Goal: Use online tool/utility: Utilize a website feature to perform a specific function

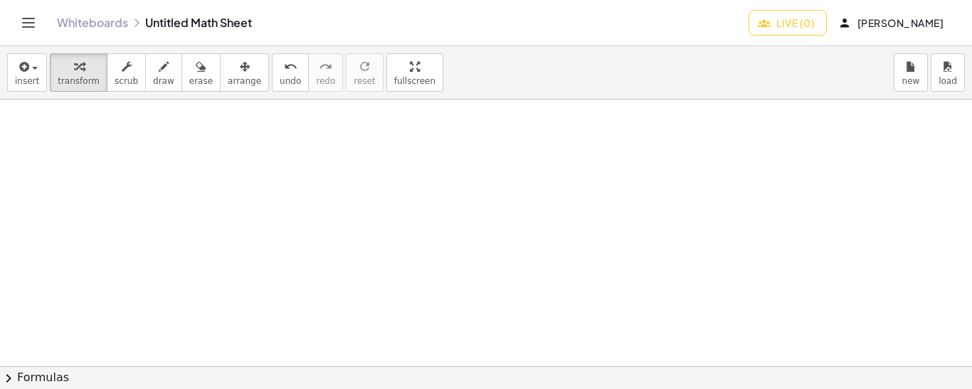
drag, startPoint x: 38, startPoint y: 112, endPoint x: 48, endPoint y: 110, distance: 9.5
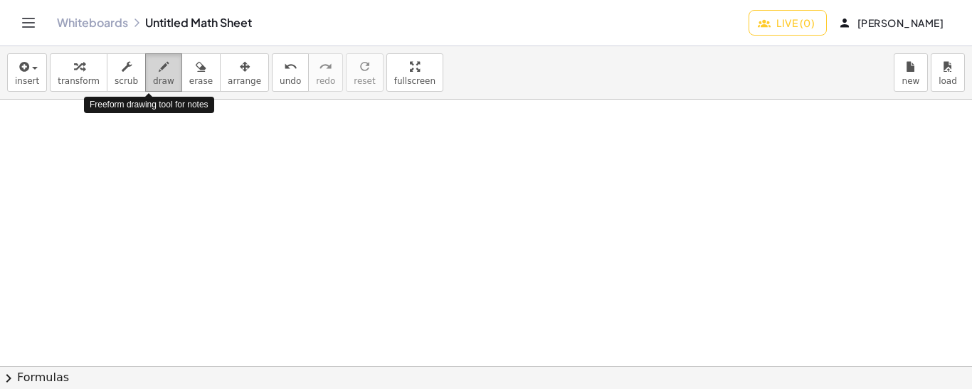
click at [159, 73] on icon "button" at bounding box center [164, 66] width 10 height 17
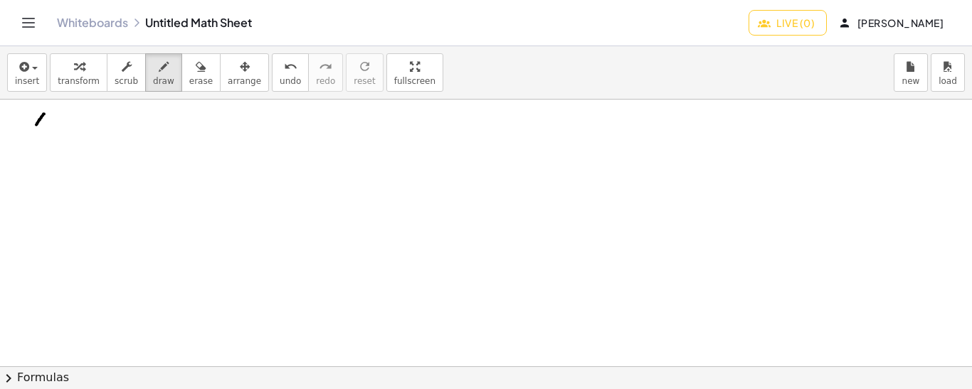
drag, startPoint x: 44, startPoint y: 113, endPoint x: 35, endPoint y: 124, distance: 14.1
drag, startPoint x: 34, startPoint y: 115, endPoint x: 46, endPoint y: 125, distance: 16.1
drag, startPoint x: 53, startPoint y: 104, endPoint x: 55, endPoint y: 113, distance: 9.5
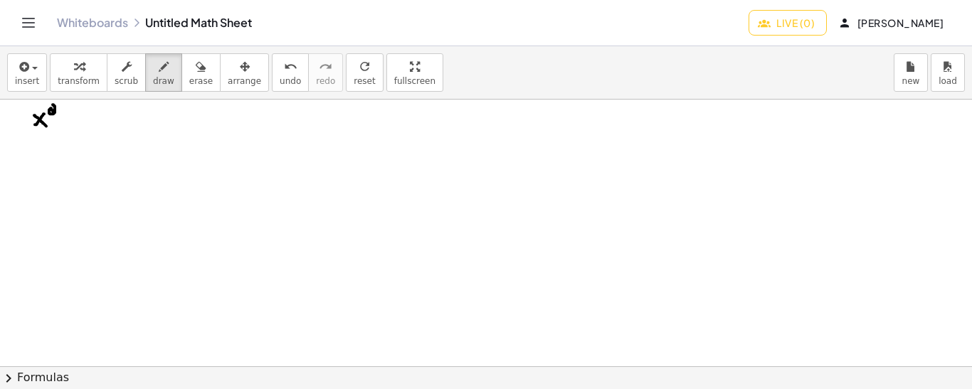
drag, startPoint x: 75, startPoint y: 107, endPoint x: 73, endPoint y: 121, distance: 13.7
drag, startPoint x: 92, startPoint y: 112, endPoint x: 86, endPoint y: 122, distance: 10.9
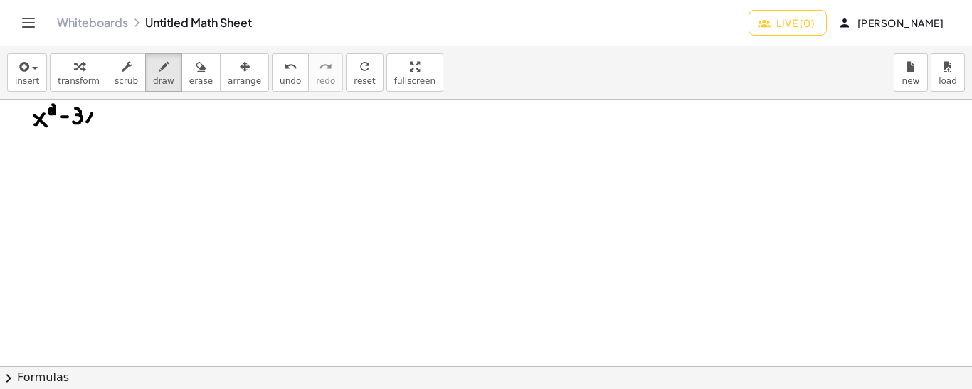
drag, startPoint x: 85, startPoint y: 112, endPoint x: 93, endPoint y: 121, distance: 11.6
drag, startPoint x: 100, startPoint y: 117, endPoint x: 108, endPoint y: 117, distance: 8.5
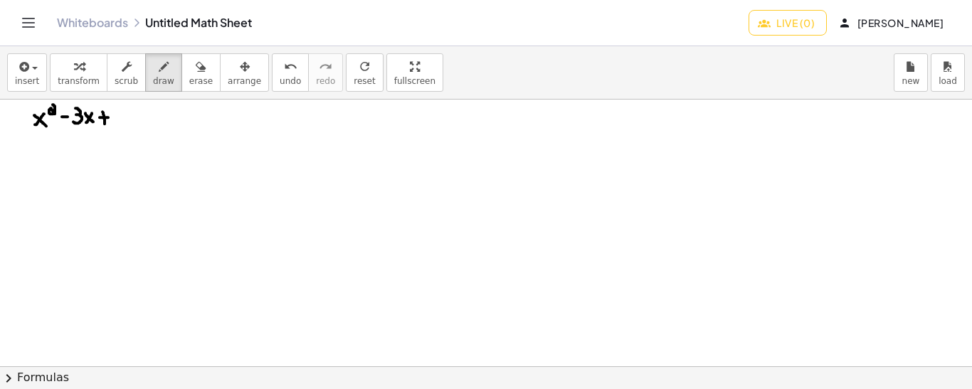
drag, startPoint x: 102, startPoint y: 111, endPoint x: 105, endPoint y: 123, distance: 12.3
drag, startPoint x: 113, startPoint y: 104, endPoint x: 120, endPoint y: 124, distance: 21.6
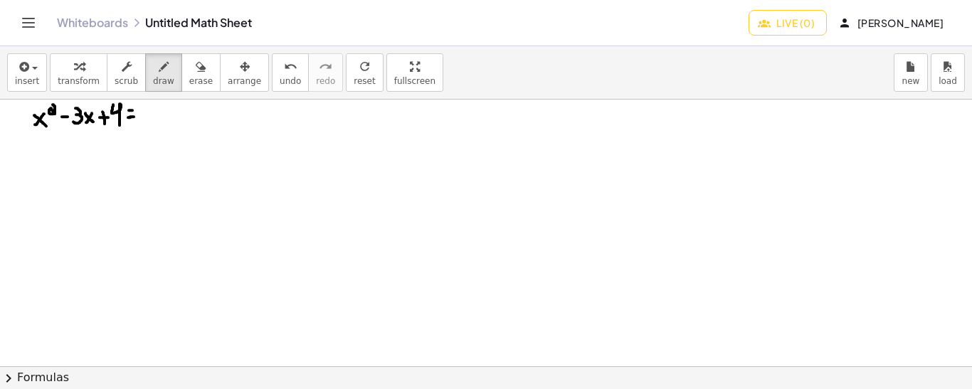
drag, startPoint x: 46, startPoint y: 147, endPoint x: 53, endPoint y: 145, distance: 7.3
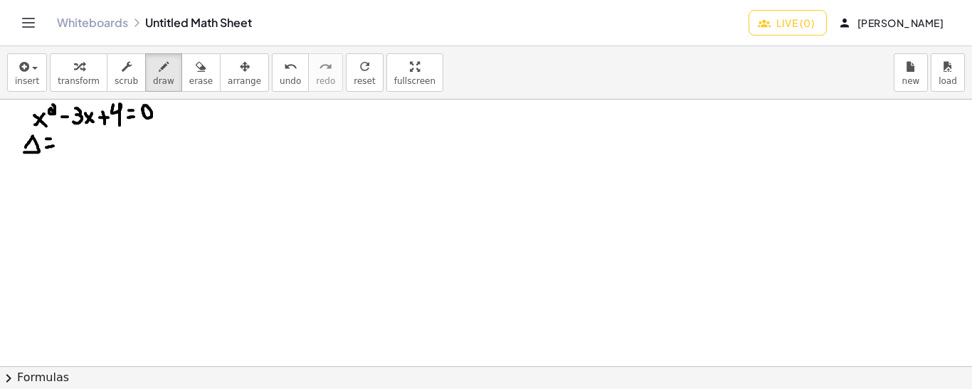
drag, startPoint x: 65, startPoint y: 134, endPoint x: 67, endPoint y: 152, distance: 18.6
drag, startPoint x: 80, startPoint y: 134, endPoint x: 78, endPoint y: 152, distance: 18.6
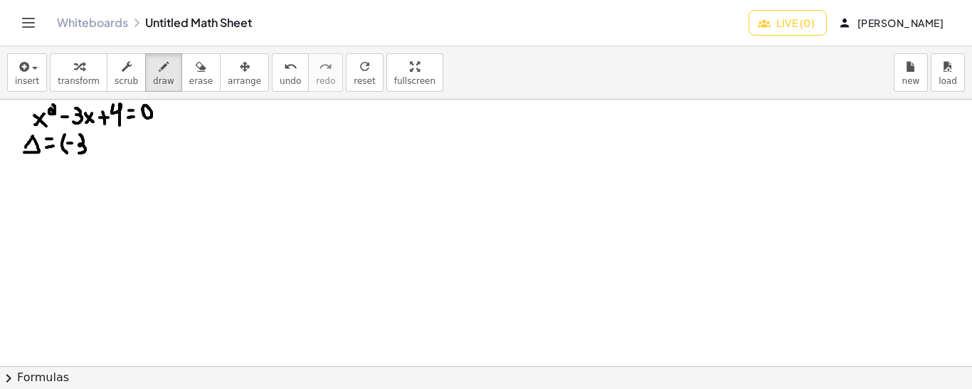
drag, startPoint x: 90, startPoint y: 134, endPoint x: 92, endPoint y: 152, distance: 18.5
drag, startPoint x: 104, startPoint y: 129, endPoint x: 106, endPoint y: 140, distance: 11.6
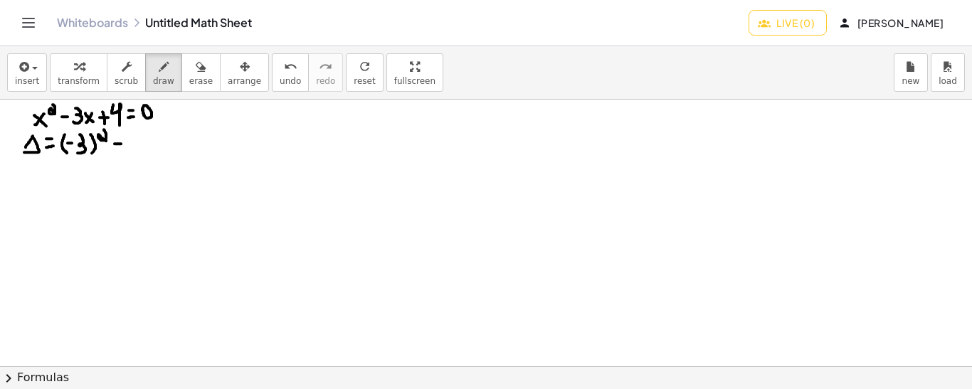
drag, startPoint x: 129, startPoint y: 133, endPoint x: 137, endPoint y: 151, distance: 19.7
drag, startPoint x: 156, startPoint y: 149, endPoint x: 152, endPoint y: 139, distance: 10.6
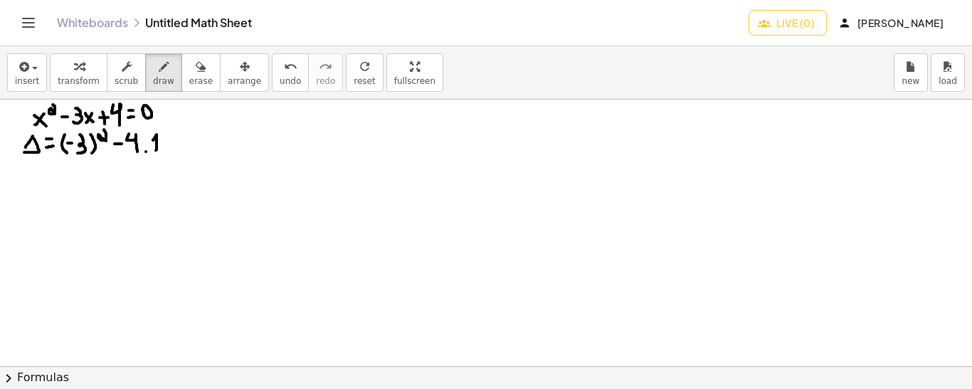
drag, startPoint x: 166, startPoint y: 133, endPoint x: 172, endPoint y: 150, distance: 18.0
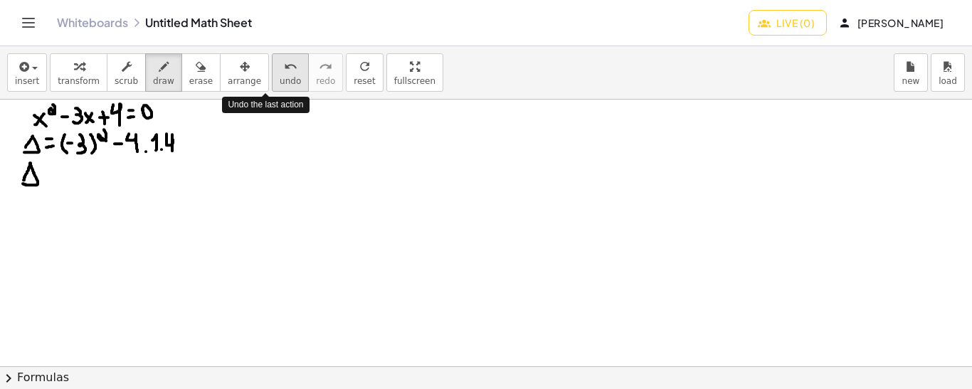
click at [272, 75] on button "undo undo" at bounding box center [290, 72] width 37 height 38
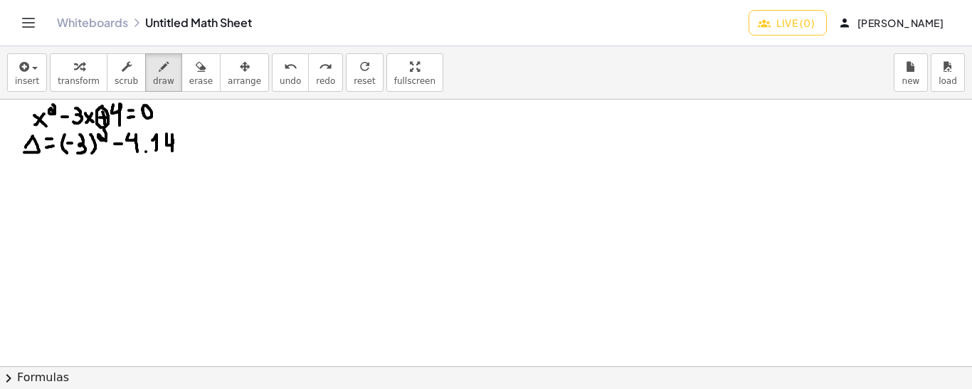
drag, startPoint x: 162, startPoint y: 128, endPoint x: 162, endPoint y: 152, distance: 24.2
drag, startPoint x: 176, startPoint y: 127, endPoint x: 179, endPoint y: 156, distance: 30.0
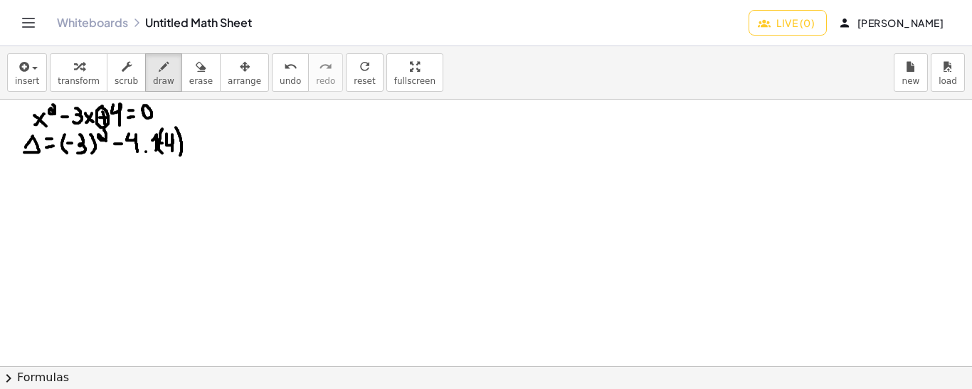
drag, startPoint x: 68, startPoint y: 162, endPoint x: 64, endPoint y: 178, distance: 16.2
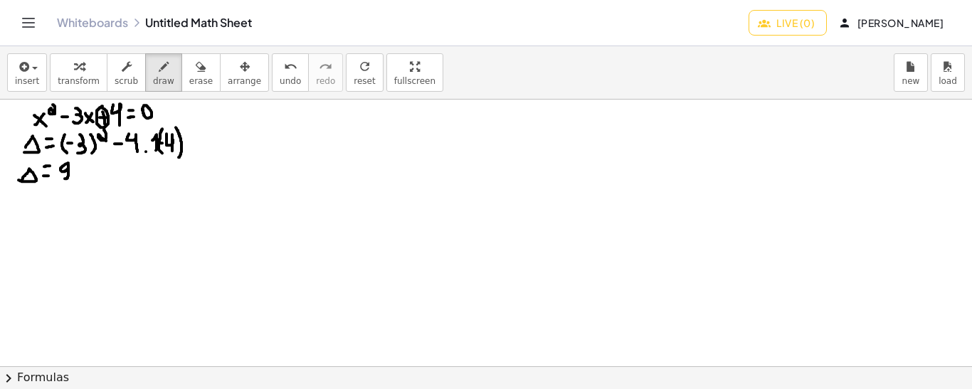
drag, startPoint x: 77, startPoint y: 172, endPoint x: 85, endPoint y: 172, distance: 7.8
drag, startPoint x: 81, startPoint y: 168, endPoint x: 81, endPoint y: 177, distance: 9.2
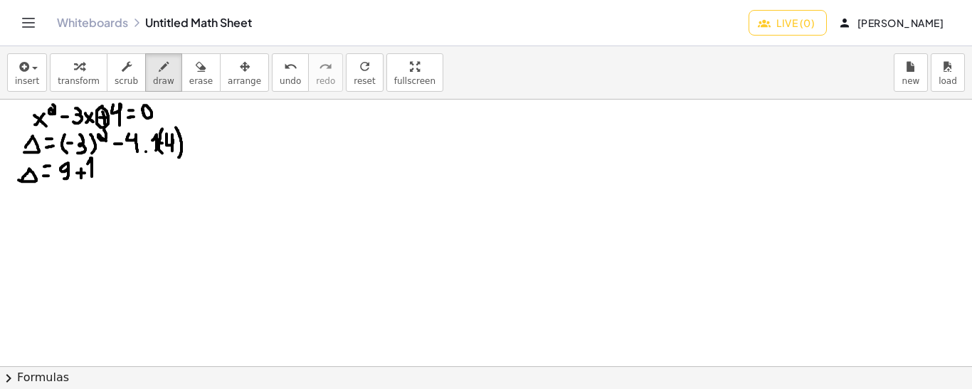
drag, startPoint x: 92, startPoint y: 176, endPoint x: 87, endPoint y: 163, distance: 13.5
drag, startPoint x: 99, startPoint y: 160, endPoint x: 107, endPoint y: 170, distance: 12.7
click at [284, 70] on icon "undo" at bounding box center [291, 66] width 14 height 17
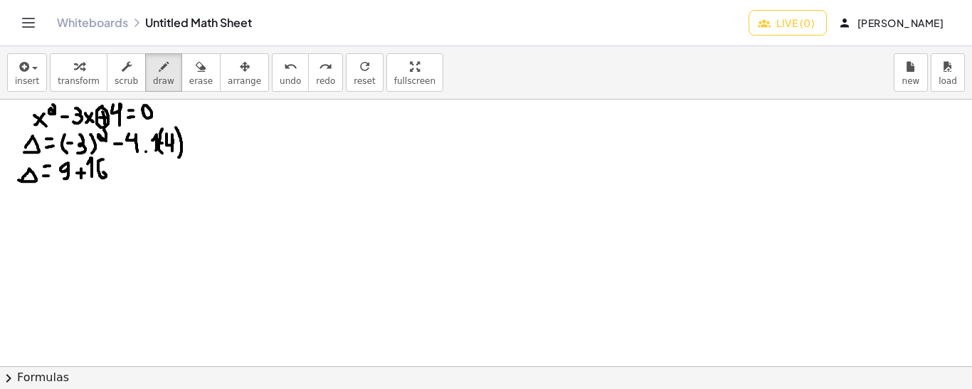
drag, startPoint x: 103, startPoint y: 159, endPoint x: 100, endPoint y: 174, distance: 15.2
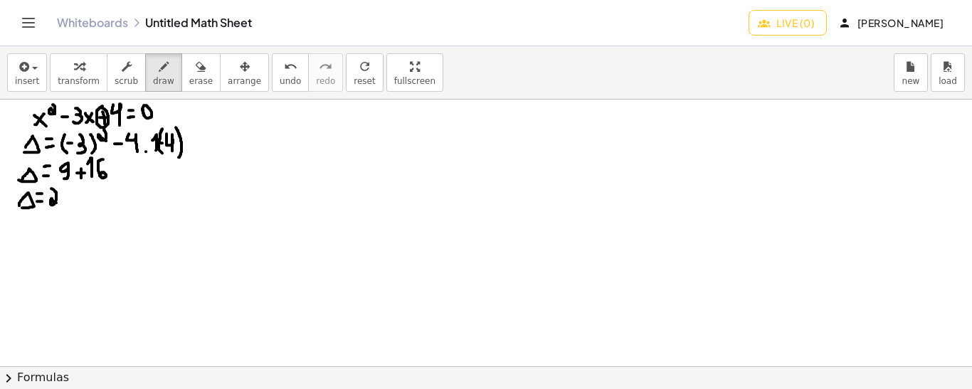
drag, startPoint x: 51, startPoint y: 188, endPoint x: 56, endPoint y: 202, distance: 15.1
drag, startPoint x: 67, startPoint y: 188, endPoint x: 63, endPoint y: 202, distance: 14.9
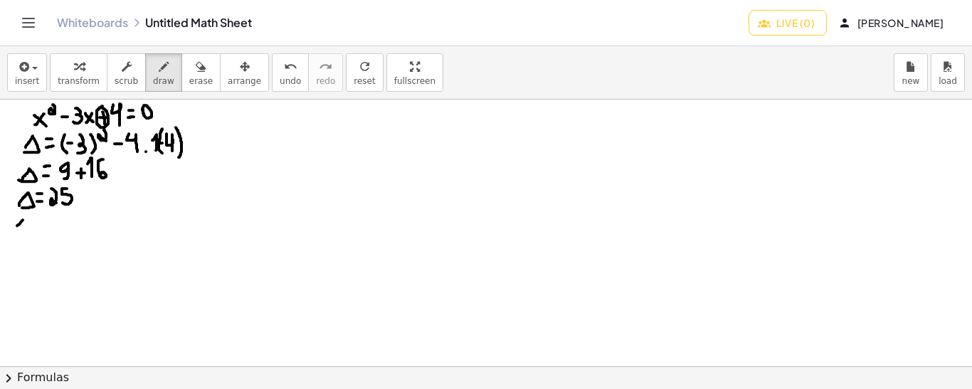
drag, startPoint x: 23, startPoint y: 219, endPoint x: 16, endPoint y: 226, distance: 10.1
drag, startPoint x: 15, startPoint y: 217, endPoint x: 23, endPoint y: 226, distance: 12.1
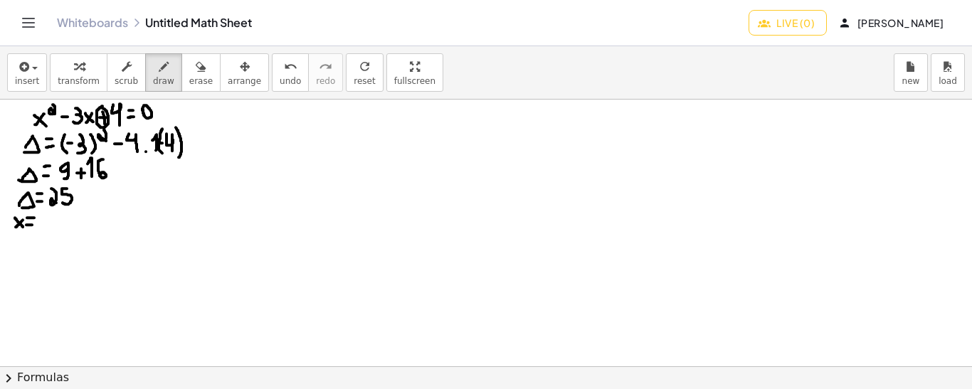
drag, startPoint x: 27, startPoint y: 217, endPoint x: 35, endPoint y: 217, distance: 7.8
drag, startPoint x: 21, startPoint y: 240, endPoint x: 14, endPoint y: 253, distance: 14.3
drag, startPoint x: 13, startPoint y: 241, endPoint x: 23, endPoint y: 252, distance: 15.1
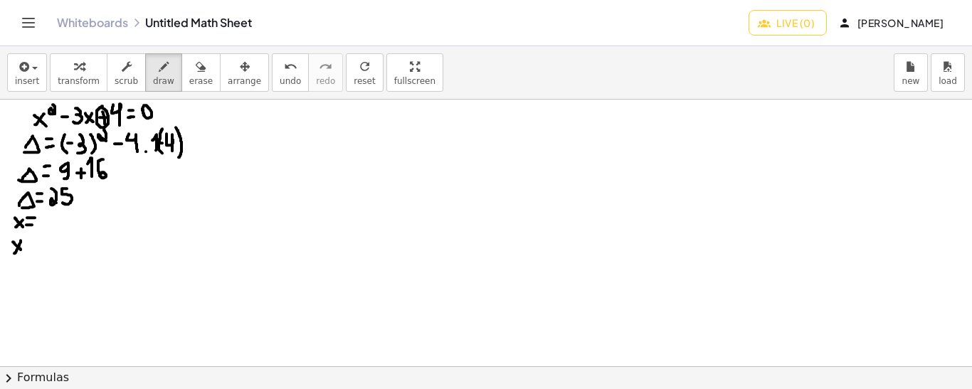
click at [280, 76] on span "undo" at bounding box center [290, 81] width 21 height 10
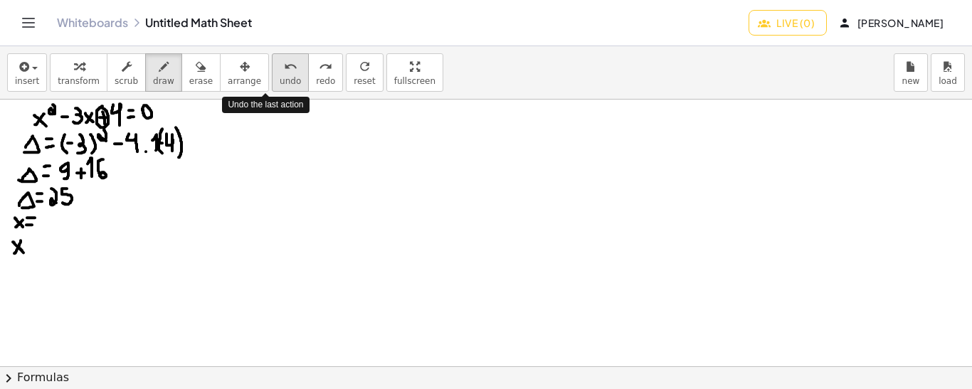
click at [280, 76] on span "undo" at bounding box center [290, 81] width 21 height 10
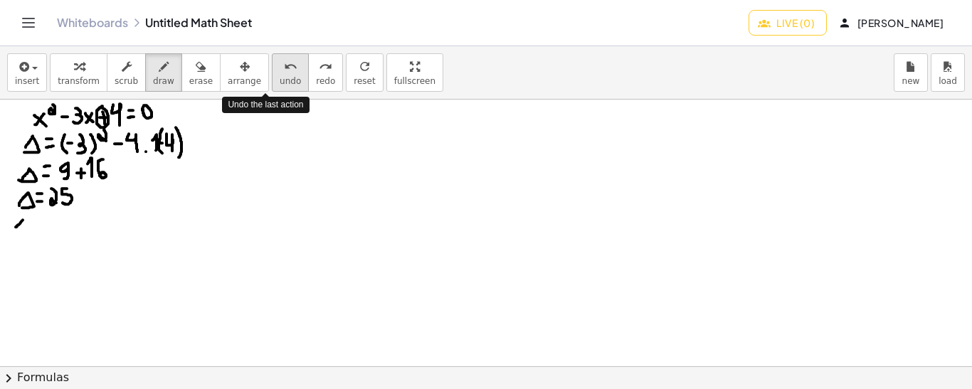
click at [280, 76] on span "undo" at bounding box center [290, 81] width 21 height 10
drag, startPoint x: 25, startPoint y: 227, endPoint x: 16, endPoint y: 238, distance: 13.7
drag, startPoint x: 16, startPoint y: 228, endPoint x: 23, endPoint y: 237, distance: 11.2
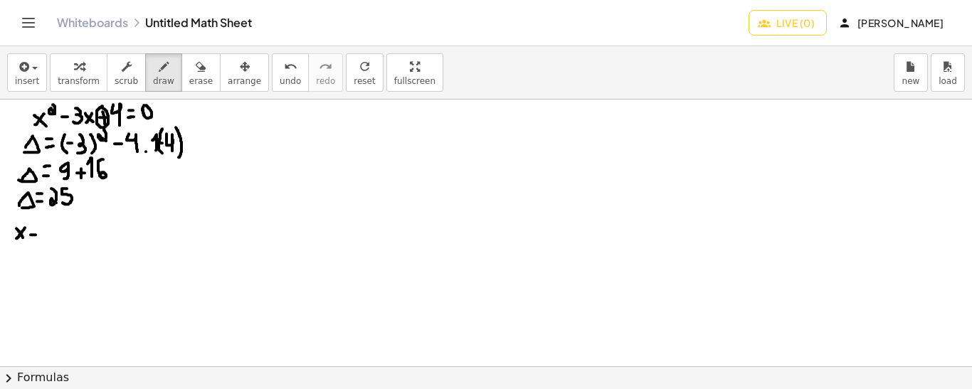
drag, startPoint x: 57, startPoint y: 222, endPoint x: 58, endPoint y: 235, distance: 13.6
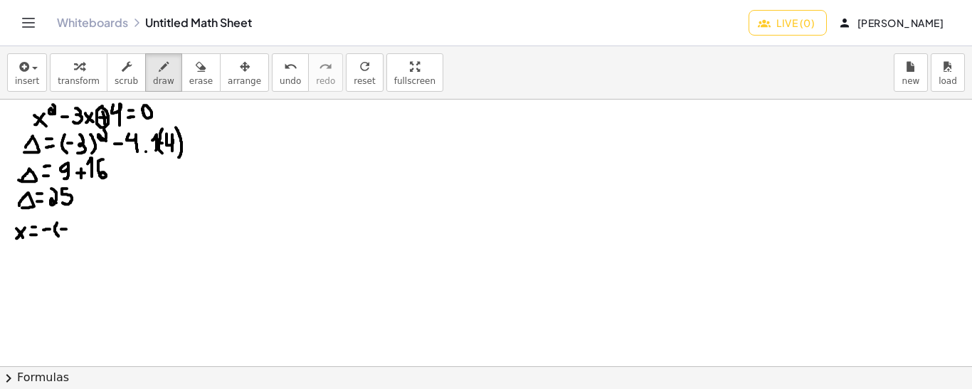
drag, startPoint x: 74, startPoint y: 220, endPoint x: 73, endPoint y: 233, distance: 13.6
drag, startPoint x: 83, startPoint y: 218, endPoint x: 81, endPoint y: 234, distance: 15.7
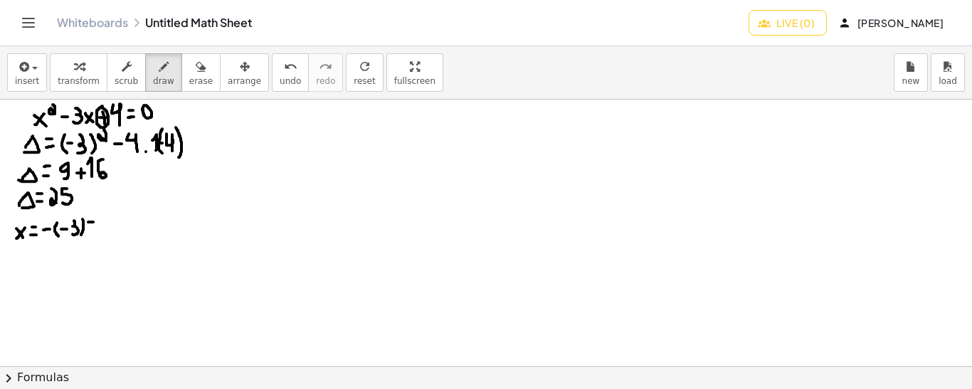
drag, startPoint x: 90, startPoint y: 217, endPoint x: 91, endPoint y: 228, distance: 10.7
drag, startPoint x: 87, startPoint y: 230, endPoint x: 97, endPoint y: 230, distance: 9.2
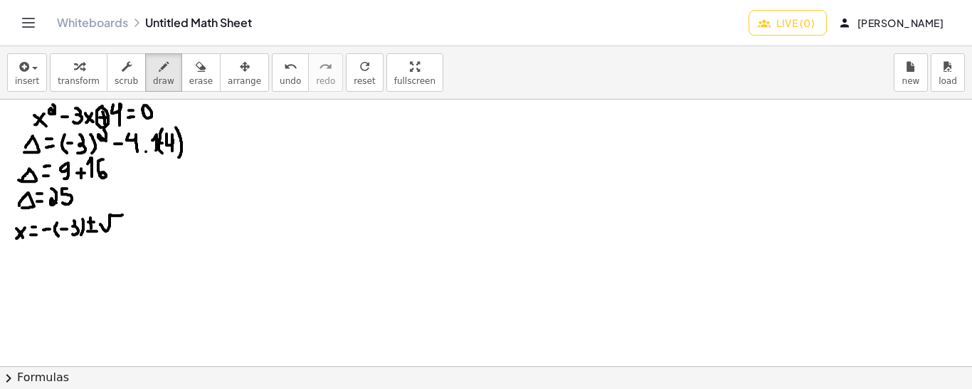
drag, startPoint x: 100, startPoint y: 223, endPoint x: 123, endPoint y: 215, distance: 24.3
drag, startPoint x: 115, startPoint y: 218, endPoint x: 119, endPoint y: 231, distance: 13.3
drag, startPoint x: 129, startPoint y: 217, endPoint x: 124, endPoint y: 232, distance: 15.5
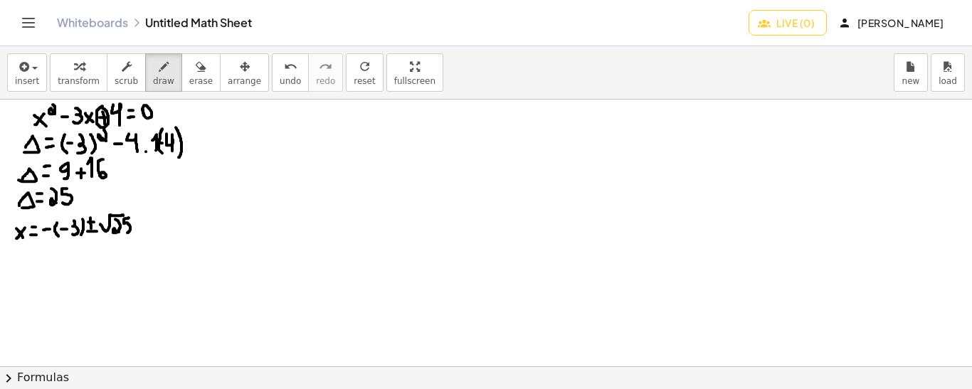
drag, startPoint x: 48, startPoint y: 238, endPoint x: 139, endPoint y: 238, distance: 91.8
drag, startPoint x: 78, startPoint y: 245, endPoint x: 86, endPoint y: 262, distance: 18.5
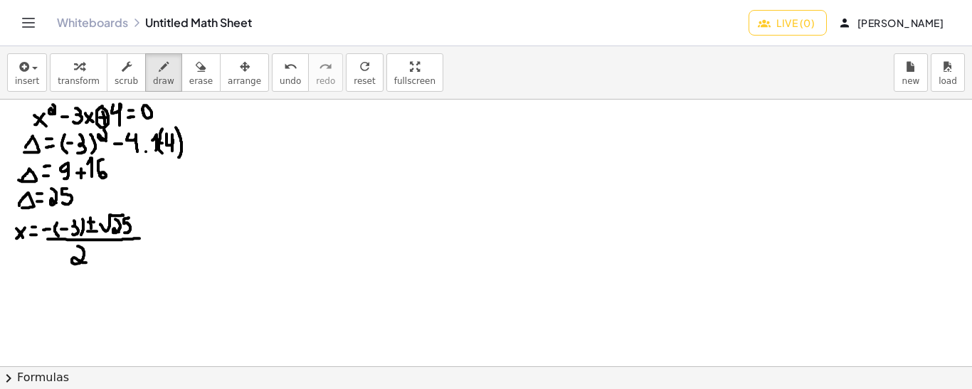
drag, startPoint x: 105, startPoint y: 257, endPoint x: 101, endPoint y: 248, distance: 10.6
drag, startPoint x: 25, startPoint y: 286, endPoint x: 18, endPoint y: 294, distance: 10.6
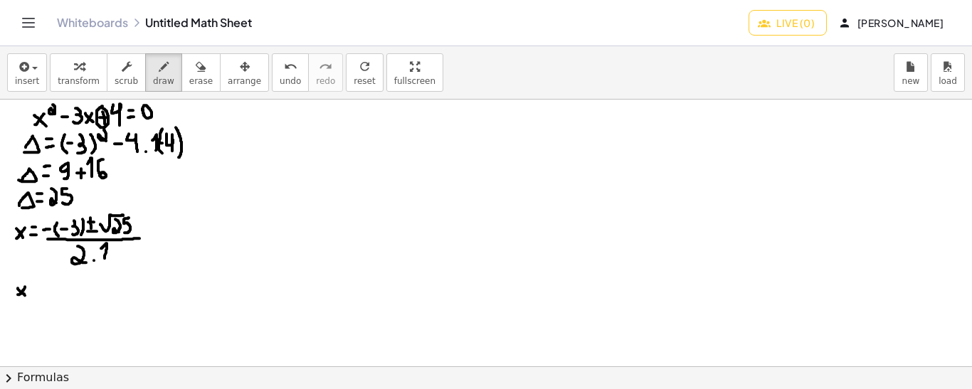
drag, startPoint x: 18, startPoint y: 287, endPoint x: 26, endPoint y: 294, distance: 10.6
drag, startPoint x: 31, startPoint y: 285, endPoint x: 39, endPoint y: 286, distance: 8.0
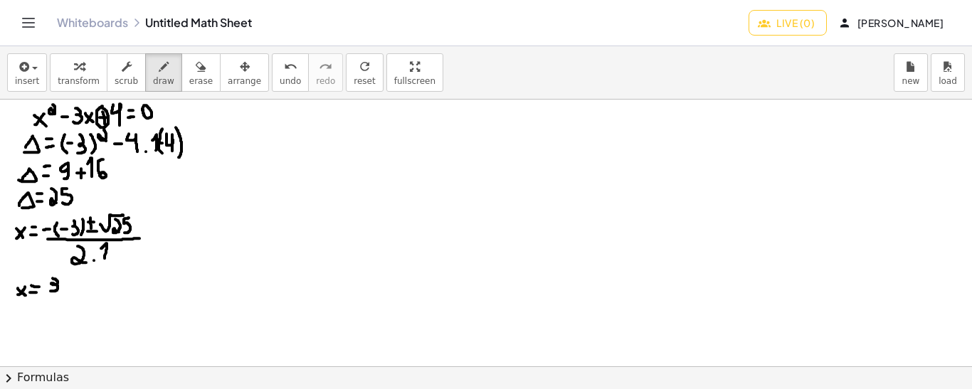
drag, startPoint x: 53, startPoint y: 277, endPoint x: 48, endPoint y: 290, distance: 13.7
drag, startPoint x: 66, startPoint y: 282, endPoint x: 74, endPoint y: 282, distance: 7.8
drag, startPoint x: 70, startPoint y: 277, endPoint x: 70, endPoint y: 286, distance: 8.5
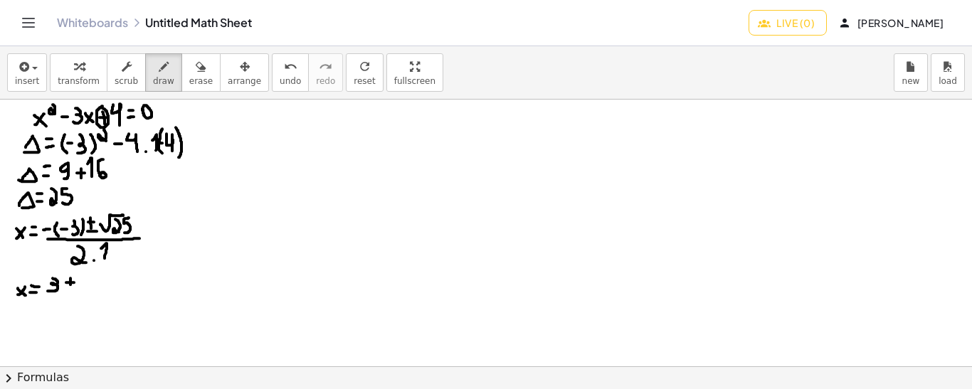
drag, startPoint x: 65, startPoint y: 288, endPoint x: 76, endPoint y: 288, distance: 10.7
drag, startPoint x: 88, startPoint y: 277, endPoint x: 84, endPoint y: 290, distance: 14.2
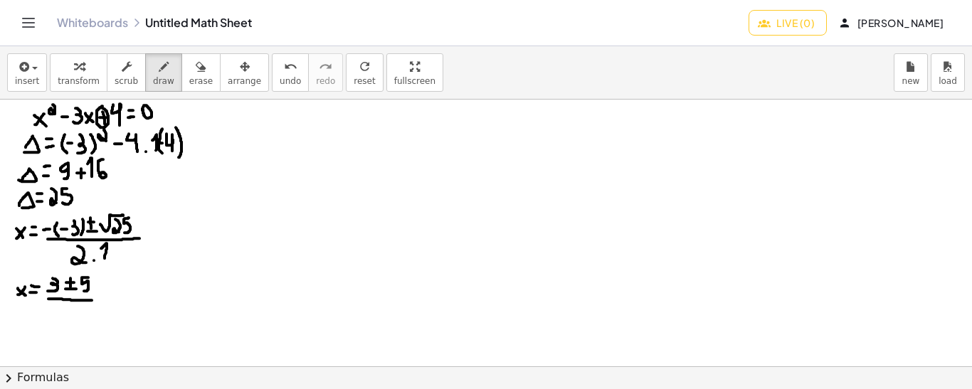
drag, startPoint x: 48, startPoint y: 298, endPoint x: 94, endPoint y: 299, distance: 45.5
drag, startPoint x: 68, startPoint y: 302, endPoint x: 73, endPoint y: 319, distance: 16.9
drag, startPoint x: 94, startPoint y: 299, endPoint x: 123, endPoint y: 269, distance: 41.8
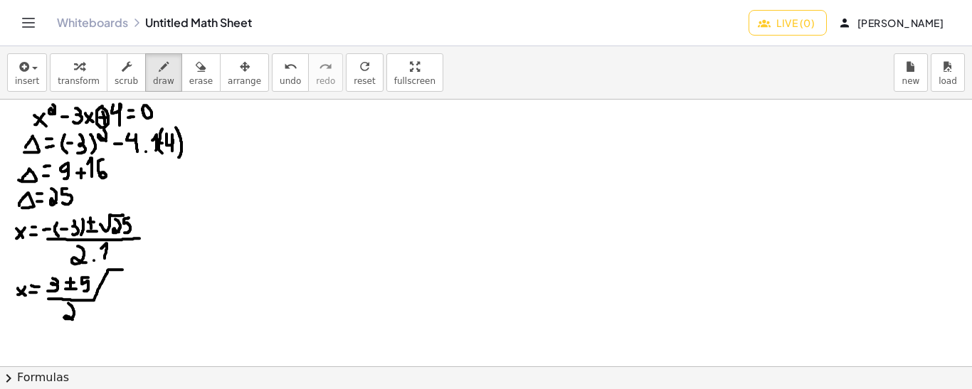
drag, startPoint x: 94, startPoint y: 299, endPoint x: 122, endPoint y: 329, distance: 41.3
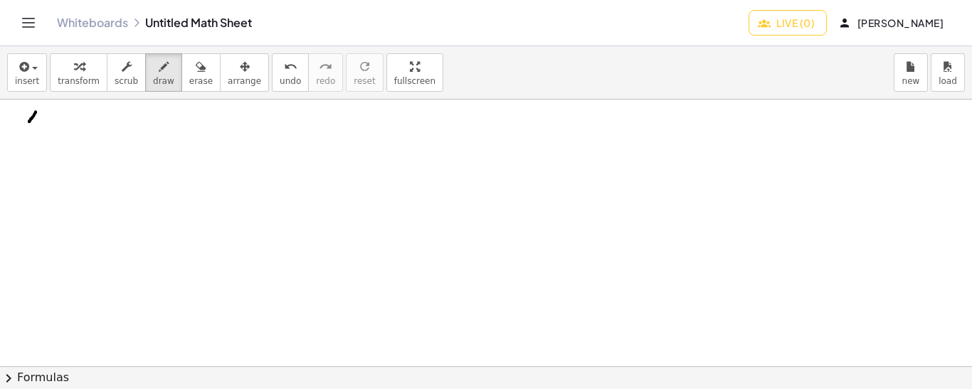
drag, startPoint x: 36, startPoint y: 111, endPoint x: 28, endPoint y: 121, distance: 12.2
drag, startPoint x: 28, startPoint y: 112, endPoint x: 37, endPoint y: 120, distance: 11.7
drag, startPoint x: 42, startPoint y: 102, endPoint x: 45, endPoint y: 112, distance: 10.4
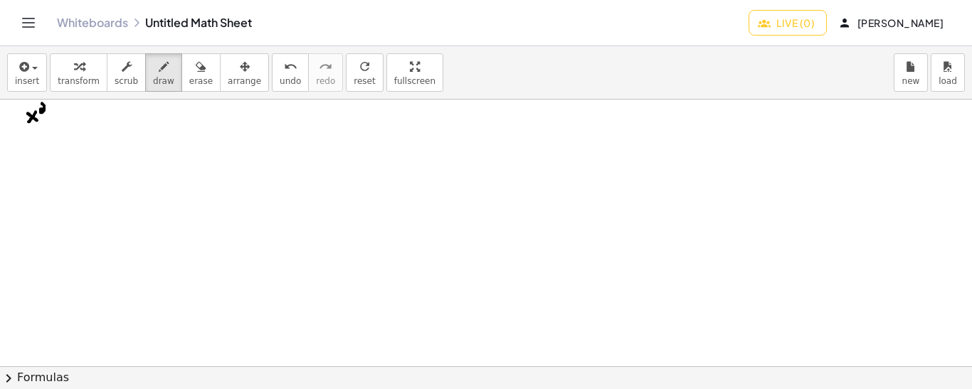
drag, startPoint x: 69, startPoint y: 103, endPoint x: 61, endPoint y: 117, distance: 16.2
drag, startPoint x: 80, startPoint y: 107, endPoint x: 75, endPoint y: 117, distance: 10.5
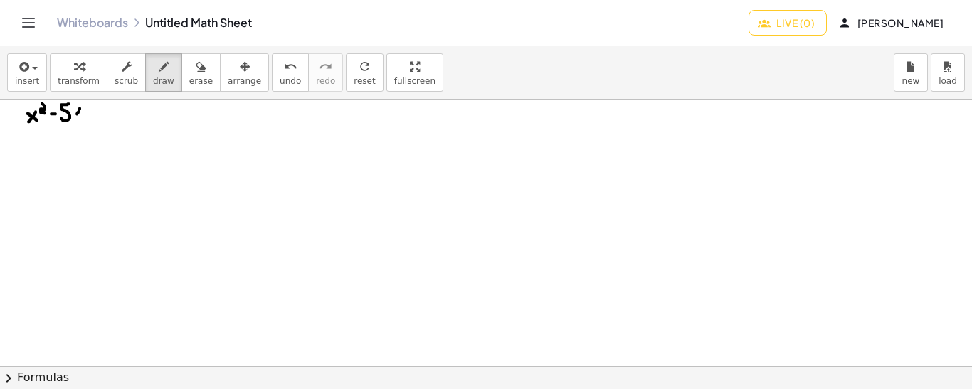
drag, startPoint x: 90, startPoint y: 109, endPoint x: 97, endPoint y: 110, distance: 7.1
drag, startPoint x: 94, startPoint y: 105, endPoint x: 94, endPoint y: 120, distance: 14.9
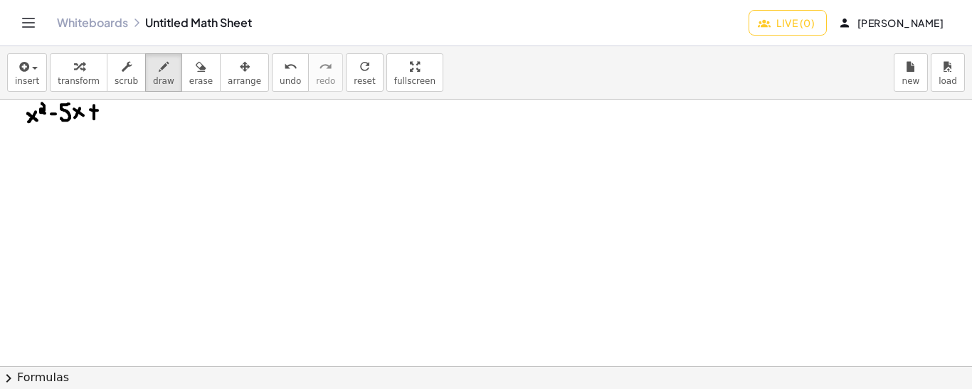
drag, startPoint x: 107, startPoint y: 102, endPoint x: 107, endPoint y: 112, distance: 10.7
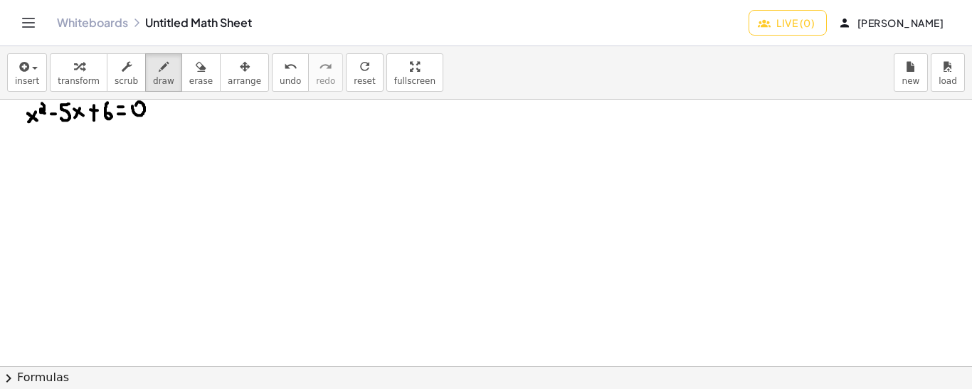
drag, startPoint x: 70, startPoint y: 134, endPoint x: 79, endPoint y: 154, distance: 22.3
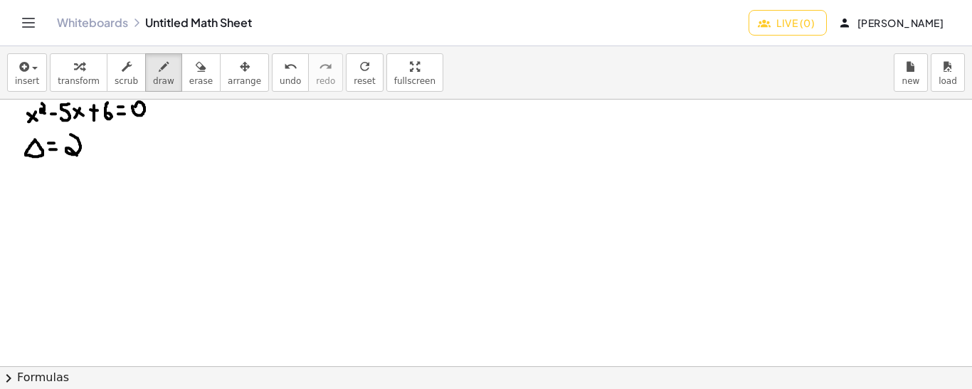
drag, startPoint x: 92, startPoint y: 132, endPoint x: 85, endPoint y: 154, distance: 22.3
drag, startPoint x: 101, startPoint y: 144, endPoint x: 110, endPoint y: 144, distance: 9.2
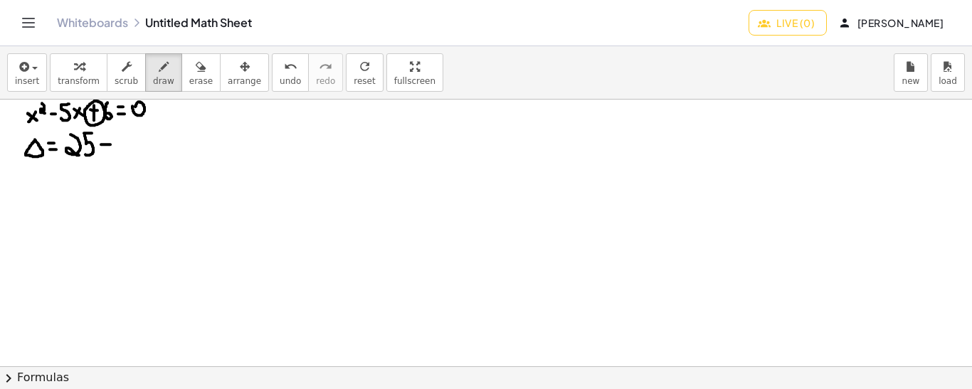
click at [284, 68] on icon "undo" at bounding box center [291, 66] width 14 height 17
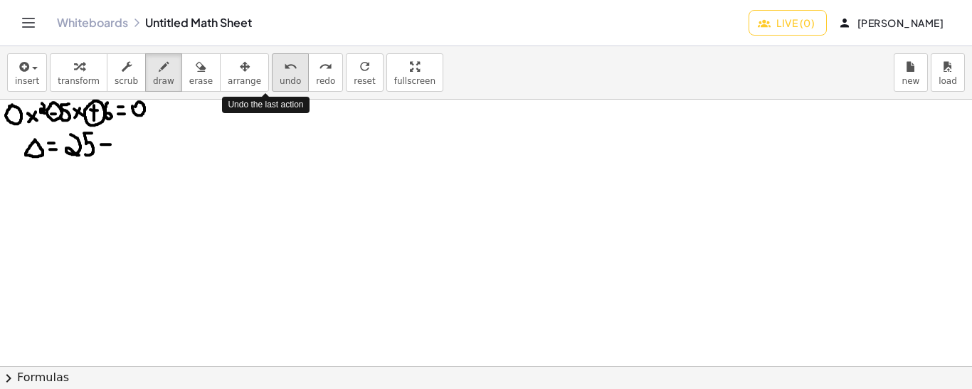
click at [284, 68] on icon "undo" at bounding box center [291, 66] width 14 height 17
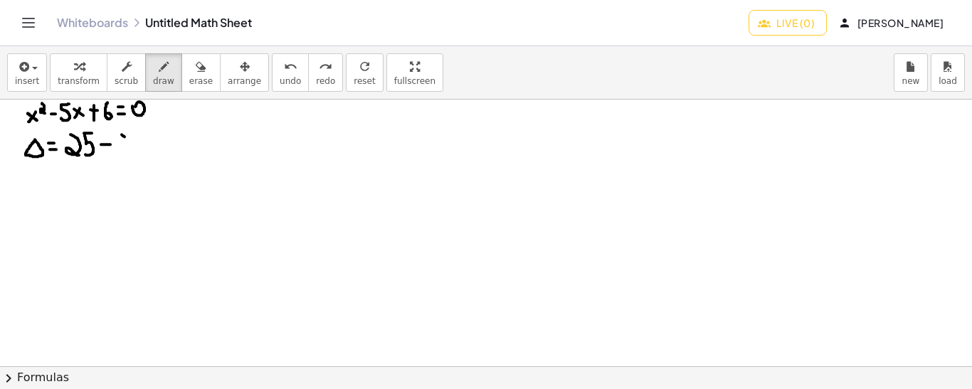
click at [280, 76] on span "undo" at bounding box center [290, 81] width 21 height 10
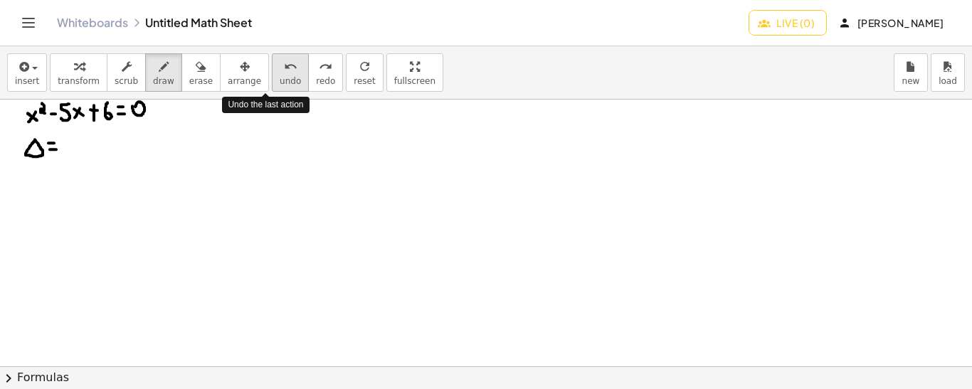
click at [280, 76] on span "undo" at bounding box center [290, 81] width 21 height 10
drag, startPoint x: 73, startPoint y: 156, endPoint x: 67, endPoint y: 139, distance: 18.9
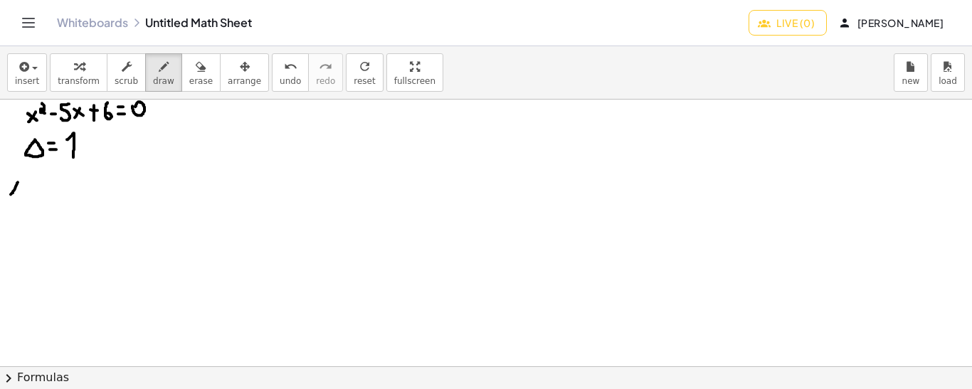
drag, startPoint x: 18, startPoint y: 181, endPoint x: 10, endPoint y: 193, distance: 14.4
drag, startPoint x: 11, startPoint y: 185, endPoint x: 19, endPoint y: 194, distance: 12.6
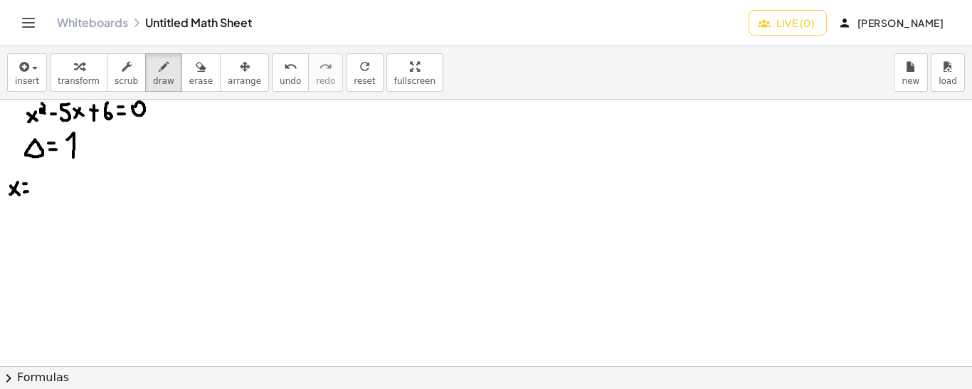
drag, startPoint x: 48, startPoint y: 177, endPoint x: 38, endPoint y: 192, distance: 18.0
drag, startPoint x: 58, startPoint y: 178, endPoint x: 68, endPoint y: 177, distance: 9.3
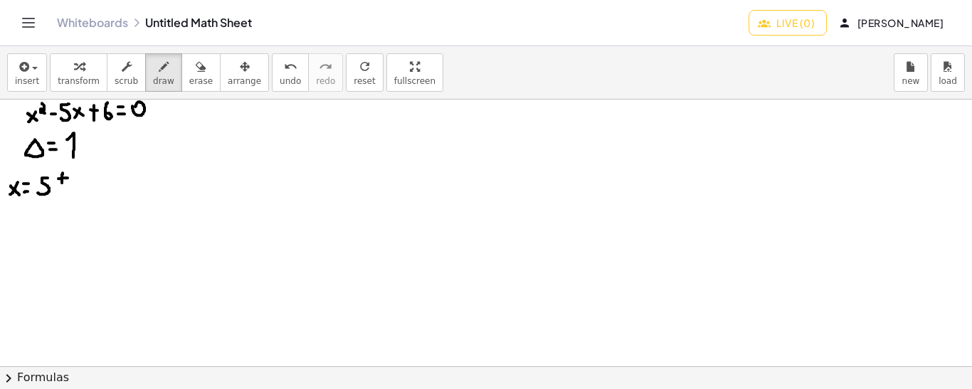
drag, startPoint x: 63, startPoint y: 172, endPoint x: 62, endPoint y: 182, distance: 10.0
drag, startPoint x: 76, startPoint y: 189, endPoint x: 72, endPoint y: 177, distance: 12.8
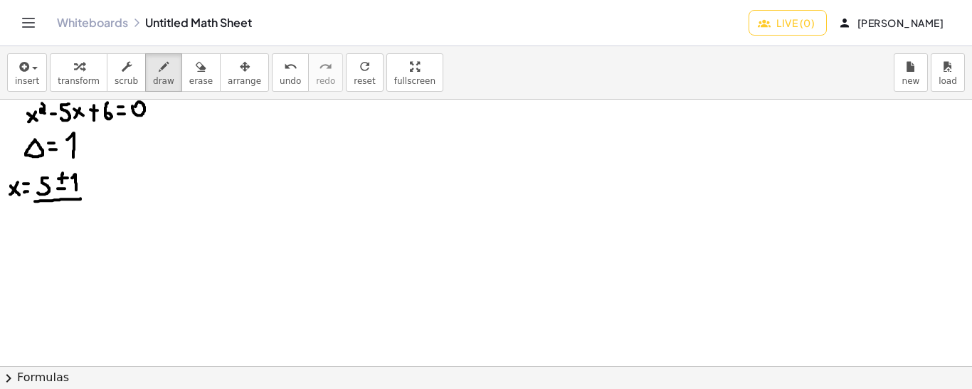
drag, startPoint x: 35, startPoint y: 201, endPoint x: 80, endPoint y: 198, distance: 45.6
drag, startPoint x: 56, startPoint y: 204, endPoint x: 59, endPoint y: 220, distance: 15.9
drag, startPoint x: 82, startPoint y: 196, endPoint x: 94, endPoint y: 168, distance: 30.9
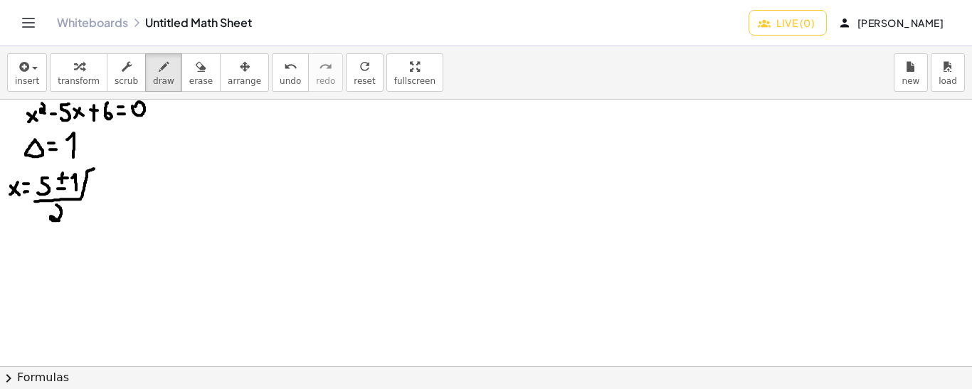
drag, startPoint x: 83, startPoint y: 199, endPoint x: 99, endPoint y: 223, distance: 28.6
drag, startPoint x: 101, startPoint y: 154, endPoint x: 100, endPoint y: 171, distance: 17.1
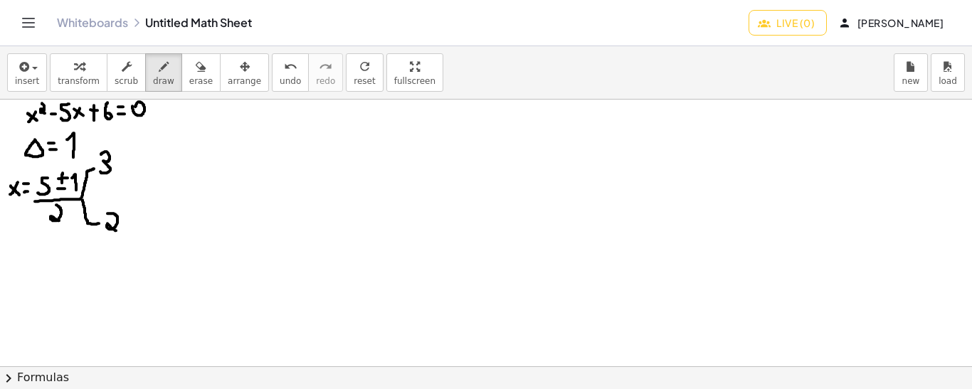
drag, startPoint x: 107, startPoint y: 213, endPoint x: 116, endPoint y: 230, distance: 19.1
click at [280, 78] on span "undo" at bounding box center [290, 81] width 21 height 10
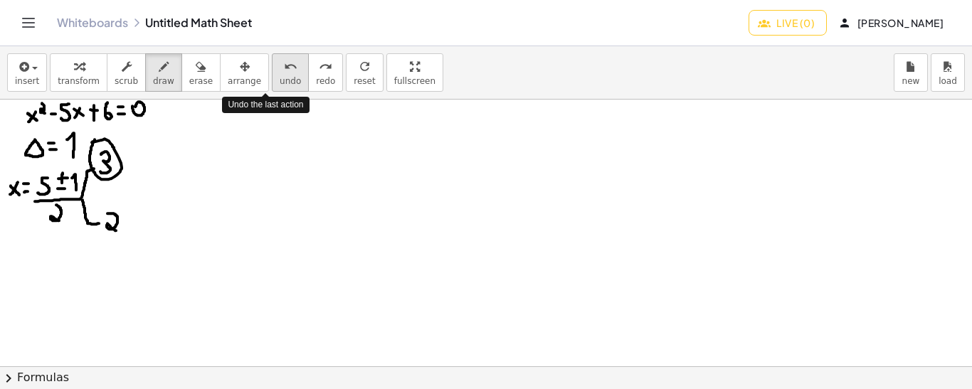
click at [280, 78] on span "undo" at bounding box center [290, 81] width 21 height 10
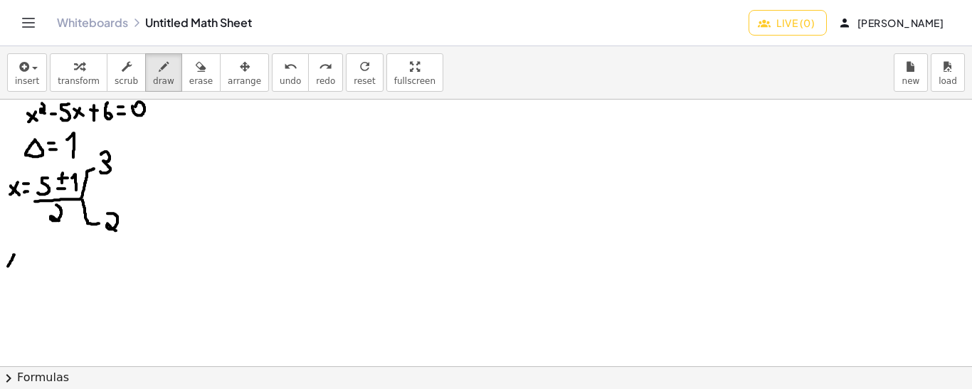
drag, startPoint x: 14, startPoint y: 254, endPoint x: 6, endPoint y: 269, distance: 17.2
drag, startPoint x: 6, startPoint y: 256, endPoint x: 16, endPoint y: 267, distance: 15.1
drag, startPoint x: 23, startPoint y: 265, endPoint x: 31, endPoint y: 266, distance: 7.9
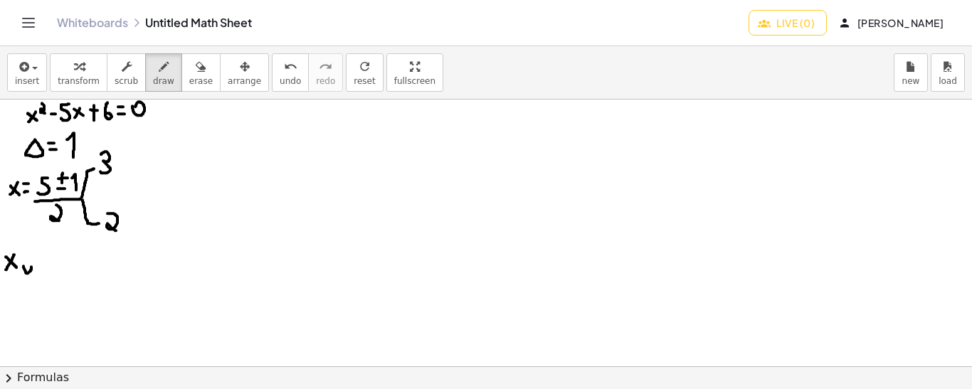
drag, startPoint x: 40, startPoint y: 255, endPoint x: 49, endPoint y: 256, distance: 9.3
drag, startPoint x: 62, startPoint y: 253, endPoint x: 71, endPoint y: 253, distance: 9.2
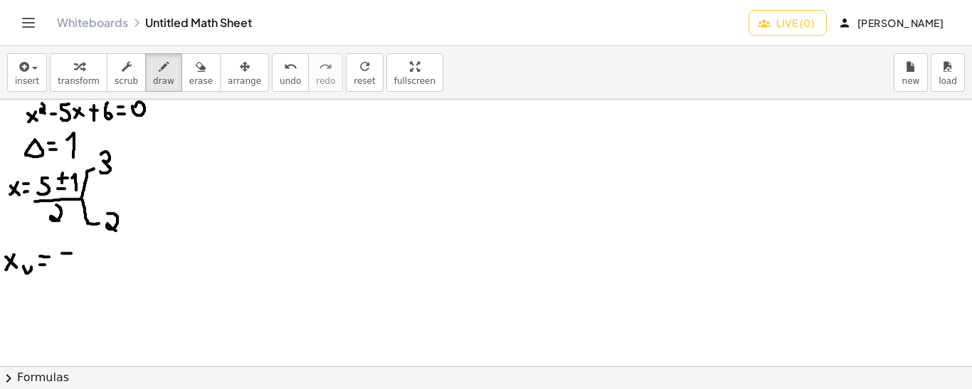
drag, startPoint x: 76, startPoint y: 240, endPoint x: 76, endPoint y: 260, distance: 19.9
drag, startPoint x: 76, startPoint y: 250, endPoint x: 75, endPoint y: 262, distance: 12.2
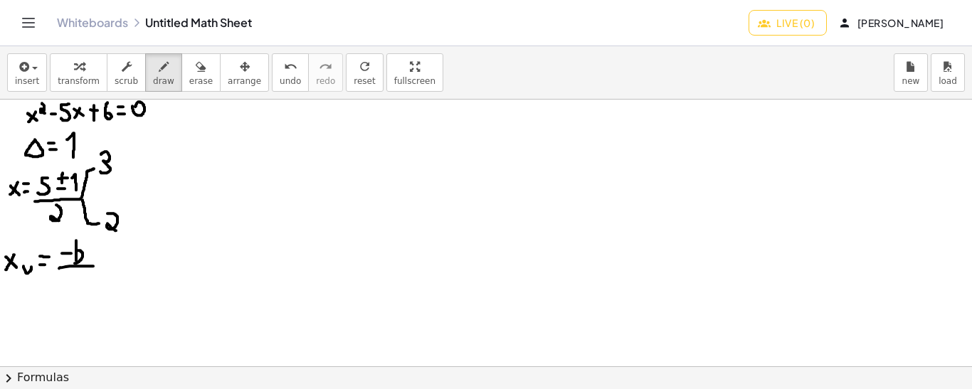
drag, startPoint x: 59, startPoint y: 267, endPoint x: 93, endPoint y: 265, distance: 34.2
drag, startPoint x: 68, startPoint y: 270, endPoint x: 70, endPoint y: 284, distance: 13.7
drag, startPoint x: 85, startPoint y: 279, endPoint x: 94, endPoint y: 287, distance: 12.1
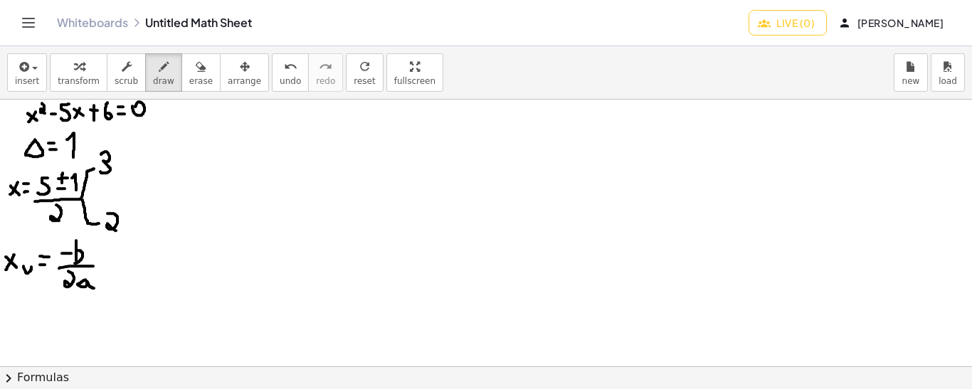
drag, startPoint x: 8, startPoint y: 308, endPoint x: 14, endPoint y: 312, distance: 7.7
drag, startPoint x: 18, startPoint y: 307, endPoint x: 11, endPoint y: 324, distance: 18.8
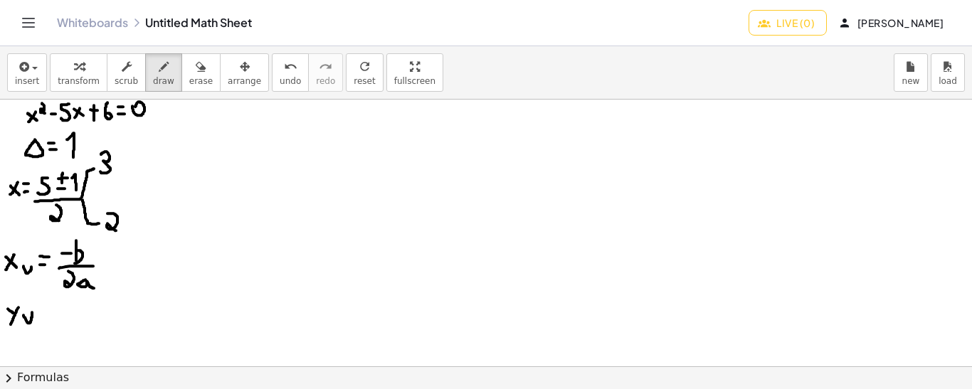
drag, startPoint x: 23, startPoint y: 314, endPoint x: 32, endPoint y: 311, distance: 9.2
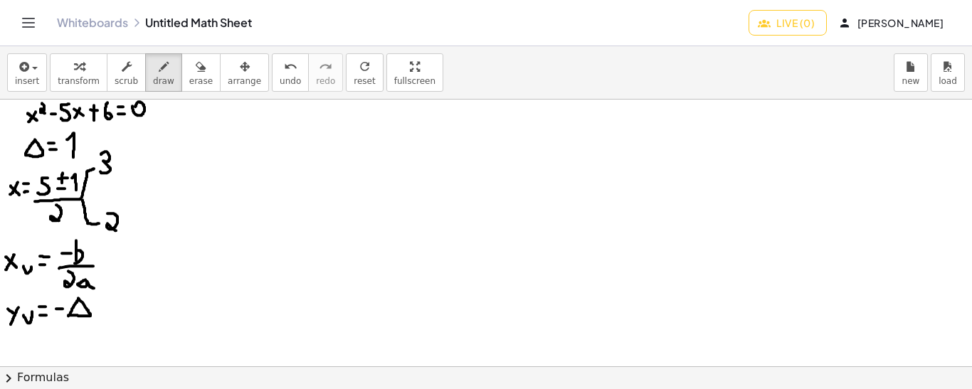
drag, startPoint x: 55, startPoint y: 320, endPoint x: 102, endPoint y: 320, distance: 46.2
drag, startPoint x: 69, startPoint y: 324, endPoint x: 75, endPoint y: 338, distance: 15.6
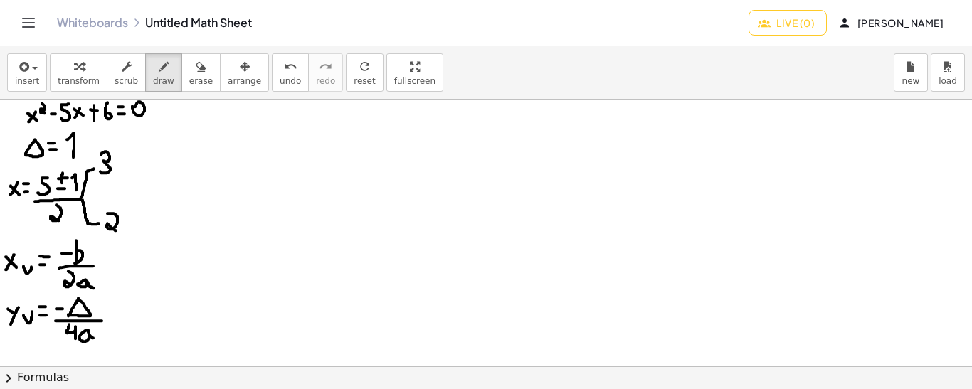
drag, startPoint x: 86, startPoint y: 329, endPoint x: 94, endPoint y: 337, distance: 11.1
drag, startPoint x: 96, startPoint y: 257, endPoint x: 106, endPoint y: 257, distance: 10.0
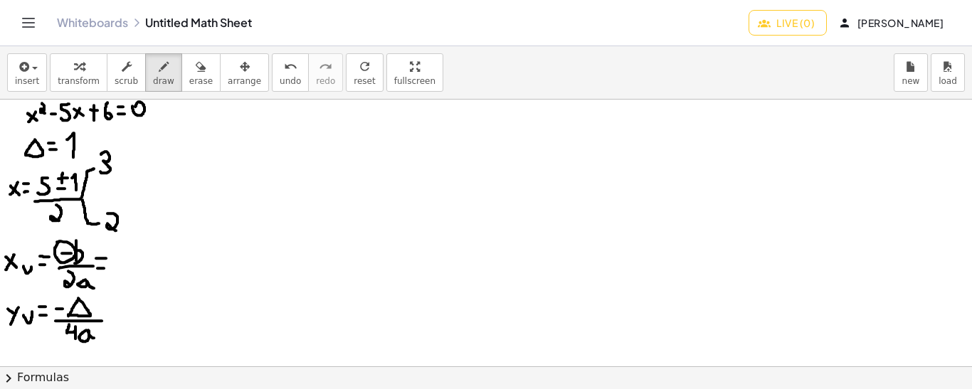
click at [272, 73] on button "undo undo" at bounding box center [290, 72] width 37 height 38
drag, startPoint x: 127, startPoint y: 243, endPoint x: 117, endPoint y: 263, distance: 23.2
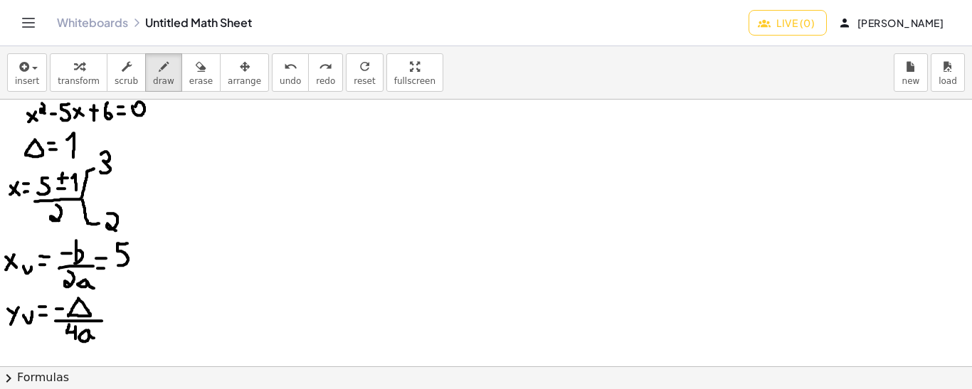
drag, startPoint x: 112, startPoint y: 269, endPoint x: 132, endPoint y: 270, distance: 20.0
drag, startPoint x: 120, startPoint y: 275, endPoint x: 125, endPoint y: 290, distance: 15.7
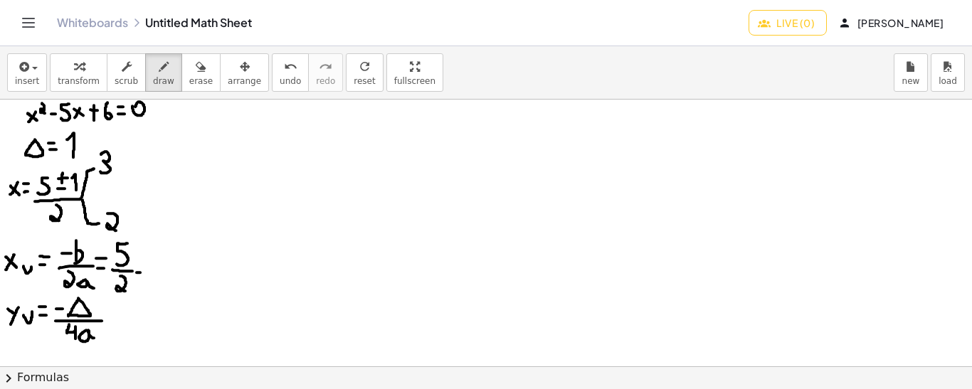
drag, startPoint x: 137, startPoint y: 264, endPoint x: 147, endPoint y: 263, distance: 10.0
drag, startPoint x: 161, startPoint y: 250, endPoint x: 168, endPoint y: 271, distance: 21.8
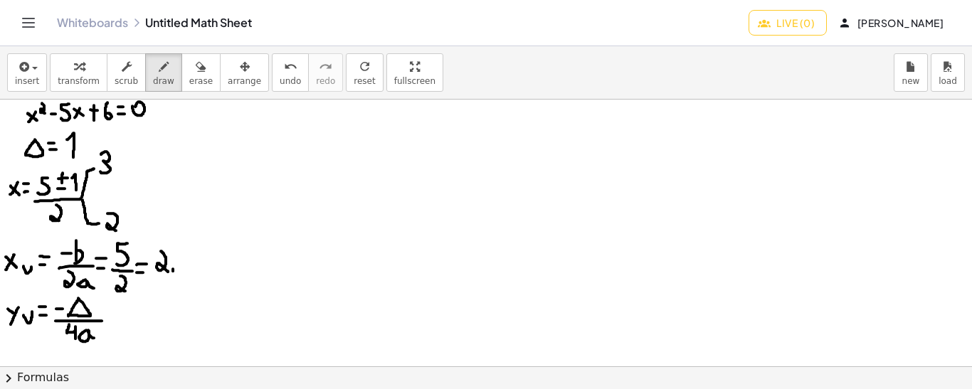
drag, startPoint x: 181, startPoint y: 252, endPoint x: 180, endPoint y: 273, distance: 21.4
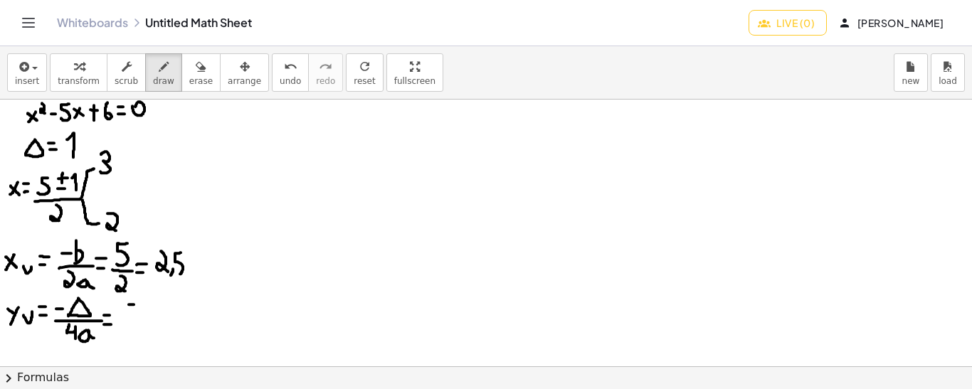
drag, startPoint x: 145, startPoint y: 310, endPoint x: 138, endPoint y: 296, distance: 15.9
drag, startPoint x: 122, startPoint y: 314, endPoint x: 160, endPoint y: 317, distance: 37.8
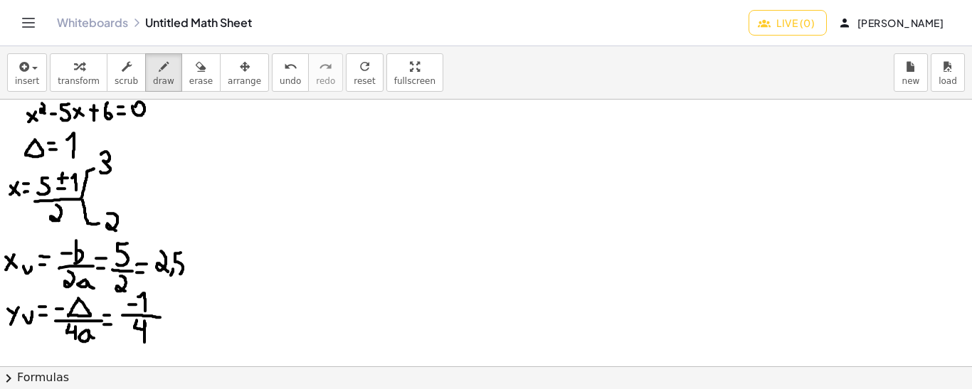
drag, startPoint x: 137, startPoint y: 319, endPoint x: 144, endPoint y: 343, distance: 24.7
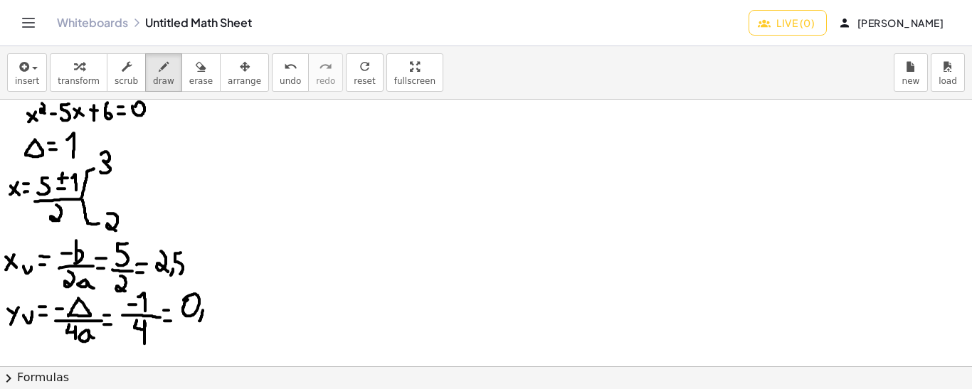
drag, startPoint x: 203, startPoint y: 309, endPoint x: 198, endPoint y: 322, distance: 12.8
drag, startPoint x: 213, startPoint y: 294, endPoint x: 220, endPoint y: 314, distance: 20.5
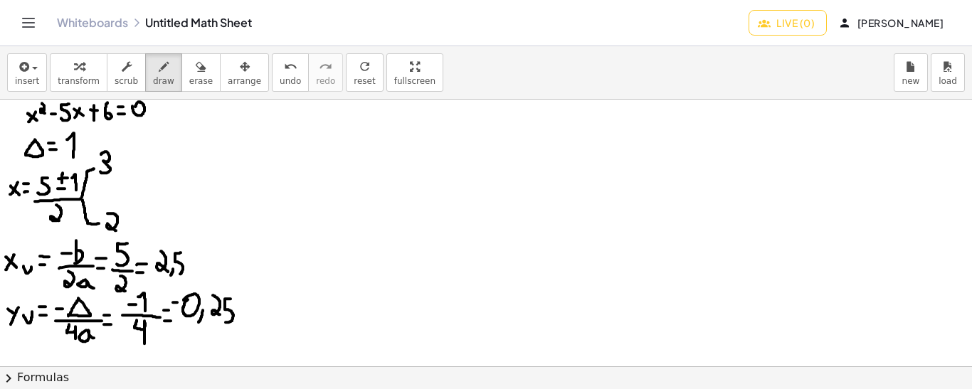
drag, startPoint x: 230, startPoint y: 298, endPoint x: 225, endPoint y: 321, distance: 23.5
drag, startPoint x: 102, startPoint y: 139, endPoint x: 95, endPoint y: 145, distance: 10.1
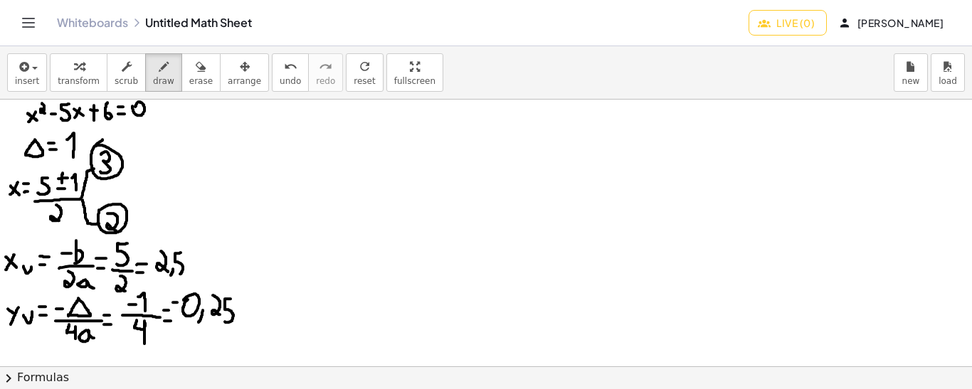
drag, startPoint x: 106, startPoint y: 195, endPoint x: 101, endPoint y: 208, distance: 14.4
drag, startPoint x: 193, startPoint y: 256, endPoint x: 222, endPoint y: 293, distance: 47.1
drag, startPoint x: 235, startPoint y: 255, endPoint x: 235, endPoint y: 285, distance: 29.9
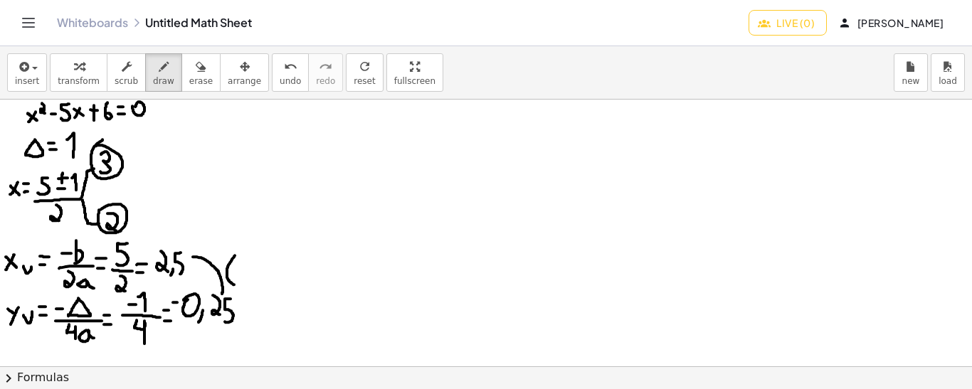
drag, startPoint x: 240, startPoint y: 260, endPoint x: 246, endPoint y: 273, distance: 14.7
drag, startPoint x: 263, startPoint y: 259, endPoint x: 260, endPoint y: 277, distance: 18.0
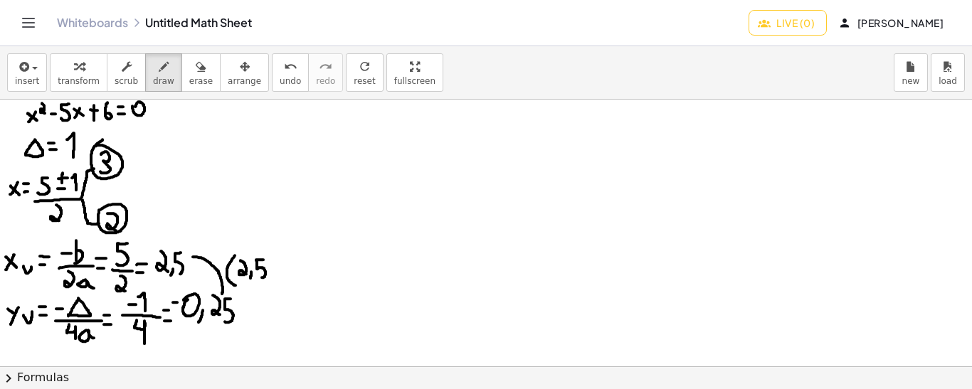
drag, startPoint x: 276, startPoint y: 270, endPoint x: 270, endPoint y: 281, distance: 12.1
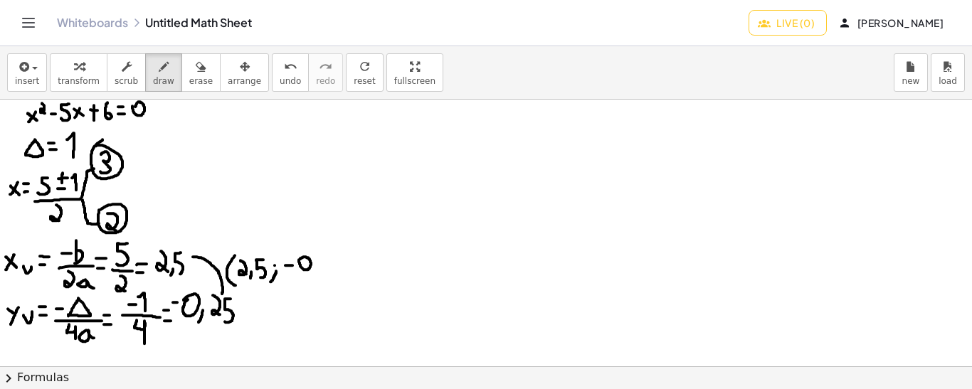
drag, startPoint x: 314, startPoint y: 266, endPoint x: 314, endPoint y: 277, distance: 11.4
drag, startPoint x: 321, startPoint y: 254, endPoint x: 331, endPoint y: 272, distance: 21.0
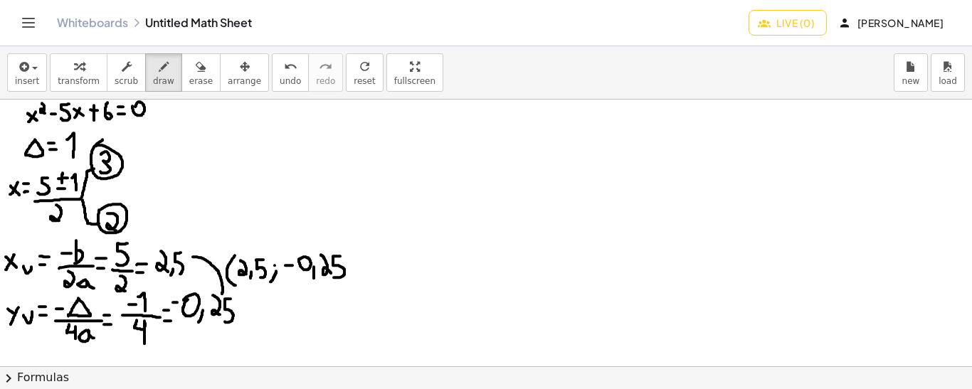
drag, startPoint x: 340, startPoint y: 255, endPoint x: 333, endPoint y: 277, distance: 22.5
drag, startPoint x: 349, startPoint y: 250, endPoint x: 351, endPoint y: 280, distance: 30.0
drag, startPoint x: 254, startPoint y: 291, endPoint x: 313, endPoint y: 292, distance: 59.0
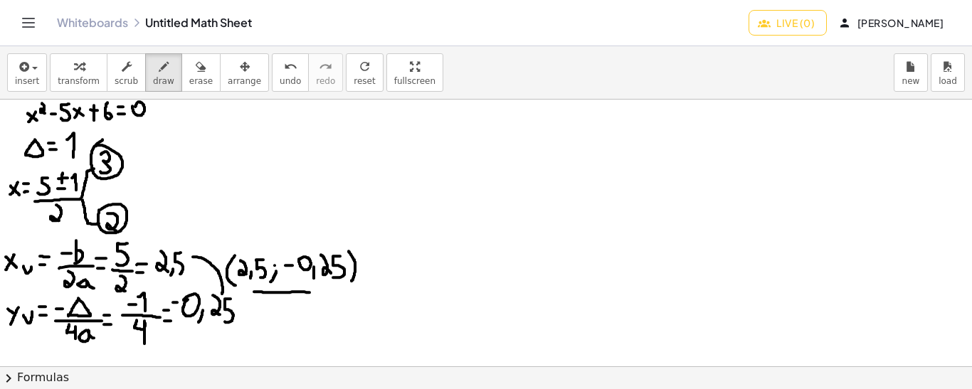
drag, startPoint x: 582, startPoint y: 117, endPoint x: 584, endPoint y: 351, distance: 234.0
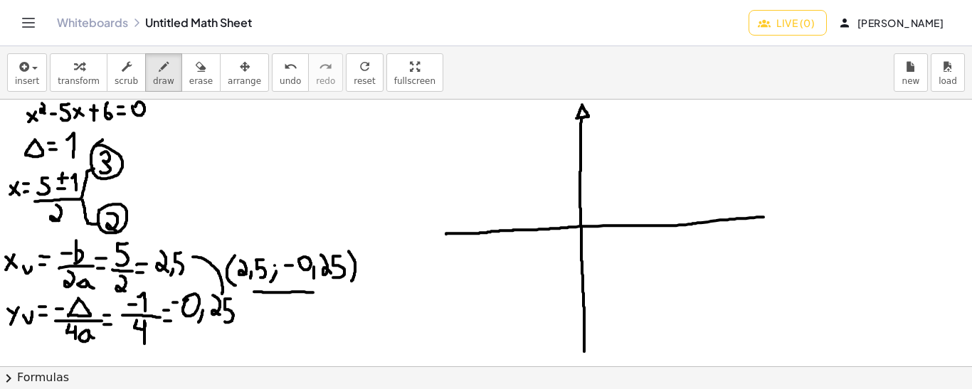
drag, startPoint x: 446, startPoint y: 233, endPoint x: 763, endPoint y: 216, distance: 317.7
drag, startPoint x: 763, startPoint y: 210, endPoint x: 763, endPoint y: 220, distance: 10.0
drag, startPoint x: 764, startPoint y: 208, endPoint x: 764, endPoint y: 222, distance: 13.5
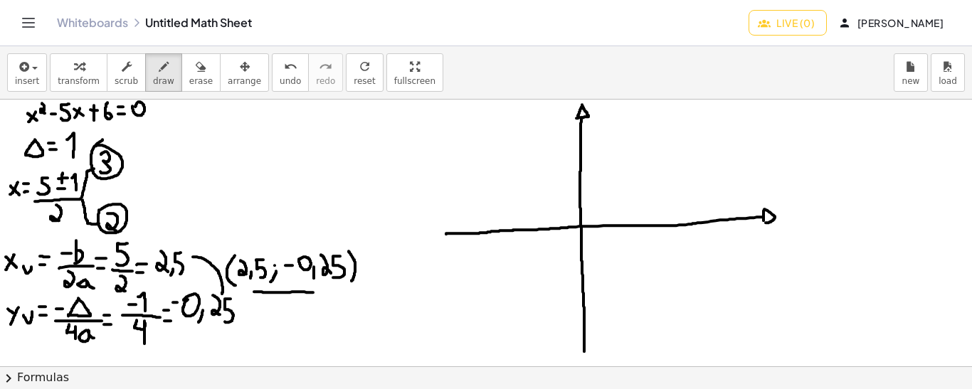
drag, startPoint x: 604, startPoint y: 219, endPoint x: 604, endPoint y: 228, distance: 8.5
click at [284, 70] on icon "undo" at bounding box center [291, 66] width 14 height 17
drag, startPoint x: 183, startPoint y: 326, endPoint x: 233, endPoint y: 329, distance: 49.9
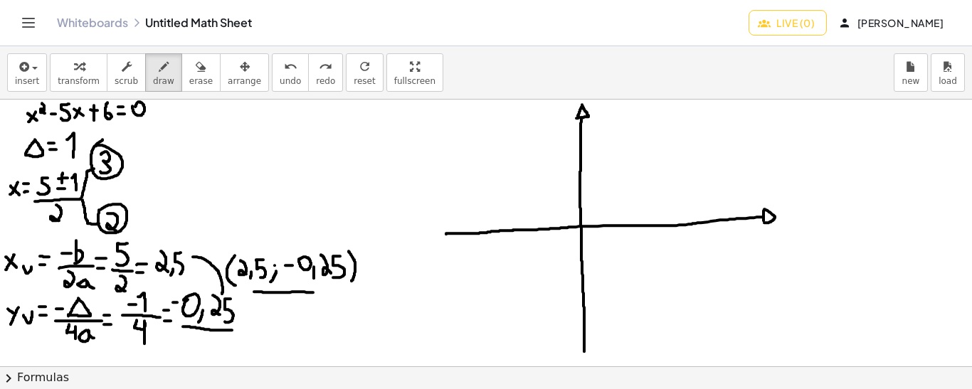
click at [280, 80] on span "undo" at bounding box center [290, 81] width 21 height 10
drag, startPoint x: 626, startPoint y: 218, endPoint x: 626, endPoint y: 229, distance: 10.7
drag, startPoint x: 679, startPoint y: 219, endPoint x: 679, endPoint y: 230, distance: 10.7
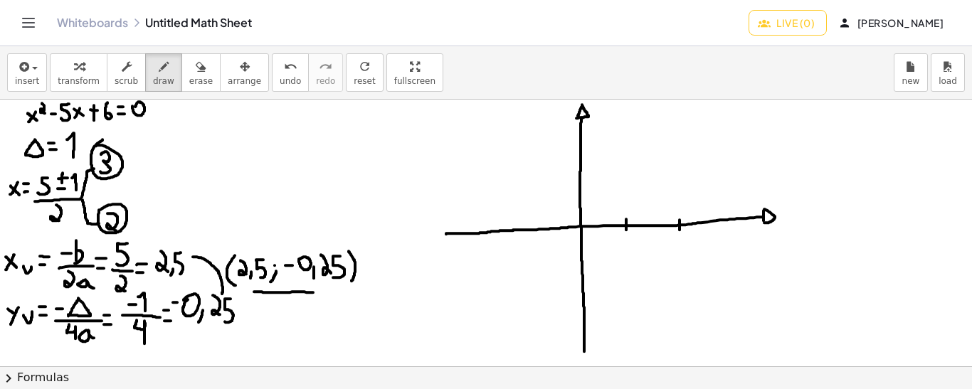
drag, startPoint x: 729, startPoint y: 213, endPoint x: 729, endPoint y: 222, distance: 8.5
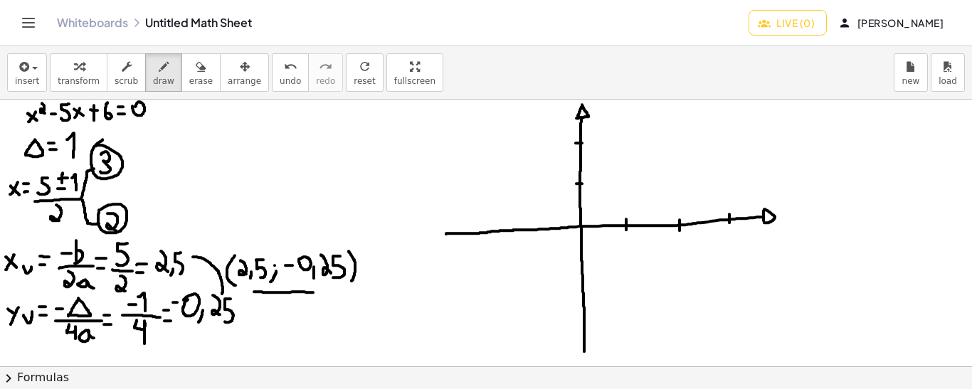
drag, startPoint x: 577, startPoint y: 117, endPoint x: 586, endPoint y: 117, distance: 9.3
drag, startPoint x: 535, startPoint y: 221, endPoint x: 533, endPoint y: 235, distance: 14.3
drag, startPoint x: 489, startPoint y: 223, endPoint x: 489, endPoint y: 231, distance: 7.8
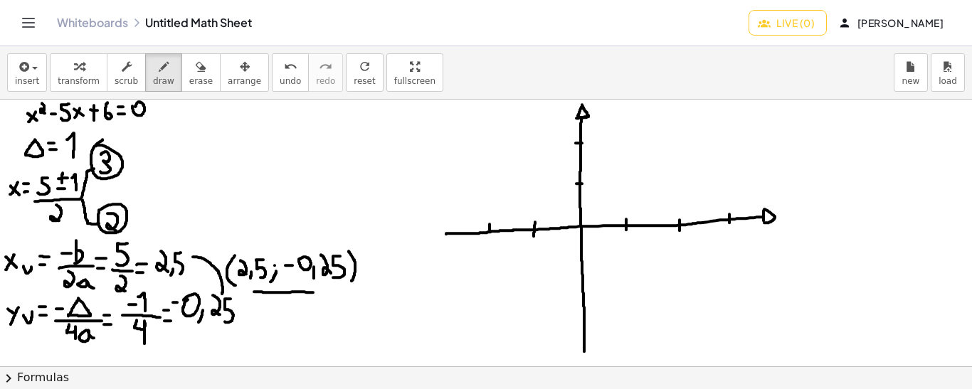
drag, startPoint x: 446, startPoint y: 227, endPoint x: 447, endPoint y: 236, distance: 9.3
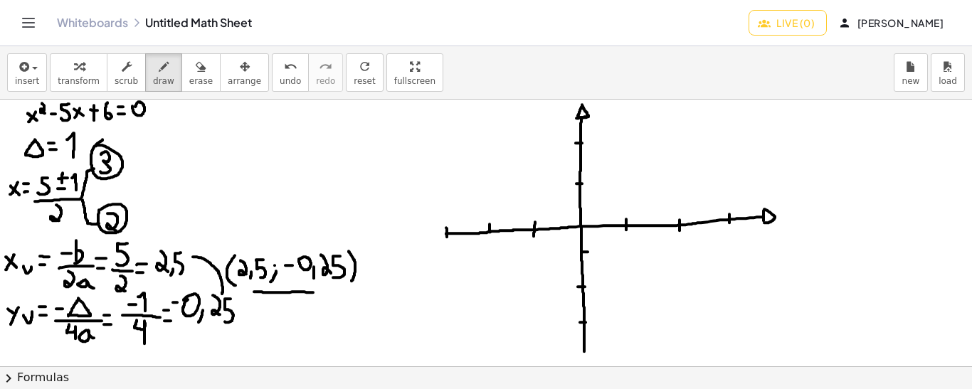
drag, startPoint x: 561, startPoint y: 107, endPoint x: 568, endPoint y: 116, distance: 11.1
drag, startPoint x: 569, startPoint y: 106, endPoint x: 562, endPoint y: 127, distance: 21.8
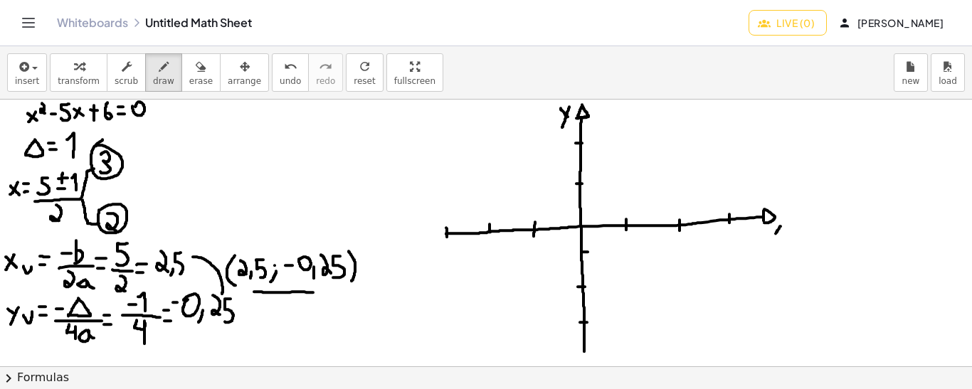
drag, startPoint x: 780, startPoint y: 225, endPoint x: 773, endPoint y: 235, distance: 12.2
drag, startPoint x: 772, startPoint y: 224, endPoint x: 782, endPoint y: 235, distance: 14.6
drag, startPoint x: 615, startPoint y: 243, endPoint x: 623, endPoint y: 243, distance: 7.8
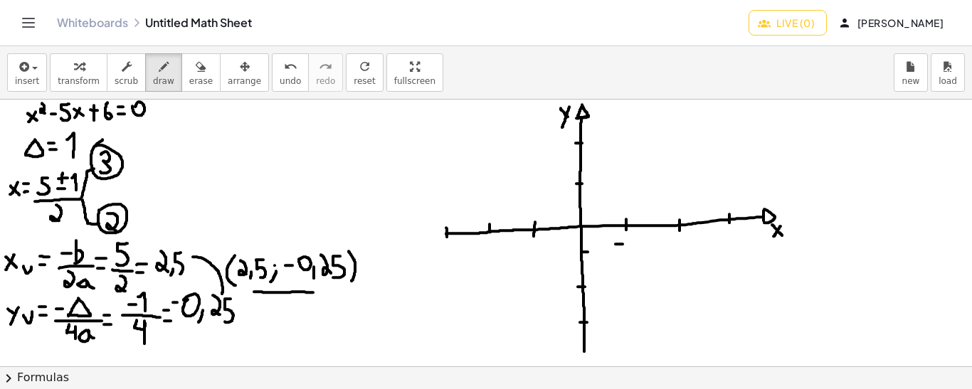
drag, startPoint x: 630, startPoint y: 250, endPoint x: 627, endPoint y: 235, distance: 15.9
click at [280, 76] on span "undo" at bounding box center [290, 81] width 21 height 10
click at [284, 70] on icon "undo" at bounding box center [291, 66] width 14 height 17
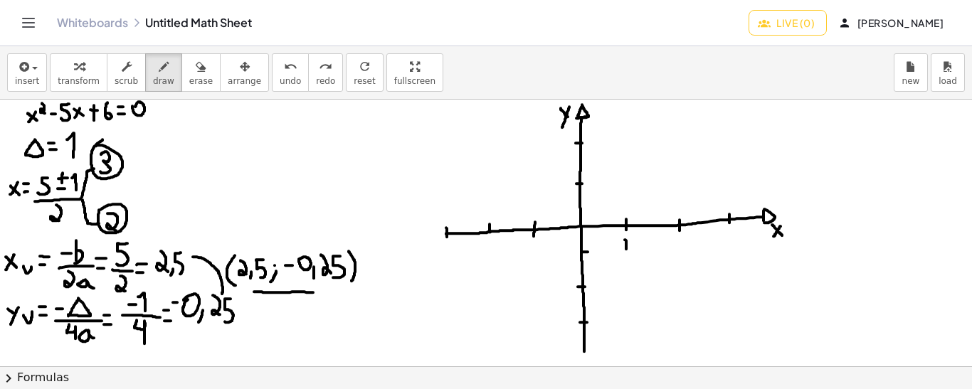
drag, startPoint x: 676, startPoint y: 238, endPoint x: 679, endPoint y: 250, distance: 12.4
drag, startPoint x: 728, startPoint y: 232, endPoint x: 733, endPoint y: 244, distance: 13.1
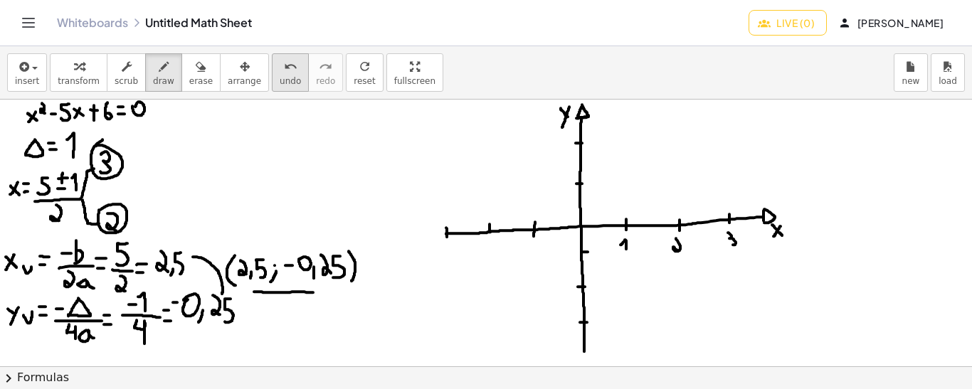
click at [280, 78] on span "undo" at bounding box center [290, 81] width 21 height 10
drag, startPoint x: 134, startPoint y: 156, endPoint x: 124, endPoint y: 173, distance: 19.4
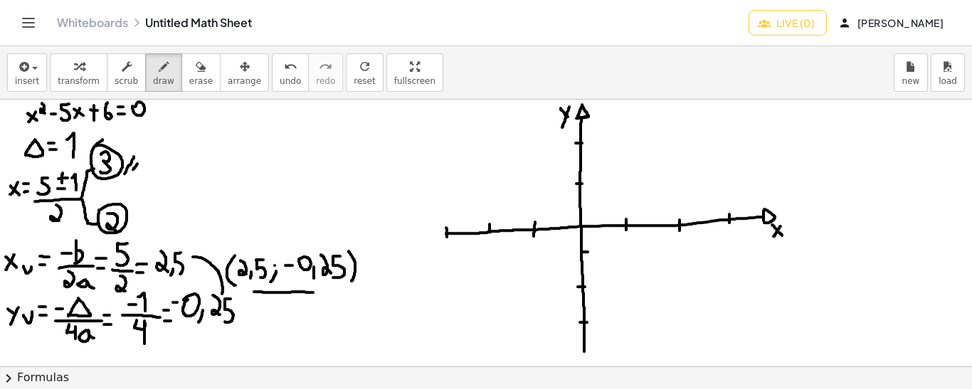
drag, startPoint x: 137, startPoint y: 163, endPoint x: 131, endPoint y: 172, distance: 11.2
drag, startPoint x: 679, startPoint y: 221, endPoint x: 681, endPoint y: 228, distance: 7.4
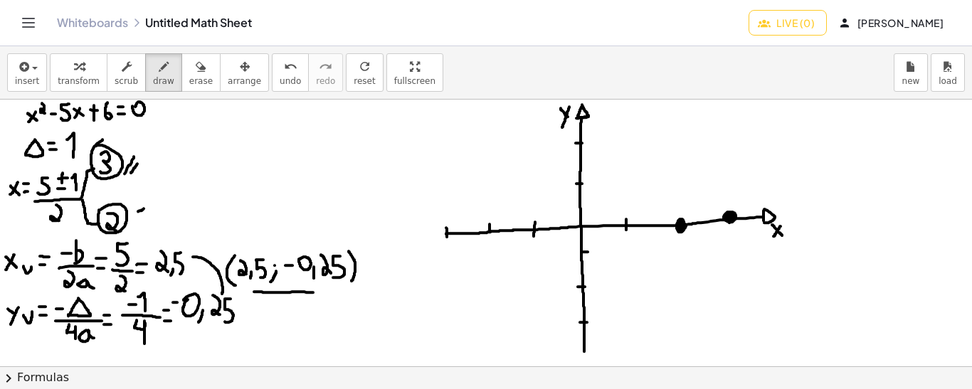
drag, startPoint x: 124, startPoint y: 152, endPoint x: 123, endPoint y: 205, distance: 52.7
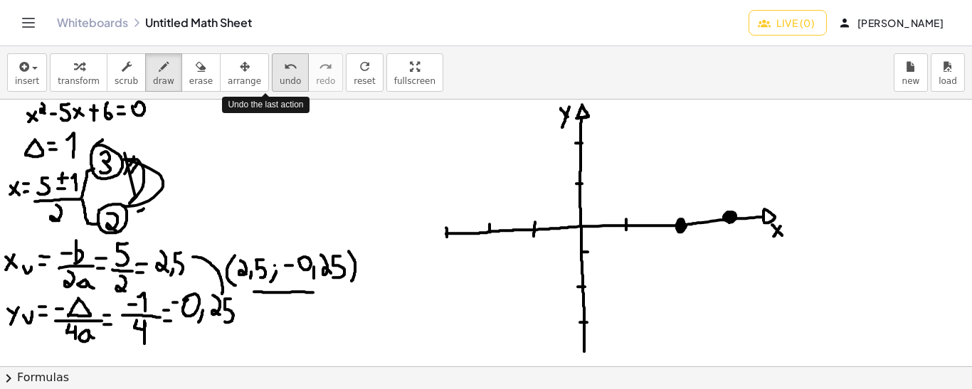
click at [284, 73] on icon "undo" at bounding box center [291, 66] width 14 height 17
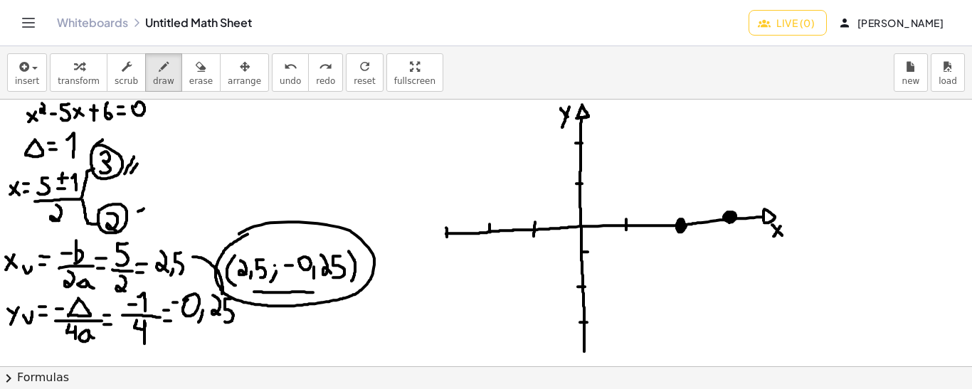
drag, startPoint x: 248, startPoint y: 233, endPoint x: 238, endPoint y: 233, distance: 9.2
click at [284, 60] on icon "undo" at bounding box center [291, 66] width 14 height 17
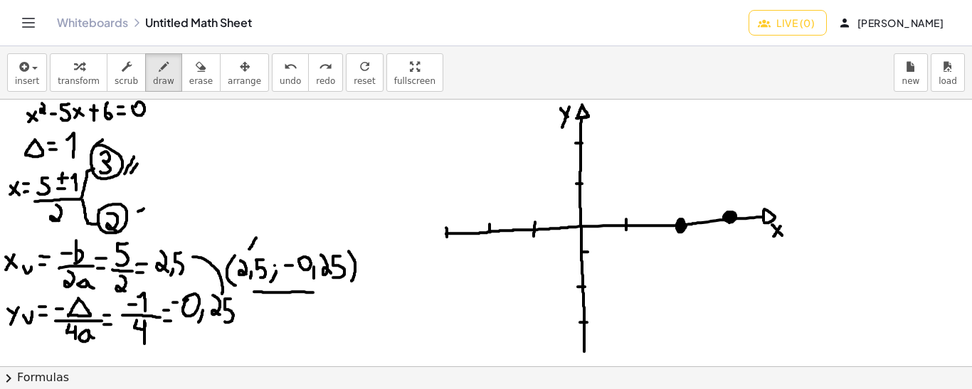
drag, startPoint x: 256, startPoint y: 237, endPoint x: 248, endPoint y: 249, distance: 14.4
drag, startPoint x: 248, startPoint y: 238, endPoint x: 257, endPoint y: 248, distance: 14.1
drag, startPoint x: 312, startPoint y: 225, endPoint x: 319, endPoint y: 233, distance: 11.1
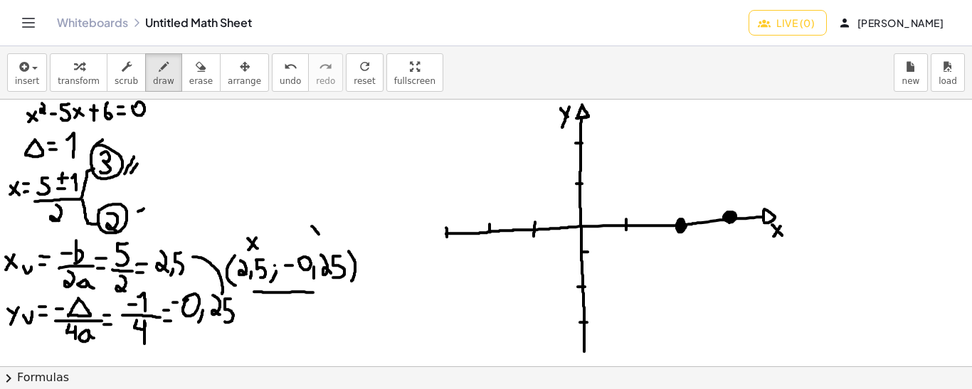
drag, startPoint x: 324, startPoint y: 224, endPoint x: 313, endPoint y: 241, distance: 20.1
drag, startPoint x: 704, startPoint y: 214, endPoint x: 704, endPoint y: 226, distance: 12.1
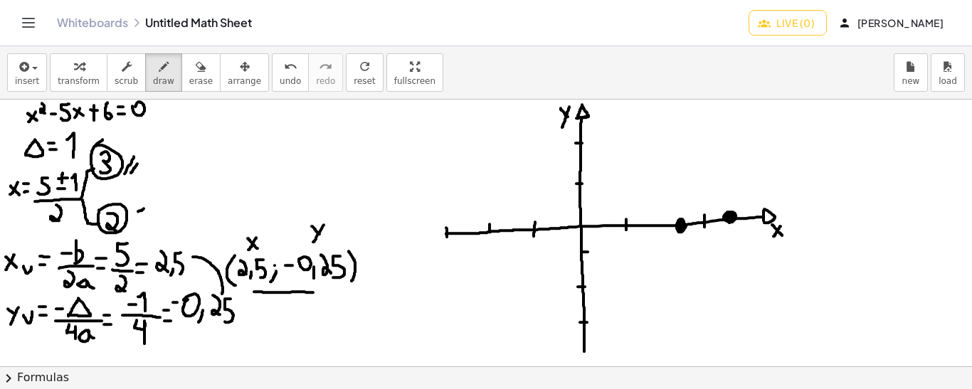
drag, startPoint x: 704, startPoint y: 216, endPoint x: 704, endPoint y: 227, distance: 10.7
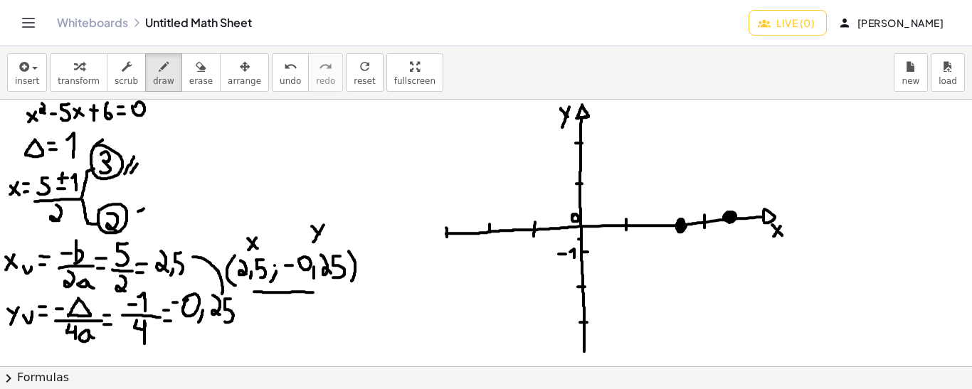
drag, startPoint x: 577, startPoint y: 231, endPoint x: 587, endPoint y: 233, distance: 10.1
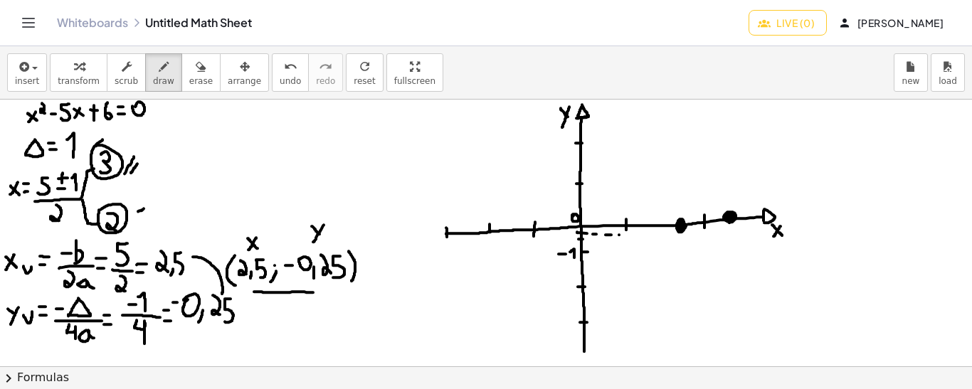
drag, startPoint x: 638, startPoint y: 235, endPoint x: 646, endPoint y: 235, distance: 7.8
drag, startPoint x: 650, startPoint y: 235, endPoint x: 659, endPoint y: 235, distance: 9.2
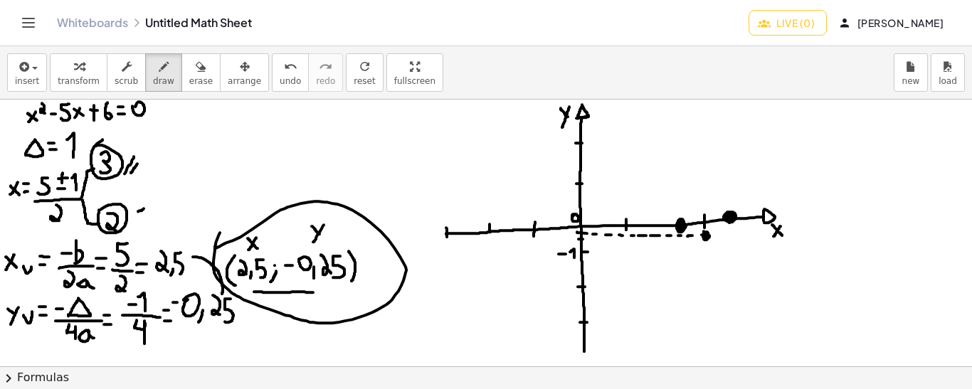
drag, startPoint x: 220, startPoint y: 232, endPoint x: 212, endPoint y: 249, distance: 18.8
click at [284, 70] on icon "undo" at bounding box center [291, 66] width 14 height 17
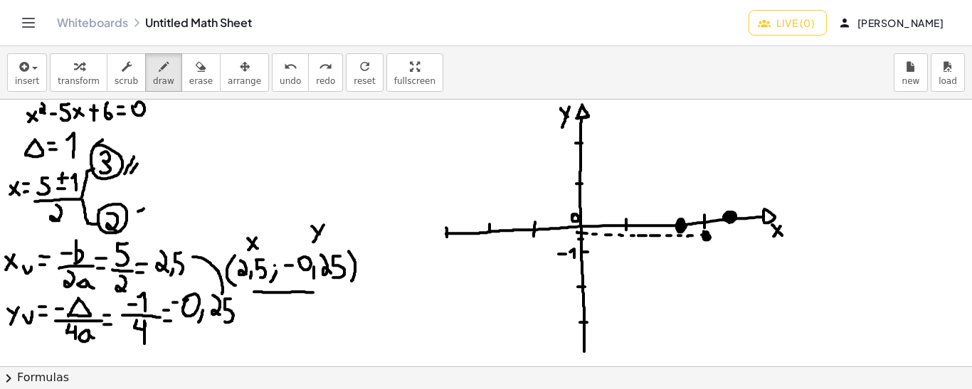
click at [280, 76] on span "undo" at bounding box center [290, 81] width 21 height 10
drag, startPoint x: 576, startPoint y: 143, endPoint x: 584, endPoint y: 143, distance: 7.8
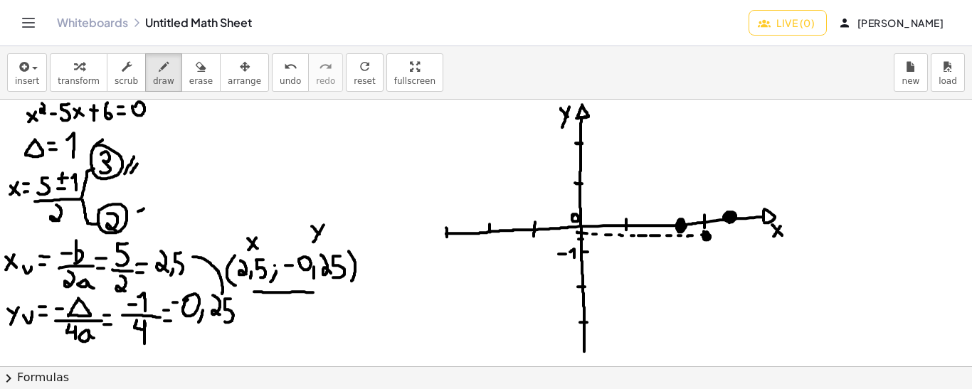
drag, startPoint x: 650, startPoint y: 115, endPoint x: 733, endPoint y: 112, distance: 83.3
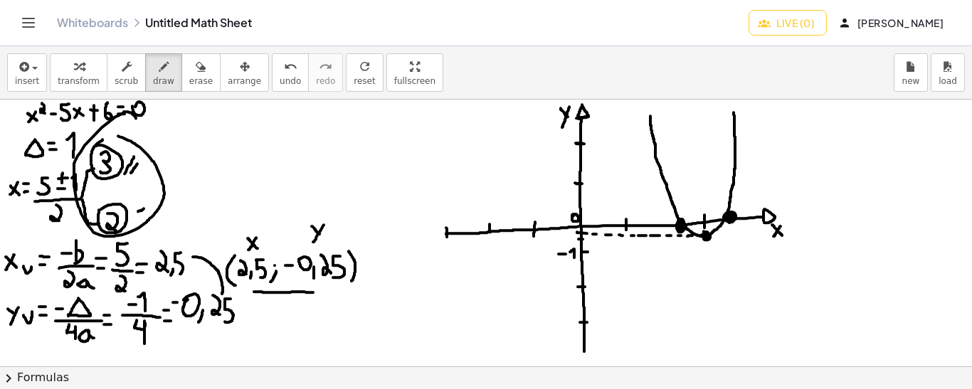
drag, startPoint x: 118, startPoint y: 135, endPoint x: 90, endPoint y: 275, distance: 143.0
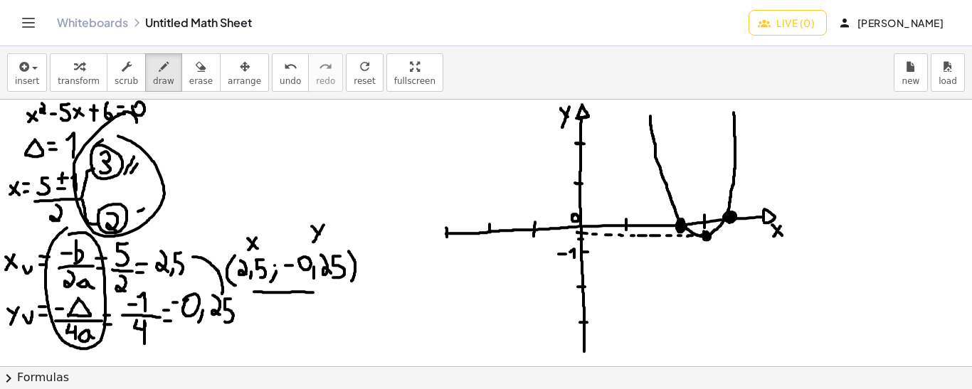
drag, startPoint x: 67, startPoint y: 227, endPoint x: 69, endPoint y: 234, distance: 7.4
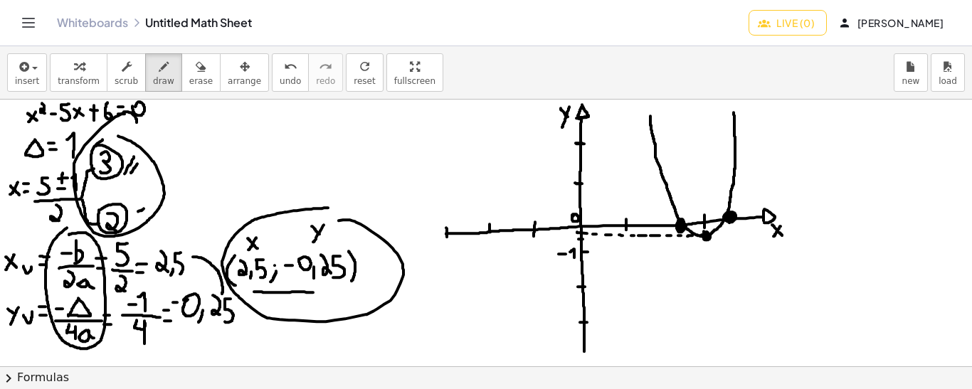
drag, startPoint x: 328, startPoint y: 207, endPoint x: 327, endPoint y: 221, distance: 13.5
click at [280, 77] on span "undo" at bounding box center [290, 81] width 21 height 10
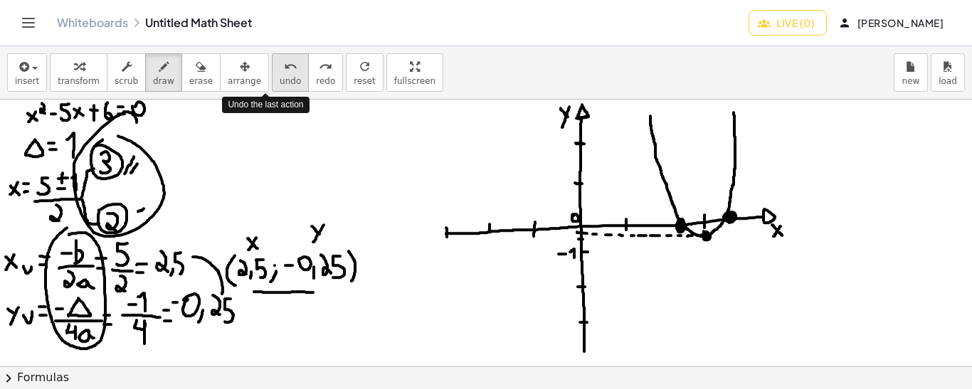
click at [280, 77] on span "undo" at bounding box center [290, 81] width 21 height 10
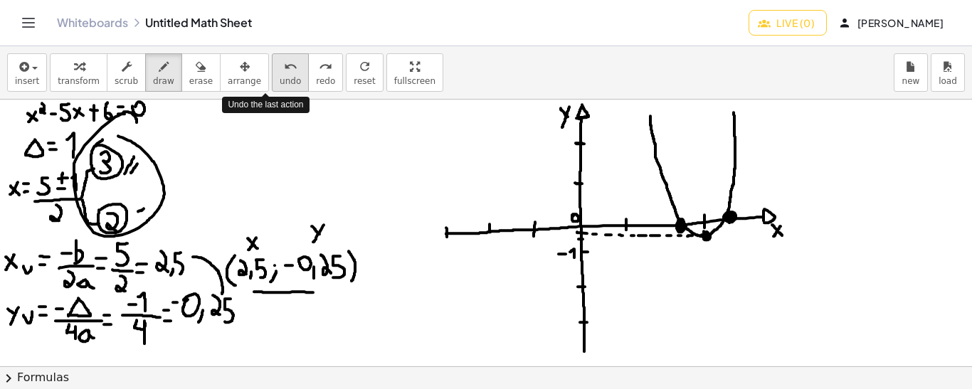
click at [280, 77] on span "undo" at bounding box center [290, 81] width 21 height 10
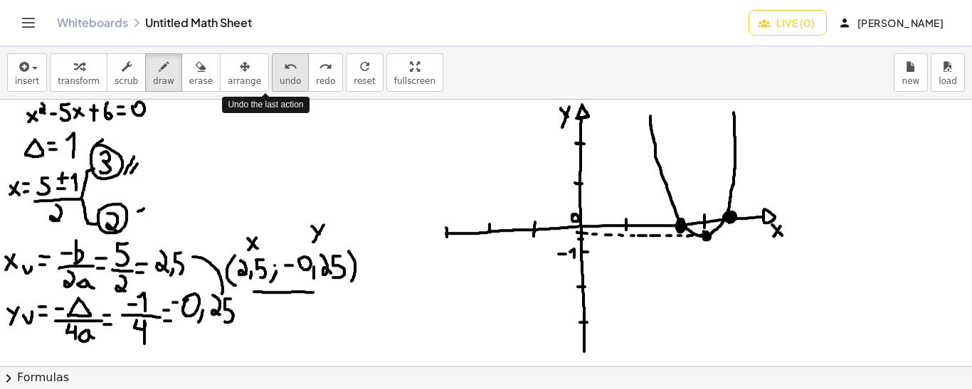
click at [280, 77] on span "undo" at bounding box center [290, 81] width 21 height 10
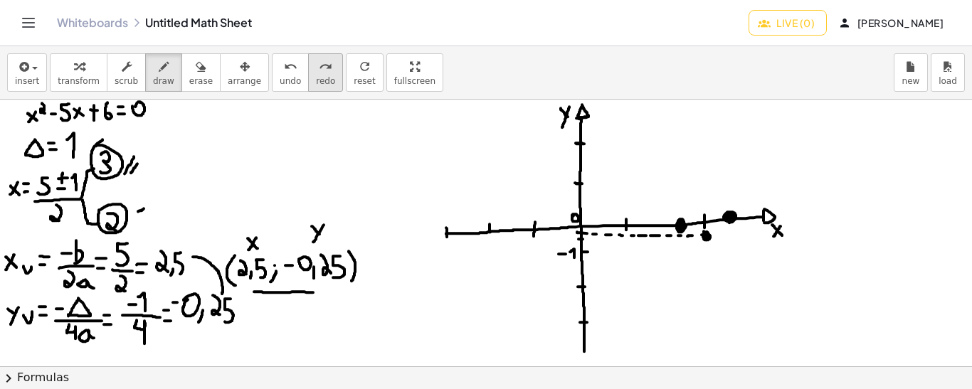
click at [308, 74] on button "redo redo" at bounding box center [325, 72] width 35 height 38
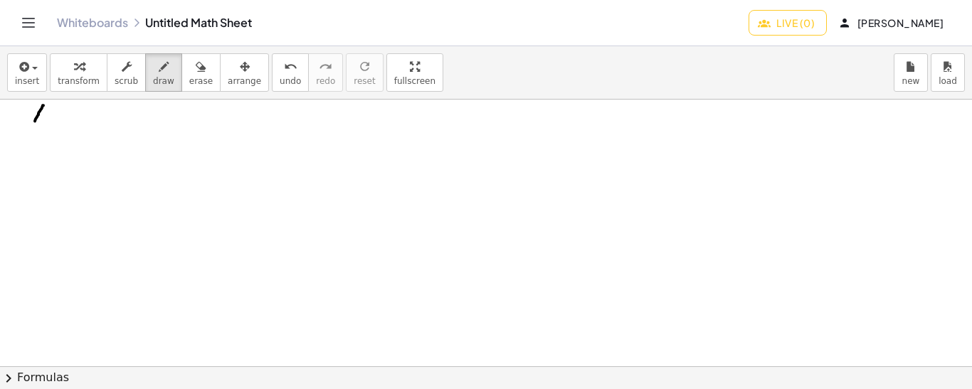
drag, startPoint x: 43, startPoint y: 105, endPoint x: 33, endPoint y: 122, distance: 20.7
drag, startPoint x: 32, startPoint y: 107, endPoint x: 44, endPoint y: 121, distance: 18.1
drag, startPoint x: 52, startPoint y: 102, endPoint x: 57, endPoint y: 113, distance: 12.4
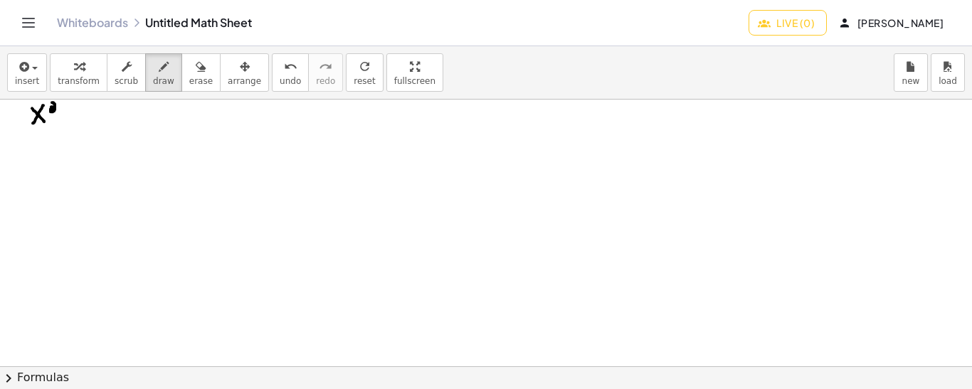
drag, startPoint x: 61, startPoint y: 113, endPoint x: 69, endPoint y: 114, distance: 7.9
drag, startPoint x: 77, startPoint y: 102, endPoint x: 87, endPoint y: 117, distance: 18.0
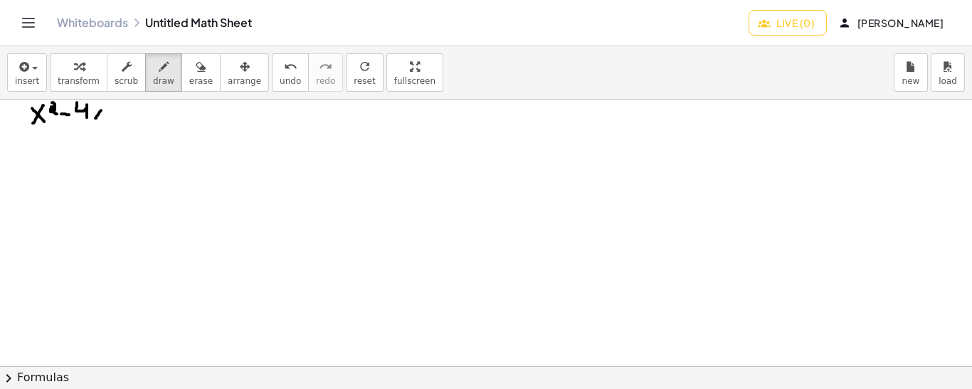
drag, startPoint x: 101, startPoint y: 110, endPoint x: 94, endPoint y: 118, distance: 11.1
drag, startPoint x: 94, startPoint y: 111, endPoint x: 102, endPoint y: 117, distance: 10.1
drag, startPoint x: 110, startPoint y: 114, endPoint x: 118, endPoint y: 114, distance: 7.8
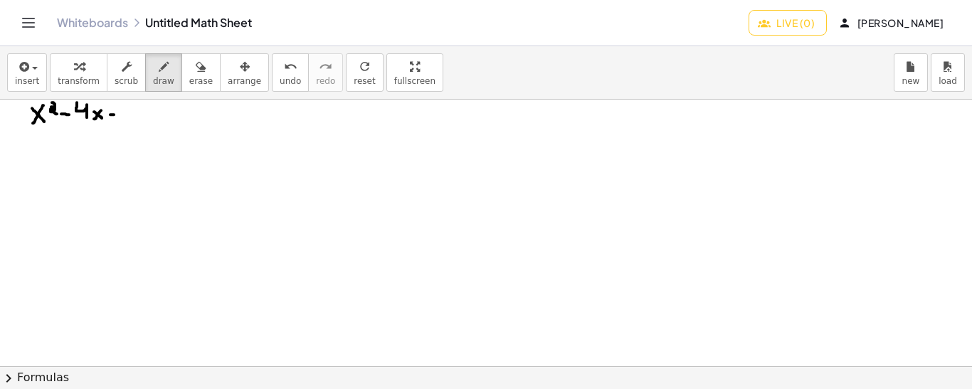
drag, startPoint x: 134, startPoint y: 103, endPoint x: 127, endPoint y: 117, distance: 15.0
drag, startPoint x: 46, startPoint y: 154, endPoint x: 54, endPoint y: 155, distance: 8.6
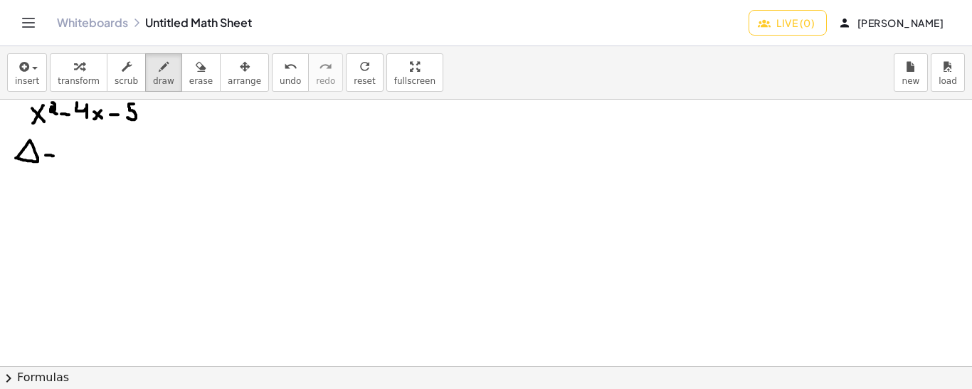
drag, startPoint x: 45, startPoint y: 146, endPoint x: 53, endPoint y: 146, distance: 7.8
drag, startPoint x: 64, startPoint y: 137, endPoint x: 62, endPoint y: 155, distance: 18.6
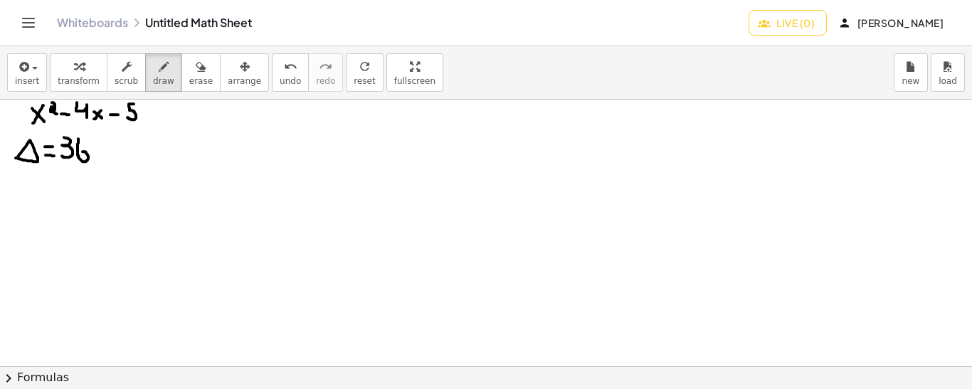
drag, startPoint x: 78, startPoint y: 138, endPoint x: 79, endPoint y: 155, distance: 17.1
drag, startPoint x: 23, startPoint y: 184, endPoint x: 16, endPoint y: 193, distance: 11.2
drag, startPoint x: 15, startPoint y: 184, endPoint x: 23, endPoint y: 193, distance: 12.6
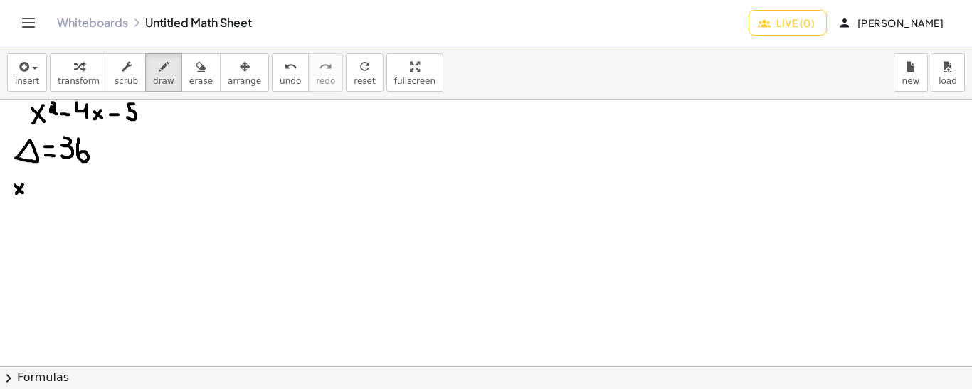
drag, startPoint x: 29, startPoint y: 175, endPoint x: 43, endPoint y: 191, distance: 21.2
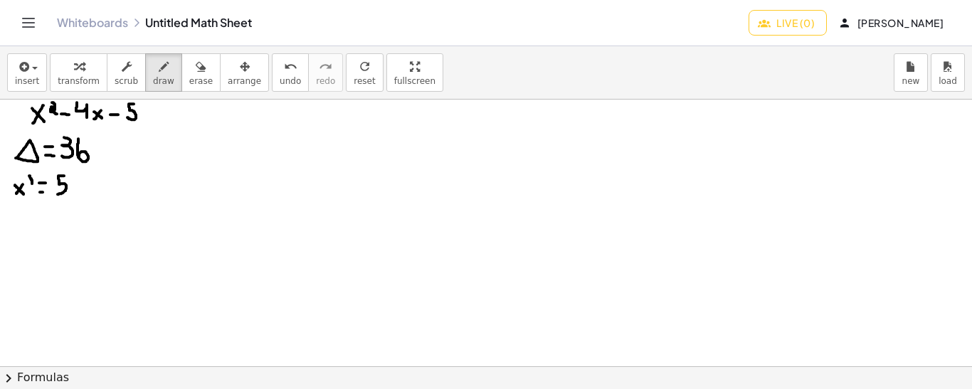
drag, startPoint x: 64, startPoint y: 175, endPoint x: 57, endPoint y: 193, distance: 19.2
drag, startPoint x: 23, startPoint y: 213, endPoint x: 16, endPoint y: 223, distance: 12.2
drag, startPoint x: 16, startPoint y: 213, endPoint x: 23, endPoint y: 221, distance: 10.1
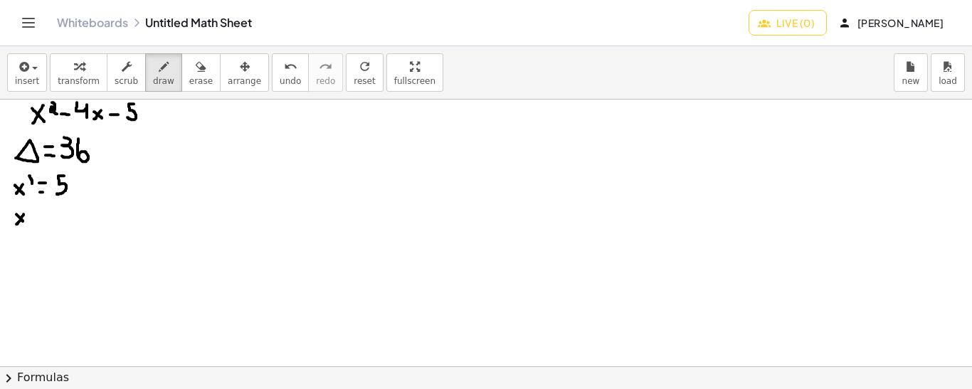
drag, startPoint x: 30, startPoint y: 205, endPoint x: 33, endPoint y: 213, distance: 9.0
drag, startPoint x: 43, startPoint y: 218, endPoint x: 50, endPoint y: 218, distance: 7.1
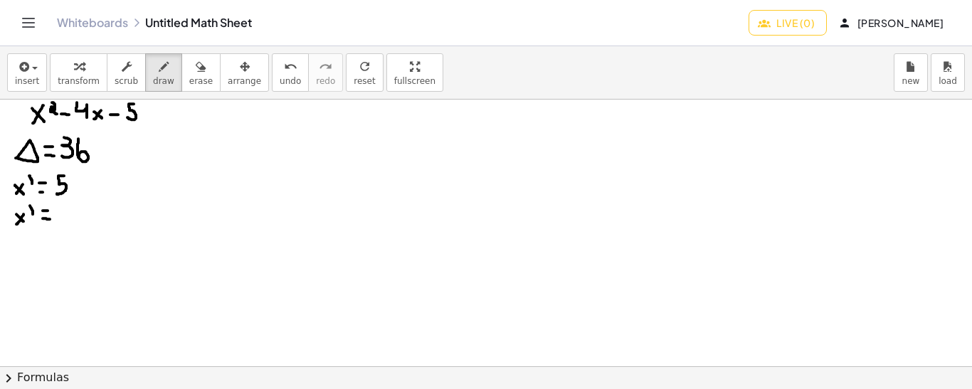
drag, startPoint x: 59, startPoint y: 211, endPoint x: 68, endPoint y: 211, distance: 9.2
drag, startPoint x: 87, startPoint y: 215, endPoint x: 82, endPoint y: 203, distance: 13.1
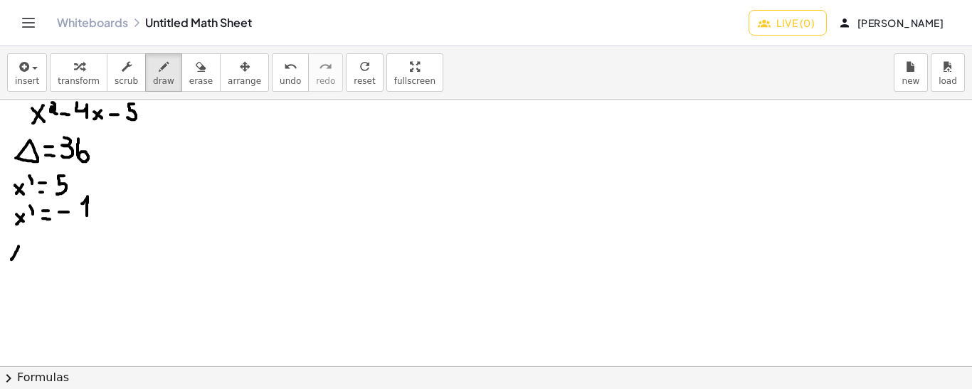
drag, startPoint x: 18, startPoint y: 245, endPoint x: 11, endPoint y: 259, distance: 15.6
drag, startPoint x: 10, startPoint y: 246, endPoint x: 21, endPoint y: 258, distance: 16.1
drag, startPoint x: 26, startPoint y: 254, endPoint x: 34, endPoint y: 253, distance: 8.7
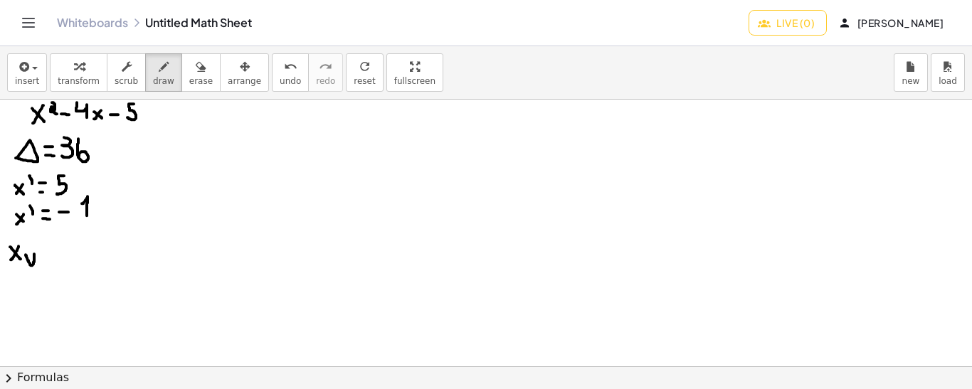
drag, startPoint x: 57, startPoint y: 245, endPoint x: 66, endPoint y: 246, distance: 9.3
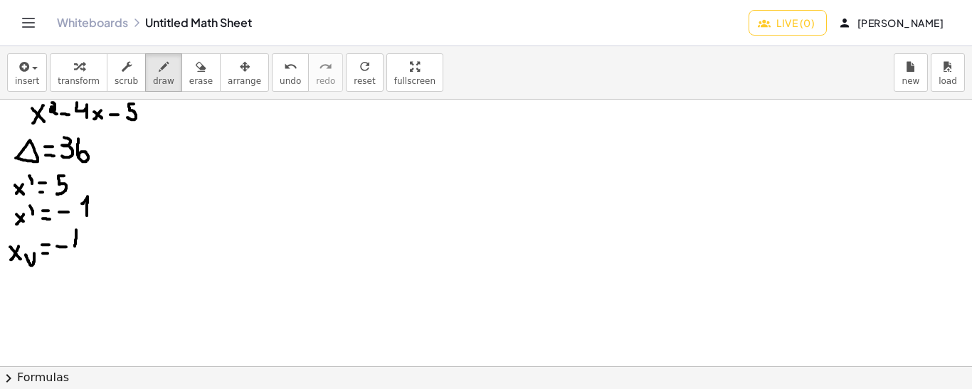
drag, startPoint x: 76, startPoint y: 229, endPoint x: 75, endPoint y: 249, distance: 20.0
drag, startPoint x: 77, startPoint y: 237, endPoint x: 73, endPoint y: 251, distance: 14.9
drag, startPoint x: 60, startPoint y: 256, endPoint x: 89, endPoint y: 255, distance: 29.2
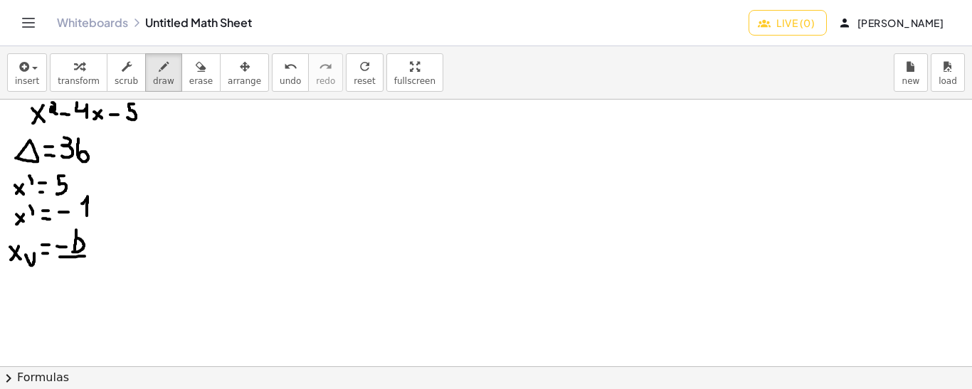
drag, startPoint x: 64, startPoint y: 265, endPoint x: 70, endPoint y: 281, distance: 17.3
drag, startPoint x: 78, startPoint y: 272, endPoint x: 85, endPoint y: 280, distance: 11.1
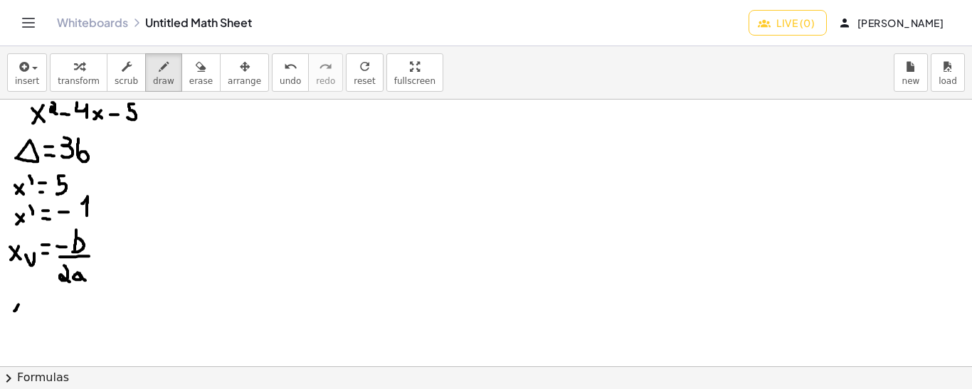
drag, startPoint x: 18, startPoint y: 304, endPoint x: 14, endPoint y: 311, distance: 8.7
drag, startPoint x: 14, startPoint y: 311, endPoint x: 9, endPoint y: 318, distance: 8.3
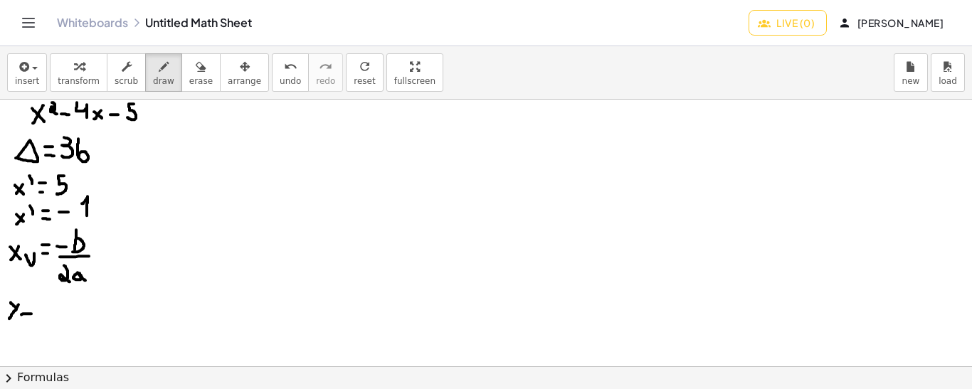
drag, startPoint x: 21, startPoint y: 314, endPoint x: 33, endPoint y: 313, distance: 11.4
drag, startPoint x: 22, startPoint y: 305, endPoint x: 31, endPoint y: 306, distance: 8.6
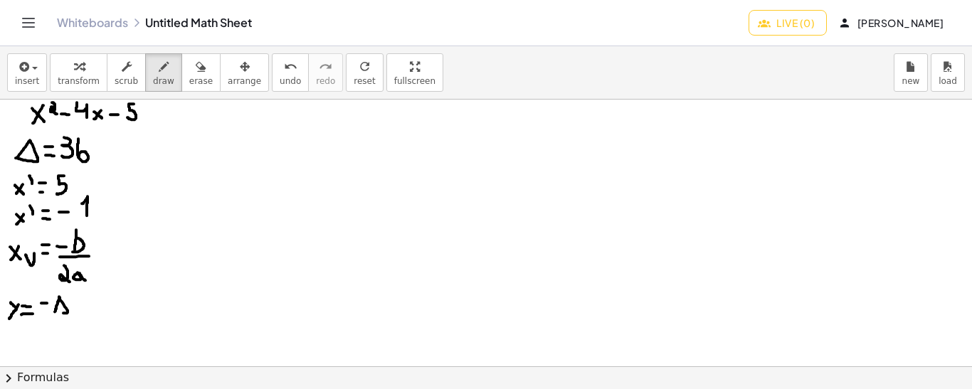
drag, startPoint x: 43, startPoint y: 317, endPoint x: 76, endPoint y: 318, distance: 33.4
drag, startPoint x: 46, startPoint y: 325, endPoint x: 51, endPoint y: 344, distance: 19.8
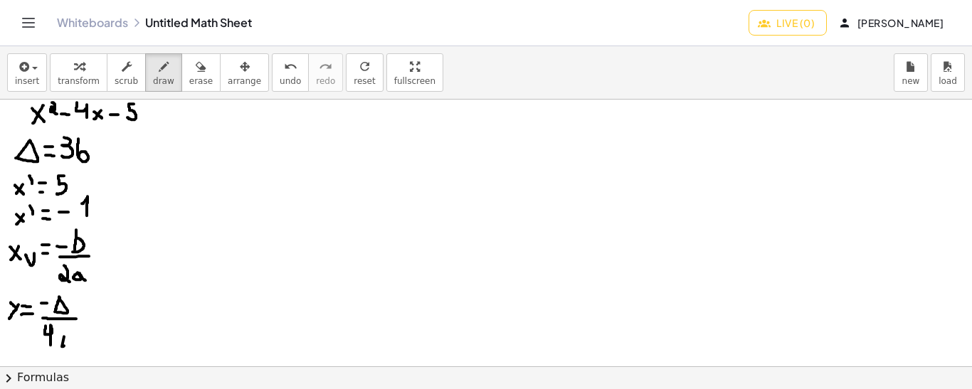
drag, startPoint x: 65, startPoint y: 335, endPoint x: 78, endPoint y: 344, distance: 15.8
drag, startPoint x: 83, startPoint y: 318, endPoint x: 90, endPoint y: 319, distance: 7.9
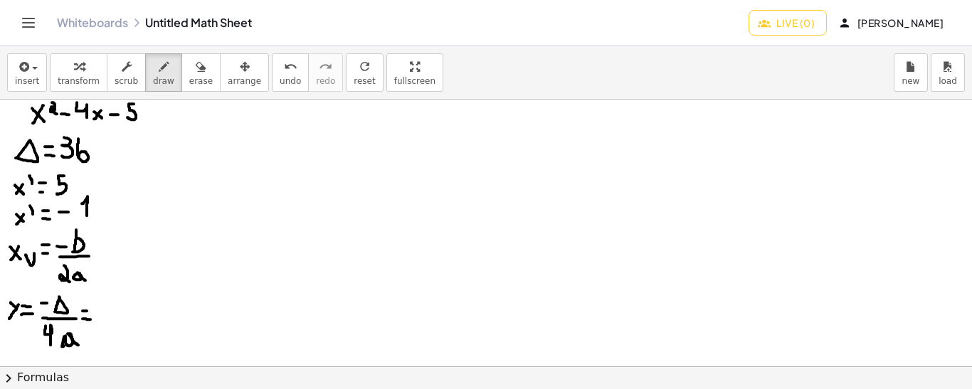
drag, startPoint x: 83, startPoint y: 310, endPoint x: 91, endPoint y: 310, distance: 8.5
drag, startPoint x: 14, startPoint y: 321, endPoint x: 21, endPoint y: 320, distance: 7.1
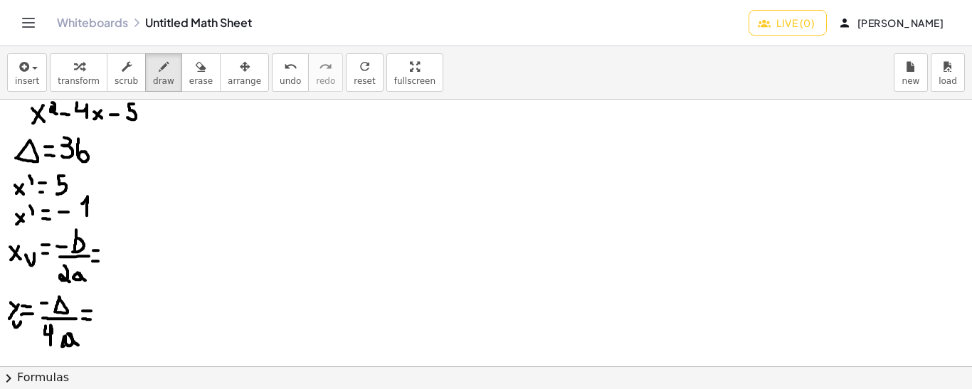
drag, startPoint x: 115, startPoint y: 228, endPoint x: 121, endPoint y: 245, distance: 17.3
drag, startPoint x: 113, startPoint y: 252, endPoint x: 125, endPoint y: 251, distance: 12.1
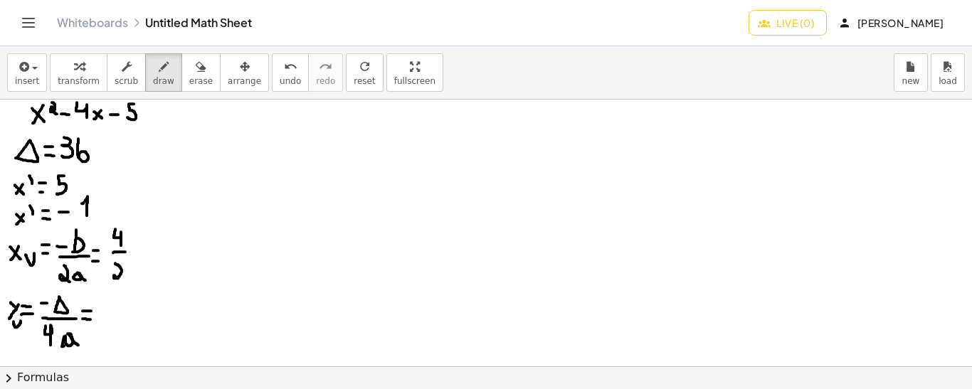
drag, startPoint x: 115, startPoint y: 262, endPoint x: 120, endPoint y: 278, distance: 16.2
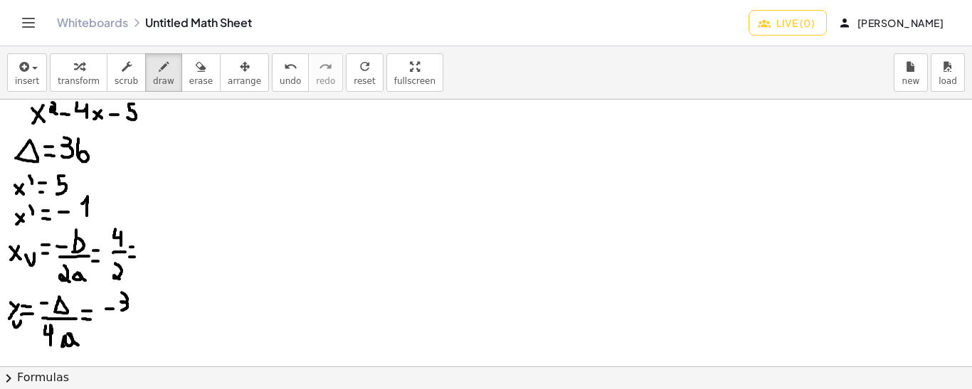
drag, startPoint x: 122, startPoint y: 292, endPoint x: 122, endPoint y: 309, distance: 17.8
drag, startPoint x: 134, startPoint y: 295, endPoint x: 134, endPoint y: 310, distance: 15.0
drag, startPoint x: 104, startPoint y: 319, endPoint x: 147, endPoint y: 322, distance: 43.4
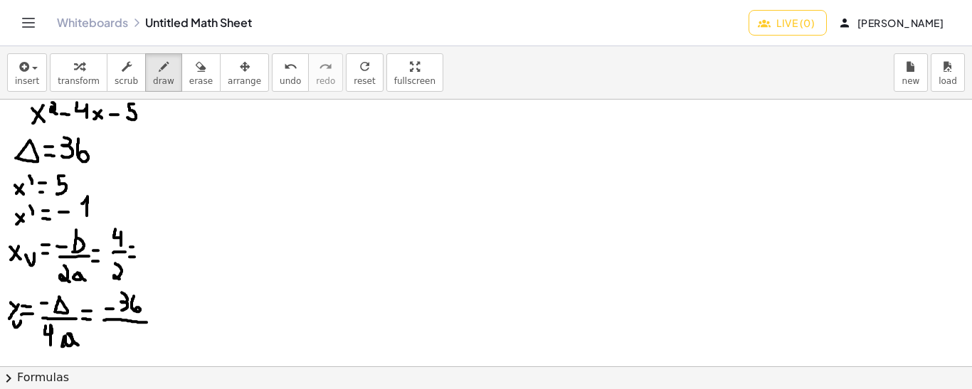
drag, startPoint x: 121, startPoint y: 327, endPoint x: 128, endPoint y: 348, distance: 21.8
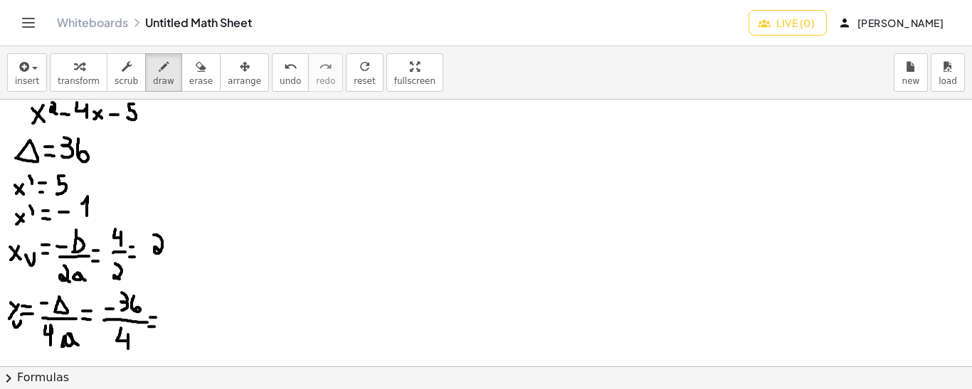
drag, startPoint x: 154, startPoint y: 234, endPoint x: 160, endPoint y: 251, distance: 18.2
drag, startPoint x: 167, startPoint y: 313, endPoint x: 178, endPoint y: 313, distance: 10.7
drag, startPoint x: 193, startPoint y: 297, endPoint x: 183, endPoint y: 326, distance: 31.1
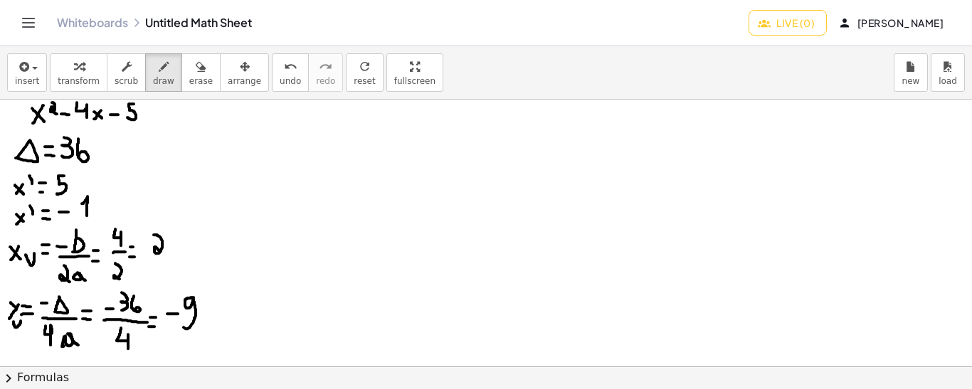
drag, startPoint x: 110, startPoint y: 124, endPoint x: 134, endPoint y: 124, distance: 24.9
click at [280, 83] on span "undo" at bounding box center [290, 81] width 21 height 10
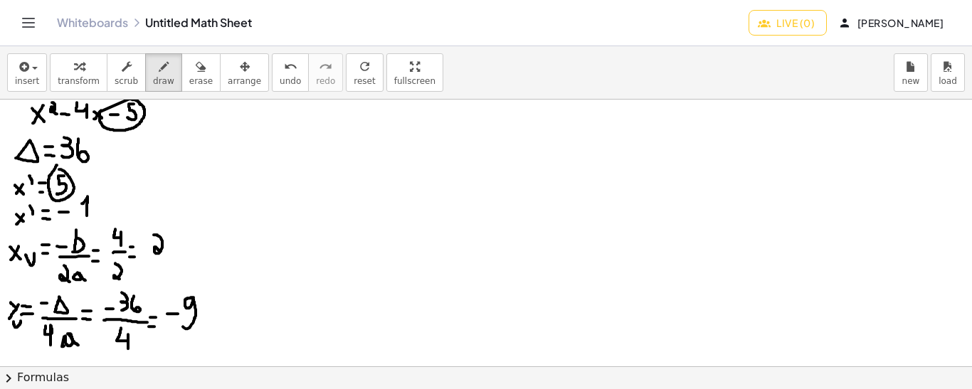
drag, startPoint x: 180, startPoint y: 240, endPoint x: 201, endPoint y: 304, distance: 67.5
drag, startPoint x: 224, startPoint y: 250, endPoint x: 226, endPoint y: 281, distance: 30.7
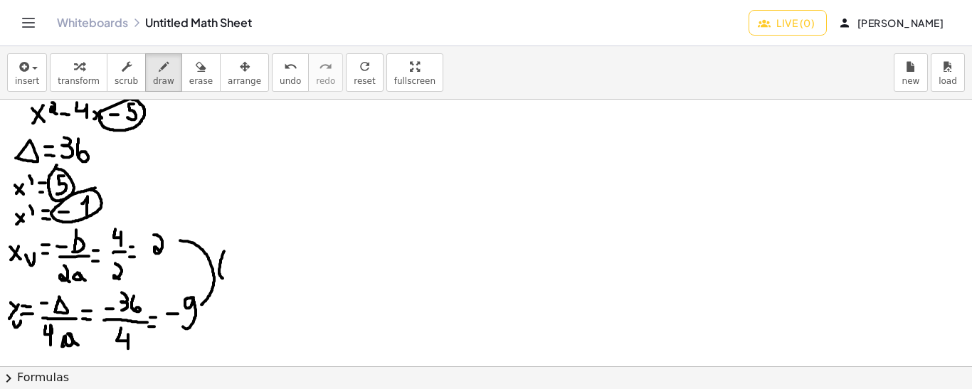
drag, startPoint x: 232, startPoint y: 255, endPoint x: 241, endPoint y: 276, distance: 22.6
drag, startPoint x: 250, startPoint y: 267, endPoint x: 248, endPoint y: 277, distance: 10.4
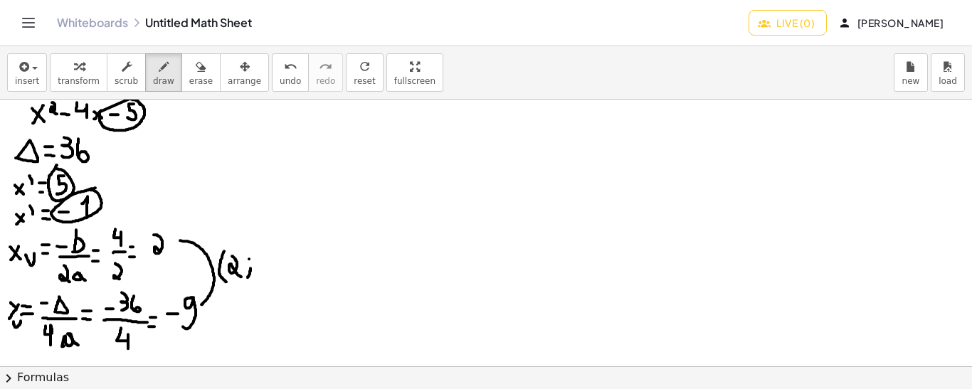
drag, startPoint x: 262, startPoint y: 265, endPoint x: 275, endPoint y: 264, distance: 12.8
drag, startPoint x: 290, startPoint y: 248, endPoint x: 285, endPoint y: 275, distance: 27.4
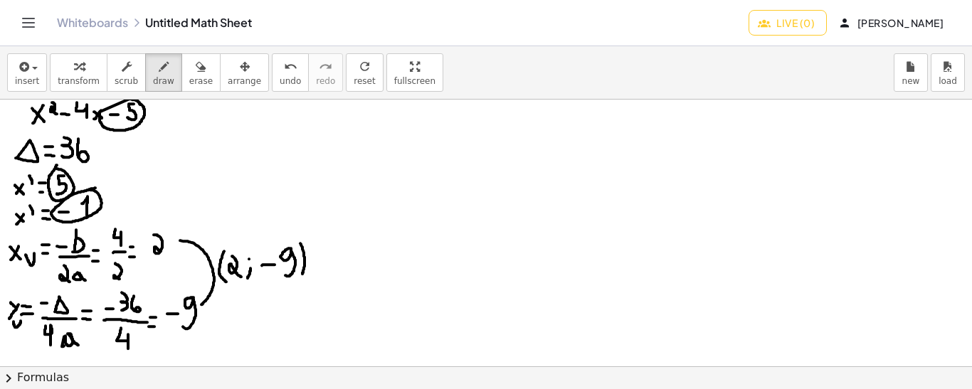
drag, startPoint x: 300, startPoint y: 243, endPoint x: 302, endPoint y: 273, distance: 30.6
drag, startPoint x: 535, startPoint y: 133, endPoint x: 547, endPoint y: 132, distance: 12.1
drag, startPoint x: 129, startPoint y: 132, endPoint x: 139, endPoint y: 136, distance: 11.5
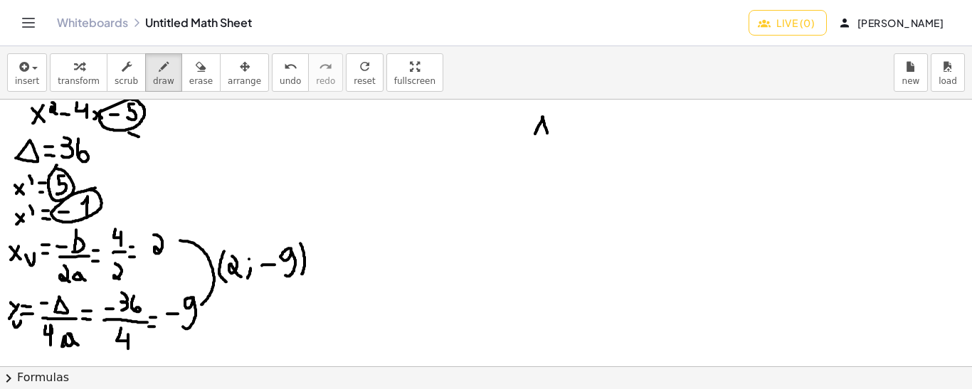
drag, startPoint x: 137, startPoint y: 129, endPoint x: 147, endPoint y: 134, distance: 11.5
click at [280, 76] on span "undo" at bounding box center [290, 81] width 21 height 10
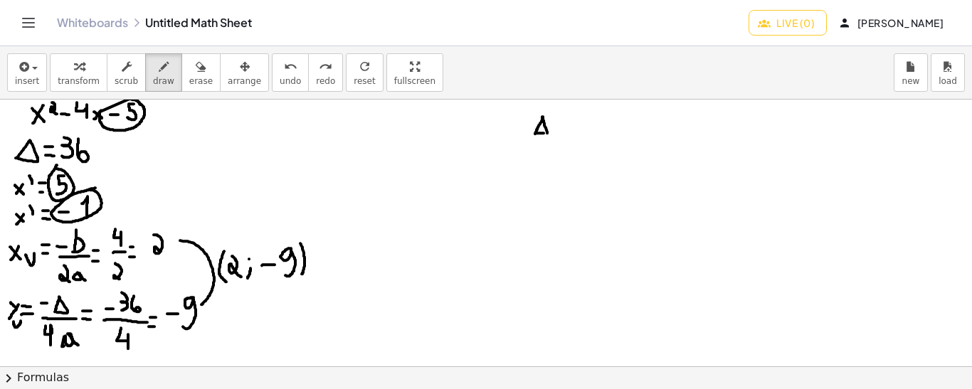
drag, startPoint x: 536, startPoint y: 132, endPoint x: 546, endPoint y: 132, distance: 10.0
drag, startPoint x: 541, startPoint y: 134, endPoint x: 548, endPoint y: 345, distance: 211.4
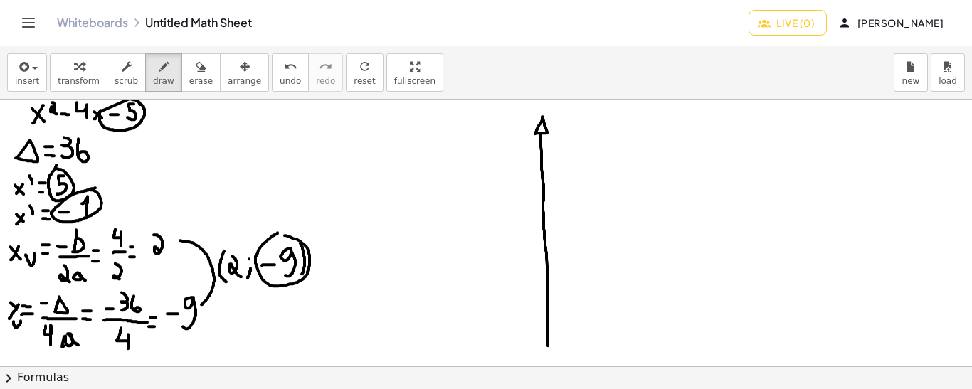
drag, startPoint x: 277, startPoint y: 232, endPoint x: 269, endPoint y: 233, distance: 8.6
click at [280, 80] on span "undo" at bounding box center [290, 81] width 21 height 10
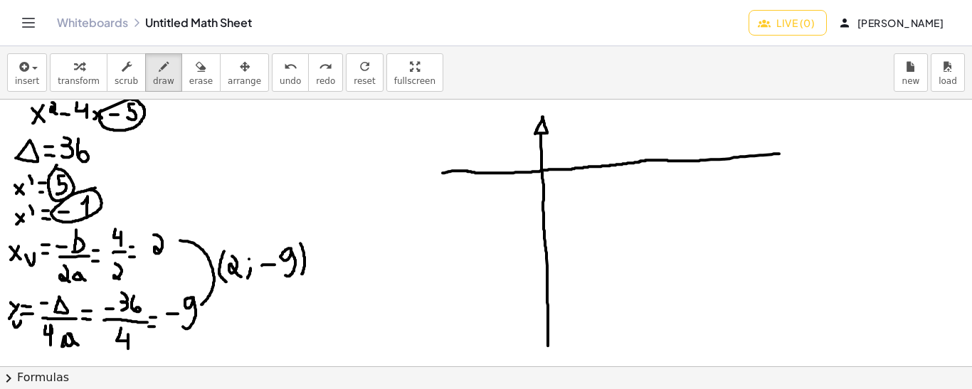
drag, startPoint x: 442, startPoint y: 172, endPoint x: 780, endPoint y: 152, distance: 338.5
drag, startPoint x: 781, startPoint y: 144, endPoint x: 783, endPoint y: 163, distance: 18.6
drag, startPoint x: 782, startPoint y: 143, endPoint x: 783, endPoint y: 164, distance: 21.4
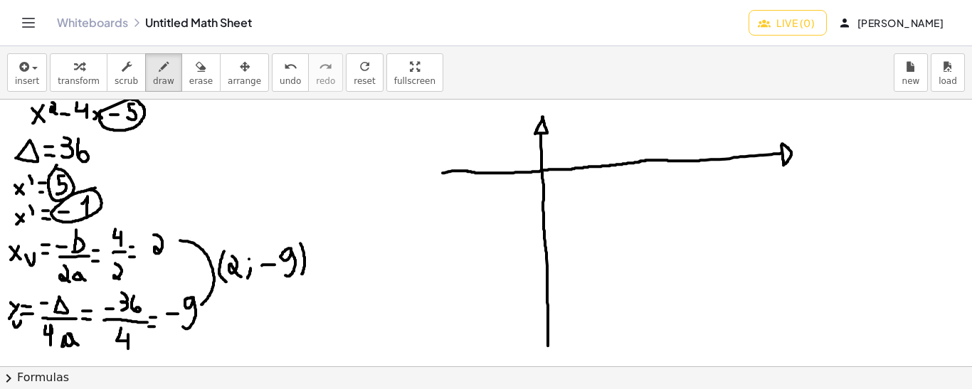
drag, startPoint x: 518, startPoint y: 115, endPoint x: 524, endPoint y: 121, distance: 9.1
drag, startPoint x: 527, startPoint y: 110, endPoint x: 520, endPoint y: 126, distance: 17.2
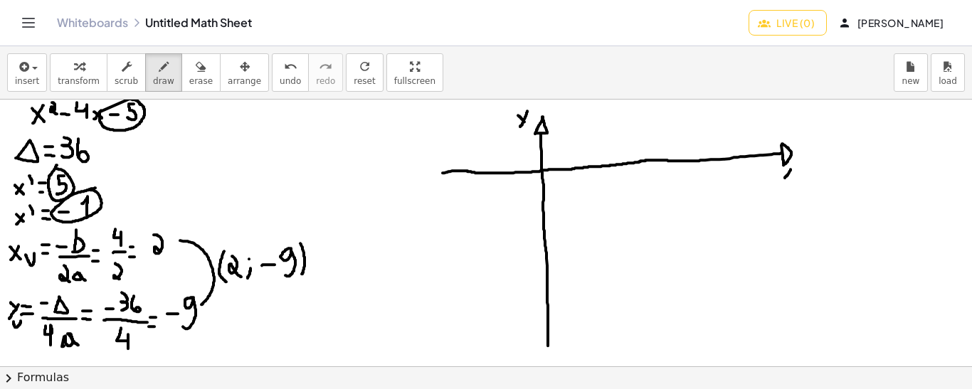
drag, startPoint x: 790, startPoint y: 169, endPoint x: 784, endPoint y: 177, distance: 10.7
drag, startPoint x: 783, startPoint y: 171, endPoint x: 792, endPoint y: 179, distance: 12.1
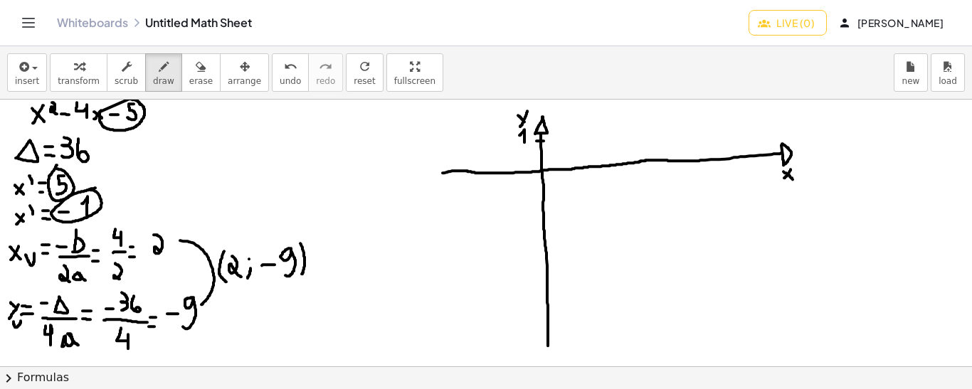
drag, startPoint x: 524, startPoint y: 142, endPoint x: 519, endPoint y: 136, distance: 8.0
drag, startPoint x: 538, startPoint y: 195, endPoint x: 548, endPoint y: 196, distance: 10.0
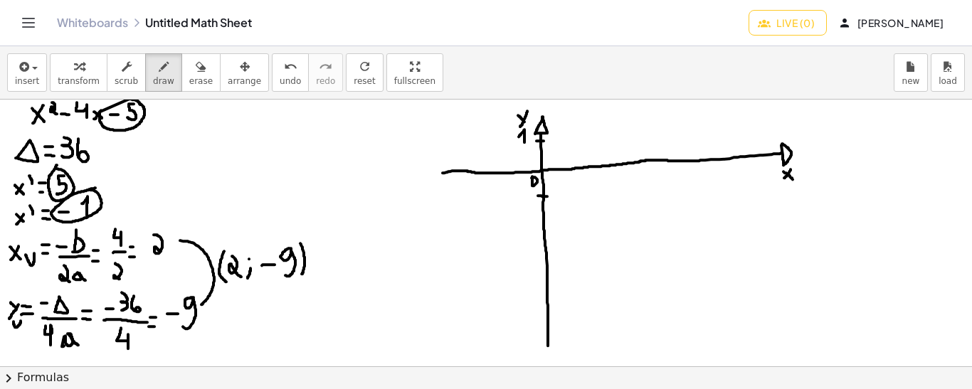
drag, startPoint x: 537, startPoint y: 215, endPoint x: 547, endPoint y: 215, distance: 10.0
drag, startPoint x: 538, startPoint y: 234, endPoint x: 549, endPoint y: 234, distance: 10.7
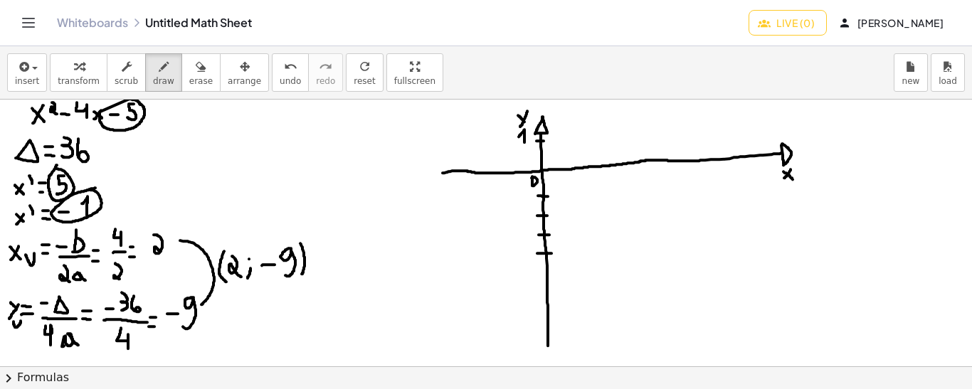
drag, startPoint x: 537, startPoint y: 253, endPoint x: 553, endPoint y: 253, distance: 15.6
drag, startPoint x: 538, startPoint y: 268, endPoint x: 551, endPoint y: 268, distance: 12.1
drag, startPoint x: 538, startPoint y: 287, endPoint x: 552, endPoint y: 288, distance: 14.3
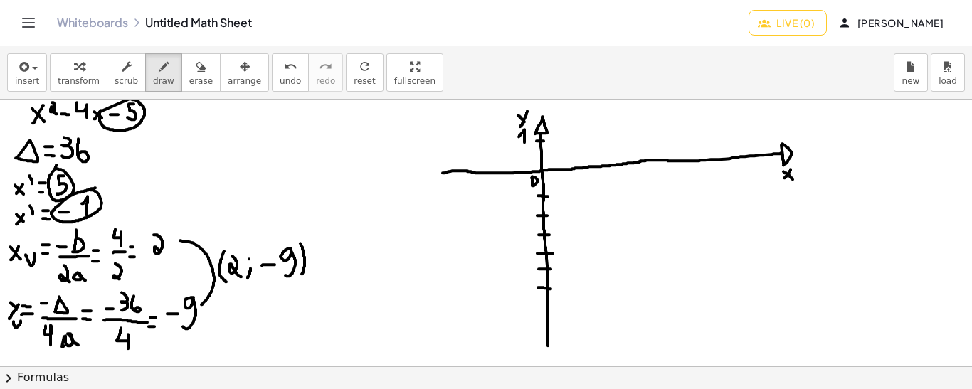
drag, startPoint x: 537, startPoint y: 303, endPoint x: 552, endPoint y: 304, distance: 15.0
drag, startPoint x: 540, startPoint y: 321, endPoint x: 550, endPoint y: 322, distance: 10.1
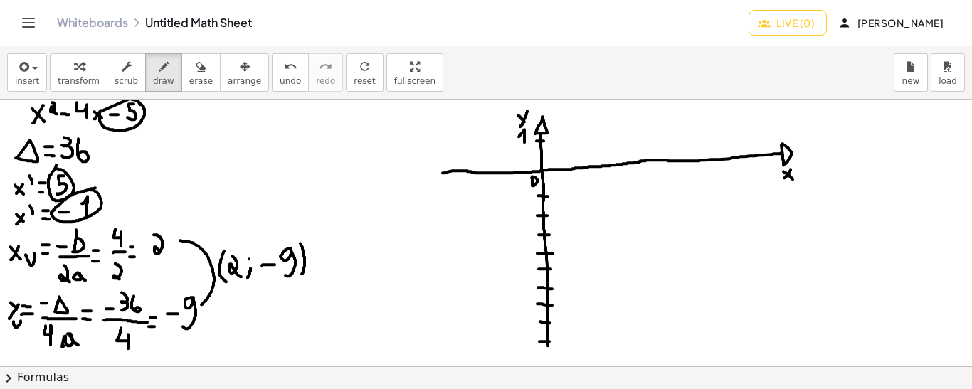
drag, startPoint x: 539, startPoint y: 341, endPoint x: 558, endPoint y: 341, distance: 19.2
drag, startPoint x: 501, startPoint y: 166, endPoint x: 499, endPoint y: 178, distance: 11.5
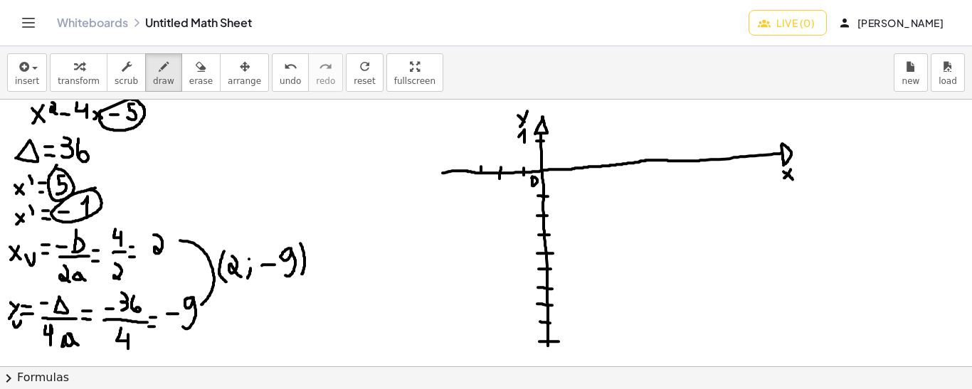
drag, startPoint x: 481, startPoint y: 166, endPoint x: 480, endPoint y: 175, distance: 9.3
drag, startPoint x: 461, startPoint y: 166, endPoint x: 461, endPoint y: 174, distance: 7.8
drag, startPoint x: 559, startPoint y: 165, endPoint x: 560, endPoint y: 172, distance: 7.1
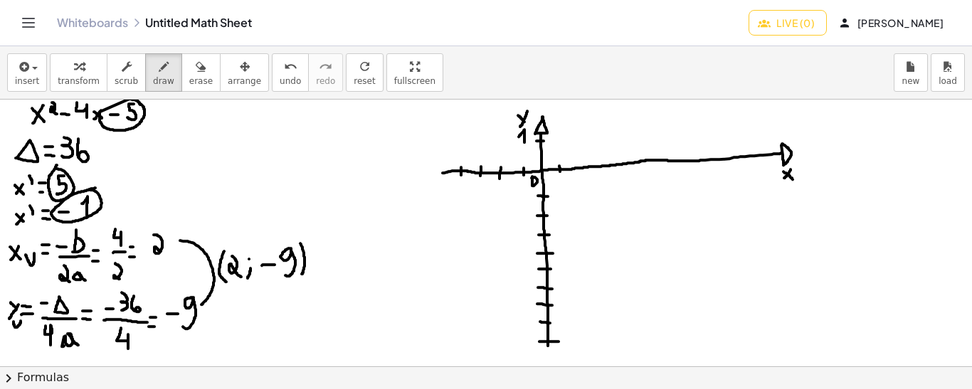
drag, startPoint x: 580, startPoint y: 163, endPoint x: 580, endPoint y: 172, distance: 9.2
drag, startPoint x: 598, startPoint y: 162, endPoint x: 598, endPoint y: 171, distance: 8.5
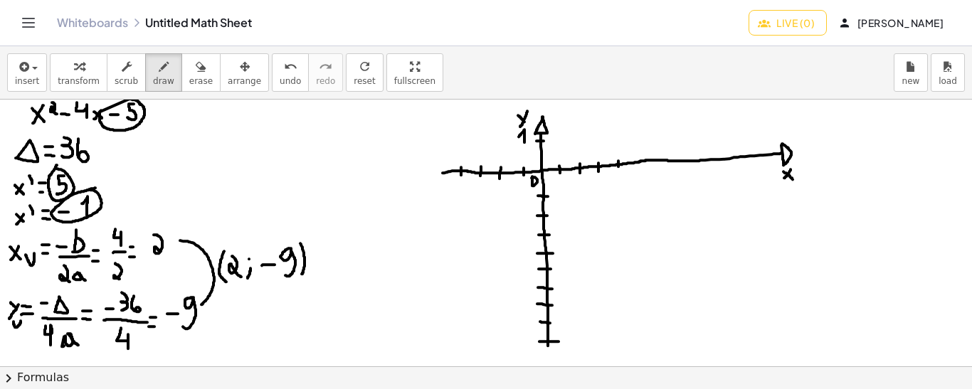
drag, startPoint x: 639, startPoint y: 156, endPoint x: 639, endPoint y: 163, distance: 7.1
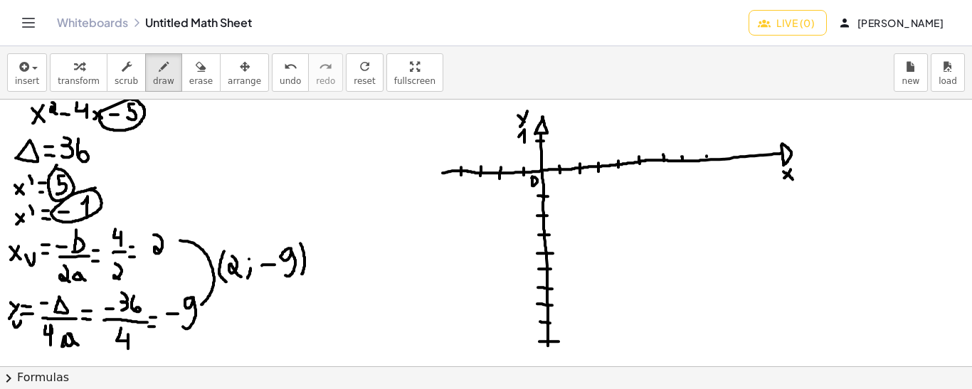
drag, startPoint x: 761, startPoint y: 149, endPoint x: 763, endPoint y: 156, distance: 8.0
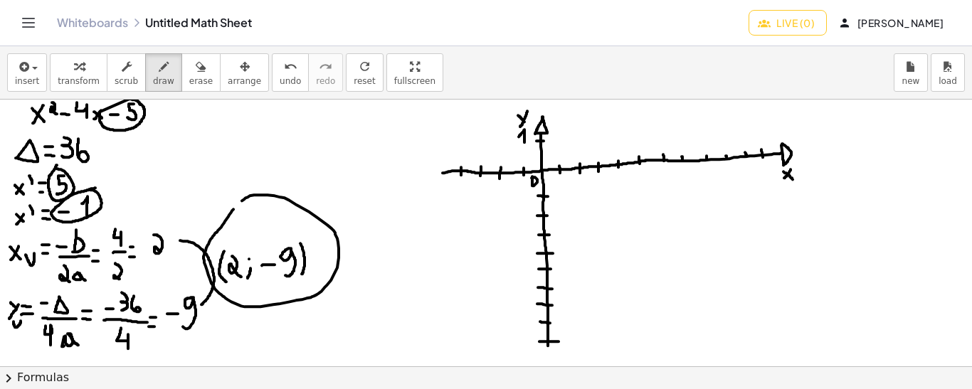
drag, startPoint x: 233, startPoint y: 208, endPoint x: 225, endPoint y: 212, distance: 9.2
drag, startPoint x: 245, startPoint y: 233, endPoint x: 238, endPoint y: 240, distance: 10.6
drag, startPoint x: 235, startPoint y: 230, endPoint x: 243, endPoint y: 240, distance: 12.7
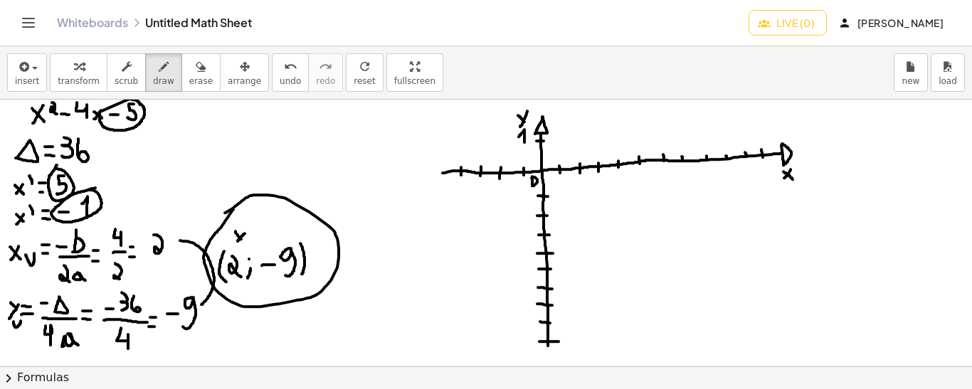
drag, startPoint x: 272, startPoint y: 230, endPoint x: 278, endPoint y: 236, distance: 9.1
drag, startPoint x: 279, startPoint y: 231, endPoint x: 275, endPoint y: 241, distance: 10.6
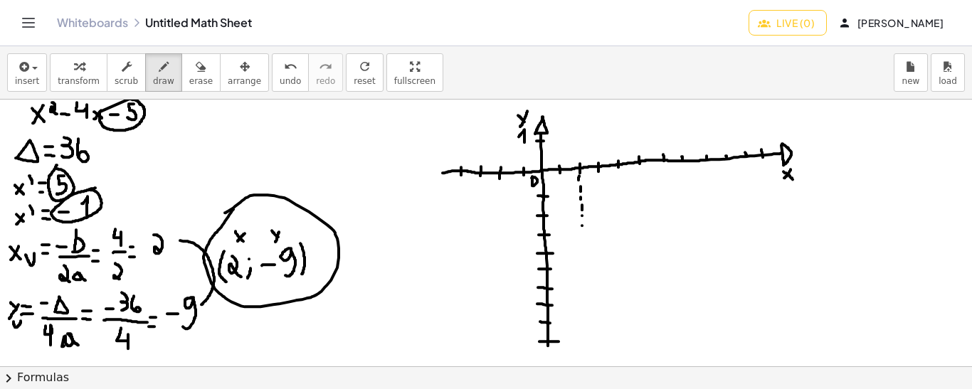
drag, startPoint x: 583, startPoint y: 268, endPoint x: 585, endPoint y: 277, distance: 9.4
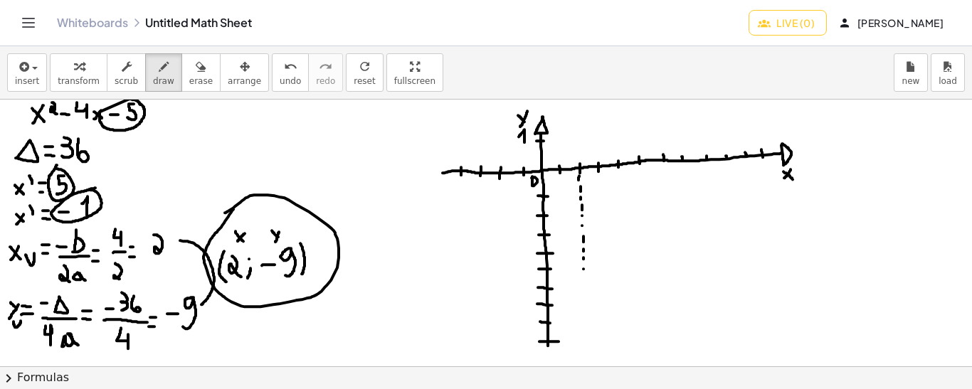
drag, startPoint x: 583, startPoint y: 288, endPoint x: 583, endPoint y: 297, distance: 9.2
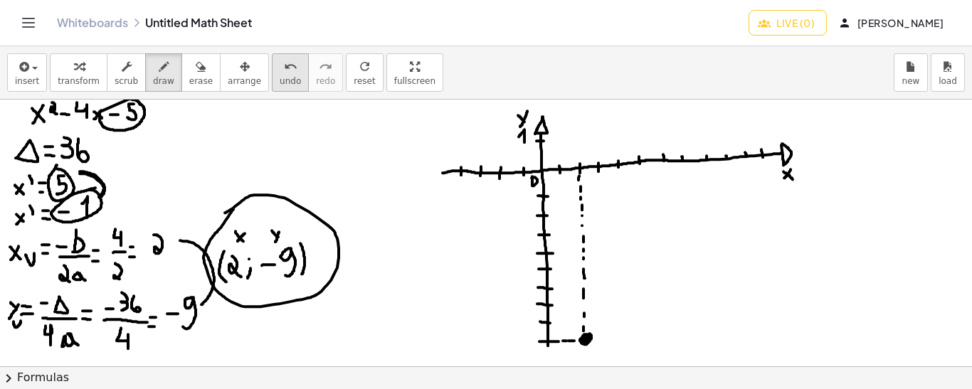
click at [284, 68] on icon "undo" at bounding box center [291, 66] width 14 height 17
drag, startPoint x: 124, startPoint y: 137, endPoint x: 142, endPoint y: 128, distance: 19.7
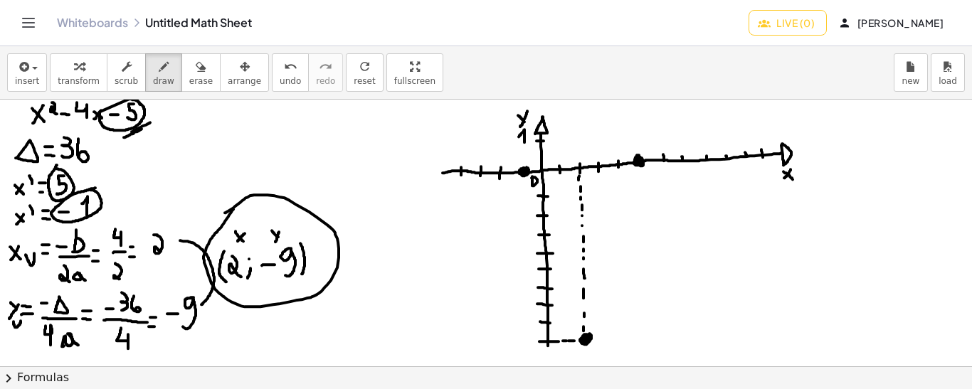
drag, startPoint x: 132, startPoint y: 131, endPoint x: 150, endPoint y: 122, distance: 20.7
drag, startPoint x: 133, startPoint y: 129, endPoint x: 141, endPoint y: 125, distance: 8.9
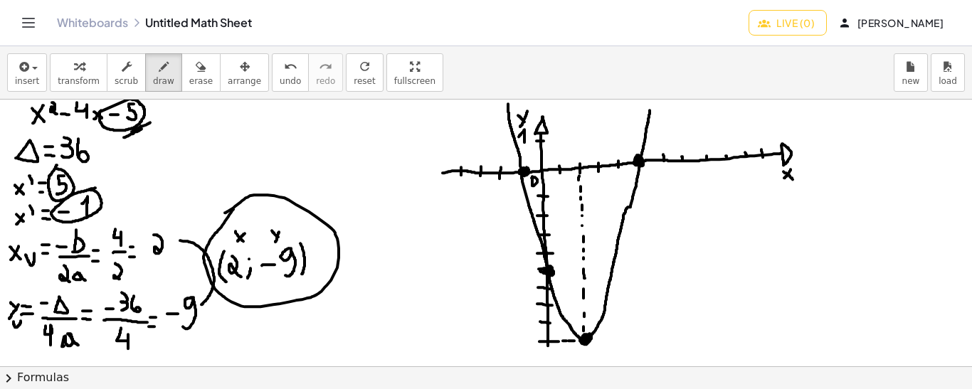
drag, startPoint x: 508, startPoint y: 103, endPoint x: 649, endPoint y: 109, distance: 141.7
drag, startPoint x: 722, startPoint y: 255, endPoint x: 709, endPoint y: 272, distance: 21.3
drag, startPoint x: 709, startPoint y: 259, endPoint x: 721, endPoint y: 271, distance: 16.6
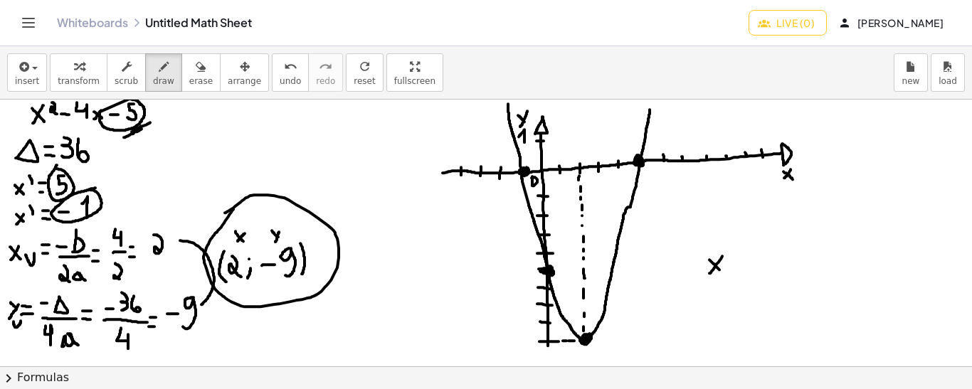
drag, startPoint x: 727, startPoint y: 233, endPoint x: 735, endPoint y: 248, distance: 17.5
drag, startPoint x: 736, startPoint y: 262, endPoint x: 745, endPoint y: 262, distance: 9.2
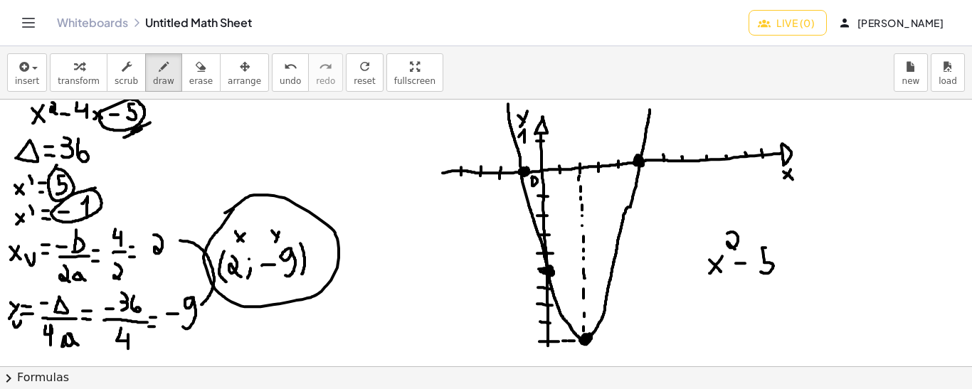
drag, startPoint x: 765, startPoint y: 247, endPoint x: 760, endPoint y: 271, distance: 24.7
drag, startPoint x: 785, startPoint y: 259, endPoint x: 780, endPoint y: 271, distance: 13.4
drag, startPoint x: 779, startPoint y: 260, endPoint x: 787, endPoint y: 270, distance: 13.1
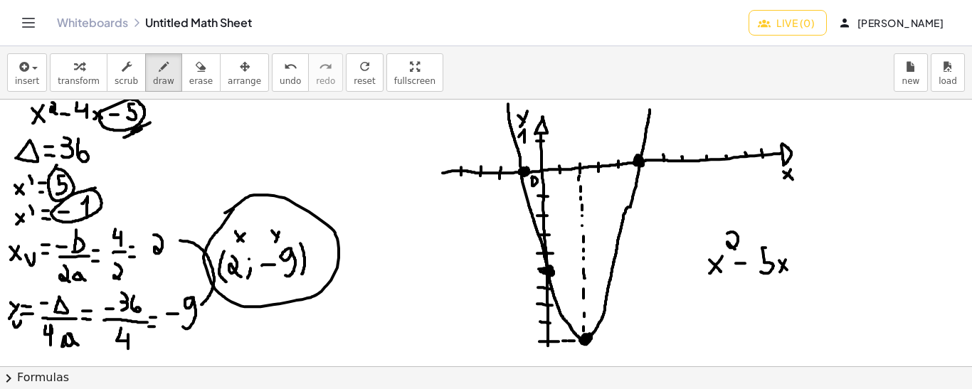
drag, startPoint x: 795, startPoint y: 262, endPoint x: 808, endPoint y: 262, distance: 12.8
drag, startPoint x: 799, startPoint y: 255, endPoint x: 802, endPoint y: 269, distance: 14.5
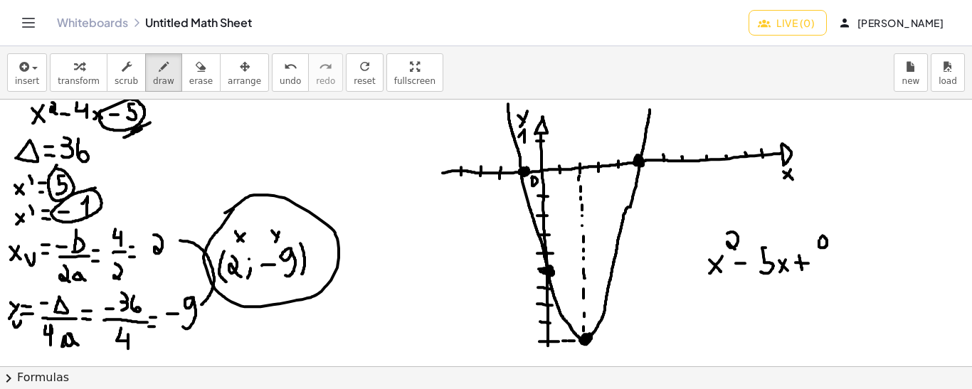
click at [284, 70] on icon "undo" at bounding box center [291, 66] width 14 height 17
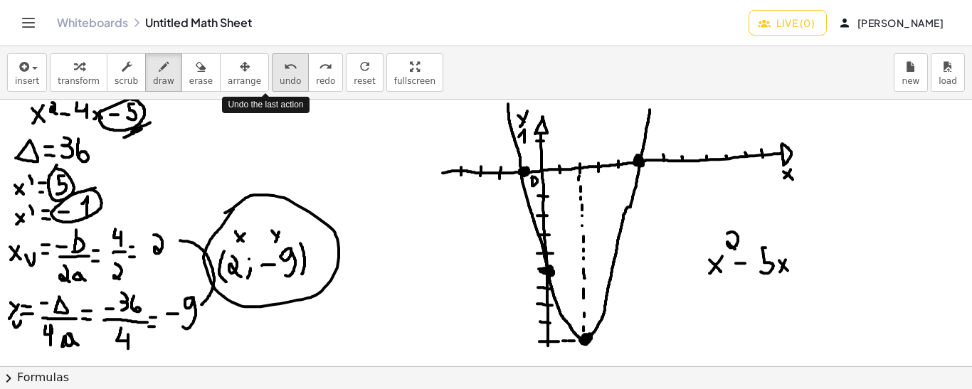
click at [284, 70] on icon "undo" at bounding box center [291, 66] width 14 height 17
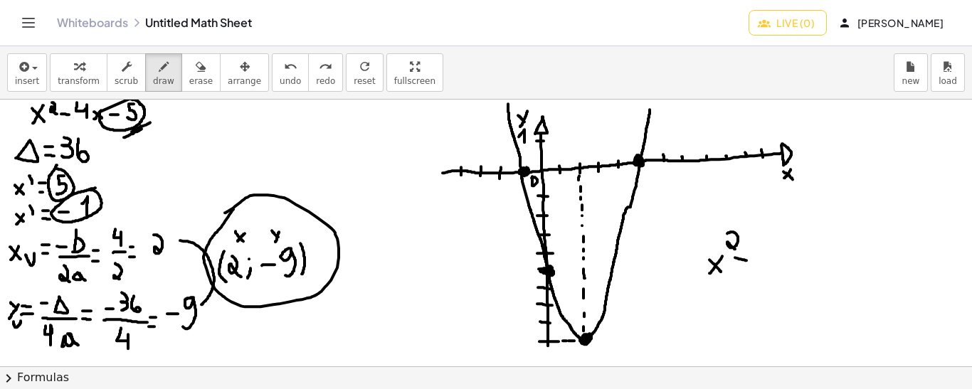
drag, startPoint x: 735, startPoint y: 257, endPoint x: 749, endPoint y: 260, distance: 14.5
drag, startPoint x: 743, startPoint y: 253, endPoint x: 742, endPoint y: 265, distance: 11.4
drag, startPoint x: 763, startPoint y: 247, endPoint x: 763, endPoint y: 261, distance: 14.2
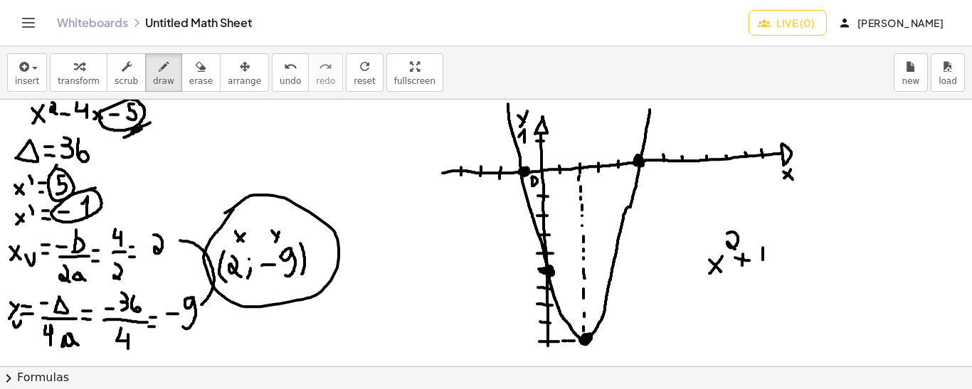
drag, startPoint x: 789, startPoint y: 253, endPoint x: 784, endPoint y: 262, distance: 10.5
drag, startPoint x: 781, startPoint y: 253, endPoint x: 792, endPoint y: 262, distance: 14.2
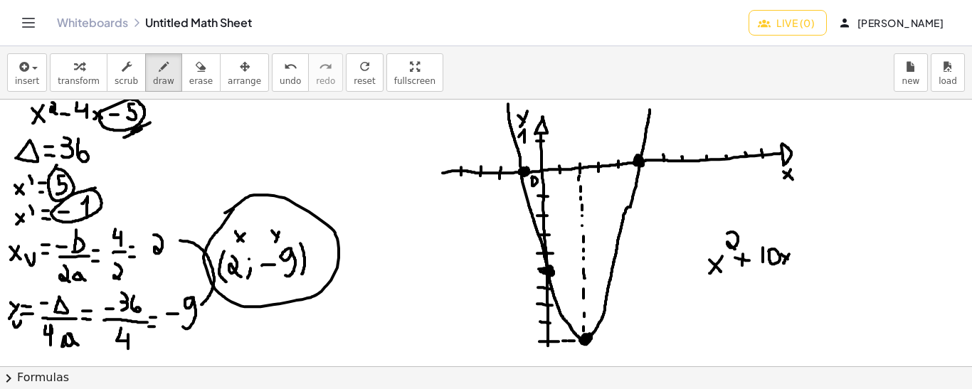
drag, startPoint x: 801, startPoint y: 256, endPoint x: 809, endPoint y: 256, distance: 8.5
drag, startPoint x: 805, startPoint y: 250, endPoint x: 805, endPoint y: 260, distance: 9.2
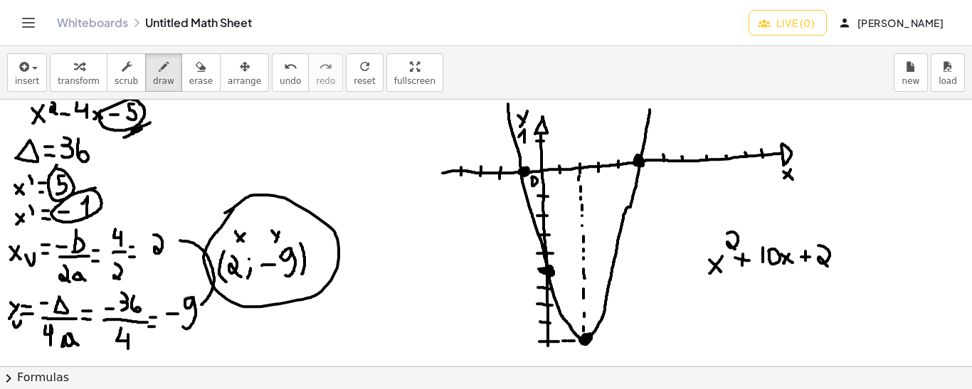
drag, startPoint x: 818, startPoint y: 245, endPoint x: 827, endPoint y: 265, distance: 22.6
drag, startPoint x: 841, startPoint y: 244, endPoint x: 836, endPoint y: 265, distance: 22.1
drag, startPoint x: 236, startPoint y: 110, endPoint x: 226, endPoint y: 128, distance: 21.0
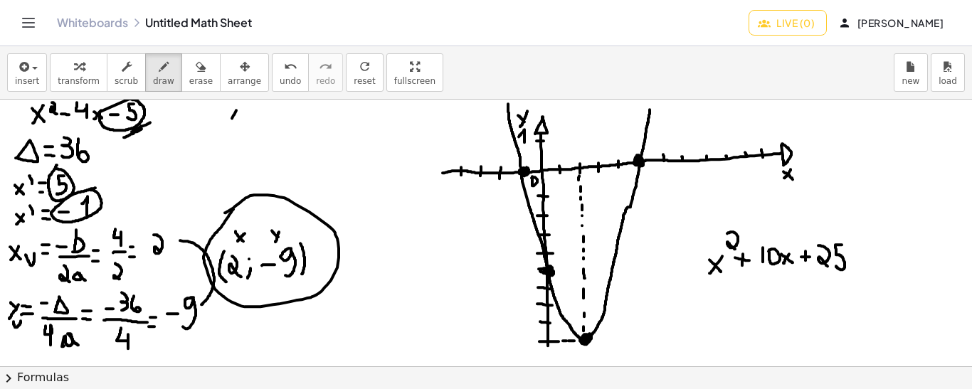
drag, startPoint x: 225, startPoint y: 114, endPoint x: 238, endPoint y: 129, distance: 19.8
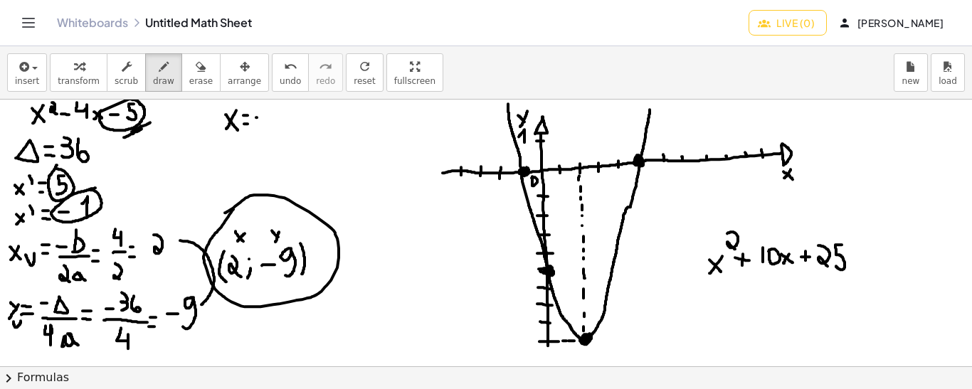
drag, startPoint x: 272, startPoint y: 109, endPoint x: 273, endPoint y: 124, distance: 15.7
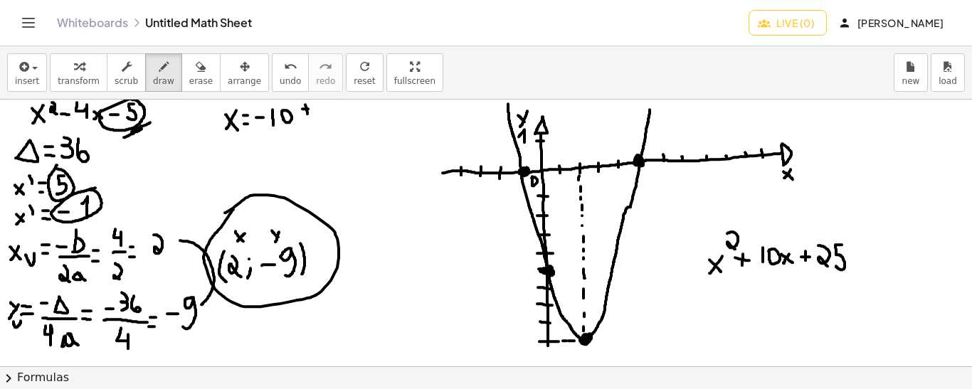
drag, startPoint x: 305, startPoint y: 104, endPoint x: 307, endPoint y: 114, distance: 10.2
drag, startPoint x: 301, startPoint y: 117, endPoint x: 310, endPoint y: 117, distance: 9.2
drag, startPoint x: 317, startPoint y: 110, endPoint x: 340, endPoint y: 105, distance: 24.2
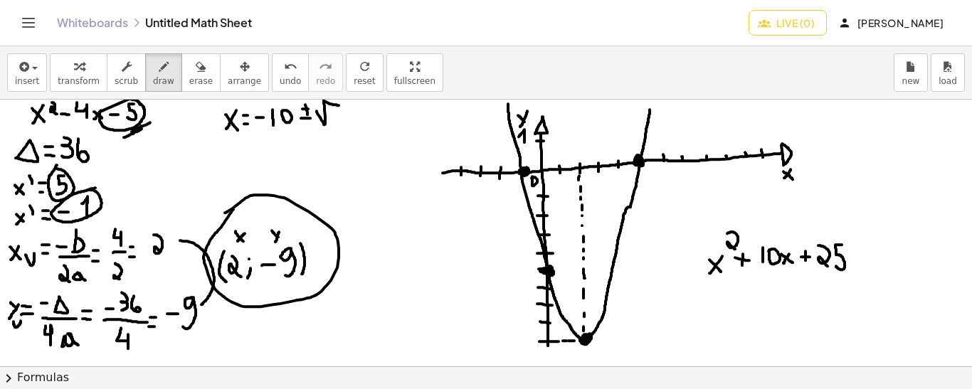
drag, startPoint x: 296, startPoint y: 105, endPoint x: 326, endPoint y: 117, distance: 32.2
drag, startPoint x: 310, startPoint y: 121, endPoint x: 330, endPoint y: 106, distance: 24.9
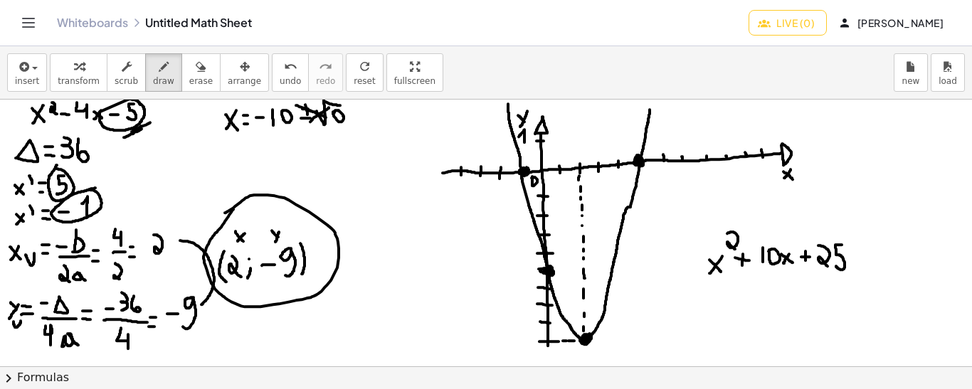
drag, startPoint x: 255, startPoint y: 133, endPoint x: 295, endPoint y: 134, distance: 39.9
drag, startPoint x: 272, startPoint y: 139, endPoint x: 278, endPoint y: 156, distance: 18.2
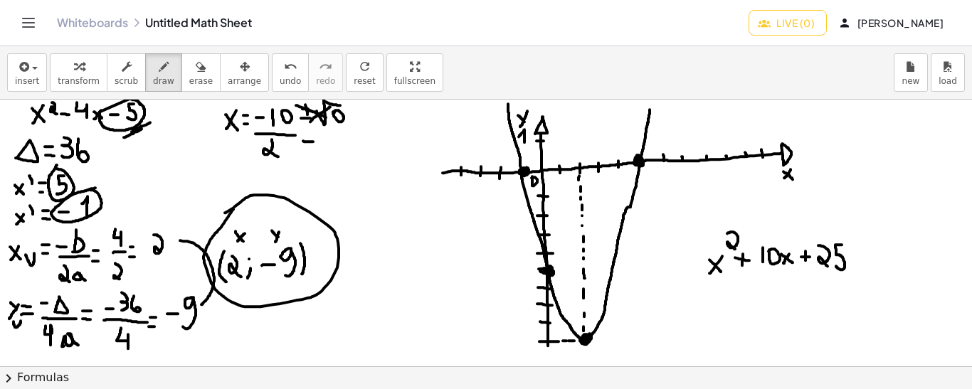
drag, startPoint x: 303, startPoint y: 140, endPoint x: 313, endPoint y: 141, distance: 10.0
drag, startPoint x: 303, startPoint y: 133, endPoint x: 312, endPoint y: 134, distance: 9.3
drag, startPoint x: 327, startPoint y: 134, endPoint x: 338, endPoint y: 135, distance: 10.7
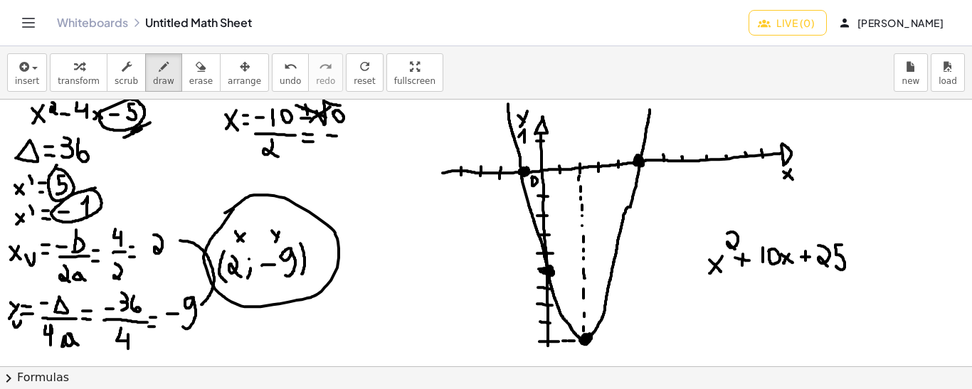
drag, startPoint x: 349, startPoint y: 126, endPoint x: 338, endPoint y: 142, distance: 19.5
click at [280, 78] on span "undo" at bounding box center [290, 81] width 21 height 10
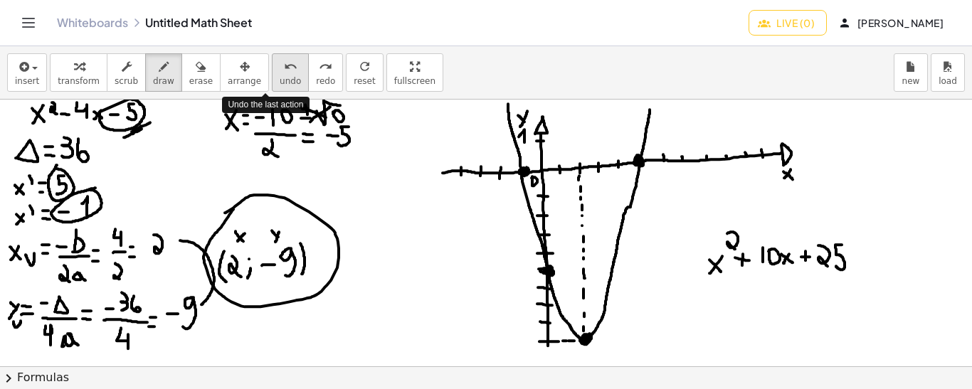
click at [280, 78] on span "undo" at bounding box center [290, 81] width 21 height 10
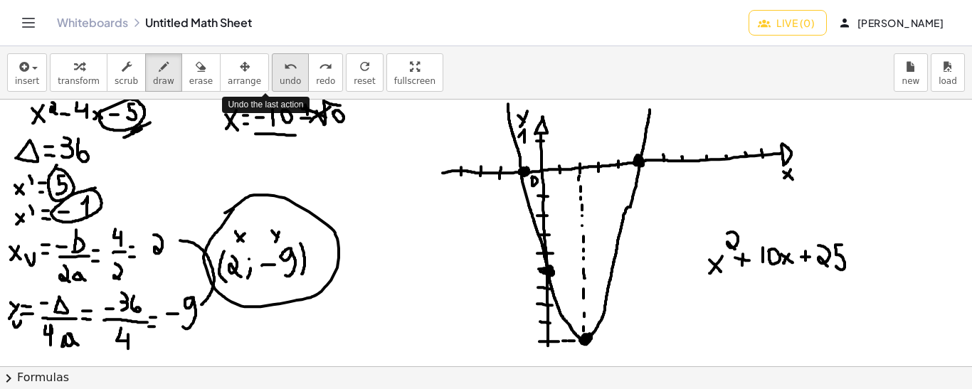
click at [280, 78] on span "undo" at bounding box center [290, 81] width 21 height 10
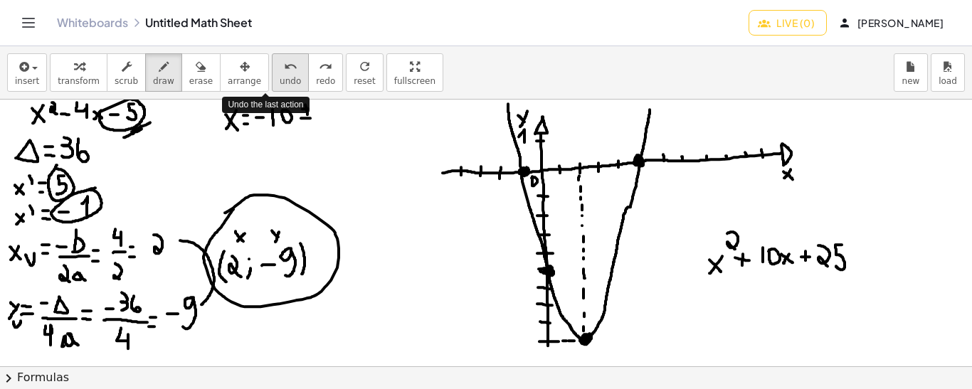
click at [280, 78] on span "undo" at bounding box center [290, 81] width 21 height 10
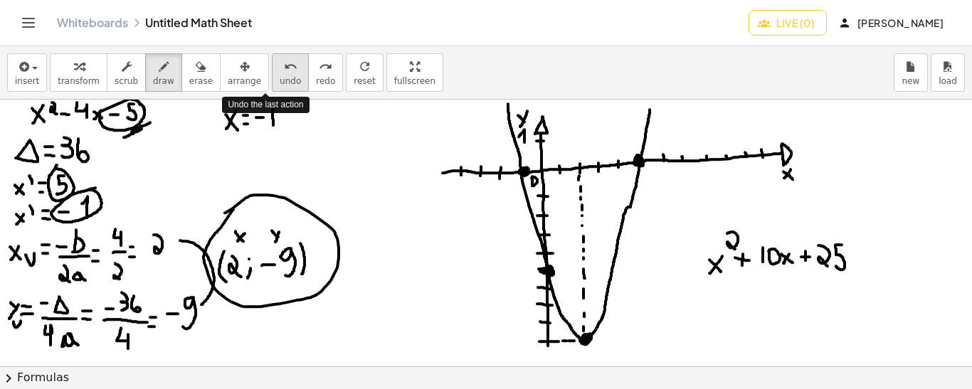
click at [280, 78] on span "undo" at bounding box center [290, 81] width 21 height 10
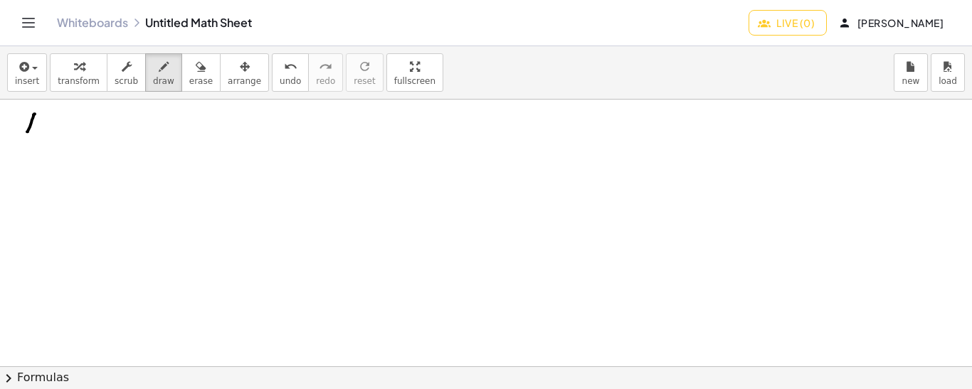
drag, startPoint x: 35, startPoint y: 113, endPoint x: 26, endPoint y: 129, distance: 17.8
drag, startPoint x: 25, startPoint y: 117, endPoint x: 36, endPoint y: 129, distance: 16.1
click at [280, 76] on span "undo" at bounding box center [290, 81] width 21 height 10
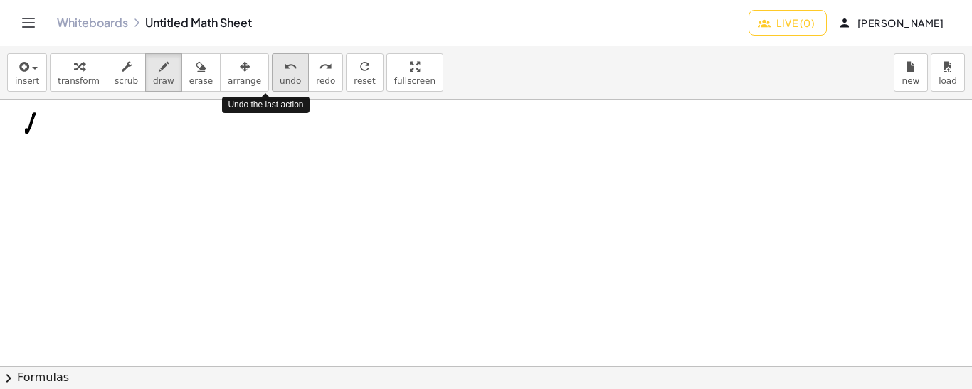
click at [280, 76] on span "undo" at bounding box center [290, 81] width 21 height 10
drag, startPoint x: 36, startPoint y: 112, endPoint x: 27, endPoint y: 127, distance: 16.6
drag, startPoint x: 26, startPoint y: 115, endPoint x: 35, endPoint y: 123, distance: 12.1
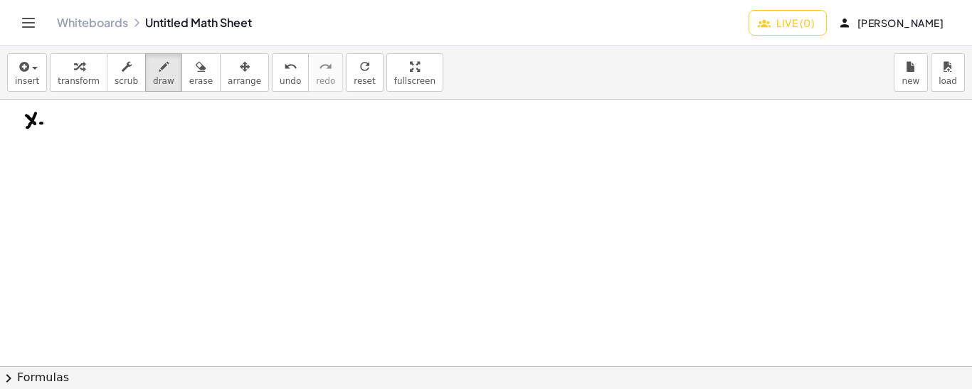
drag, startPoint x: 83, startPoint y: 106, endPoint x: 75, endPoint y: 122, distance: 18.1
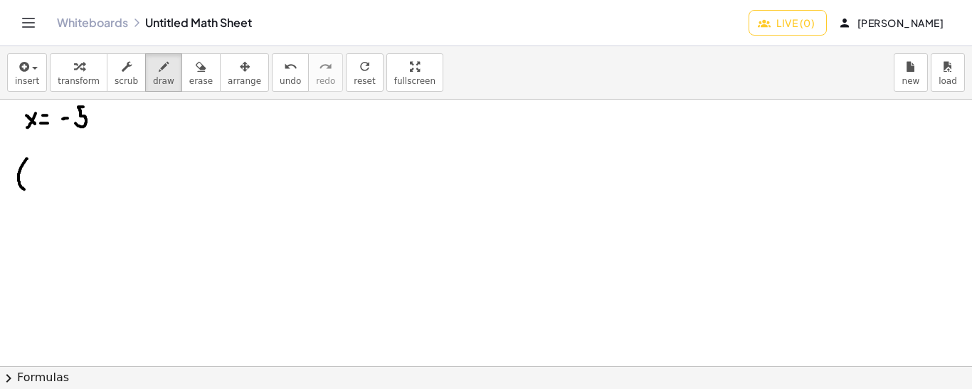
drag, startPoint x: 27, startPoint y: 158, endPoint x: 26, endPoint y: 189, distance: 30.6
drag, startPoint x: 38, startPoint y: 169, endPoint x: 46, endPoint y: 169, distance: 7.9
drag, startPoint x: 53, startPoint y: 160, endPoint x: 53, endPoint y: 179, distance: 19.2
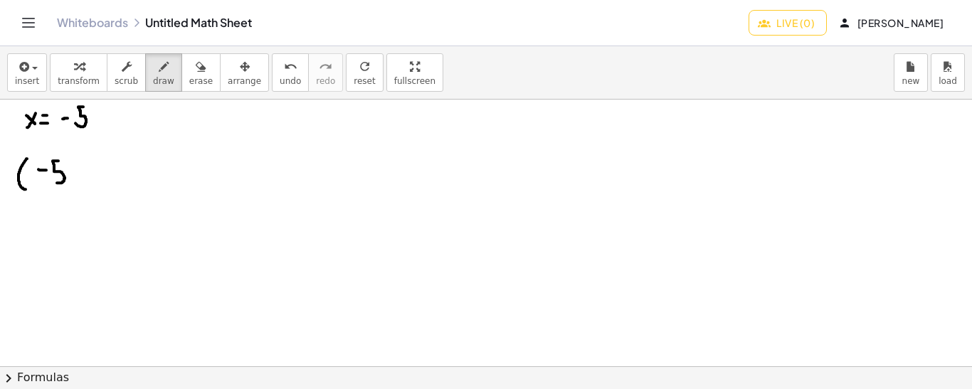
drag, startPoint x: 70, startPoint y: 174, endPoint x: 68, endPoint y: 186, distance: 11.6
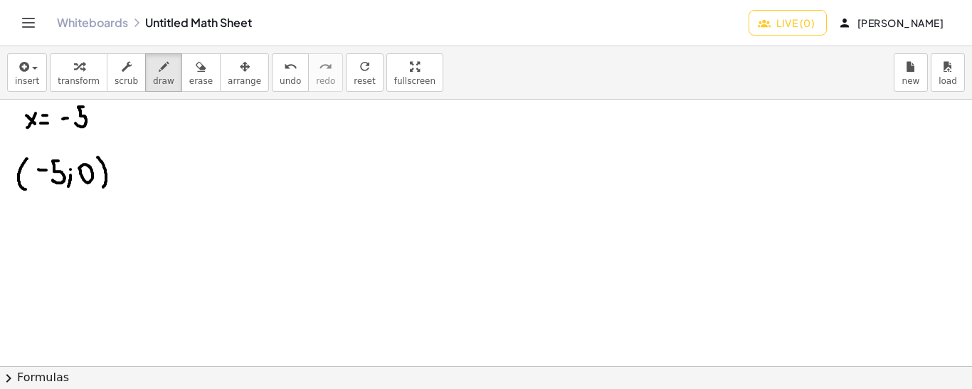
drag, startPoint x: 97, startPoint y: 156, endPoint x: 102, endPoint y: 186, distance: 30.2
drag, startPoint x: 156, startPoint y: 111, endPoint x: 163, endPoint y: 132, distance: 21.6
drag, startPoint x: 175, startPoint y: 110, endPoint x: 169, endPoint y: 129, distance: 20.0
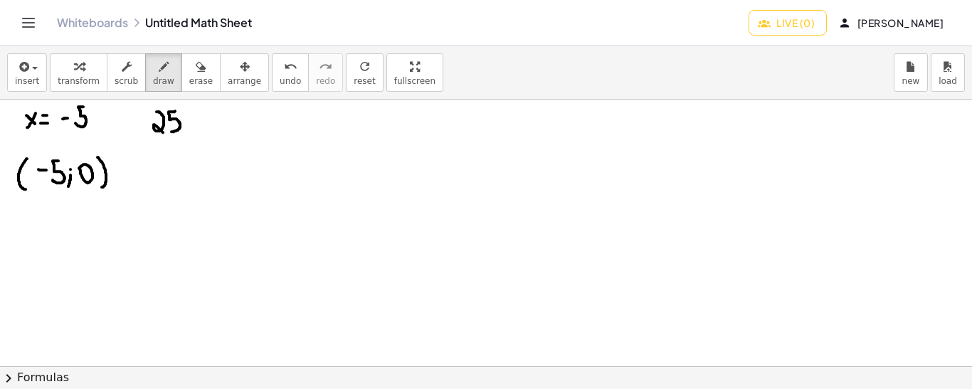
drag, startPoint x: 189, startPoint y: 137, endPoint x: 198, endPoint y: 143, distance: 11.5
drag, startPoint x: 200, startPoint y: 137, endPoint x: 193, endPoint y: 156, distance: 20.9
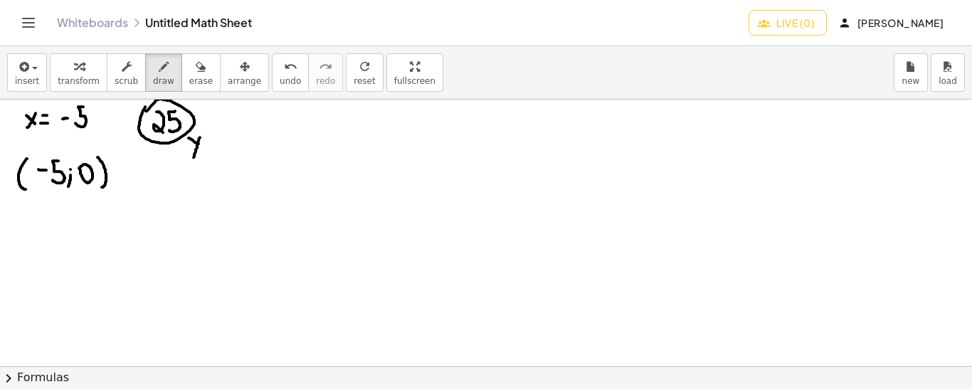
drag, startPoint x: 437, startPoint y: 128, endPoint x: 447, endPoint y: 114, distance: 17.8
click at [280, 76] on span "undo" at bounding box center [290, 81] width 21 height 10
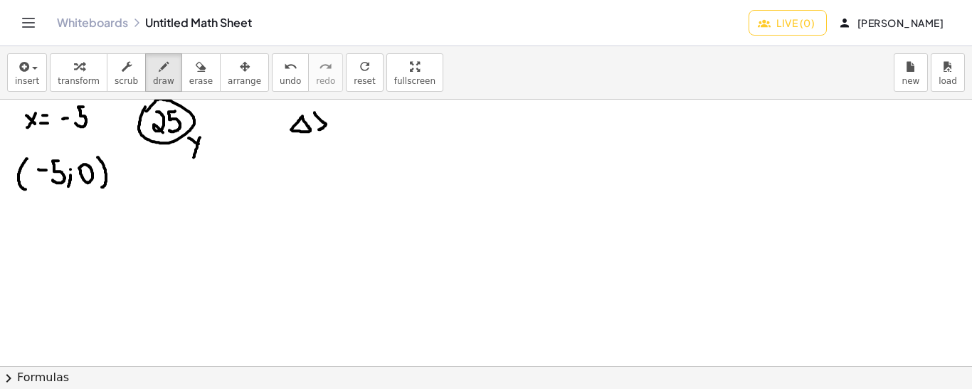
drag, startPoint x: 314, startPoint y: 112, endPoint x: 317, endPoint y: 129, distance: 17.3
drag, startPoint x: 280, startPoint y: 189, endPoint x: 349, endPoint y: 189, distance: 69.7
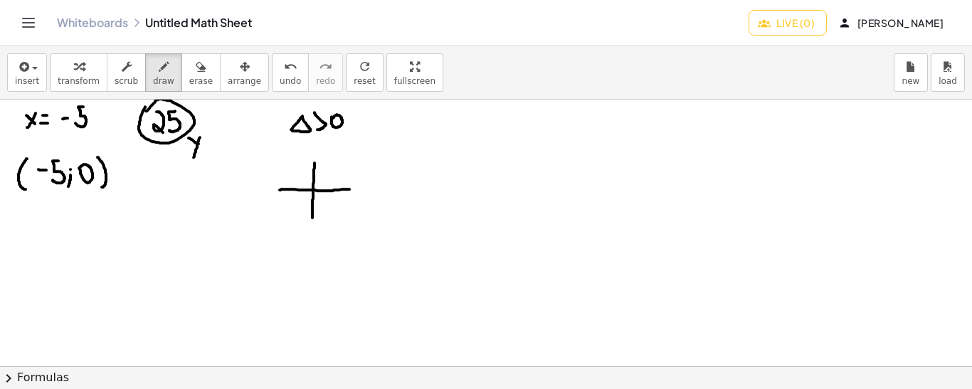
drag, startPoint x: 314, startPoint y: 162, endPoint x: 312, endPoint y: 220, distance: 57.7
drag, startPoint x: 294, startPoint y: 161, endPoint x: 346, endPoint y: 156, distance: 52.9
drag, startPoint x: 294, startPoint y: 265, endPoint x: 337, endPoint y: 265, distance: 42.7
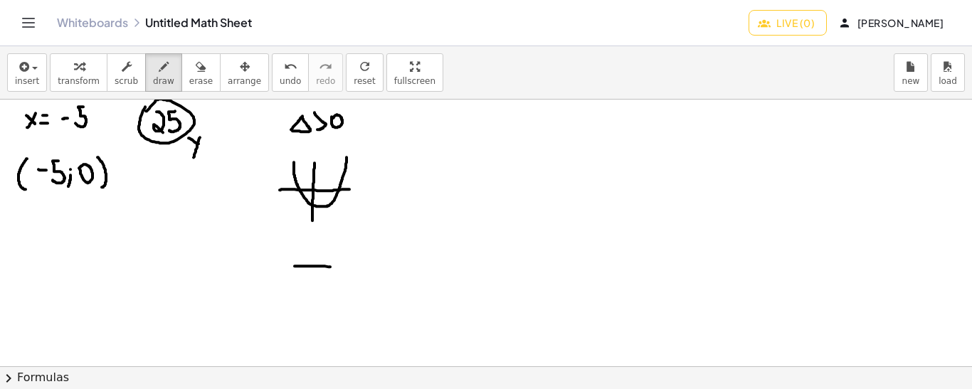
drag, startPoint x: 314, startPoint y: 246, endPoint x: 312, endPoint y: 285, distance: 39.2
drag, startPoint x: 300, startPoint y: 293, endPoint x: 330, endPoint y: 290, distance: 30.1
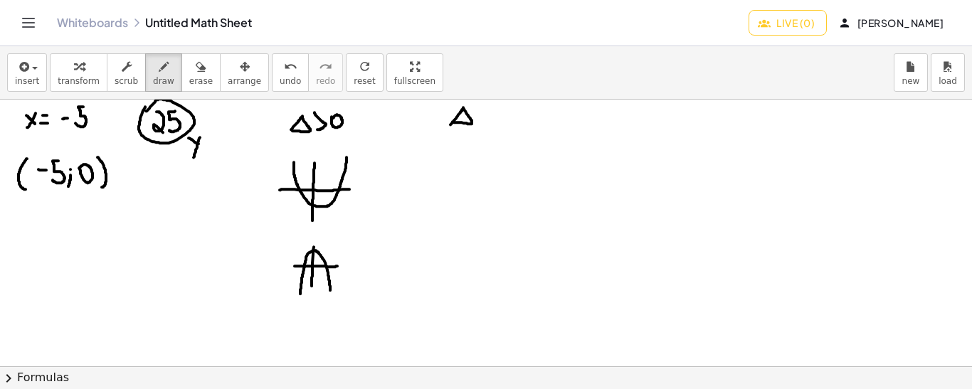
drag, startPoint x: 480, startPoint y: 120, endPoint x: 491, endPoint y: 119, distance: 10.7
drag, startPoint x: 482, startPoint y: 112, endPoint x: 492, endPoint y: 112, distance: 10.0
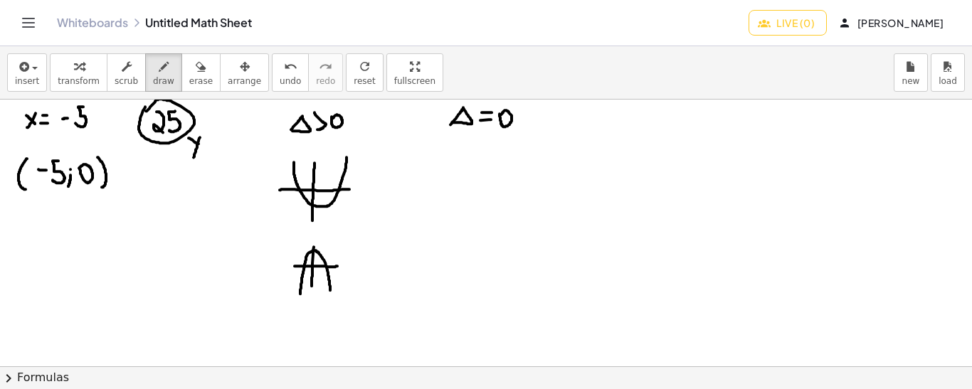
drag, startPoint x: 445, startPoint y: 196, endPoint x: 547, endPoint y: 196, distance: 101.7
drag, startPoint x: 460, startPoint y: 147, endPoint x: 511, endPoint y: 142, distance: 51.4
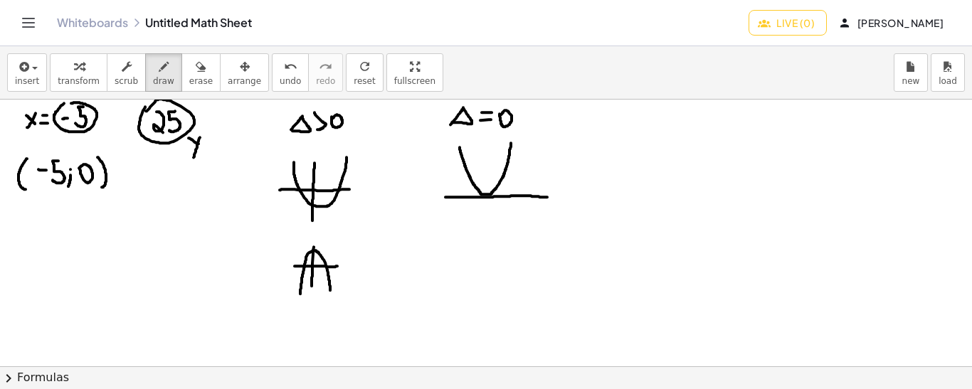
drag, startPoint x: 706, startPoint y: 106, endPoint x: 711, endPoint y: 118, distance: 13.4
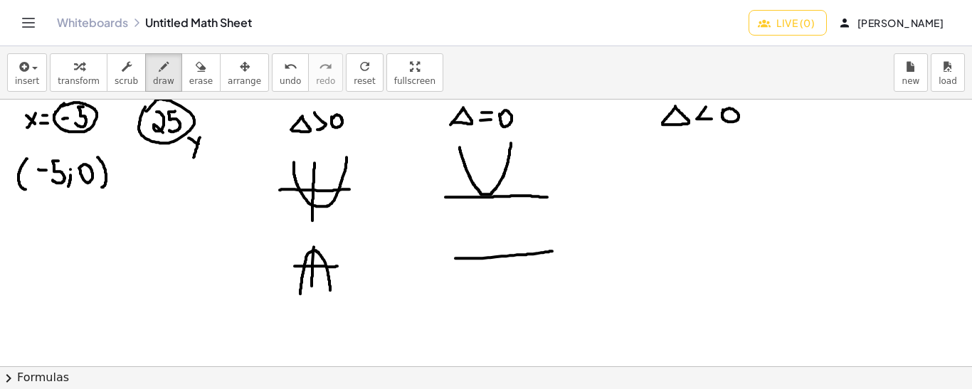
drag, startPoint x: 455, startPoint y: 257, endPoint x: 553, endPoint y: 250, distance: 97.7
drag, startPoint x: 474, startPoint y: 307, endPoint x: 532, endPoint y: 311, distance: 57.8
drag, startPoint x: 674, startPoint y: 176, endPoint x: 768, endPoint y: 177, distance: 94.6
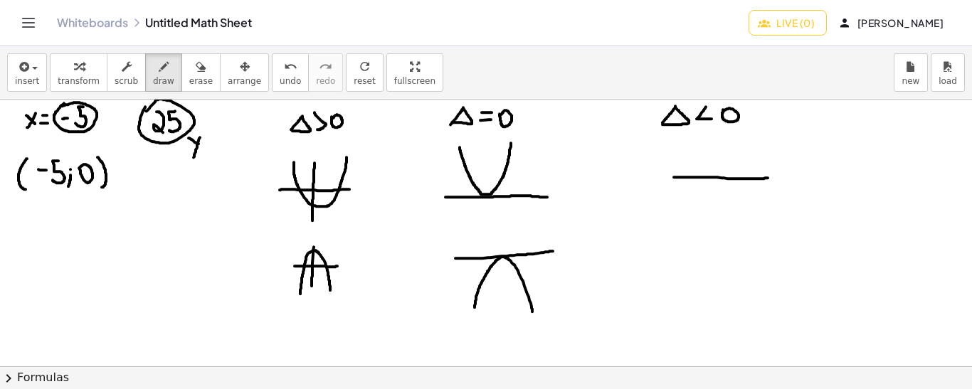
drag, startPoint x: 694, startPoint y: 134, endPoint x: 727, endPoint y: 130, distance: 32.9
drag, startPoint x: 694, startPoint y: 246, endPoint x: 760, endPoint y: 243, distance: 66.9
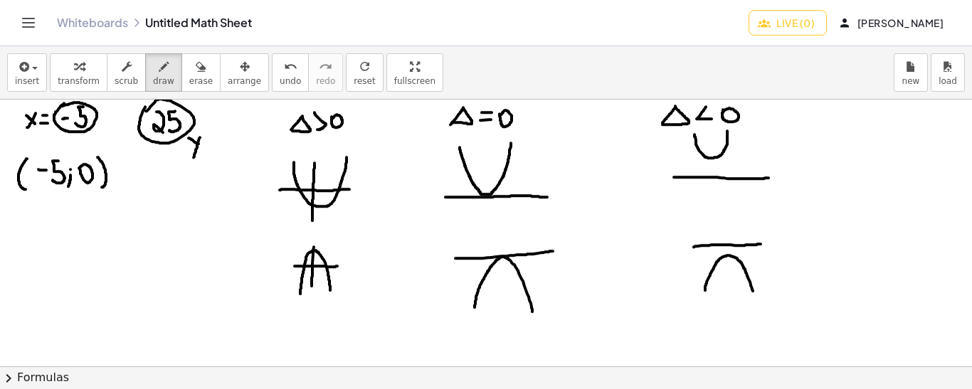
drag, startPoint x: 705, startPoint y: 290, endPoint x: 753, endPoint y: 292, distance: 47.7
drag, startPoint x: 451, startPoint y: 105, endPoint x: 442, endPoint y: 108, distance: 9.9
drag, startPoint x: 460, startPoint y: 147, endPoint x: 509, endPoint y: 147, distance: 49.1
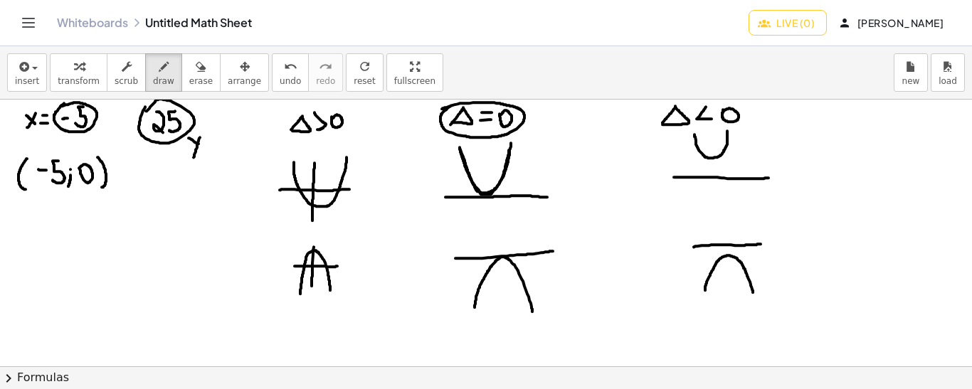
drag, startPoint x: 474, startPoint y: 307, endPoint x: 534, endPoint y: 304, distance: 59.8
drag, startPoint x: 43, startPoint y: 255, endPoint x: 26, endPoint y: 279, distance: 30.0
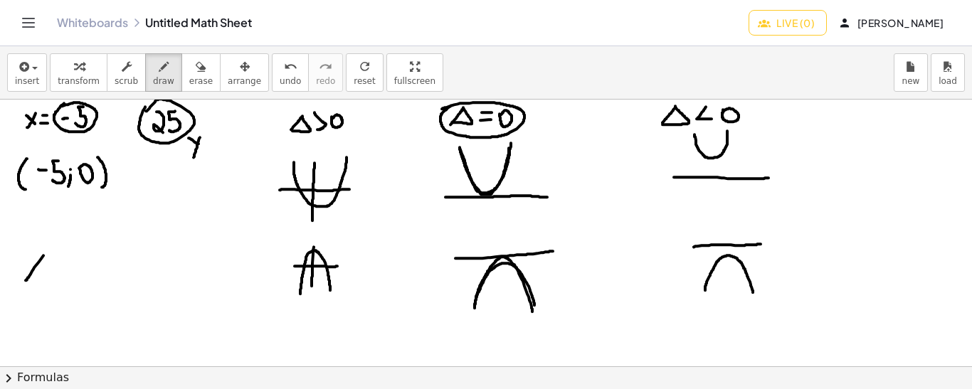
drag, startPoint x: 28, startPoint y: 256, endPoint x: 41, endPoint y: 273, distance: 21.8
drag, startPoint x: 56, startPoint y: 230, endPoint x: 59, endPoint y: 245, distance: 14.5
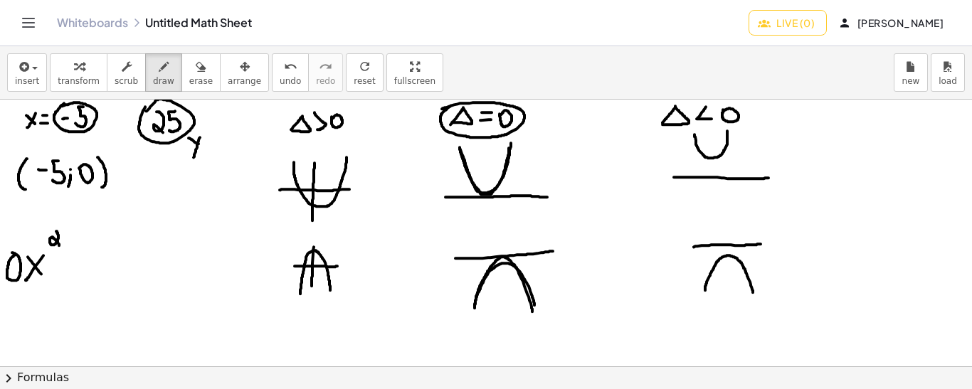
drag, startPoint x: 460, startPoint y: 147, endPoint x: 510, endPoint y: 146, distance: 49.8
click at [284, 71] on icon "undo" at bounding box center [291, 66] width 14 height 17
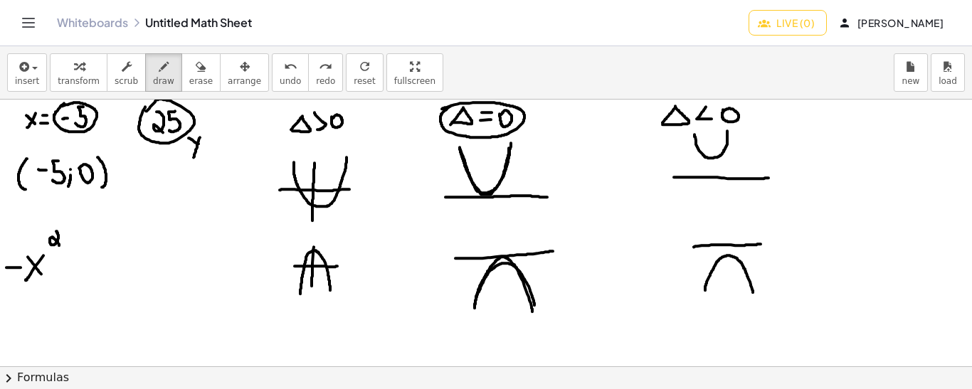
drag, startPoint x: 6, startPoint y: 267, endPoint x: 21, endPoint y: 267, distance: 14.9
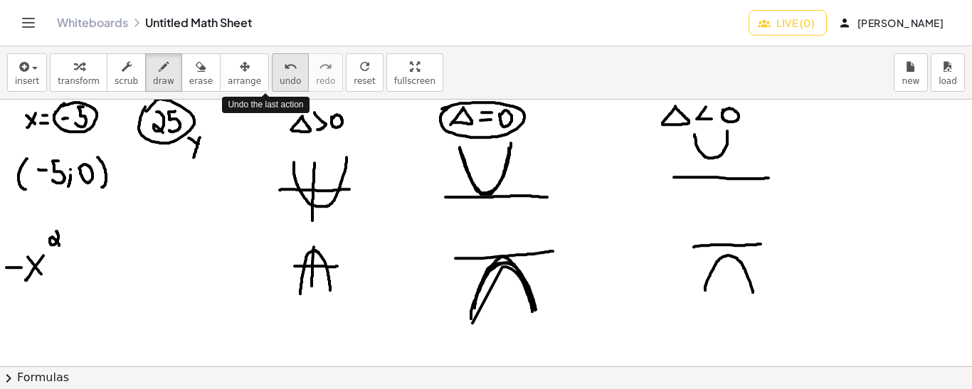
click at [280, 76] on span "undo" at bounding box center [290, 81] width 21 height 10
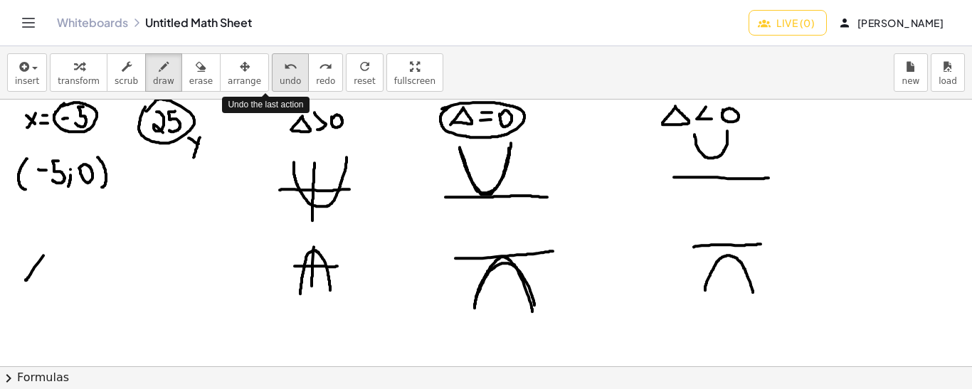
click at [280, 76] on span "undo" at bounding box center [290, 81] width 21 height 10
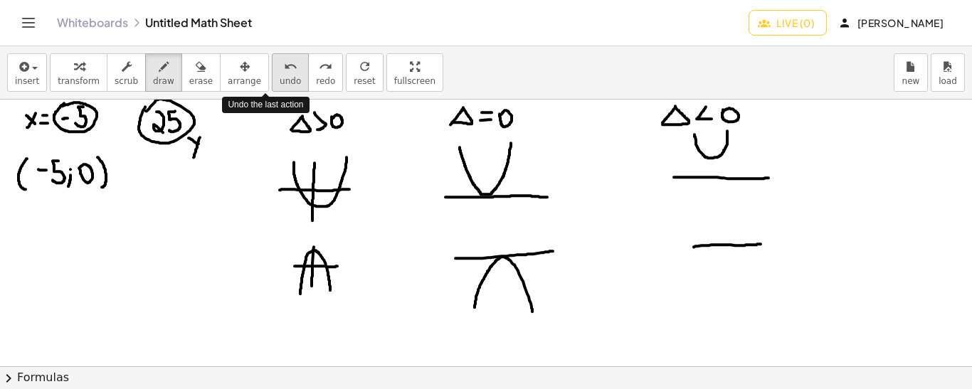
click at [280, 76] on span "undo" at bounding box center [290, 81] width 21 height 10
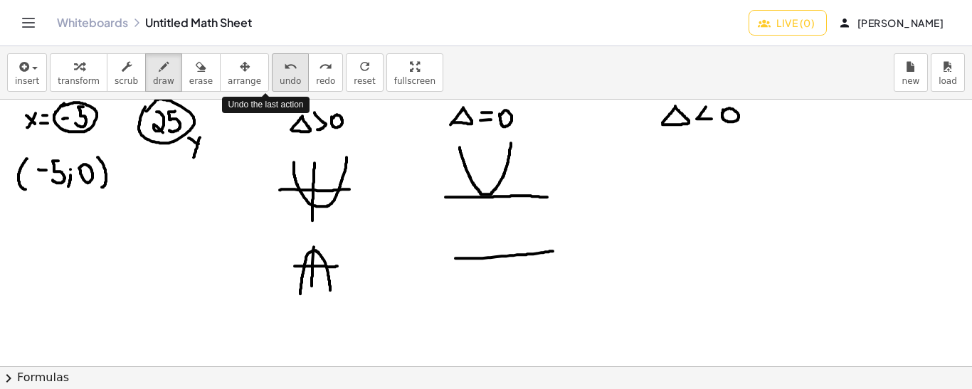
click at [280, 76] on span "undo" at bounding box center [290, 81] width 21 height 10
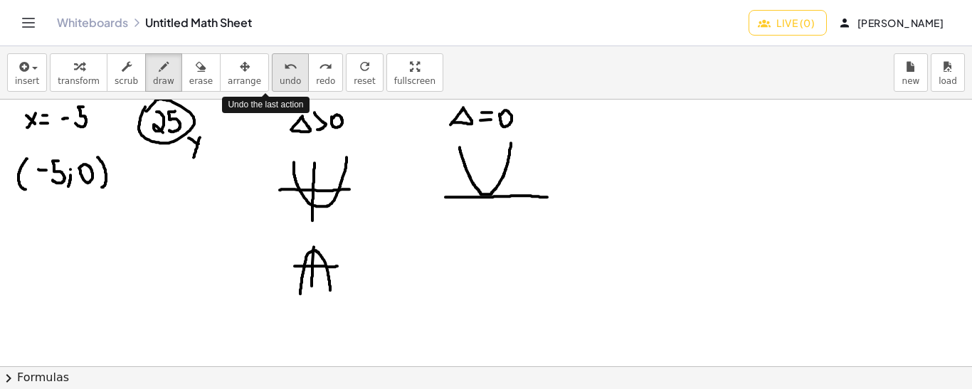
click at [280, 76] on span "undo" at bounding box center [290, 81] width 21 height 10
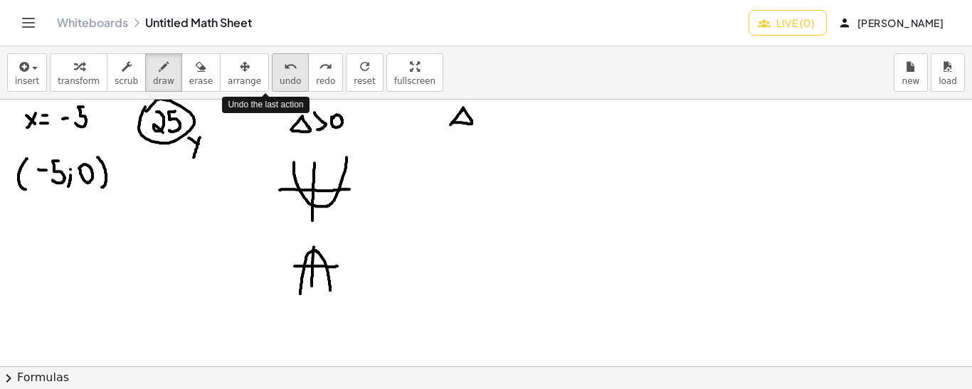
click at [280, 76] on span "undo" at bounding box center [290, 81] width 21 height 10
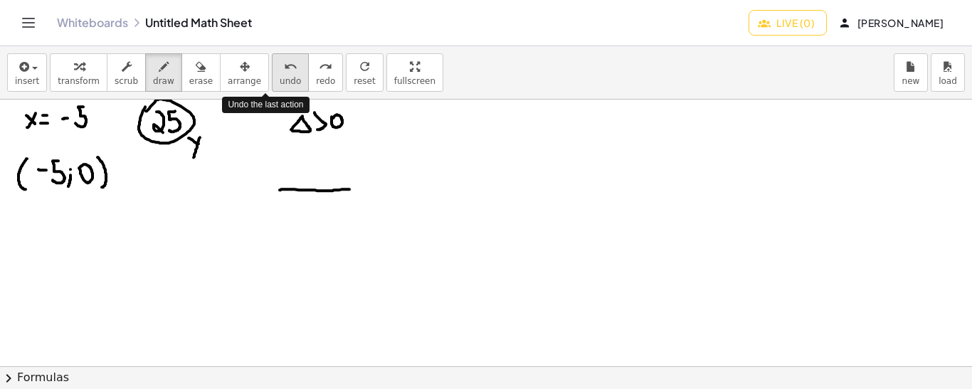
click at [280, 76] on span "undo" at bounding box center [290, 81] width 21 height 10
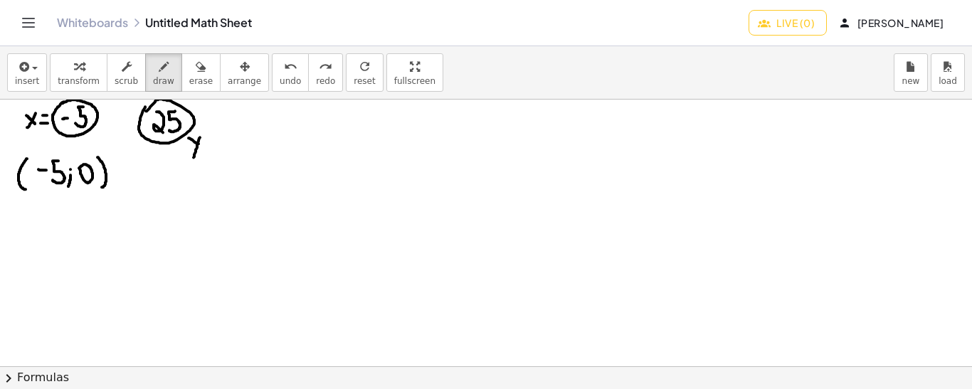
drag, startPoint x: 21, startPoint y: 195, endPoint x: 66, endPoint y: 229, distance: 56.9
click at [280, 78] on span "undo" at bounding box center [290, 81] width 21 height 10
drag, startPoint x: 492, startPoint y: 124, endPoint x: 473, endPoint y: 117, distance: 20.7
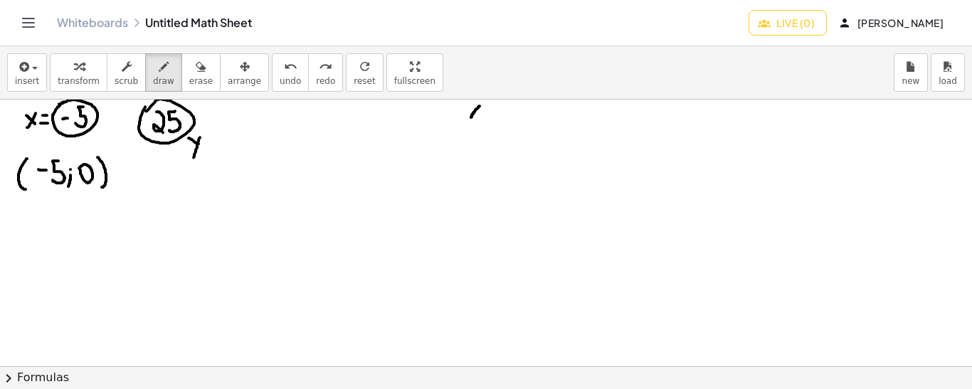
drag, startPoint x: 471, startPoint y: 117, endPoint x: 479, endPoint y: 105, distance: 14.2
drag, startPoint x: 145, startPoint y: 149, endPoint x: 162, endPoint y: 149, distance: 17.1
drag, startPoint x: 478, startPoint y: 105, endPoint x: 469, endPoint y: 119, distance: 16.6
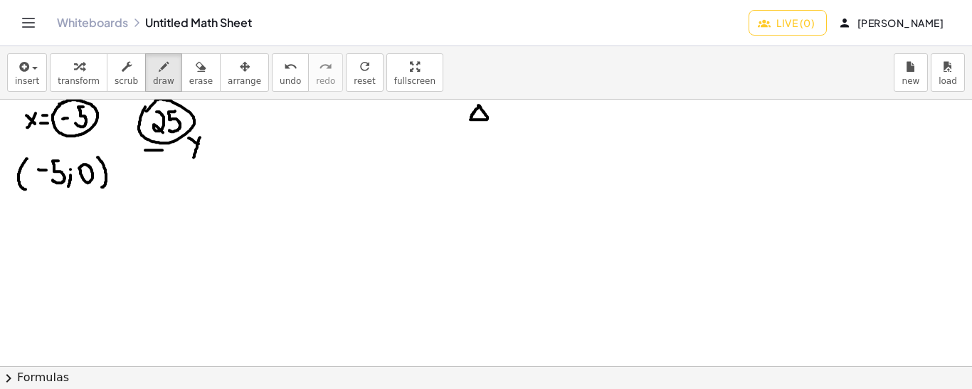
drag, startPoint x: 479, startPoint y: 120, endPoint x: 482, endPoint y: 354, distance: 234.0
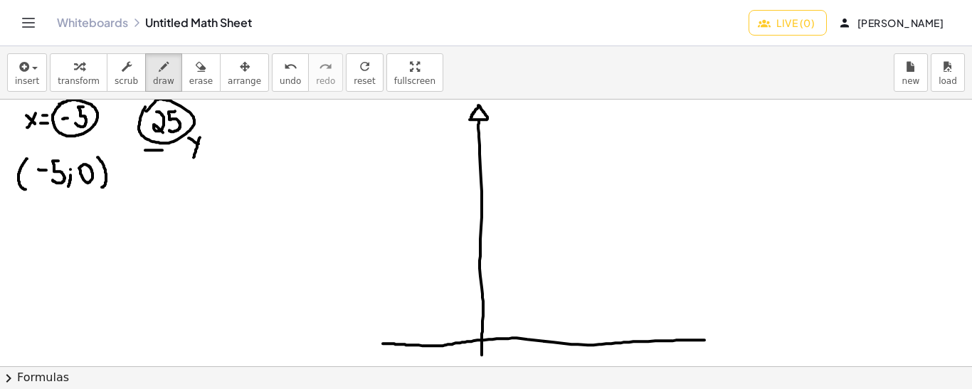
drag, startPoint x: 383, startPoint y: 343, endPoint x: 709, endPoint y: 339, distance: 326.5
drag, startPoint x: 707, startPoint y: 329, endPoint x: 720, endPoint y: 366, distance: 39.1
click at [284, 72] on icon "undo" at bounding box center [291, 66] width 14 height 17
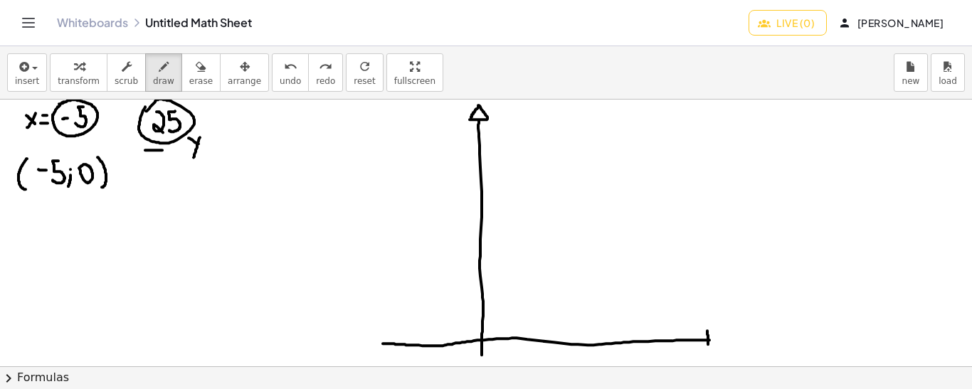
drag, startPoint x: 707, startPoint y: 330, endPoint x: 708, endPoint y: 345, distance: 15.0
drag, startPoint x: 709, startPoint y: 329, endPoint x: 707, endPoint y: 346, distance: 16.5
drag, startPoint x: 477, startPoint y: 297, endPoint x: 486, endPoint y: 297, distance: 8.5
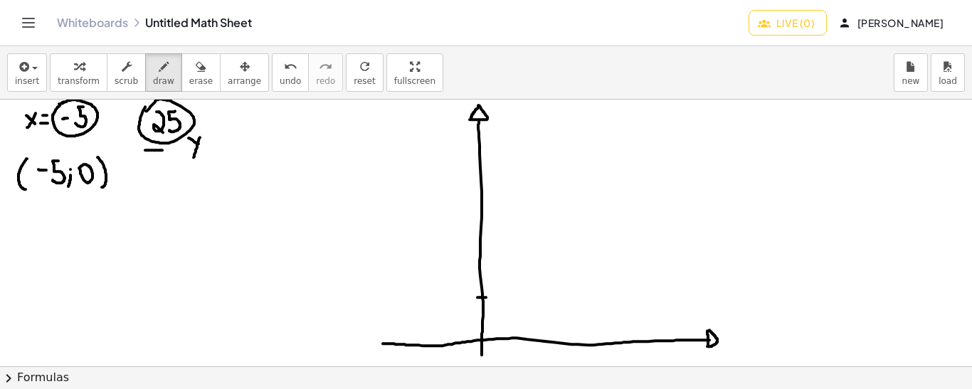
drag, startPoint x: 475, startPoint y: 250, endPoint x: 484, endPoint y: 250, distance: 9.3
drag, startPoint x: 478, startPoint y: 203, endPoint x: 486, endPoint y: 203, distance: 7.9
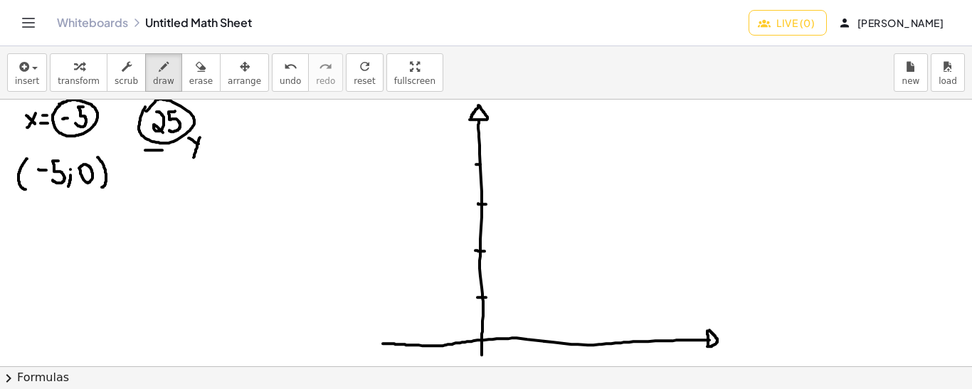
drag, startPoint x: 476, startPoint y: 164, endPoint x: 484, endPoint y: 164, distance: 7.8
drag, startPoint x: 474, startPoint y: 127, endPoint x: 482, endPoint y: 127, distance: 7.1
drag, startPoint x: 462, startPoint y: 289, endPoint x: 457, endPoint y: 299, distance: 11.5
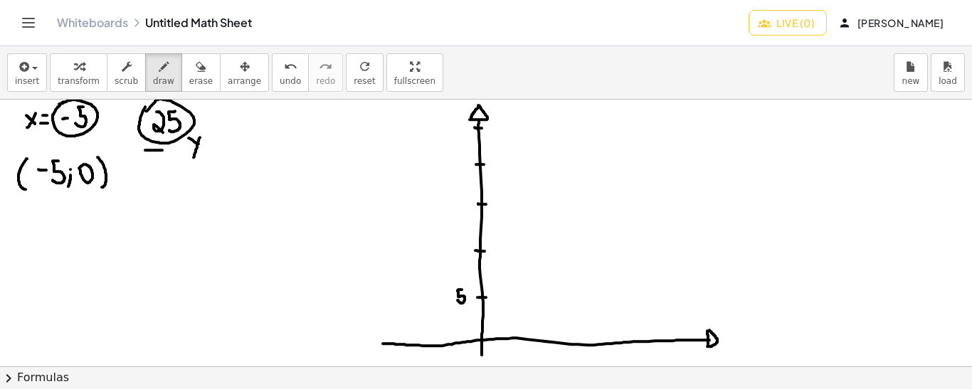
drag, startPoint x: 456, startPoint y: 243, endPoint x: 456, endPoint y: 253, distance: 10.7
drag, startPoint x: 531, startPoint y: 333, endPoint x: 531, endPoint y: 344, distance: 11.4
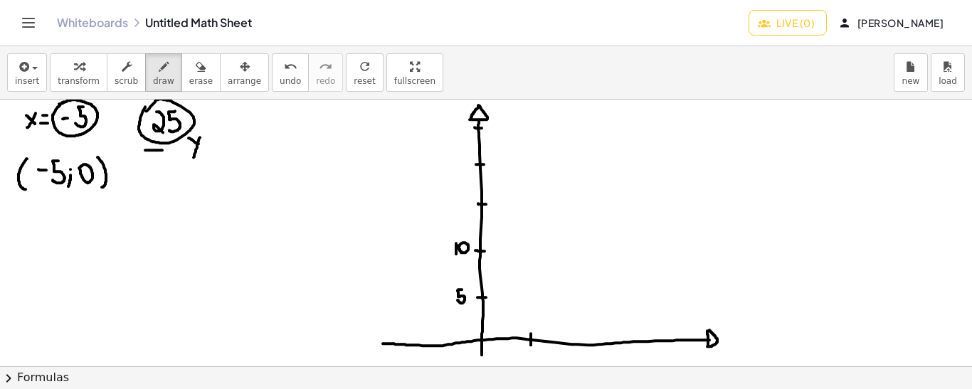
drag, startPoint x: 531, startPoint y: 350, endPoint x: 527, endPoint y: 361, distance: 12.2
drag, startPoint x: 582, startPoint y: 336, endPoint x: 583, endPoint y: 347, distance: 10.7
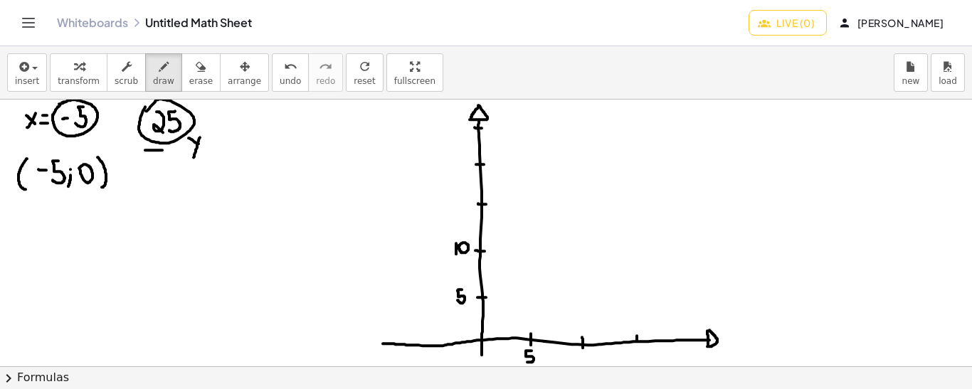
drag, startPoint x: 637, startPoint y: 335, endPoint x: 637, endPoint y: 345, distance: 10.0
drag, startPoint x: 686, startPoint y: 334, endPoint x: 688, endPoint y: 346, distance: 12.2
drag, startPoint x: 433, startPoint y: 338, endPoint x: 432, endPoint y: 346, distance: 8.7
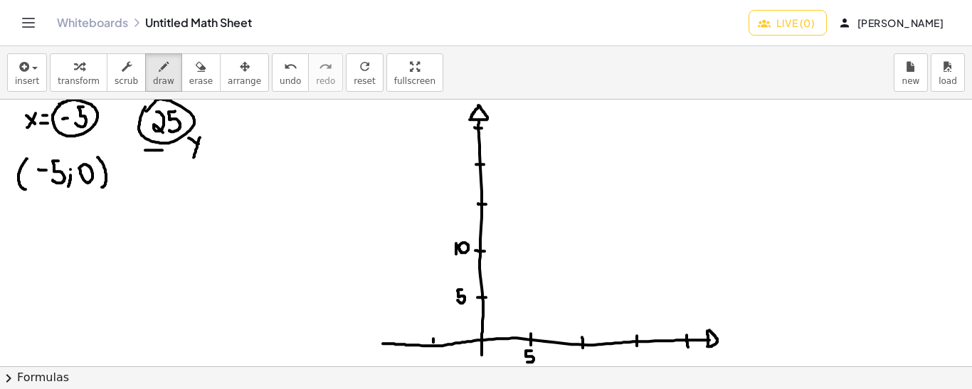
drag, startPoint x: 387, startPoint y: 338, endPoint x: 387, endPoint y: 348, distance: 10.0
drag, startPoint x: 457, startPoint y: 197, endPoint x: 456, endPoint y: 206, distance: 9.3
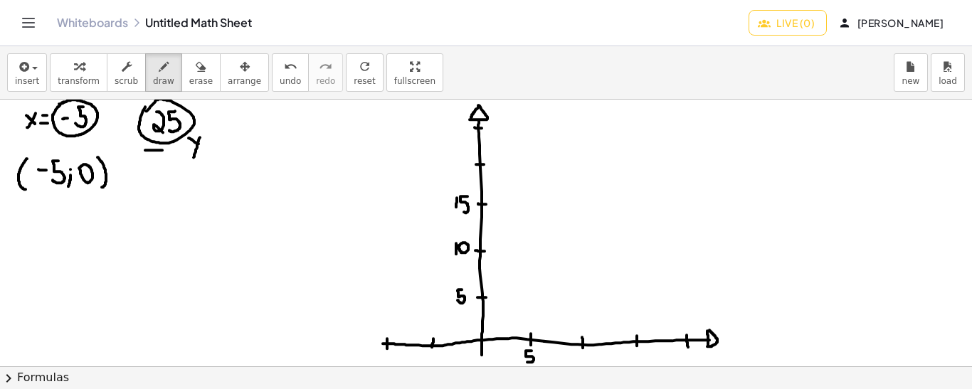
drag, startPoint x: 467, startPoint y: 196, endPoint x: 461, endPoint y: 210, distance: 15.6
drag, startPoint x: 455, startPoint y: 156, endPoint x: 455, endPoint y: 167, distance: 10.7
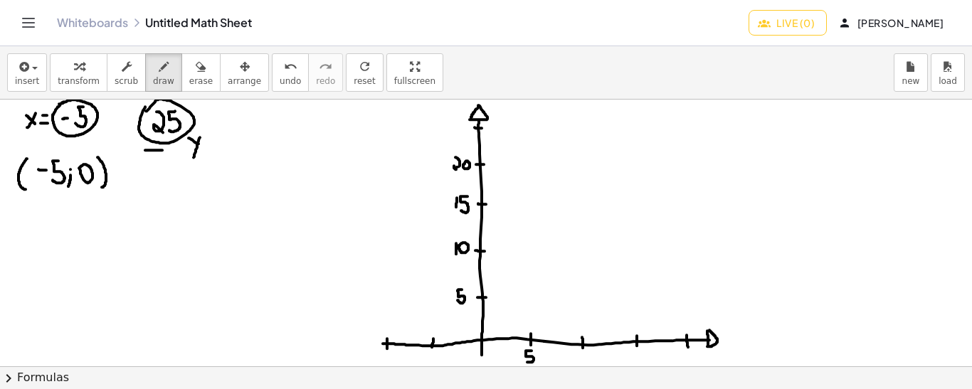
drag, startPoint x: 452, startPoint y: 122, endPoint x: 454, endPoint y: 132, distance: 10.8
drag, startPoint x: 462, startPoint y: 120, endPoint x: 460, endPoint y: 134, distance: 14.5
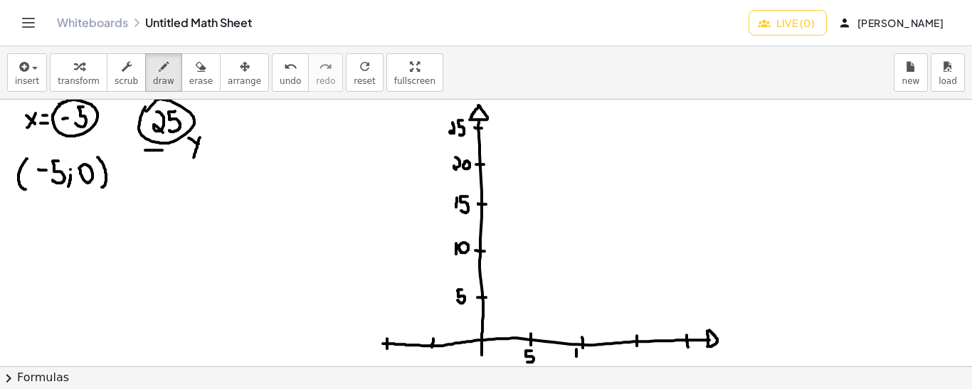
drag, startPoint x: 576, startPoint y: 349, endPoint x: 576, endPoint y: 357, distance: 8.5
drag, startPoint x: 632, startPoint y: 350, endPoint x: 632, endPoint y: 359, distance: 8.5
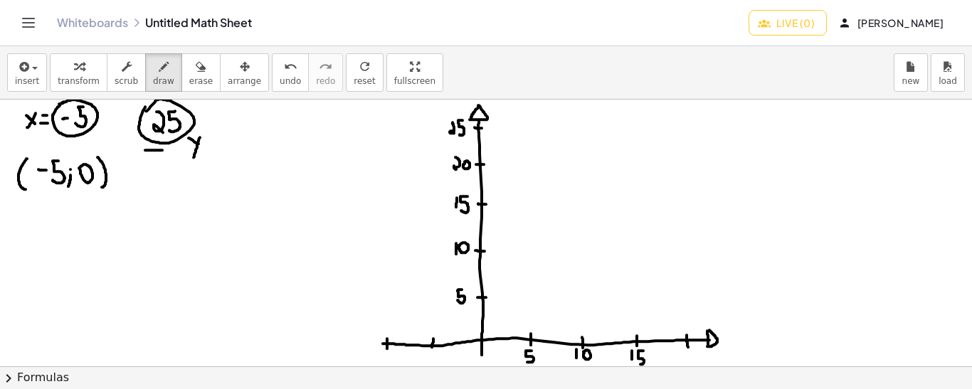
drag, startPoint x: 643, startPoint y: 350, endPoint x: 637, endPoint y: 363, distance: 15.0
drag, startPoint x: 685, startPoint y: 350, endPoint x: 687, endPoint y: 363, distance: 13.0
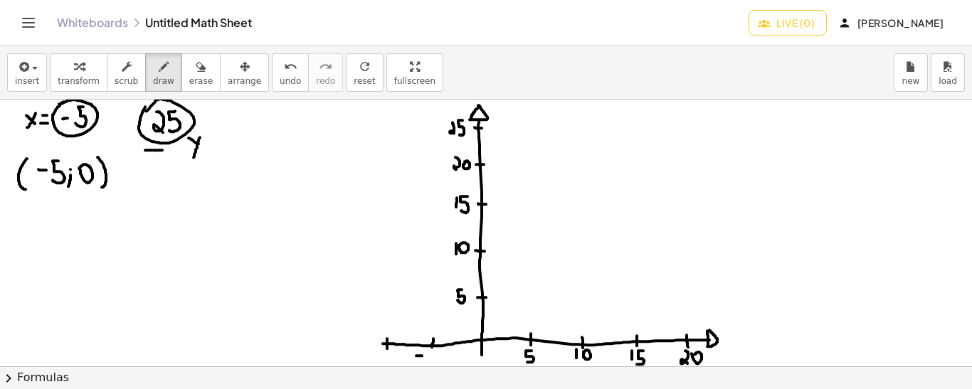
drag, startPoint x: 434, startPoint y: 352, endPoint x: 428, endPoint y: 361, distance: 11.2
drag, startPoint x: 384, startPoint y: 351, endPoint x: 384, endPoint y: 361, distance: 10.0
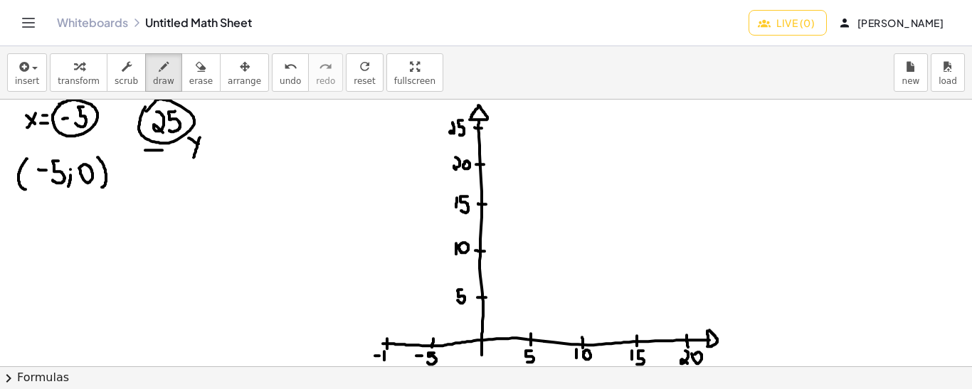
drag, startPoint x: 62, startPoint y: 134, endPoint x: 55, endPoint y: 151, distance: 18.2
click at [284, 72] on icon "undo" at bounding box center [291, 66] width 14 height 17
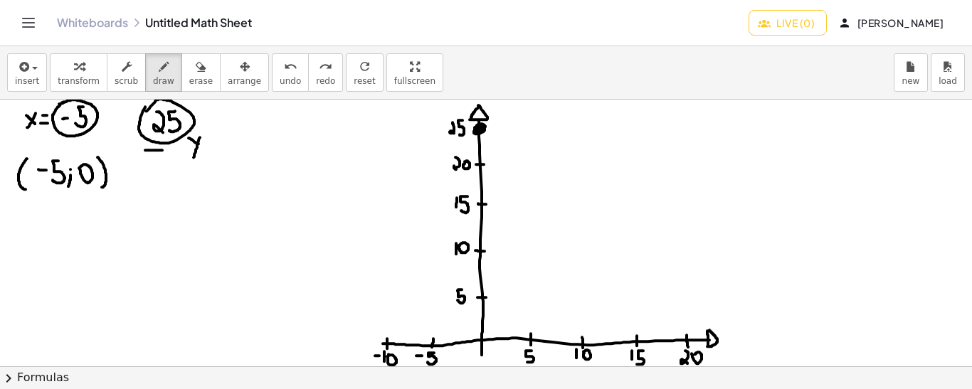
drag, startPoint x: 64, startPoint y: 135, endPoint x: 92, endPoint y: 127, distance: 29.0
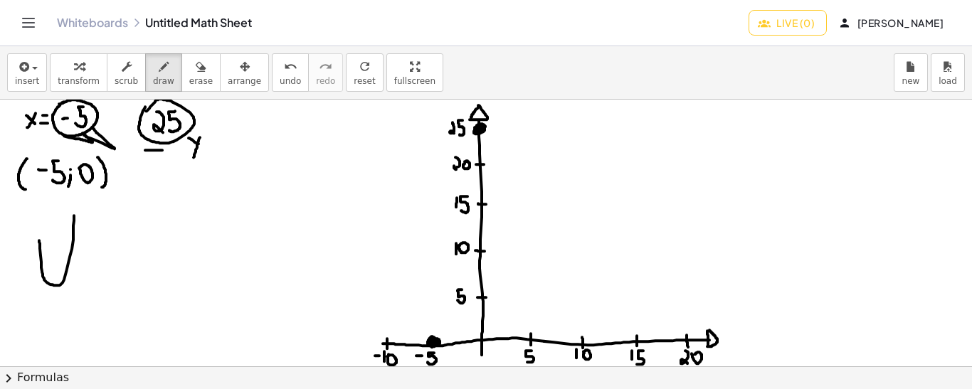
drag, startPoint x: 39, startPoint y: 240, endPoint x: 74, endPoint y: 215, distance: 42.8
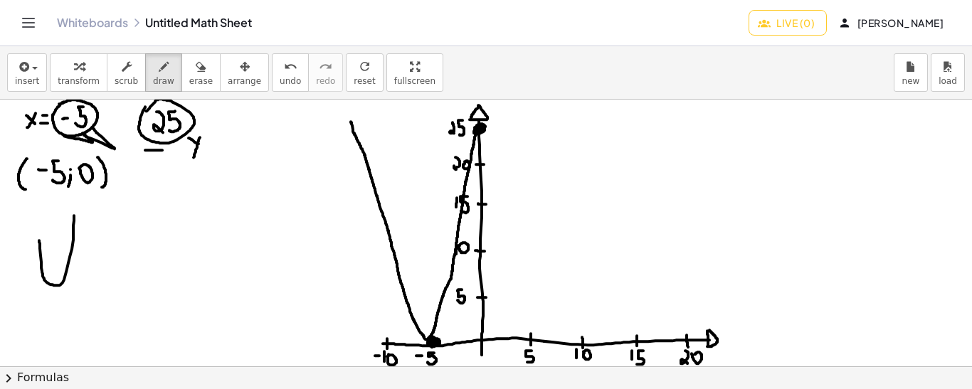
drag, startPoint x: 479, startPoint y: 124, endPoint x: 350, endPoint y: 121, distance: 129.5
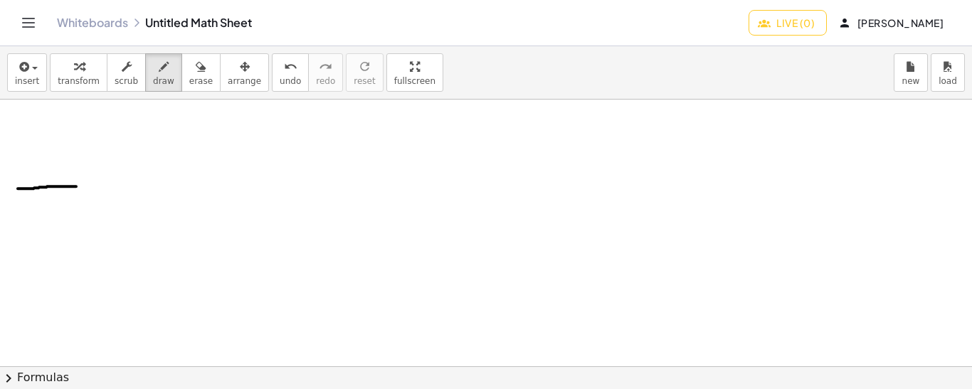
drag, startPoint x: 18, startPoint y: 188, endPoint x: 76, endPoint y: 186, distance: 58.4
drag, startPoint x: 76, startPoint y: 186, endPoint x: 23, endPoint y: 280, distance: 108.3
drag, startPoint x: 78, startPoint y: 186, endPoint x: 82, endPoint y: 169, distance: 16.9
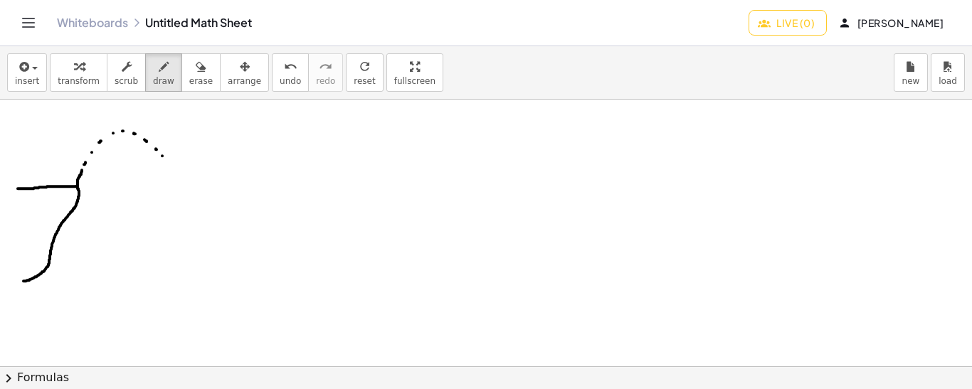
drag, startPoint x: 41, startPoint y: 275, endPoint x: 268, endPoint y: 274, distance: 227.6
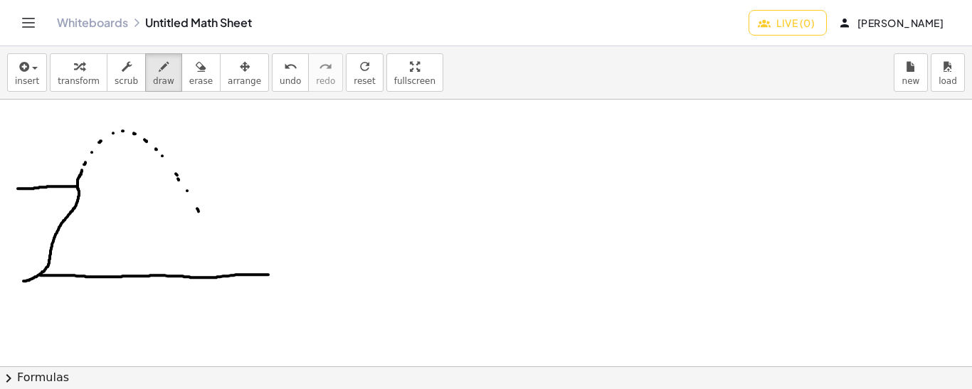
drag, startPoint x: 197, startPoint y: 208, endPoint x: 202, endPoint y: 216, distance: 9.3
drag, startPoint x: 228, startPoint y: 261, endPoint x: 238, endPoint y: 270, distance: 13.6
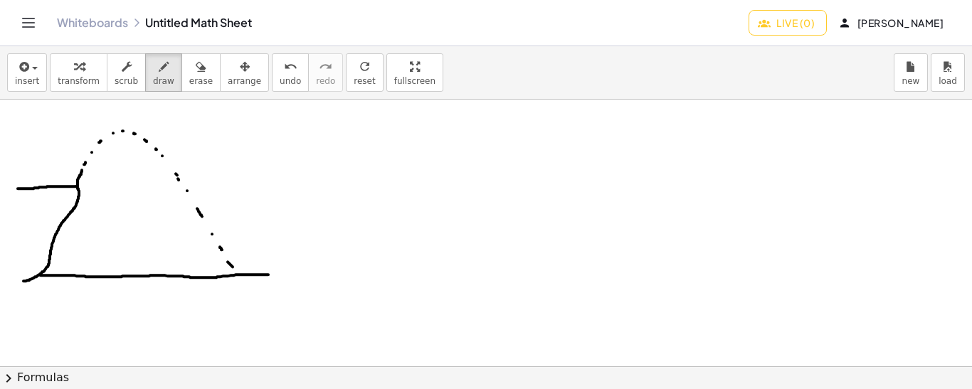
drag, startPoint x: 179, startPoint y: 191, endPoint x: 179, endPoint y: 201, distance: 10.0
drag, startPoint x: 178, startPoint y: 208, endPoint x: 178, endPoint y: 224, distance: 16.4
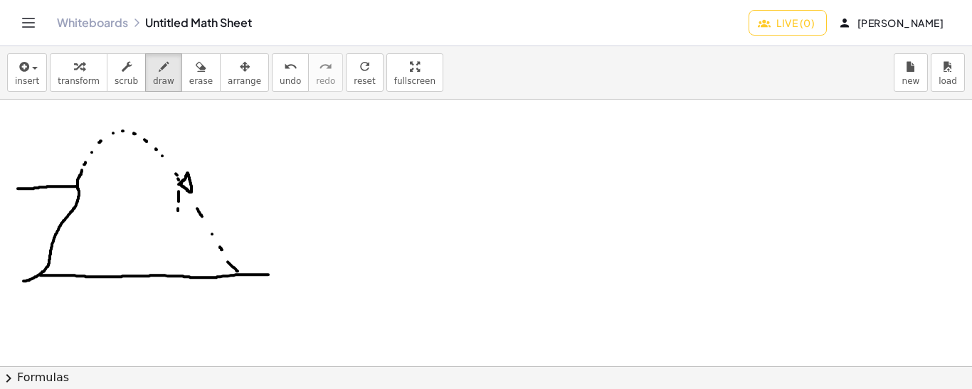
drag, startPoint x: 176, startPoint y: 235, endPoint x: 176, endPoint y: 243, distance: 7.8
drag, startPoint x: 176, startPoint y: 262, endPoint x: 176, endPoint y: 270, distance: 7.8
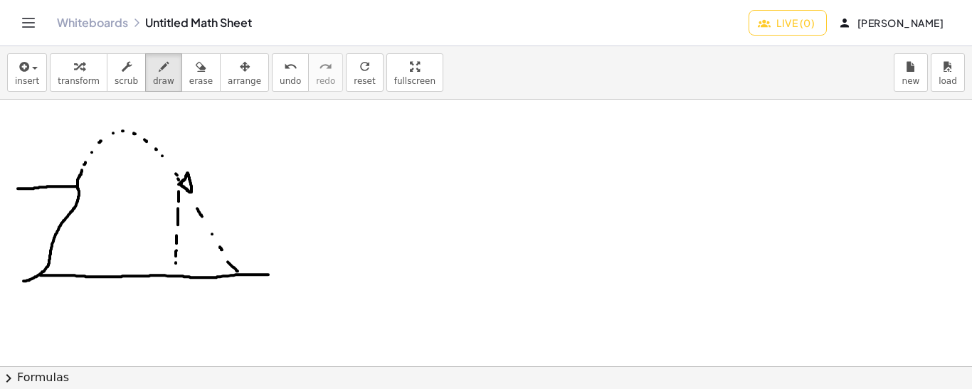
drag, startPoint x: 176, startPoint y: 283, endPoint x: 175, endPoint y: 299, distance: 15.7
drag, startPoint x: 176, startPoint y: 286, endPoint x: 173, endPoint y: 293, distance: 7.7
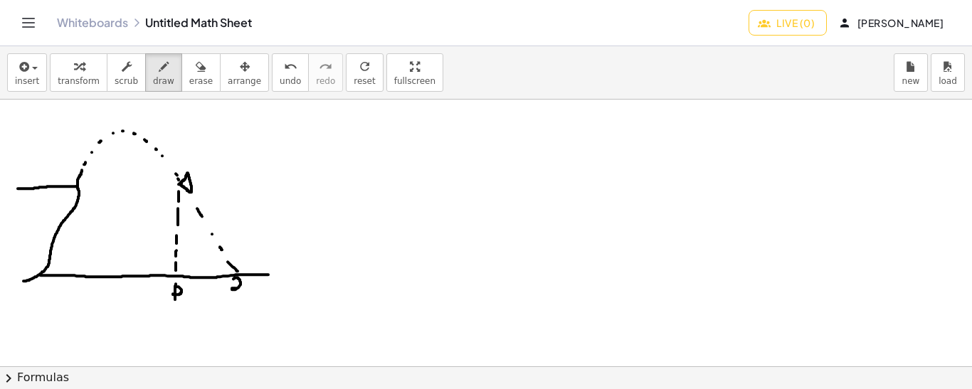
drag, startPoint x: 233, startPoint y: 278, endPoint x: 230, endPoint y: 299, distance: 20.9
drag, startPoint x: 80, startPoint y: 107, endPoint x: 84, endPoint y: 324, distance: 217.0
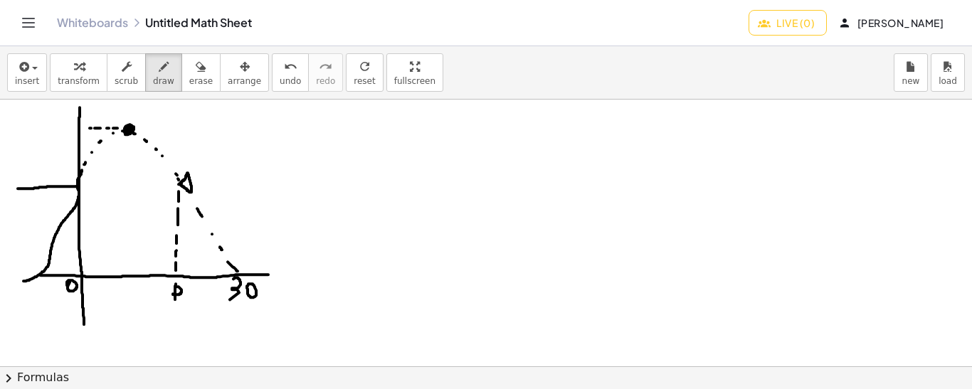
drag, startPoint x: 91, startPoint y: 127, endPoint x: 84, endPoint y: 127, distance: 7.1
drag, startPoint x: 46, startPoint y: 120, endPoint x: 51, endPoint y: 136, distance: 16.9
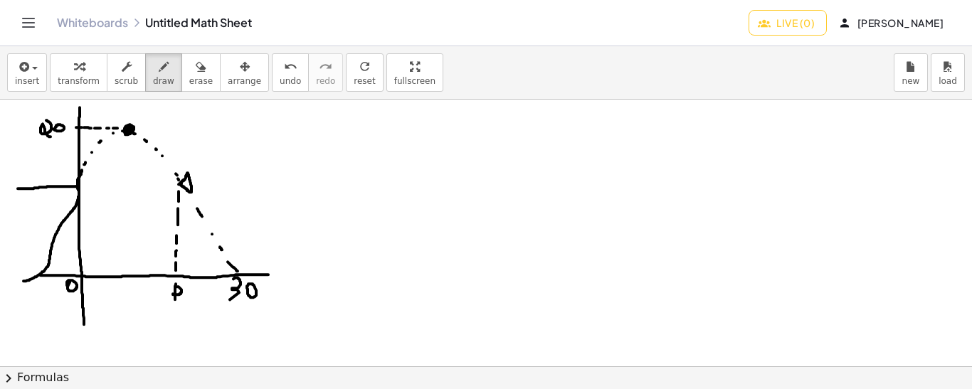
drag, startPoint x: 71, startPoint y: 102, endPoint x: 68, endPoint y: 114, distance: 12.4
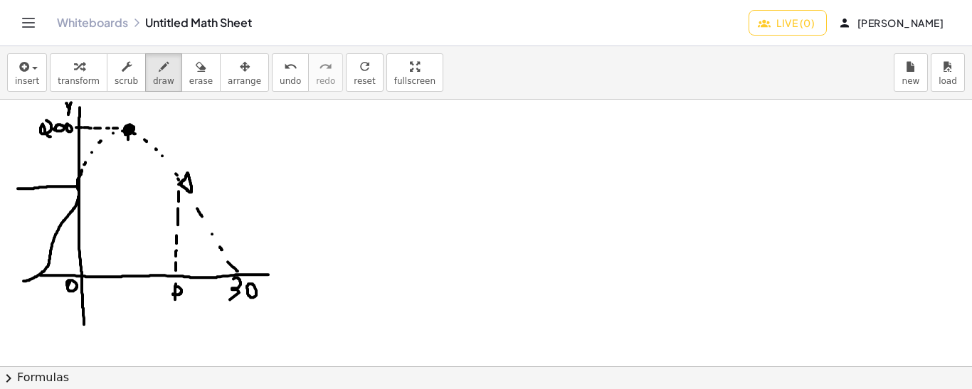
drag, startPoint x: 128, startPoint y: 133, endPoint x: 128, endPoint y: 144, distance: 11.4
drag, startPoint x: 128, startPoint y: 153, endPoint x: 128, endPoint y: 165, distance: 12.1
drag, startPoint x: 128, startPoint y: 174, endPoint x: 128, endPoint y: 186, distance: 12.8
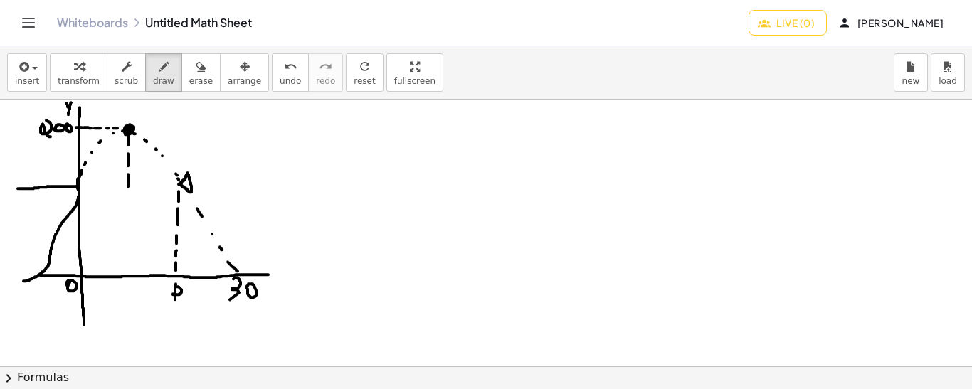
drag, startPoint x: 127, startPoint y: 196, endPoint x: 127, endPoint y: 208, distance: 11.4
drag, startPoint x: 127, startPoint y: 242, endPoint x: 127, endPoint y: 254, distance: 12.1
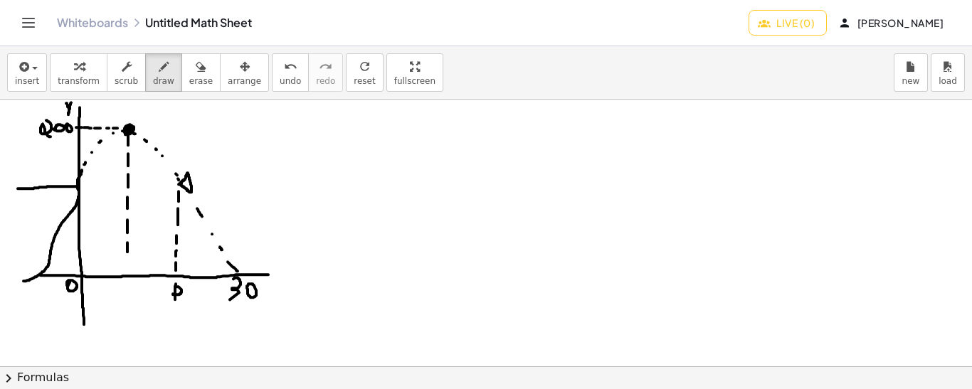
drag, startPoint x: 127, startPoint y: 267, endPoint x: 127, endPoint y: 275, distance: 7.8
drag, startPoint x: 124, startPoint y: 297, endPoint x: 119, endPoint y: 291, distance: 7.6
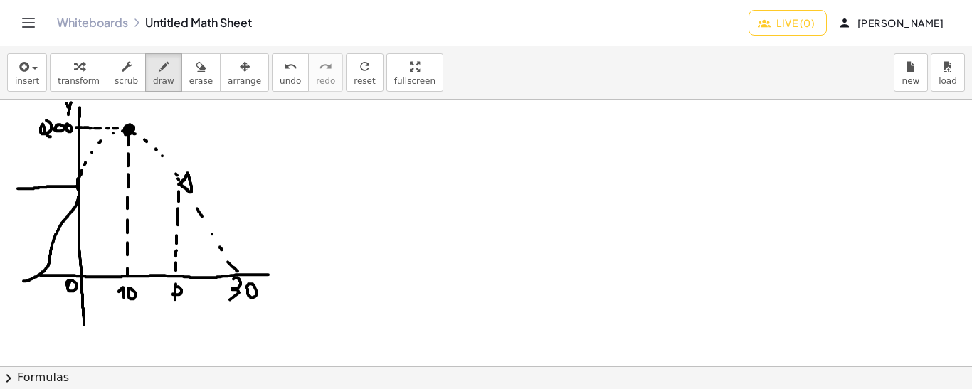
drag, startPoint x: 80, startPoint y: 188, endPoint x: 83, endPoint y: 267, distance: 79.0
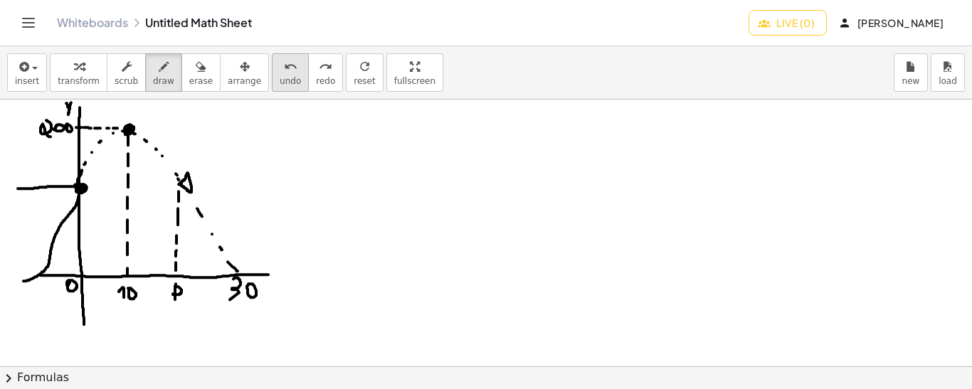
click at [280, 78] on span "undo" at bounding box center [290, 81] width 21 height 10
drag, startPoint x: 348, startPoint y: 266, endPoint x: 398, endPoint y: 143, distance: 133.0
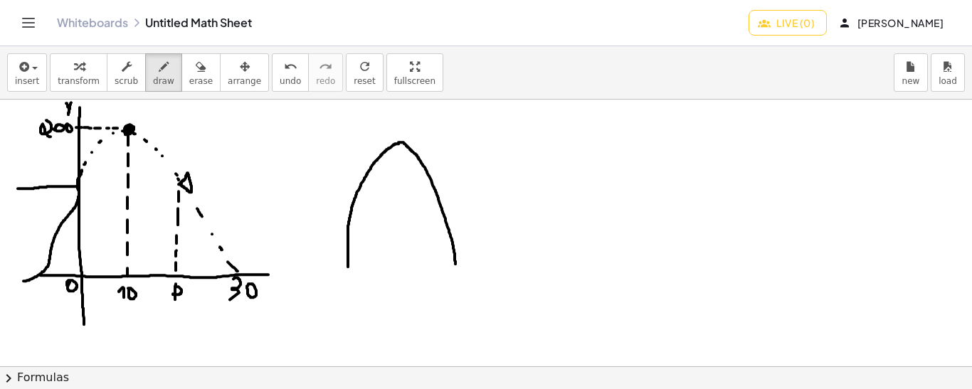
drag, startPoint x: 398, startPoint y: 143, endPoint x: 455, endPoint y: 264, distance: 133.6
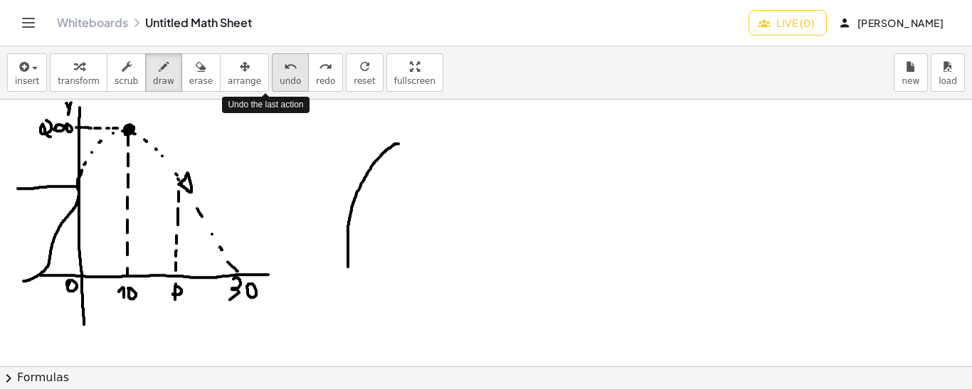
click at [284, 73] on icon "undo" at bounding box center [291, 66] width 14 height 17
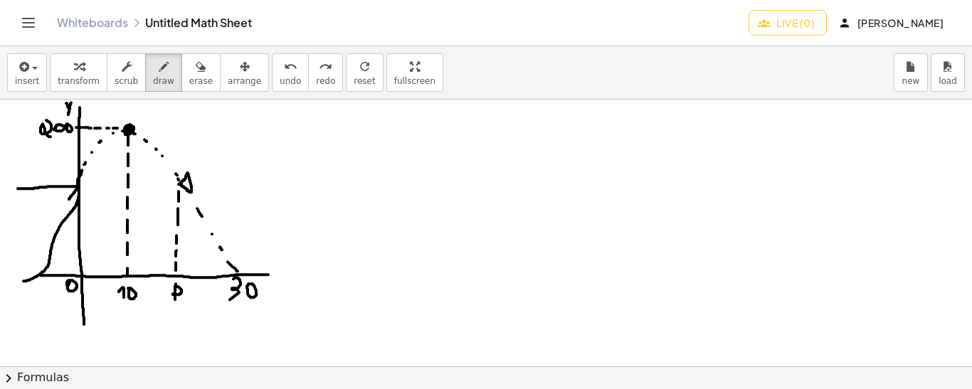
drag, startPoint x: 78, startPoint y: 187, endPoint x: 68, endPoint y: 199, distance: 15.2
drag, startPoint x: 64, startPoint y: 205, endPoint x: 61, endPoint y: 213, distance: 9.0
drag, startPoint x: 57, startPoint y: 220, endPoint x: 53, endPoint y: 229, distance: 10.2
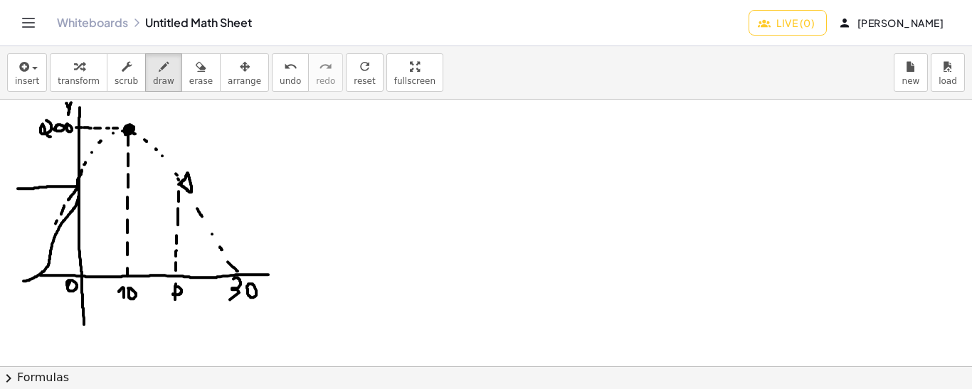
drag, startPoint x: 49, startPoint y: 237, endPoint x: 46, endPoint y: 246, distance: 9.9
drag, startPoint x: 42, startPoint y: 255, endPoint x: 37, endPoint y: 266, distance: 11.8
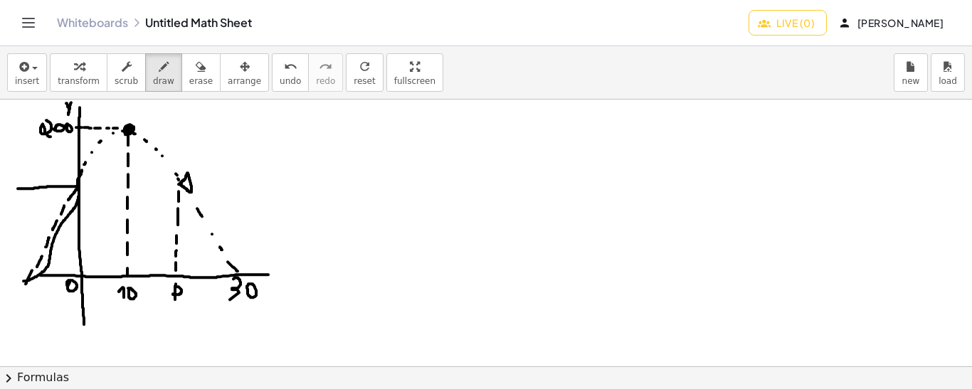
drag, startPoint x: 32, startPoint y: 270, endPoint x: 24, endPoint y: 285, distance: 17.5
drag, startPoint x: 229, startPoint y: 311, endPoint x: 248, endPoint y: 308, distance: 18.7
drag, startPoint x: 244, startPoint y: 254, endPoint x: 235, endPoint y: 258, distance: 9.5
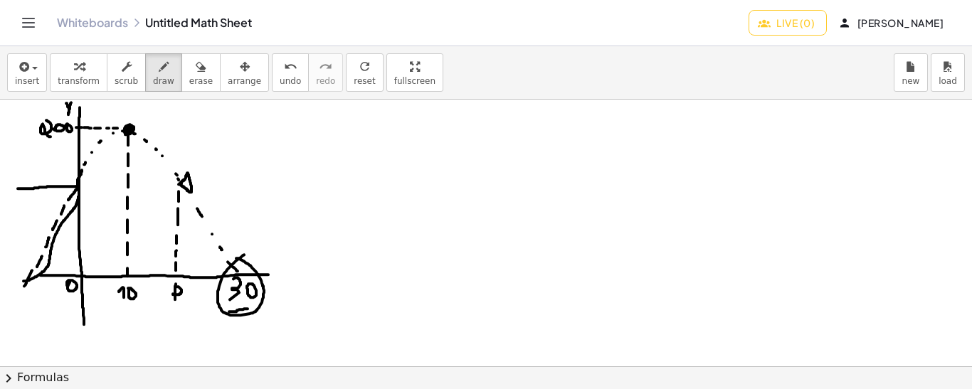
click at [280, 76] on span "undo" at bounding box center [290, 81] width 21 height 10
drag, startPoint x: 13, startPoint y: 294, endPoint x: 23, endPoint y: 295, distance: 10.8
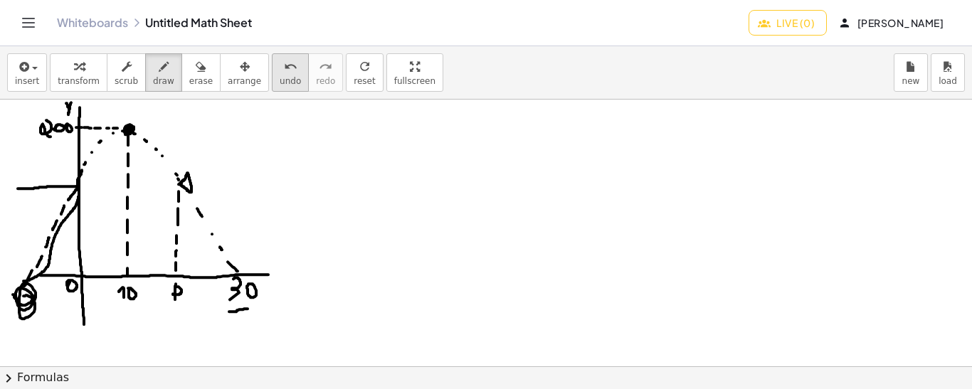
click at [280, 78] on span "undo" at bounding box center [290, 81] width 21 height 10
drag, startPoint x: 126, startPoint y: 304, endPoint x: 125, endPoint y: 326, distance: 21.4
drag, startPoint x: 215, startPoint y: 302, endPoint x: 272, endPoint y: 308, distance: 57.2
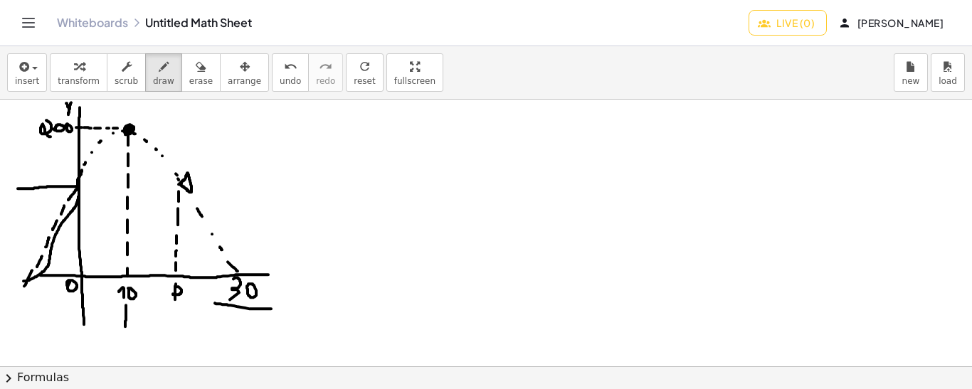
drag, startPoint x: 11, startPoint y: 290, endPoint x: 46, endPoint y: 293, distance: 35.0
drag, startPoint x: 125, startPoint y: 324, endPoint x: 265, endPoint y: 312, distance: 140.6
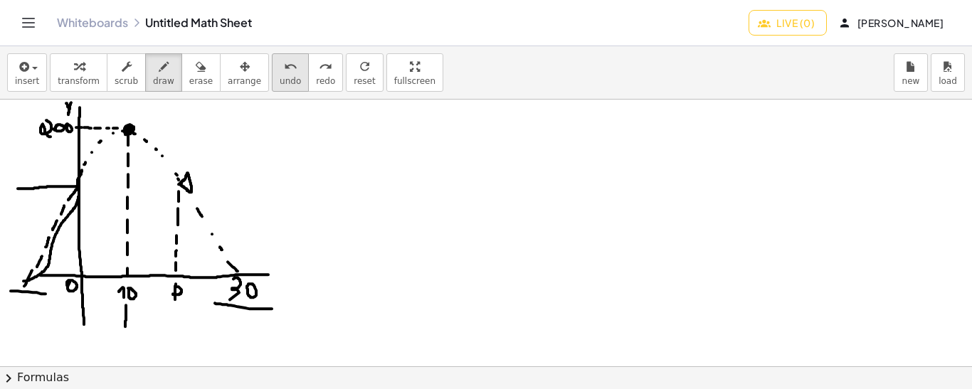
click at [280, 76] on span "undo" at bounding box center [290, 81] width 21 height 10
drag, startPoint x: 128, startPoint y: 302, endPoint x: 245, endPoint y: 302, distance: 117.4
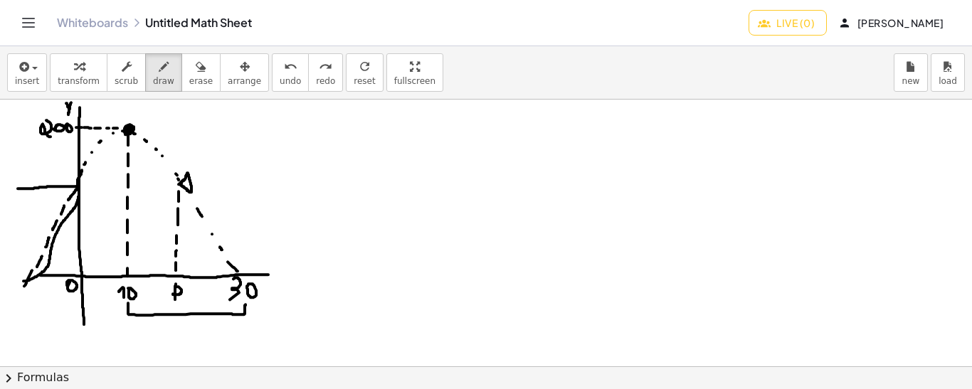
drag, startPoint x: 127, startPoint y: 312, endPoint x: 15, endPoint y: 302, distance: 112.1
click at [284, 68] on icon "undo" at bounding box center [291, 66] width 14 height 17
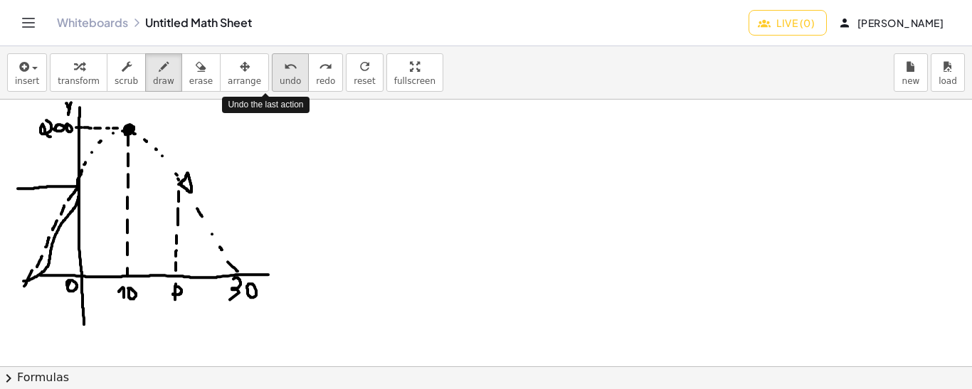
click at [284, 68] on icon "undo" at bounding box center [291, 66] width 14 height 17
drag, startPoint x: 6, startPoint y: 299, endPoint x: 15, endPoint y: 297, distance: 9.4
drag, startPoint x: 26, startPoint y: 309, endPoint x: 22, endPoint y: 301, distance: 8.6
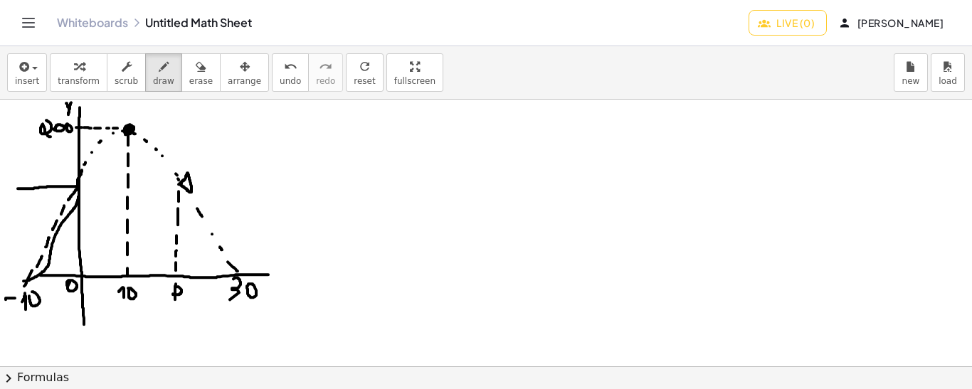
drag, startPoint x: 19, startPoint y: 331, endPoint x: 12, endPoint y: 343, distance: 13.4
drag, startPoint x: 9, startPoint y: 332, endPoint x: 19, endPoint y: 341, distance: 13.6
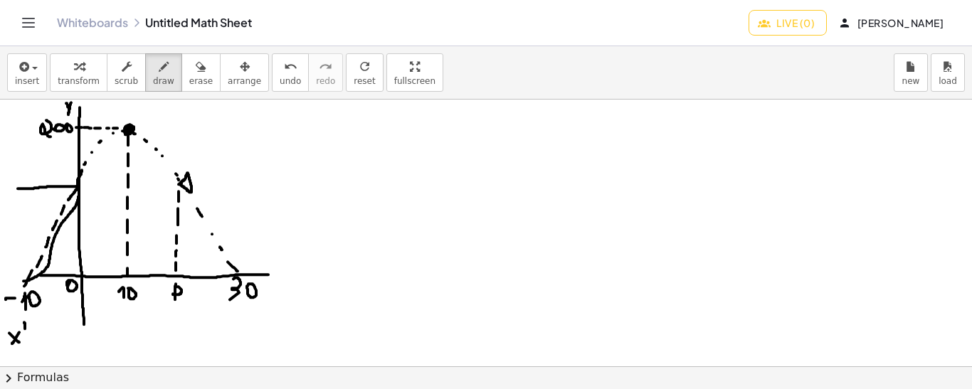
drag, startPoint x: 46, startPoint y: 332, endPoint x: 53, endPoint y: 332, distance: 7.8
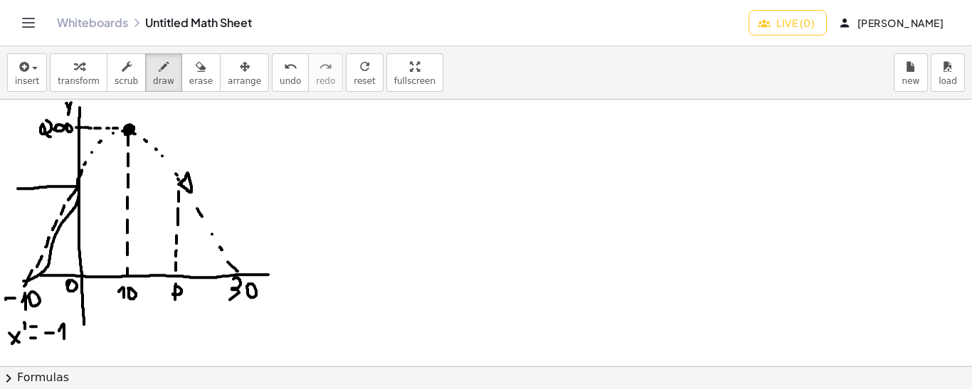
drag, startPoint x: 64, startPoint y: 338, endPoint x: 58, endPoint y: 331, distance: 9.1
drag, startPoint x: 105, startPoint y: 330, endPoint x: 96, endPoint y: 342, distance: 15.2
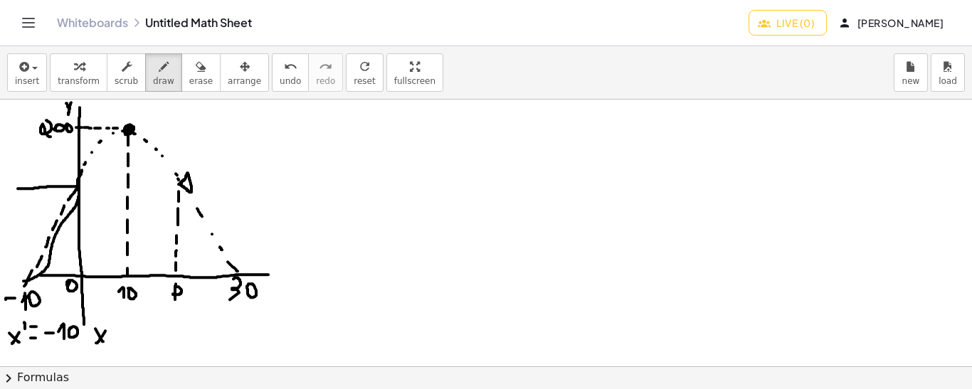
drag, startPoint x: 119, startPoint y: 336, endPoint x: 127, endPoint y: 337, distance: 8.6
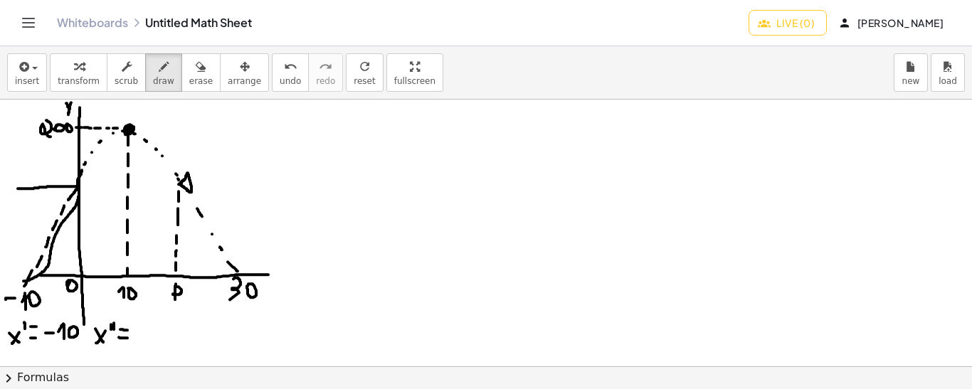
drag, startPoint x: 120, startPoint y: 329, endPoint x: 129, endPoint y: 329, distance: 8.6
drag, startPoint x: 138, startPoint y: 323, endPoint x: 138, endPoint y: 339, distance: 15.6
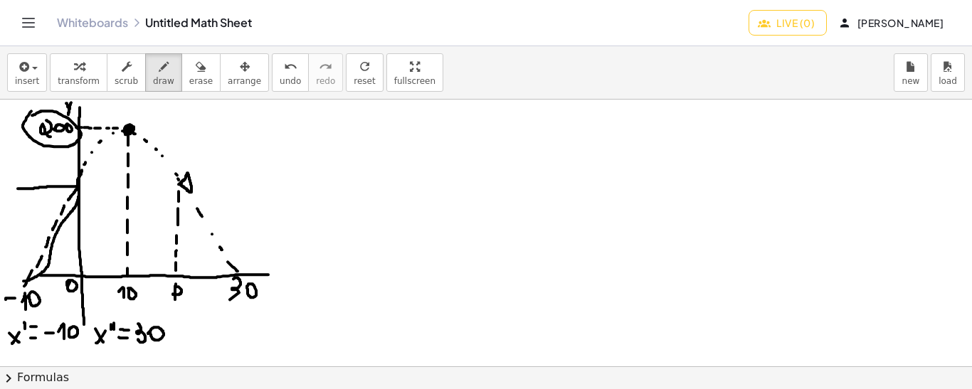
drag, startPoint x: 206, startPoint y: 111, endPoint x: 211, endPoint y: 117, distance: 7.6
drag, startPoint x: 214, startPoint y: 111, endPoint x: 206, endPoint y: 124, distance: 15.6
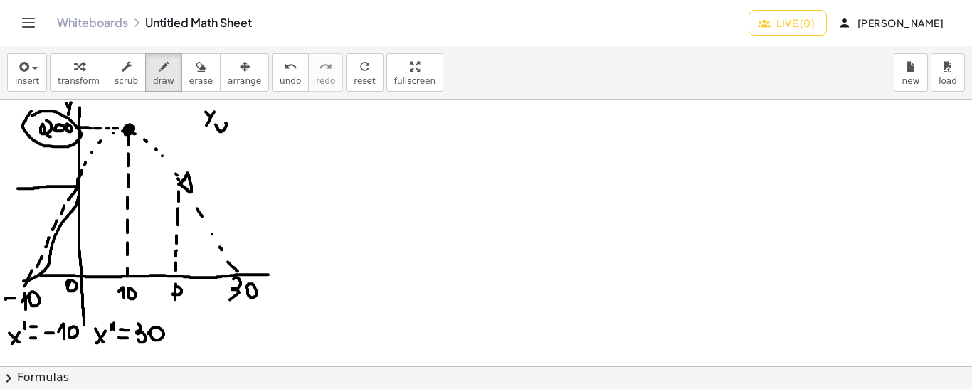
drag, startPoint x: 216, startPoint y: 124, endPoint x: 225, endPoint y: 122, distance: 10.1
drag, startPoint x: 234, startPoint y: 112, endPoint x: 241, endPoint y: 112, distance: 7.1
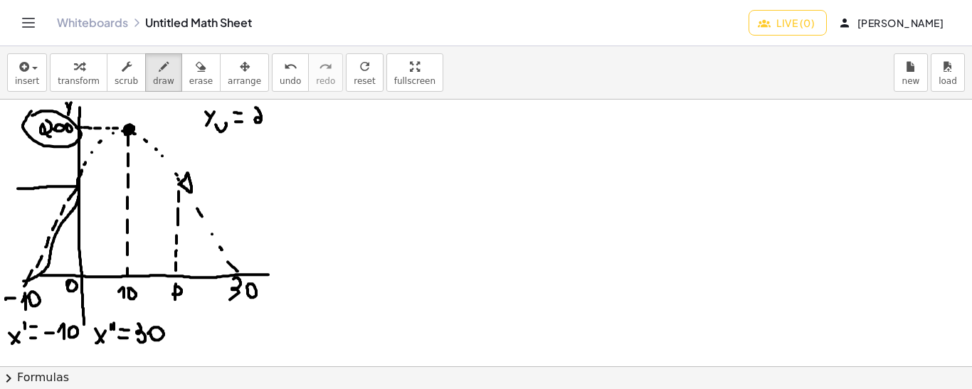
drag, startPoint x: 255, startPoint y: 107, endPoint x: 265, endPoint y: 122, distance: 18.0
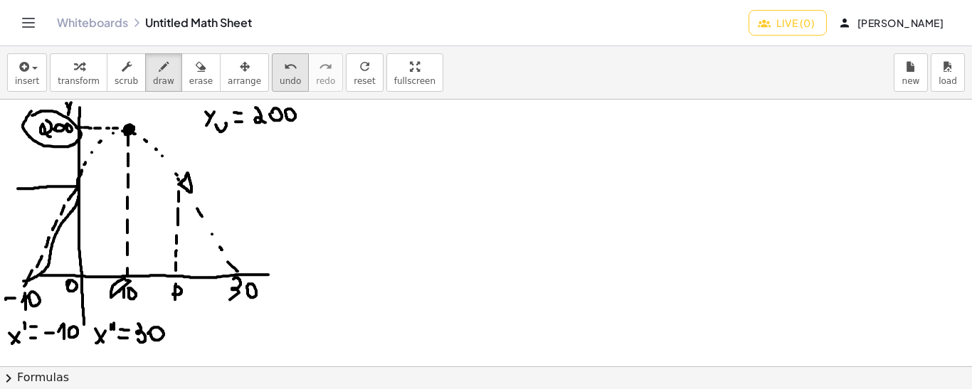
click at [280, 83] on span "undo" at bounding box center [290, 81] width 21 height 10
drag, startPoint x: 214, startPoint y: 145, endPoint x: 207, endPoint y: 155, distance: 12.2
drag, startPoint x: 207, startPoint y: 146, endPoint x: 214, endPoint y: 156, distance: 12.8
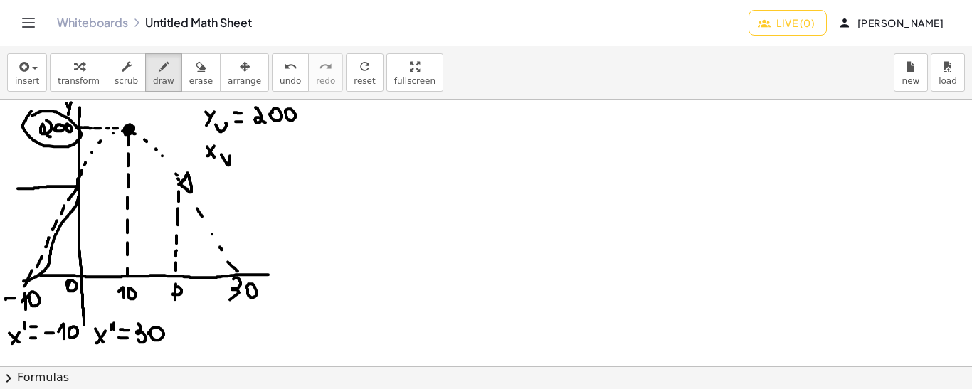
drag, startPoint x: 221, startPoint y: 154, endPoint x: 230, endPoint y: 154, distance: 9.3
drag, startPoint x: 236, startPoint y: 144, endPoint x: 245, endPoint y: 144, distance: 8.5
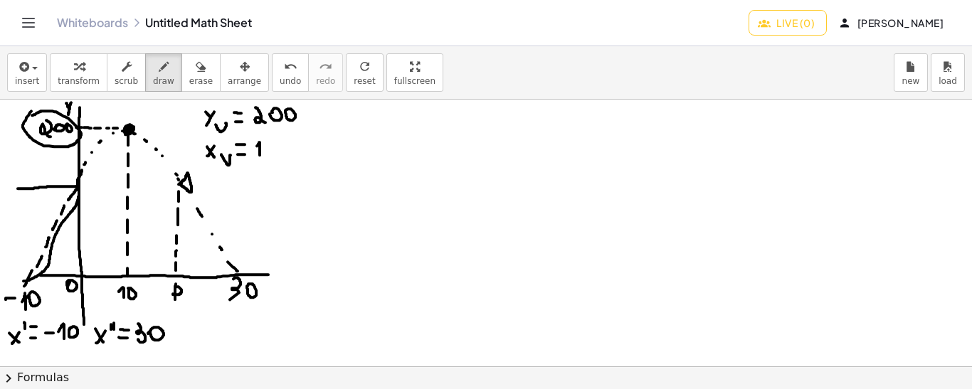
drag, startPoint x: 260, startPoint y: 154, endPoint x: 255, endPoint y: 147, distance: 8.3
drag, startPoint x: 335, startPoint y: 111, endPoint x: 341, endPoint y: 117, distance: 8.6
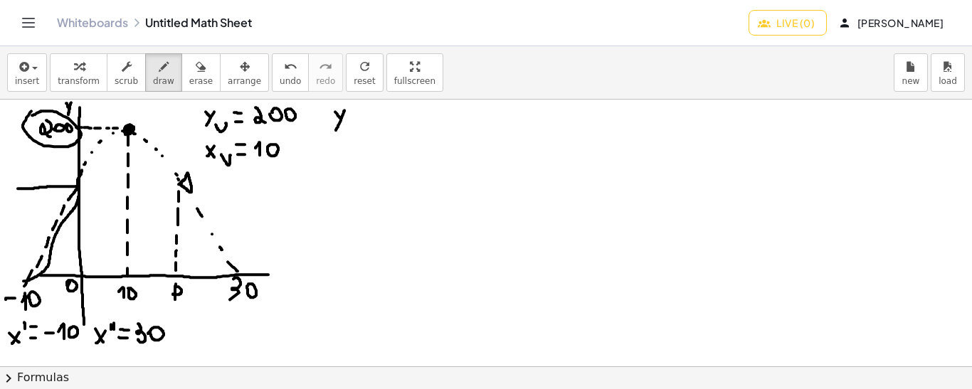
drag, startPoint x: 344, startPoint y: 110, endPoint x: 334, endPoint y: 132, distance: 24.2
drag, startPoint x: 371, startPoint y: 108, endPoint x: 381, endPoint y: 120, distance: 15.7
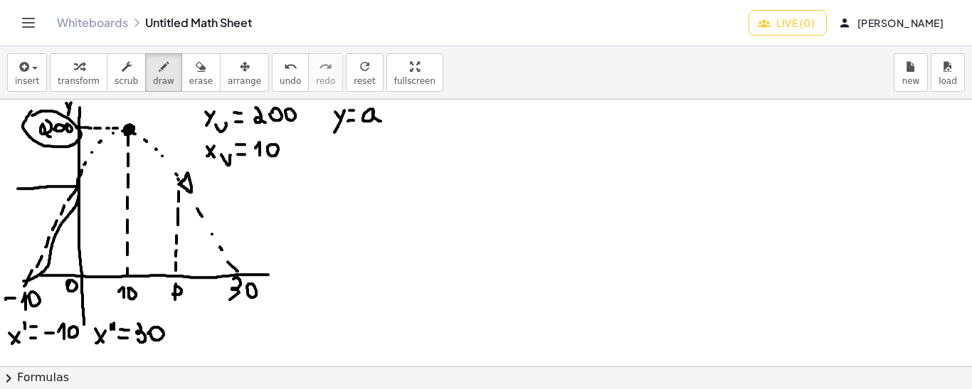
drag, startPoint x: 398, startPoint y: 108, endPoint x: 389, endPoint y: 119, distance: 13.7
drag, startPoint x: 389, startPoint y: 107, endPoint x: 399, endPoint y: 120, distance: 16.2
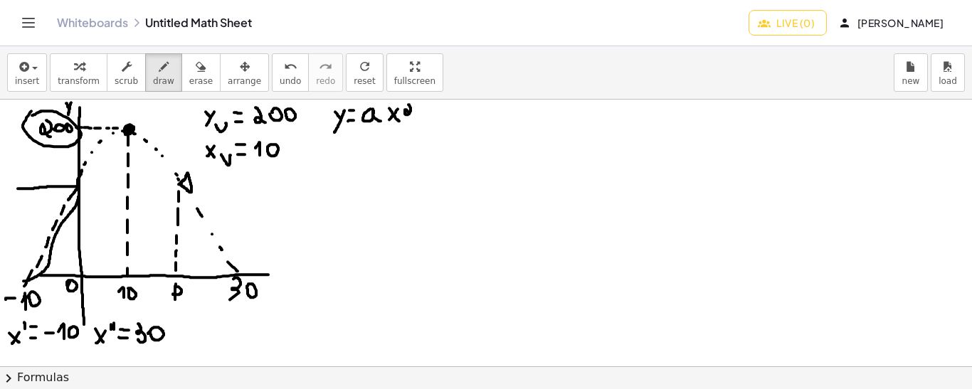
drag, startPoint x: 408, startPoint y: 104, endPoint x: 409, endPoint y: 112, distance: 7.9
drag, startPoint x: 419, startPoint y: 106, endPoint x: 420, endPoint y: 119, distance: 12.8
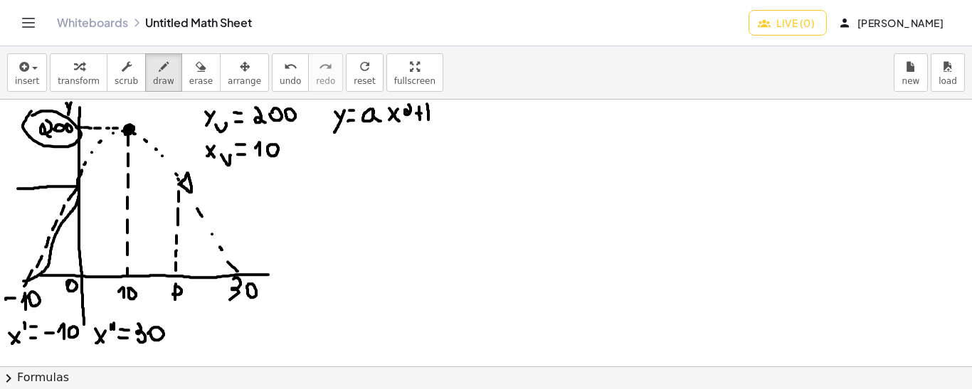
drag, startPoint x: 427, startPoint y: 103, endPoint x: 428, endPoint y: 120, distance: 17.1
drag, startPoint x: 428, startPoint y: 110, endPoint x: 428, endPoint y: 120, distance: 10.0
drag, startPoint x: 447, startPoint y: 110, endPoint x: 442, endPoint y: 122, distance: 13.4
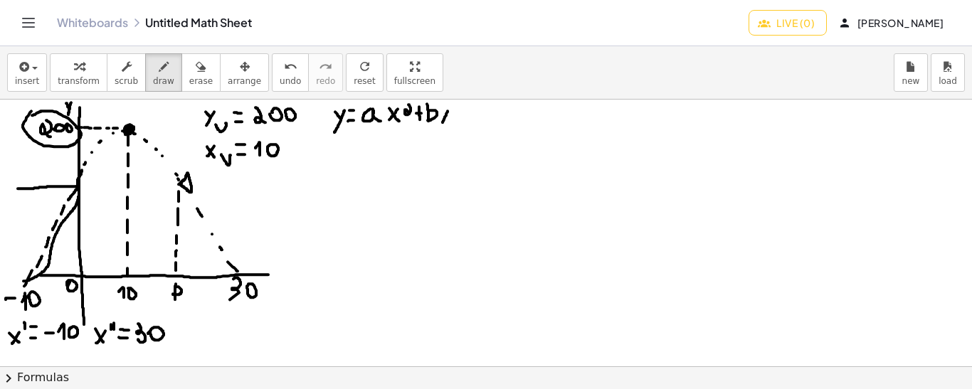
drag, startPoint x: 441, startPoint y: 112, endPoint x: 450, endPoint y: 120, distance: 11.6
drag, startPoint x: 456, startPoint y: 112, endPoint x: 464, endPoint y: 112, distance: 7.8
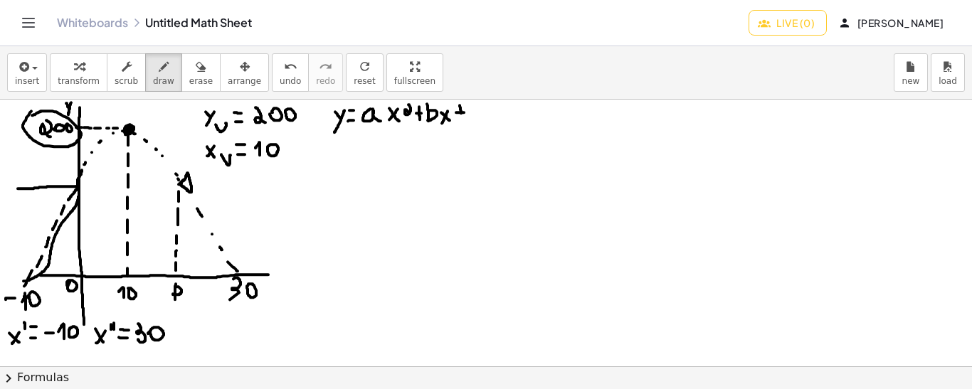
drag, startPoint x: 460, startPoint y: 105, endPoint x: 461, endPoint y: 115, distance: 10.8
drag, startPoint x: 474, startPoint y: 104, endPoint x: 482, endPoint y: 122, distance: 20.4
drag, startPoint x: 346, startPoint y: 132, endPoint x: 484, endPoint y: 132, distance: 138.7
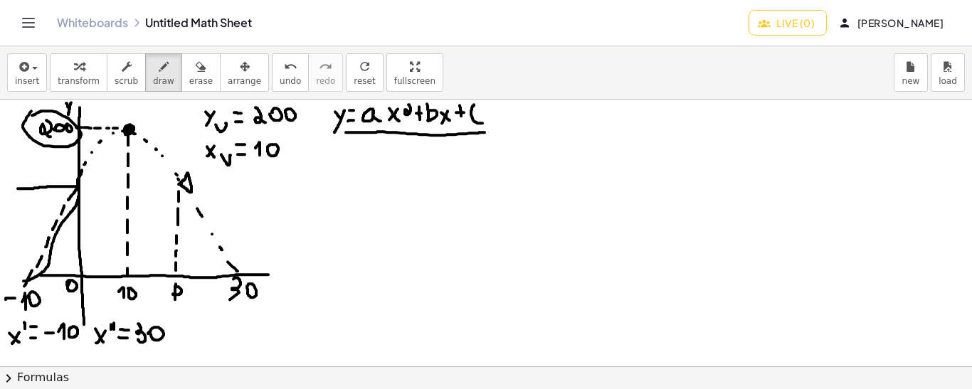
drag, startPoint x: 370, startPoint y: 124, endPoint x: 370, endPoint y: 142, distance: 17.1
drag, startPoint x: 430, startPoint y: 126, endPoint x: 431, endPoint y: 144, distance: 18.5
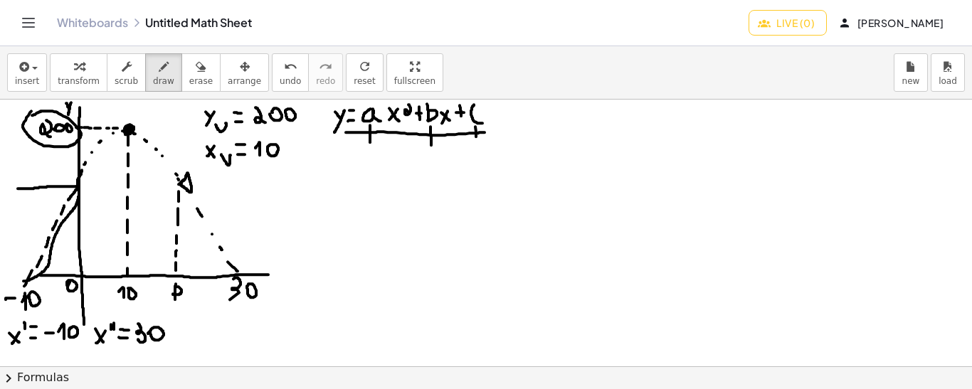
drag, startPoint x: 475, startPoint y: 126, endPoint x: 476, endPoint y: 137, distance: 10.7
click at [280, 79] on span "undo" at bounding box center [290, 81] width 21 height 10
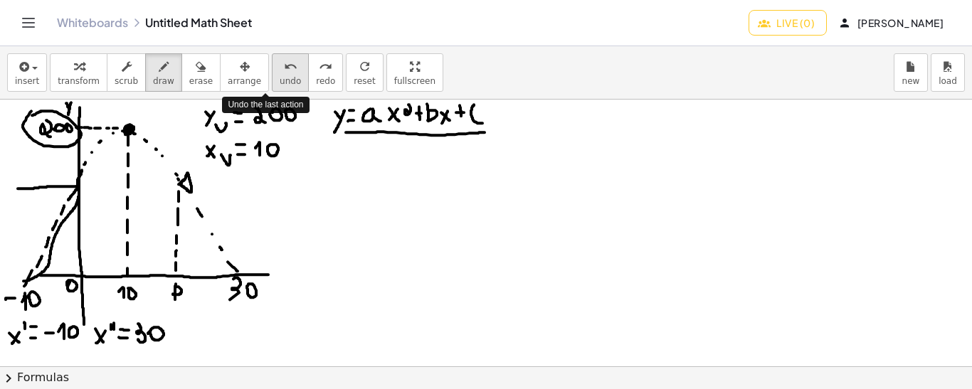
click at [280, 79] on span "undo" at bounding box center [290, 81] width 21 height 10
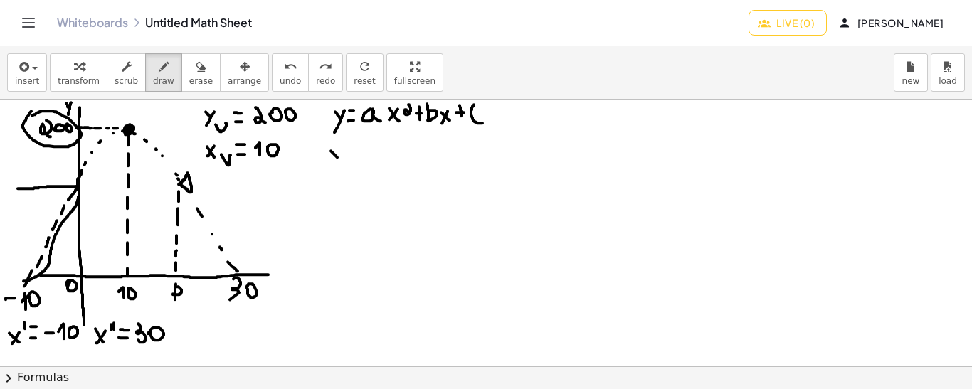
drag, startPoint x: 331, startPoint y: 150, endPoint x: 338, endPoint y: 158, distance: 10.6
drag, startPoint x: 344, startPoint y: 149, endPoint x: 335, endPoint y: 173, distance: 25.6
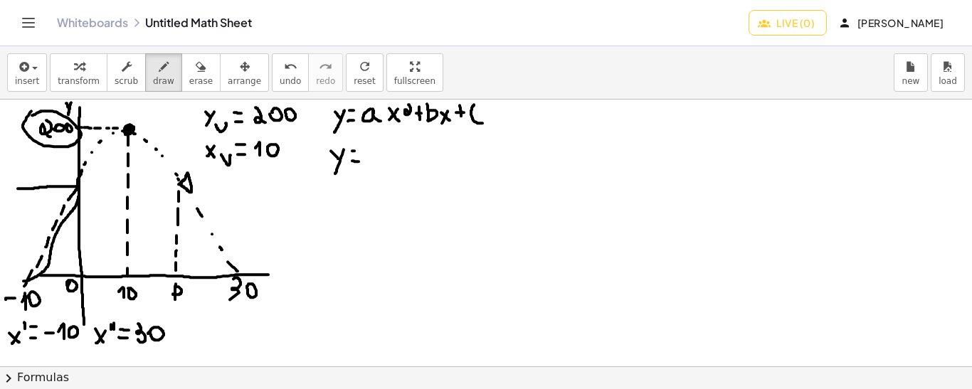
drag, startPoint x: 382, startPoint y: 148, endPoint x: 389, endPoint y: 158, distance: 12.2
drag, startPoint x: 398, startPoint y: 132, endPoint x: 400, endPoint y: 161, distance: 29.9
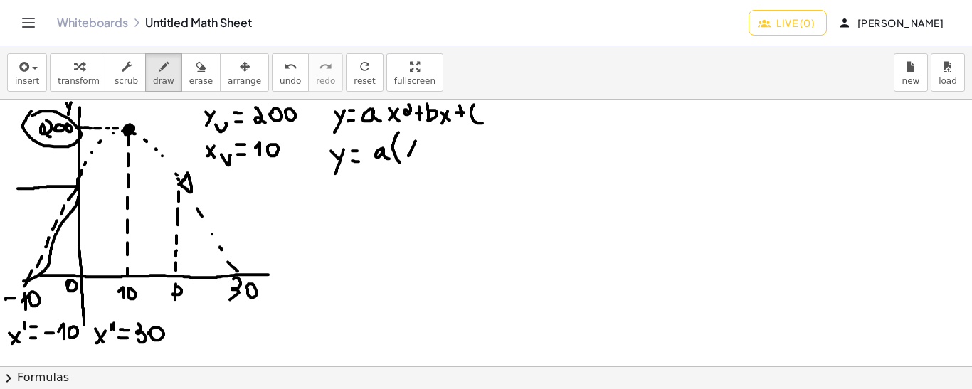
drag, startPoint x: 415, startPoint y: 140, endPoint x: 408, endPoint y: 155, distance: 16.9
drag, startPoint x: 407, startPoint y: 142, endPoint x: 419, endPoint y: 154, distance: 17.6
drag, startPoint x: 424, startPoint y: 147, endPoint x: 432, endPoint y: 147, distance: 7.8
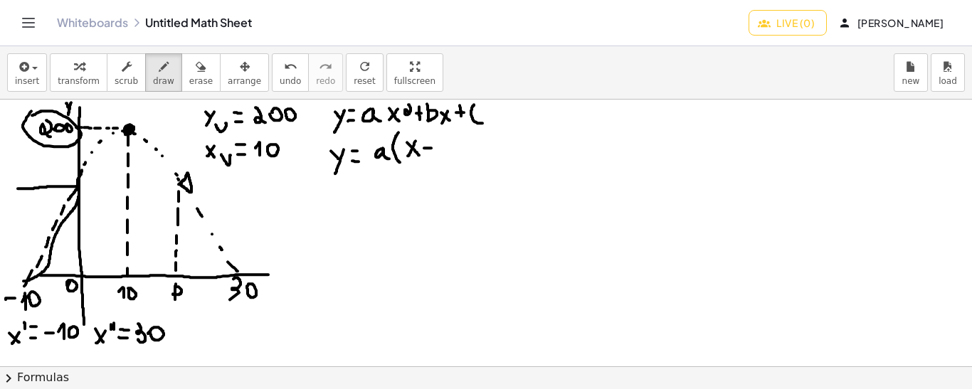
drag, startPoint x: 450, startPoint y: 139, endPoint x: 440, endPoint y: 156, distance: 19.2
drag, startPoint x: 440, startPoint y: 142, endPoint x: 450, endPoint y: 154, distance: 16.1
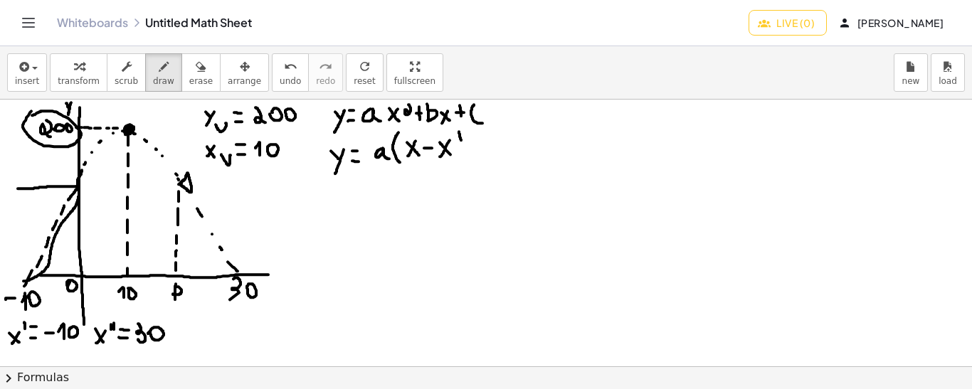
drag, startPoint x: 459, startPoint y: 131, endPoint x: 461, endPoint y: 141, distance: 10.2
drag, startPoint x: 467, startPoint y: 131, endPoint x: 465, endPoint y: 160, distance: 29.2
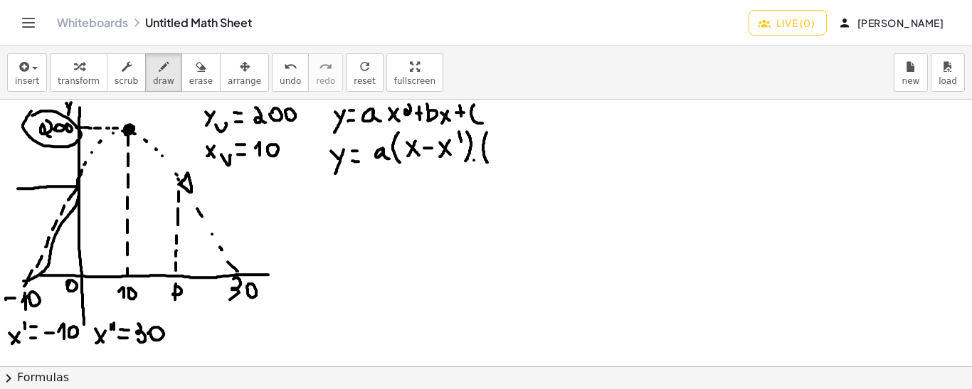
drag, startPoint x: 487, startPoint y: 132, endPoint x: 487, endPoint y: 163, distance: 31.3
drag, startPoint x: 498, startPoint y: 146, endPoint x: 492, endPoint y: 156, distance: 11.5
drag, startPoint x: 492, startPoint y: 145, endPoint x: 501, endPoint y: 156, distance: 14.1
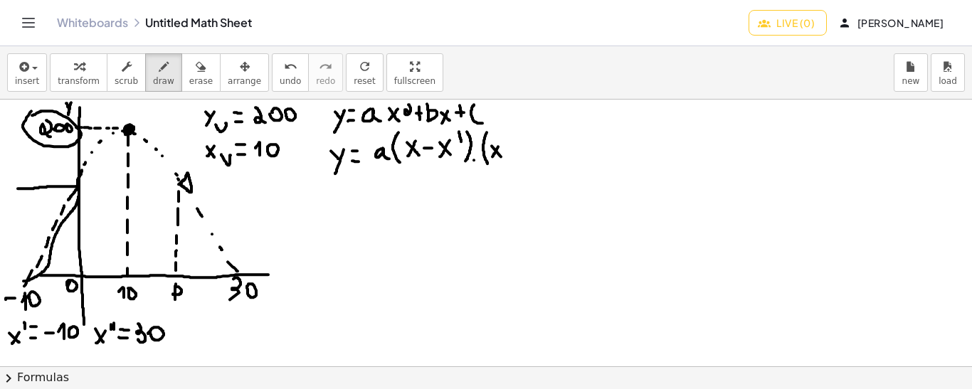
drag, startPoint x: 532, startPoint y: 142, endPoint x: 524, endPoint y: 154, distance: 14.4
drag, startPoint x: 524, startPoint y: 142, endPoint x: 533, endPoint y: 149, distance: 12.1
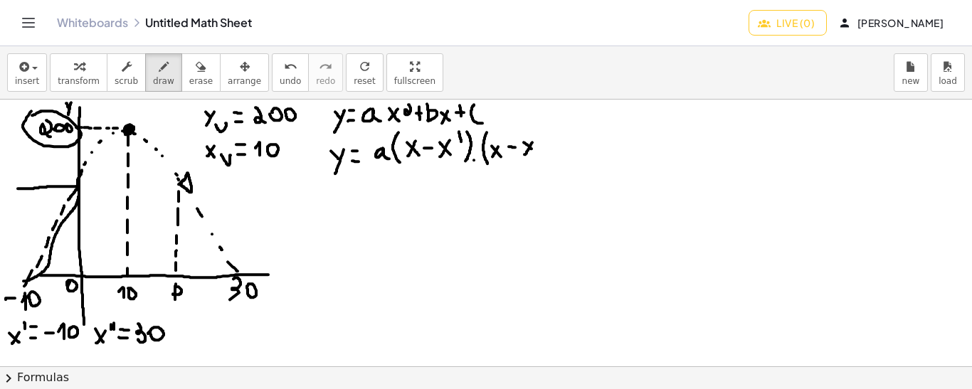
drag, startPoint x: 553, startPoint y: 130, endPoint x: 553, endPoint y: 161, distance: 30.6
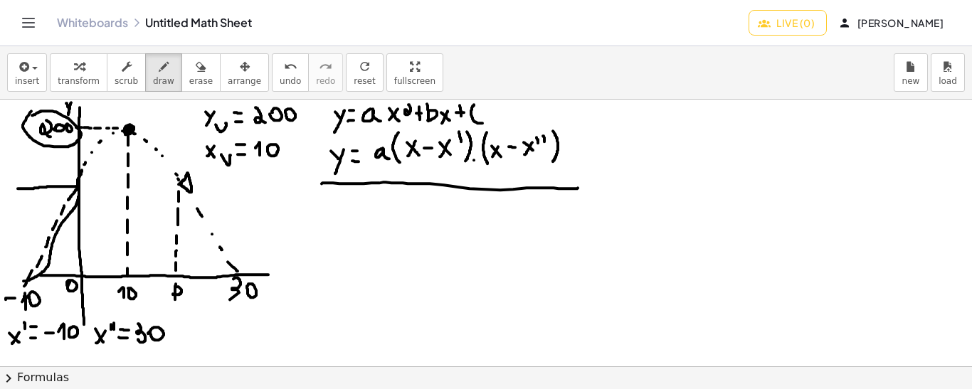
drag, startPoint x: 322, startPoint y: 183, endPoint x: 578, endPoint y: 187, distance: 256.1
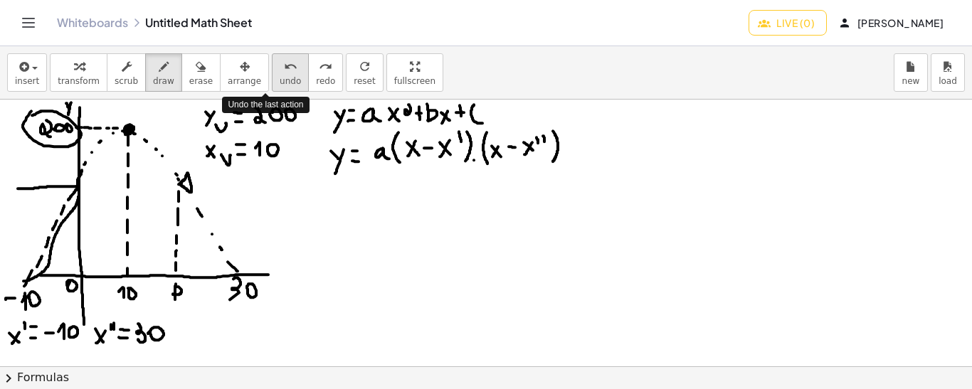
click at [284, 63] on icon "undo" at bounding box center [291, 66] width 14 height 17
drag, startPoint x: 496, startPoint y: 114, endPoint x: 516, endPoint y: 115, distance: 20.6
drag, startPoint x: 491, startPoint y: 109, endPoint x: 520, endPoint y: 109, distance: 29.2
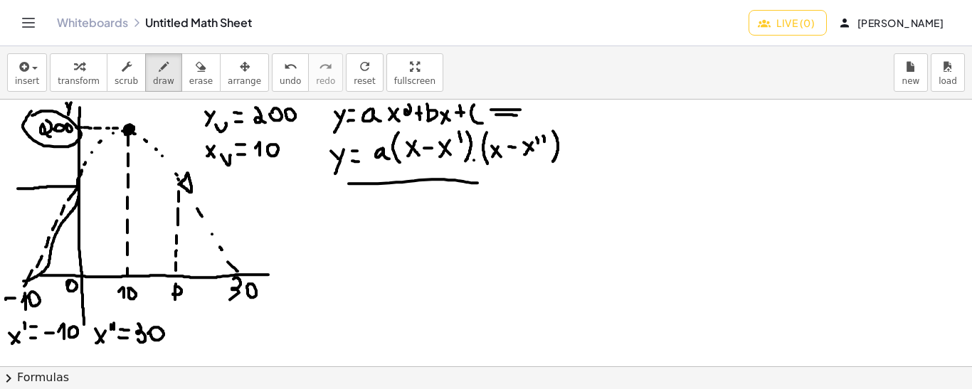
drag, startPoint x: 349, startPoint y: 183, endPoint x: 481, endPoint y: 182, distance: 132.3
click at [280, 77] on span "undo" at bounding box center [290, 81] width 21 height 10
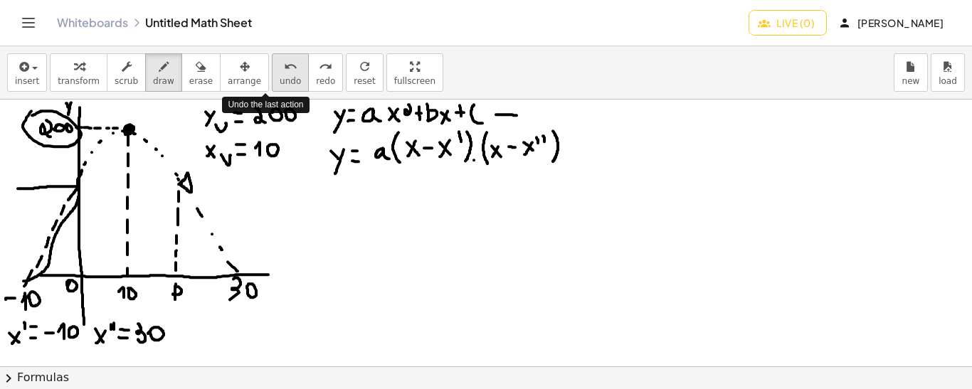
click at [280, 77] on span "undo" at bounding box center [290, 81] width 21 height 10
click at [280, 76] on span "undo" at bounding box center [290, 81] width 21 height 10
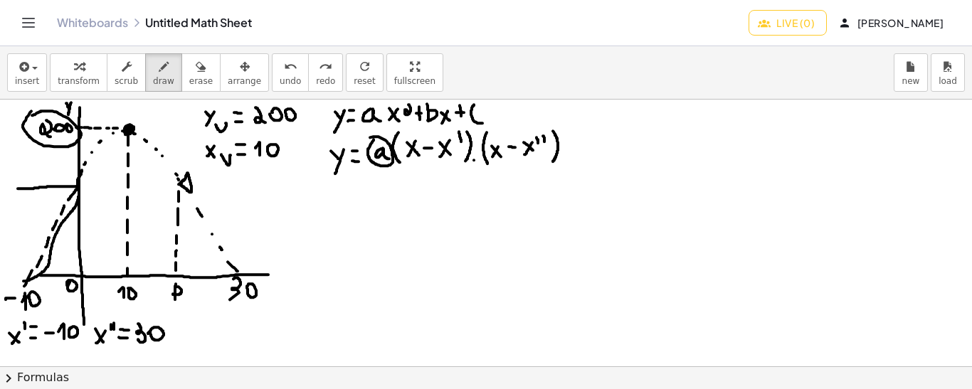
drag, startPoint x: 326, startPoint y: 179, endPoint x: 346, endPoint y: 179, distance: 19.2
drag, startPoint x: 408, startPoint y: 166, endPoint x: 417, endPoint y: 165, distance: 9.3
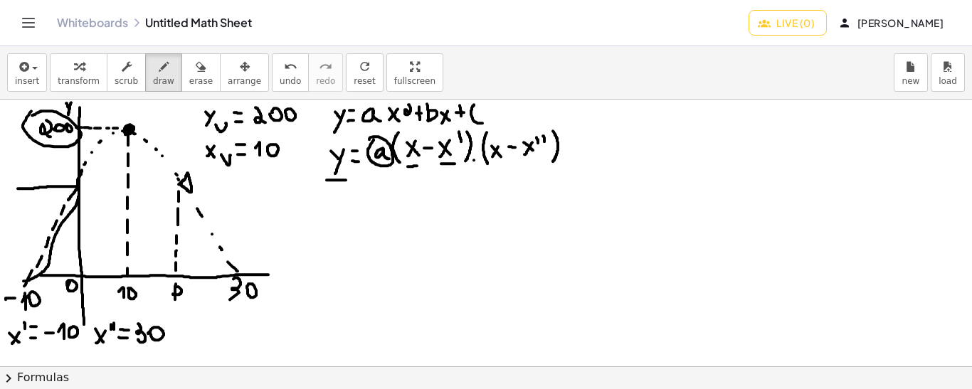
drag, startPoint x: 441, startPoint y: 163, endPoint x: 455, endPoint y: 163, distance: 13.5
drag, startPoint x: 494, startPoint y: 163, endPoint x: 501, endPoint y: 163, distance: 7.8
drag, startPoint x: 522, startPoint y: 164, endPoint x: 536, endPoint y: 164, distance: 13.5
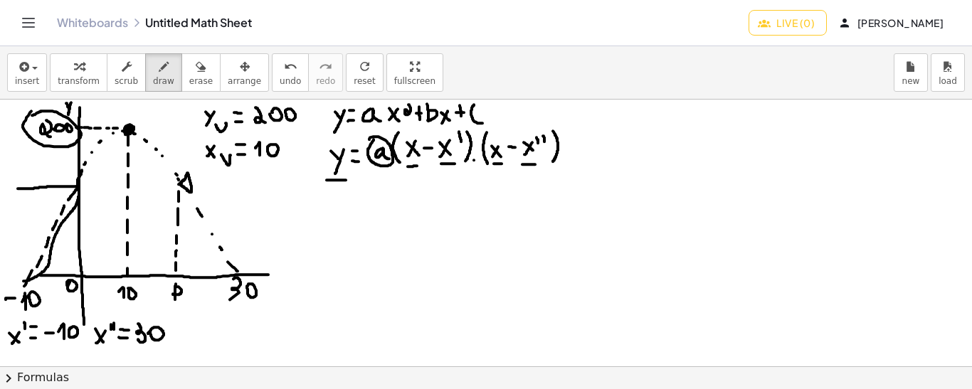
click at [284, 73] on icon "undo" at bounding box center [291, 66] width 14 height 17
click at [280, 82] on span "undo" at bounding box center [290, 81] width 21 height 10
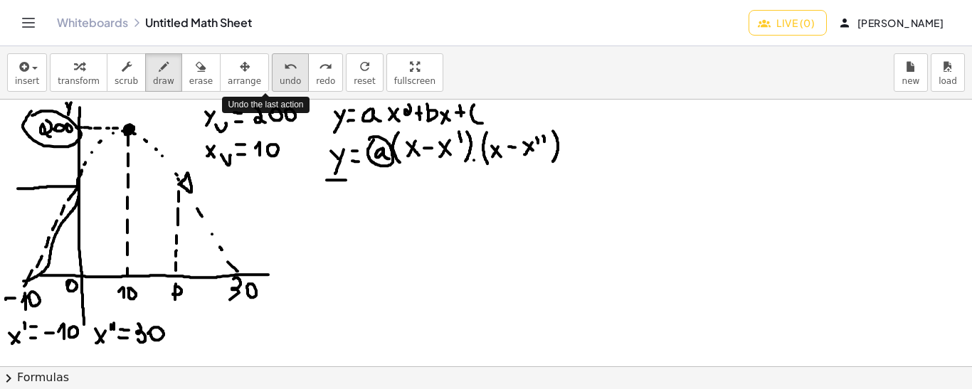
click at [280, 82] on span "undo" at bounding box center [290, 81] width 21 height 10
drag, startPoint x: 438, startPoint y: 162, endPoint x: 452, endPoint y: 164, distance: 14.3
drag, startPoint x: 326, startPoint y: 179, endPoint x: 342, endPoint y: 180, distance: 16.4
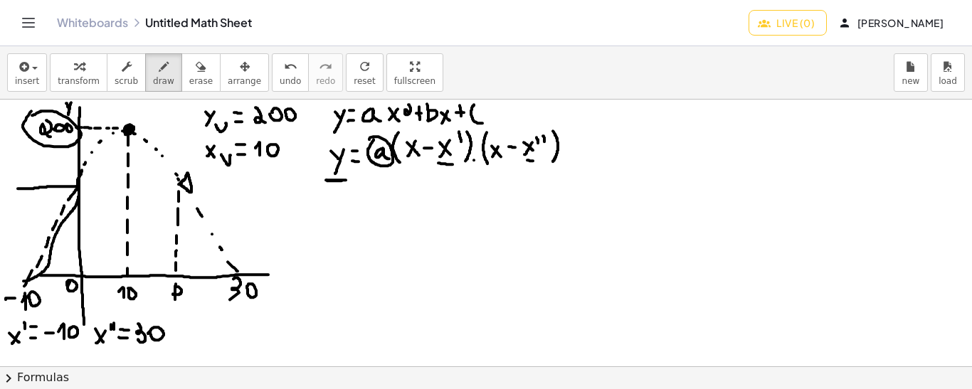
drag, startPoint x: 322, startPoint y: 195, endPoint x: 329, endPoint y: 215, distance: 21.4
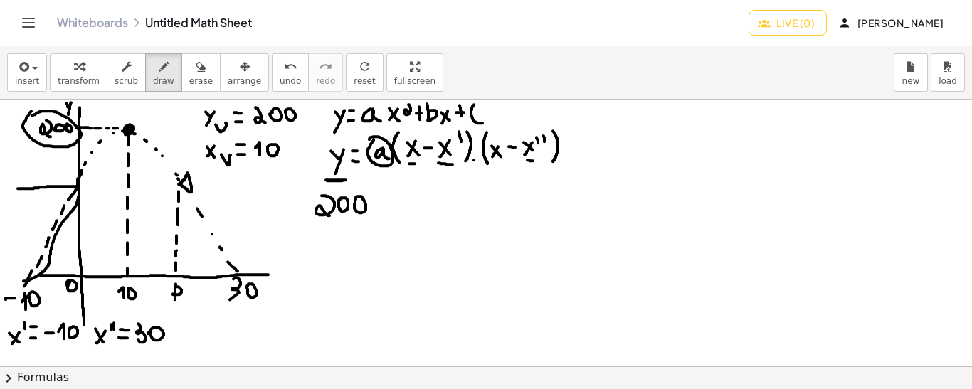
drag, startPoint x: 373, startPoint y: 202, endPoint x: 381, endPoint y: 202, distance: 7.8
drag, startPoint x: 398, startPoint y: 196, endPoint x: 409, endPoint y: 205, distance: 13.7
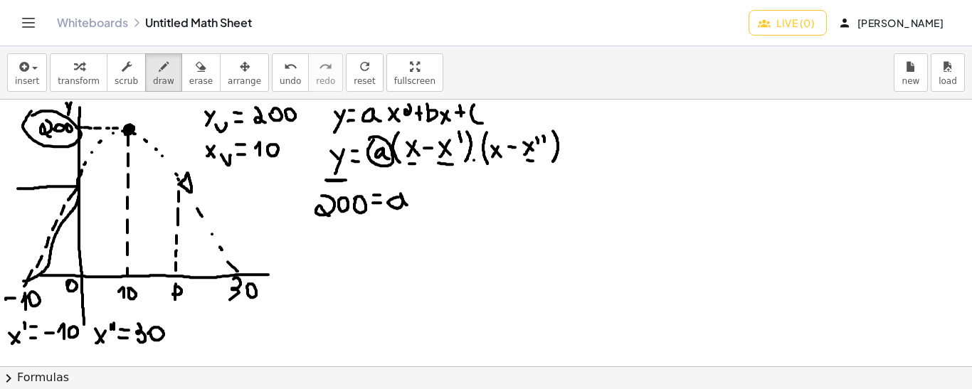
drag, startPoint x: 416, startPoint y: 179, endPoint x: 423, endPoint y: 213, distance: 34.7
drag, startPoint x: 429, startPoint y: 204, endPoint x: 423, endPoint y: 191, distance: 14.3
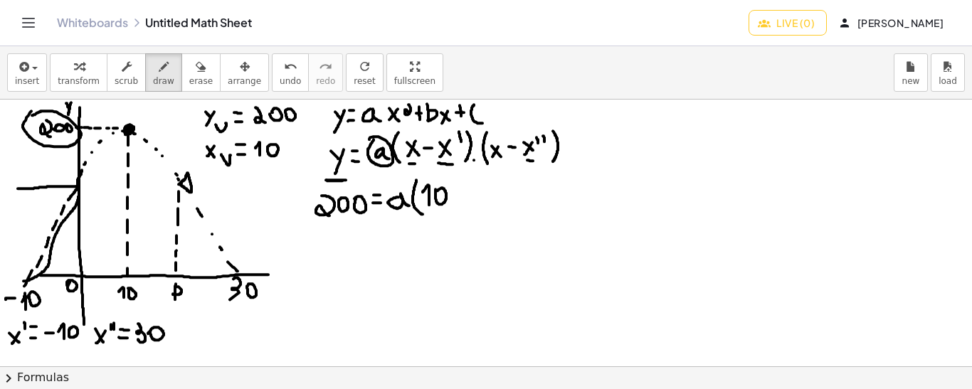
click at [280, 77] on span "undo" at bounding box center [290, 81] width 21 height 10
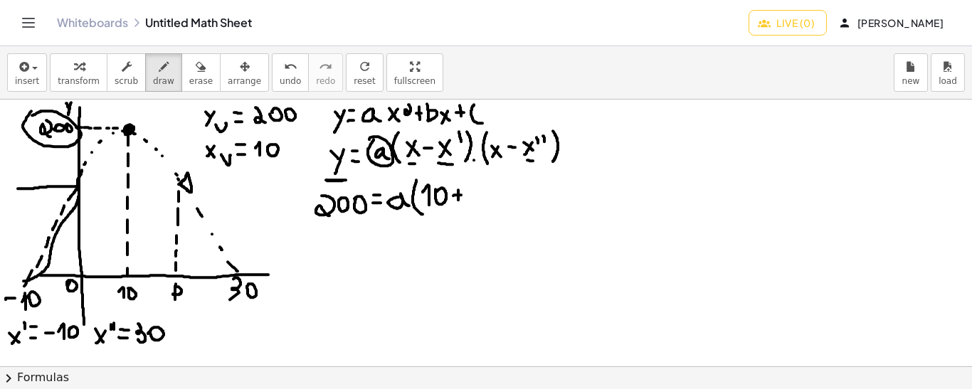
drag, startPoint x: 458, startPoint y: 189, endPoint x: 458, endPoint y: 201, distance: 12.1
drag, startPoint x: 473, startPoint y: 203, endPoint x: 468, endPoint y: 193, distance: 11.1
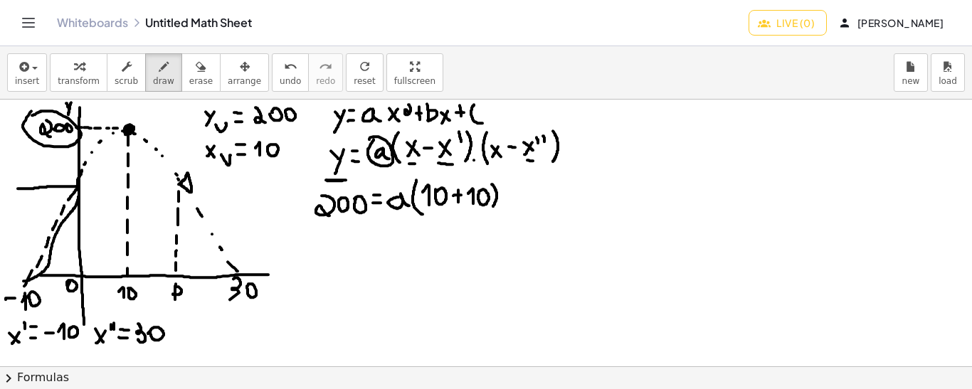
drag, startPoint x: 492, startPoint y: 184, endPoint x: 492, endPoint y: 207, distance: 23.5
drag, startPoint x: 509, startPoint y: 181, endPoint x: 510, endPoint y: 208, distance: 27.1
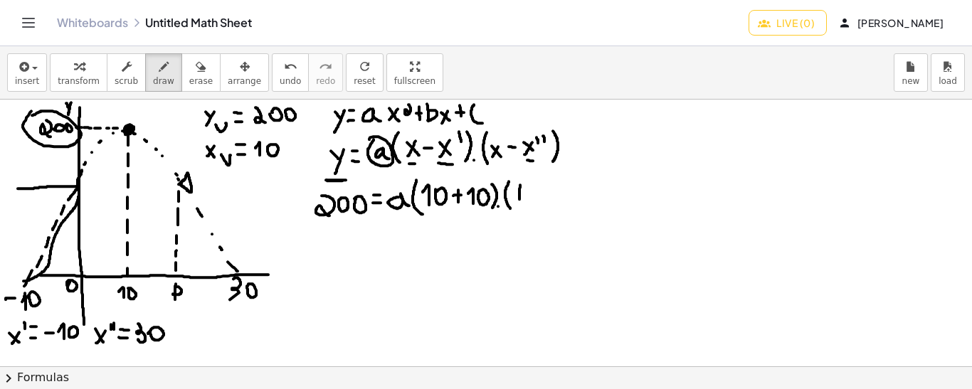
drag, startPoint x: 520, startPoint y: 184, endPoint x: 519, endPoint y: 200, distance: 15.7
drag, startPoint x: 544, startPoint y: 192, endPoint x: 552, endPoint y: 192, distance: 7.8
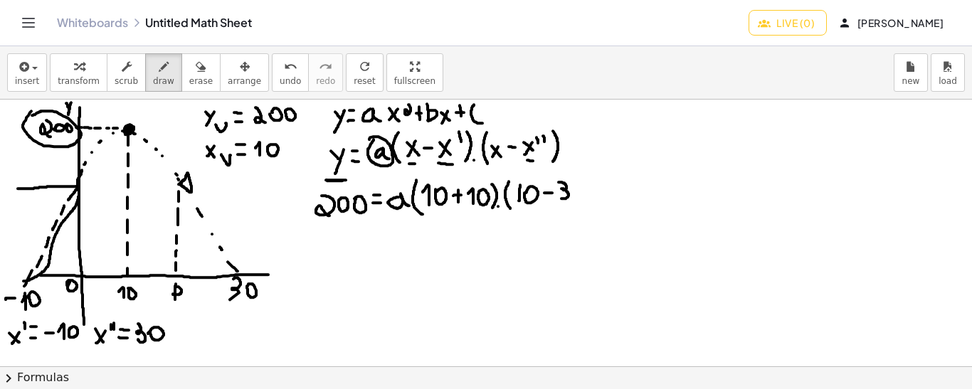
drag, startPoint x: 558, startPoint y: 181, endPoint x: 561, endPoint y: 198, distance: 16.5
drag, startPoint x: 587, startPoint y: 181, endPoint x: 590, endPoint y: 205, distance: 23.6
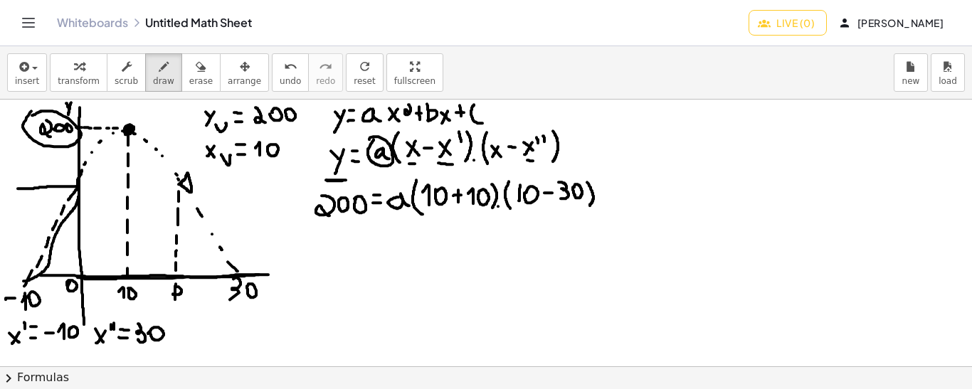
drag, startPoint x: 78, startPoint y: 277, endPoint x: 264, endPoint y: 274, distance: 186.4
drag, startPoint x: 83, startPoint y: 273, endPoint x: 78, endPoint y: 108, distance: 165.1
drag, startPoint x: 276, startPoint y: 276, endPoint x: 269, endPoint y: 285, distance: 11.1
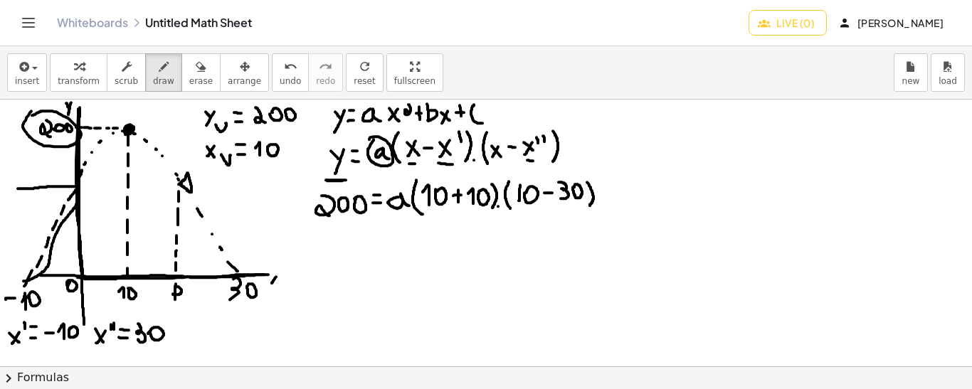
drag, startPoint x: 268, startPoint y: 276, endPoint x: 279, endPoint y: 285, distance: 13.7
drag, startPoint x: 326, startPoint y: 228, endPoint x: 327, endPoint y: 240, distance: 12.8
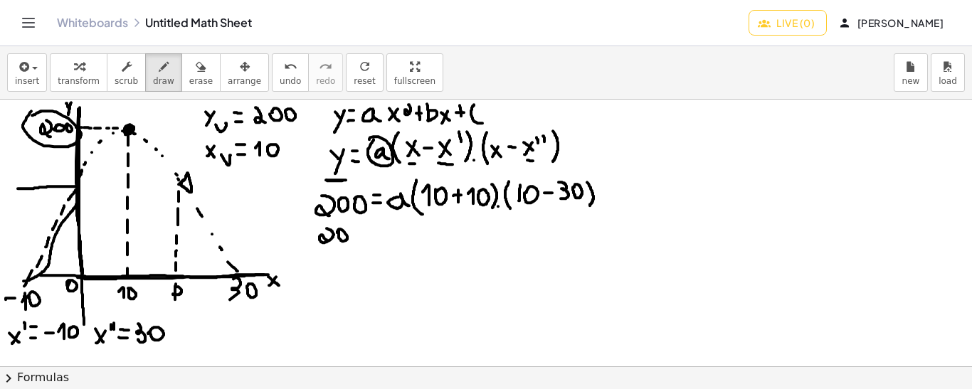
drag, startPoint x: 393, startPoint y: 226, endPoint x: 405, endPoint y: 238, distance: 17.1
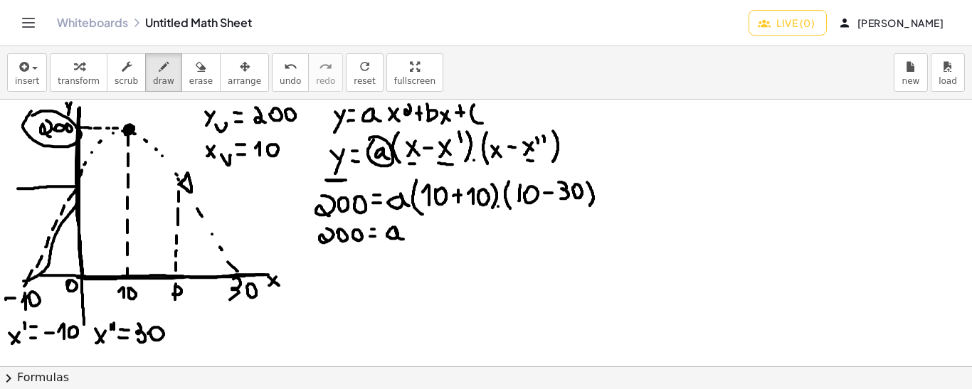
drag, startPoint x: 410, startPoint y: 219, endPoint x: 412, endPoint y: 239, distance: 20.0
drag, startPoint x: 422, startPoint y: 223, endPoint x: 431, endPoint y: 235, distance: 15.2
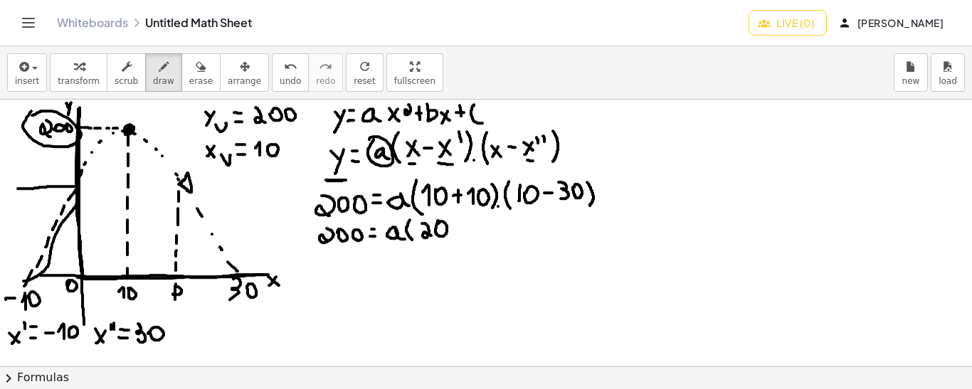
drag, startPoint x: 450, startPoint y: 220, endPoint x: 452, endPoint y: 237, distance: 17.1
drag, startPoint x: 472, startPoint y: 216, endPoint x: 476, endPoint y: 238, distance: 22.5
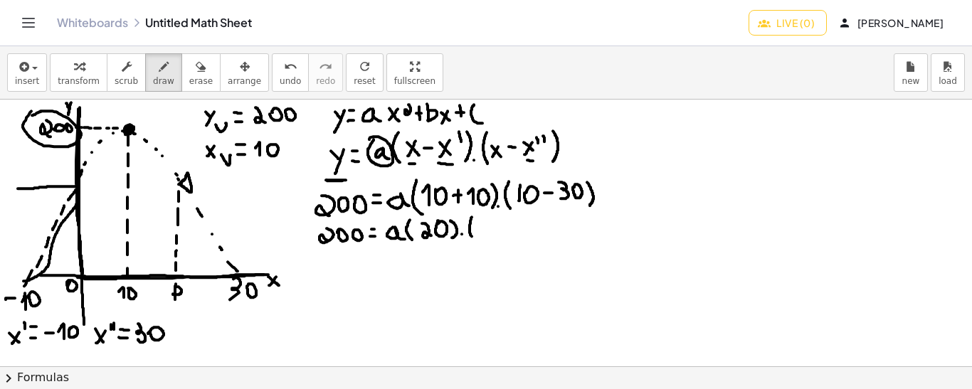
drag, startPoint x: 492, startPoint y: 218, endPoint x: 499, endPoint y: 236, distance: 19.6
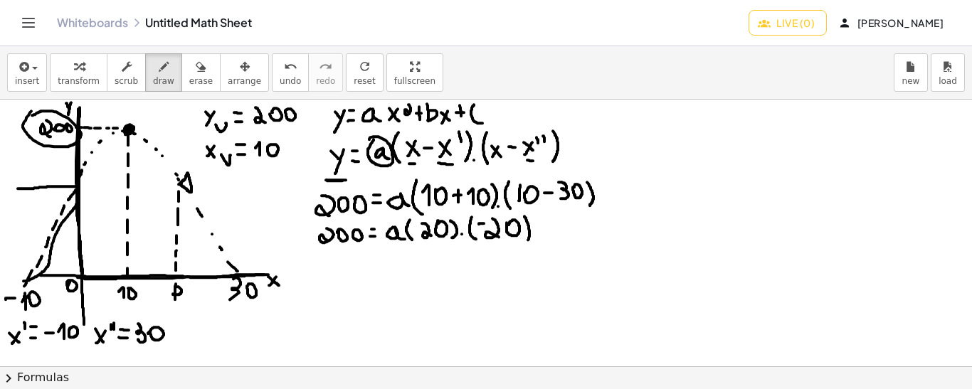
drag, startPoint x: 524, startPoint y: 216, endPoint x: 528, endPoint y: 240, distance: 25.1
drag, startPoint x: 330, startPoint y: 252, endPoint x: 341, endPoint y: 273, distance: 23.9
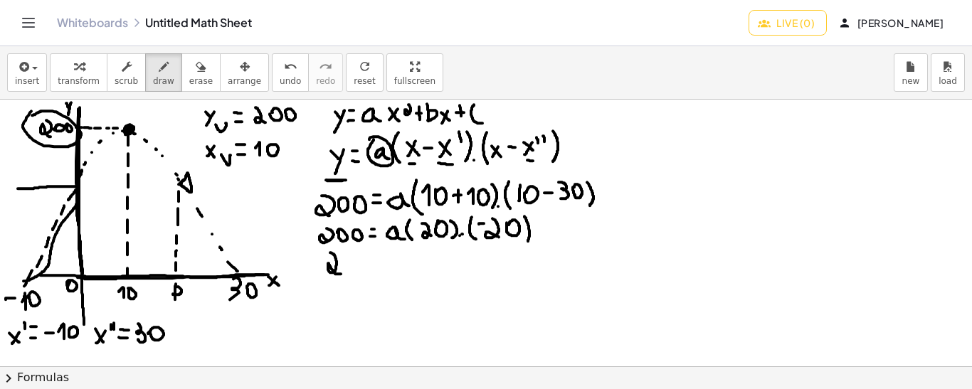
drag, startPoint x: 374, startPoint y: 261, endPoint x: 382, endPoint y: 261, distance: 7.8
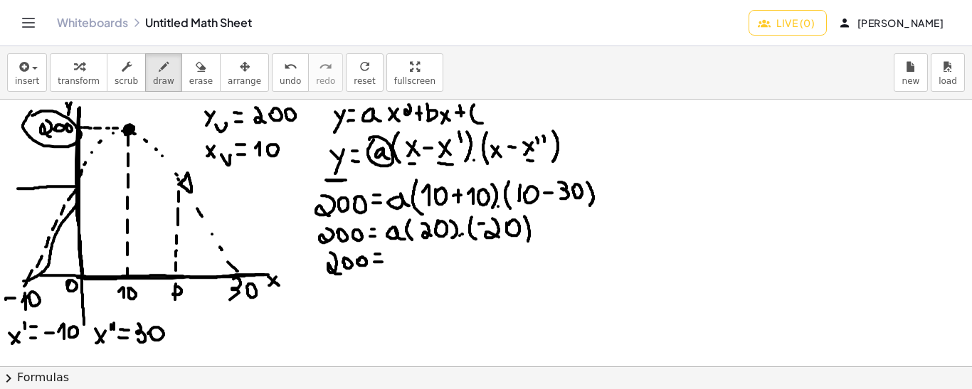
drag, startPoint x: 396, startPoint y: 253, endPoint x: 405, endPoint y: 265, distance: 14.7
drag, startPoint x: 414, startPoint y: 250, endPoint x: 415, endPoint y: 270, distance: 19.9
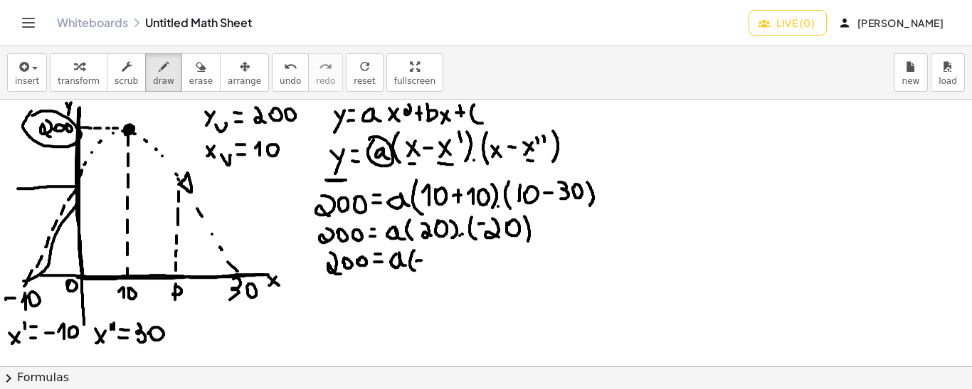
drag, startPoint x: 416, startPoint y: 260, endPoint x: 424, endPoint y: 260, distance: 7.9
drag, startPoint x: 432, startPoint y: 251, endPoint x: 441, endPoint y: 267, distance: 18.5
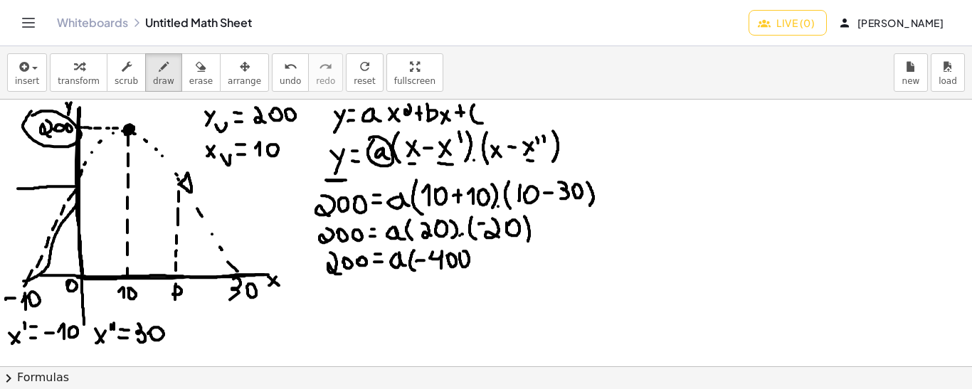
drag, startPoint x: 472, startPoint y: 249, endPoint x: 475, endPoint y: 267, distance: 18.0
drag, startPoint x: 338, startPoint y: 289, endPoint x: 351, endPoint y: 297, distance: 15.6
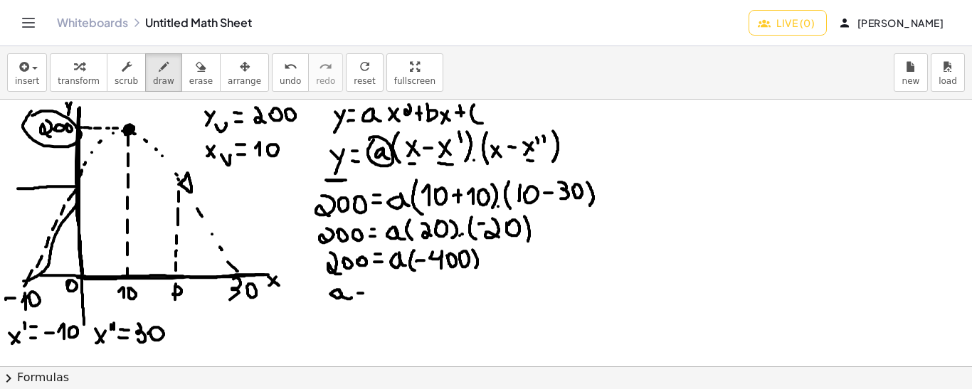
drag, startPoint x: 356, startPoint y: 282, endPoint x: 366, endPoint y: 283, distance: 10.7
drag, startPoint x: 380, startPoint y: 277, endPoint x: 386, endPoint y: 294, distance: 18.2
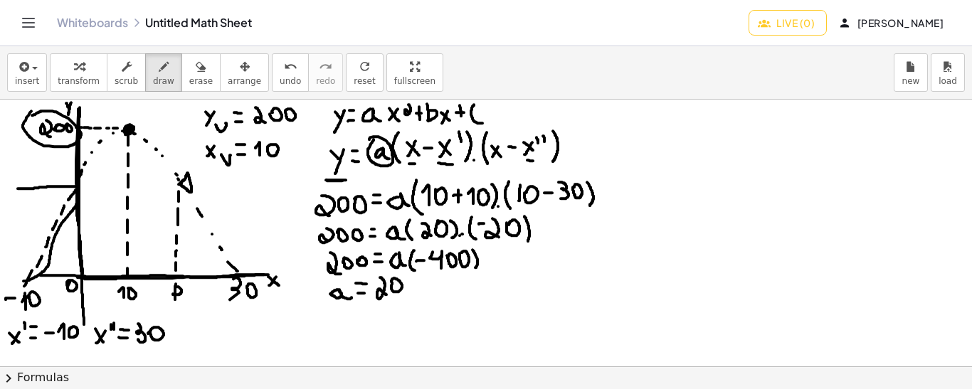
drag, startPoint x: 372, startPoint y: 303, endPoint x: 422, endPoint y: 304, distance: 49.8
drag, startPoint x: 371, startPoint y: 315, endPoint x: 379, endPoint y: 315, distance: 8.5
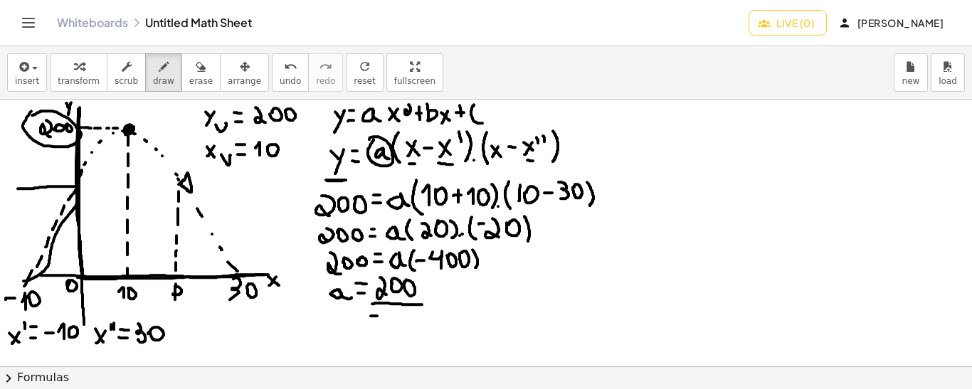
drag, startPoint x: 389, startPoint y: 309, endPoint x: 394, endPoint y: 326, distance: 17.8
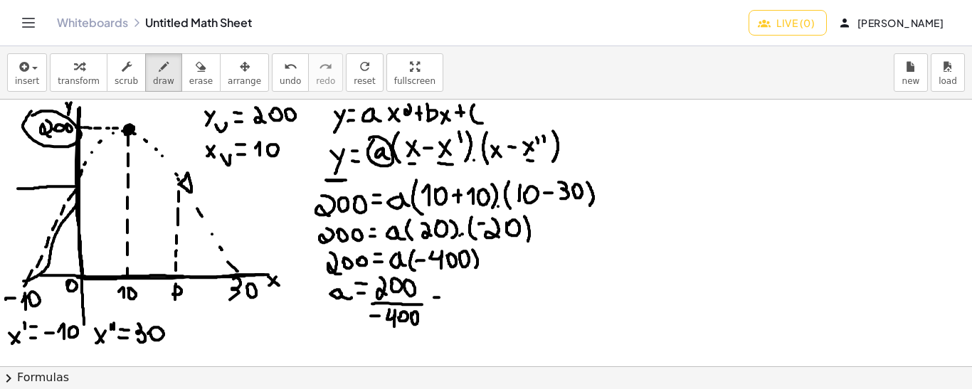
drag, startPoint x: 434, startPoint y: 297, endPoint x: 445, endPoint y: 297, distance: 11.4
drag, startPoint x: 433, startPoint y: 287, endPoint x: 445, endPoint y: 288, distance: 11.4
drag, startPoint x: 460, startPoint y: 286, endPoint x: 476, endPoint y: 299, distance: 20.7
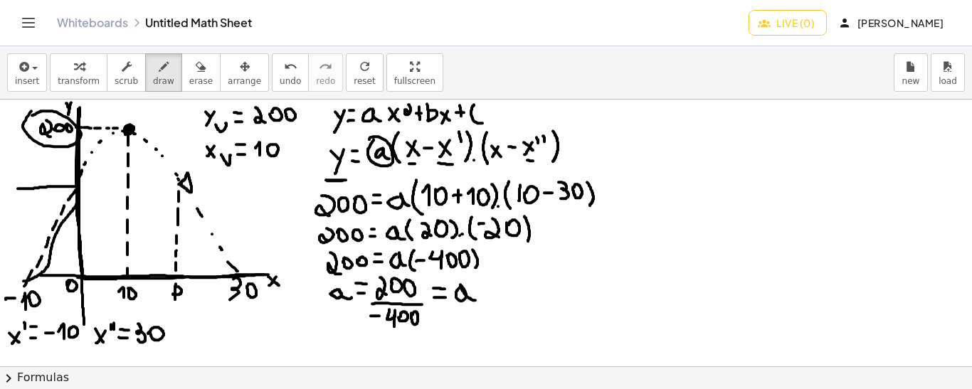
click at [284, 69] on icon "undo" at bounding box center [291, 66] width 14 height 17
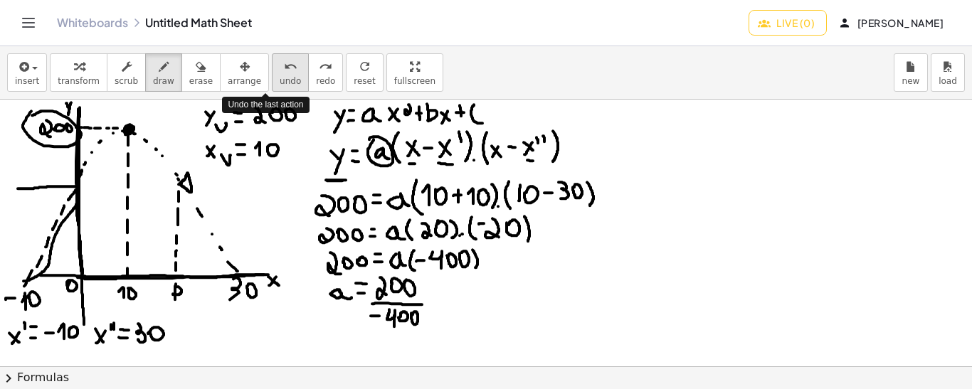
click at [284, 69] on icon "undo" at bounding box center [291, 66] width 14 height 17
drag, startPoint x: 415, startPoint y: 277, endPoint x: 408, endPoint y: 292, distance: 16.5
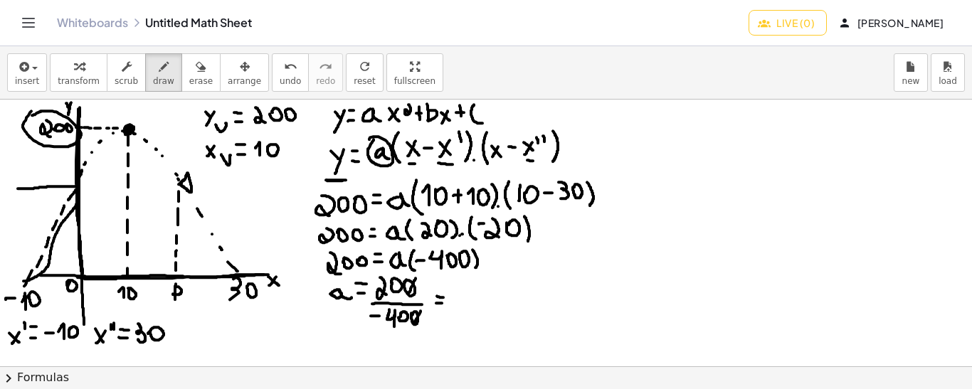
drag, startPoint x: 420, startPoint y: 310, endPoint x: 413, endPoint y: 322, distance: 14.4
drag, startPoint x: 400, startPoint y: 273, endPoint x: 391, endPoint y: 293, distance: 21.7
drag, startPoint x: 405, startPoint y: 310, endPoint x: 400, endPoint y: 319, distance: 9.9
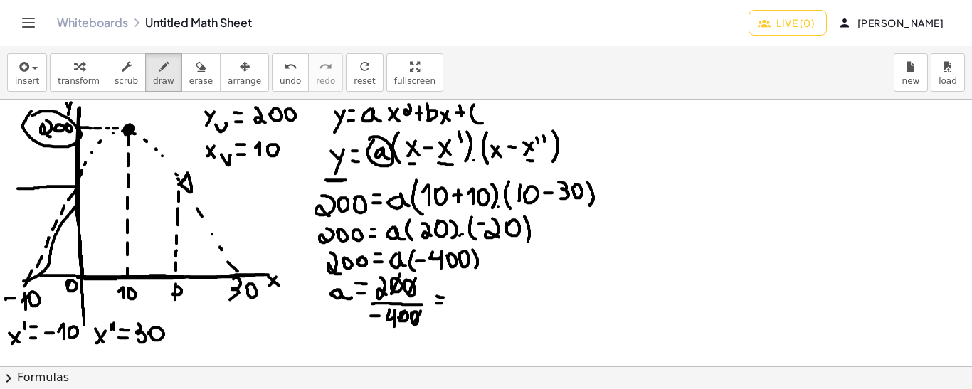
drag, startPoint x: 454, startPoint y: 295, endPoint x: 467, endPoint y: 295, distance: 12.8
drag, startPoint x: 480, startPoint y: 291, endPoint x: 474, endPoint y: 280, distance: 12.7
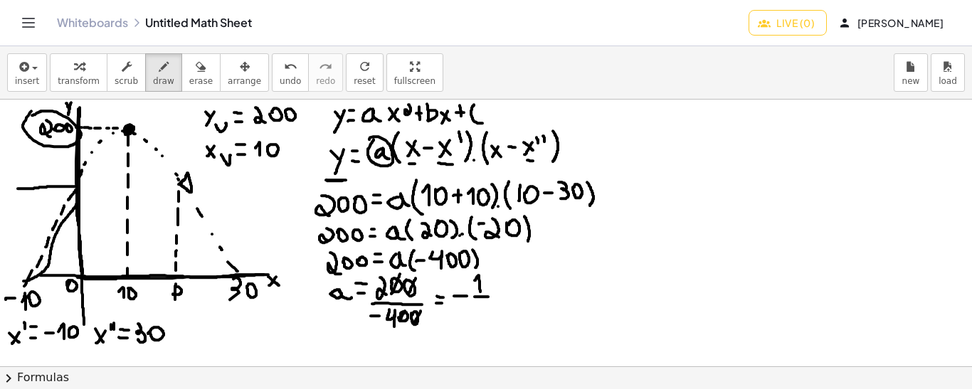
drag, startPoint x: 474, startPoint y: 296, endPoint x: 488, endPoint y: 296, distance: 13.5
drag, startPoint x: 479, startPoint y: 301, endPoint x: 484, endPoint y: 319, distance: 18.7
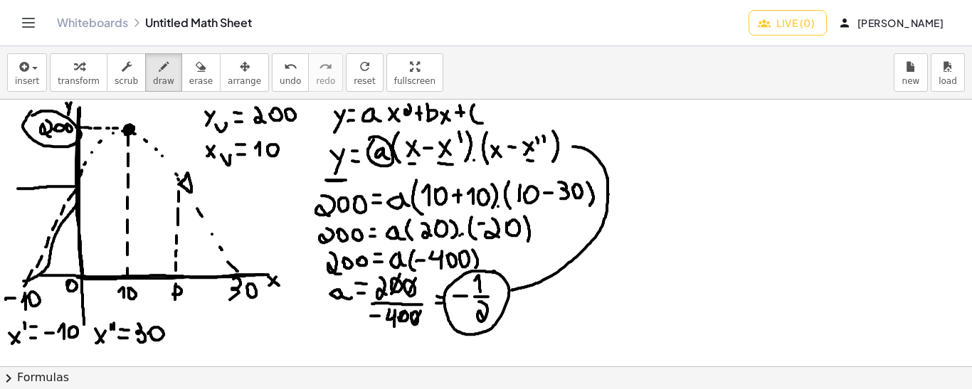
drag, startPoint x: 512, startPoint y: 290, endPoint x: 571, endPoint y: 146, distance: 155.3
drag, startPoint x: 625, startPoint y: 112, endPoint x: 625, endPoint y: 135, distance: 22.8
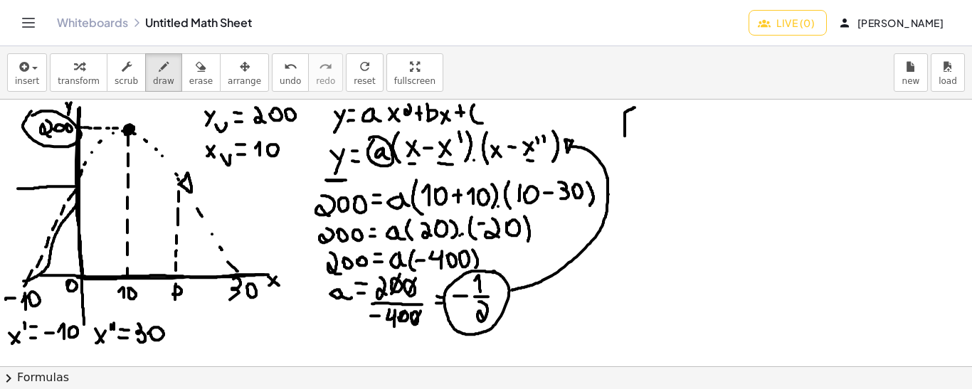
drag, startPoint x: 625, startPoint y: 112, endPoint x: 634, endPoint y: 107, distance: 11.1
drag, startPoint x: 625, startPoint y: 124, endPoint x: 634, endPoint y: 119, distance: 9.9
drag, startPoint x: 644, startPoint y: 110, endPoint x: 645, endPoint y: 134, distance: 24.2
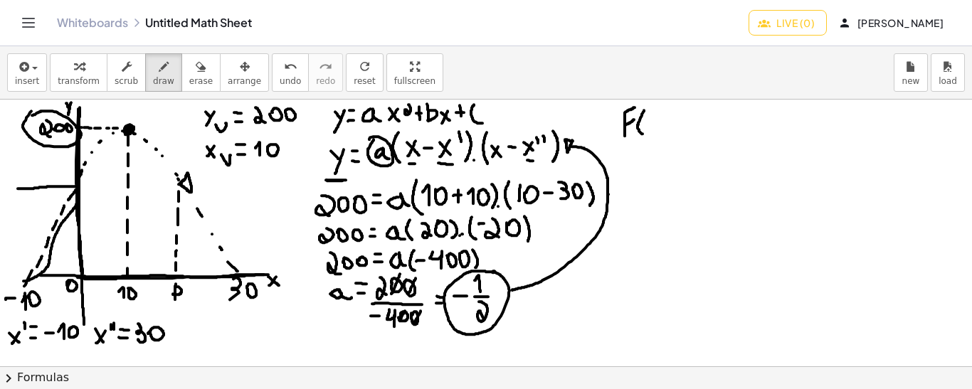
drag, startPoint x: 654, startPoint y: 120, endPoint x: 648, endPoint y: 129, distance: 11.2
drag, startPoint x: 647, startPoint y: 122, endPoint x: 654, endPoint y: 127, distance: 8.1
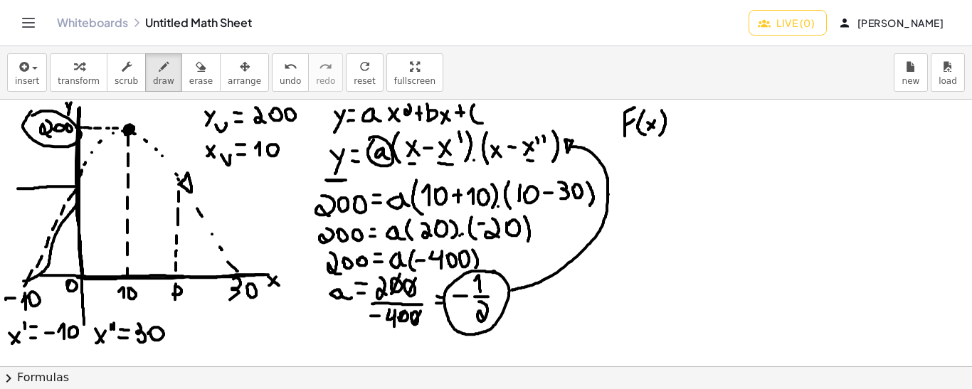
drag, startPoint x: 662, startPoint y: 110, endPoint x: 659, endPoint y: 134, distance: 25.0
drag, startPoint x: 581, startPoint y: 135, endPoint x: 607, endPoint y: 123, distance: 29.0
drag, startPoint x: 606, startPoint y: 117, endPoint x: 608, endPoint y: 128, distance: 10.9
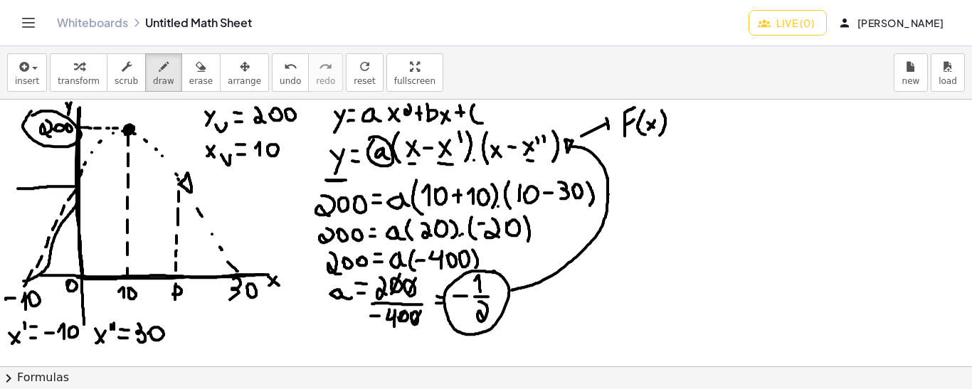
drag, startPoint x: 607, startPoint y: 117, endPoint x: 609, endPoint y: 129, distance: 12.2
drag, startPoint x: 669, startPoint y: 129, endPoint x: 677, endPoint y: 129, distance: 8.6
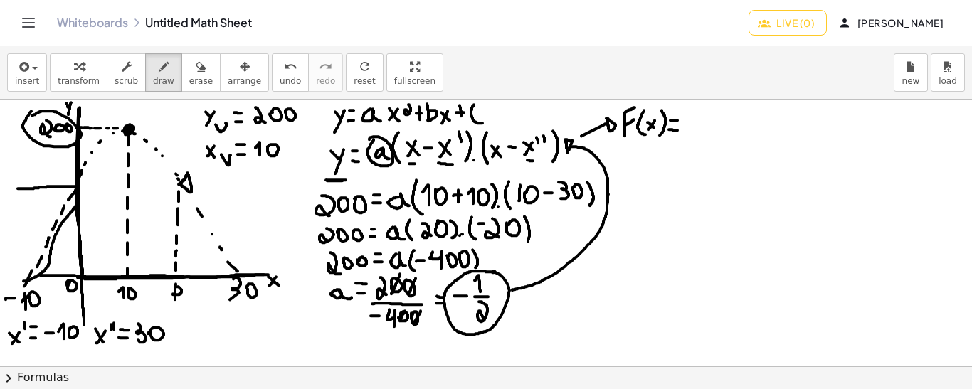
drag, startPoint x: 688, startPoint y: 128, endPoint x: 696, endPoint y: 128, distance: 8.5
drag, startPoint x: 705, startPoint y: 127, endPoint x: 700, endPoint y: 117, distance: 11.1
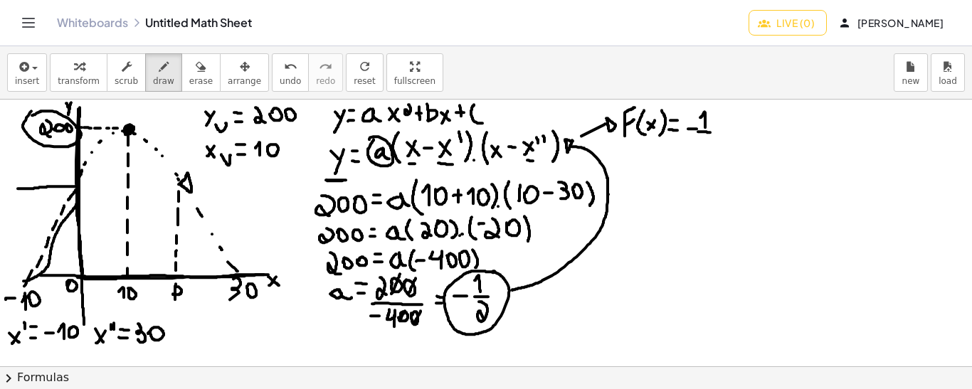
drag, startPoint x: 698, startPoint y: 131, endPoint x: 712, endPoint y: 132, distance: 14.2
drag, startPoint x: 701, startPoint y: 136, endPoint x: 710, endPoint y: 156, distance: 22.3
drag, startPoint x: 723, startPoint y: 110, endPoint x: 727, endPoint y: 134, distance: 24.6
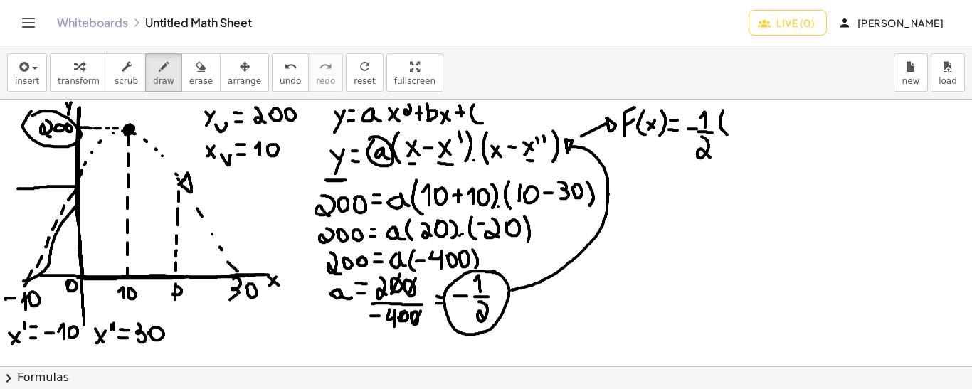
drag, startPoint x: 735, startPoint y: 112, endPoint x: 726, endPoint y: 126, distance: 16.0
drag, startPoint x: 726, startPoint y: 112, endPoint x: 736, endPoint y: 127, distance: 18.0
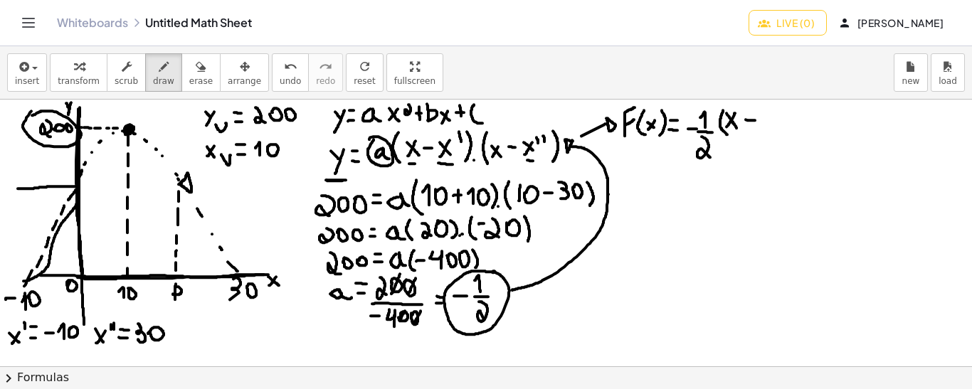
drag, startPoint x: 745, startPoint y: 119, endPoint x: 755, endPoint y: 120, distance: 10.1
drag, startPoint x: 750, startPoint y: 116, endPoint x: 750, endPoint y: 124, distance: 8.6
drag, startPoint x: 765, startPoint y: 125, endPoint x: 760, endPoint y: 114, distance: 12.2
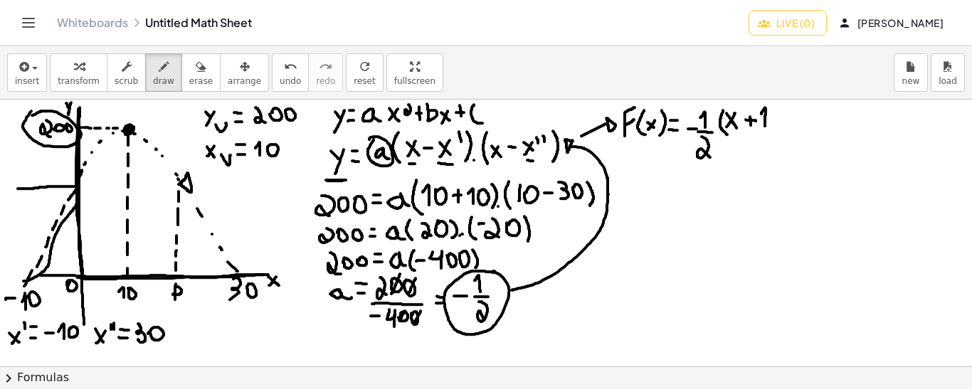
drag, startPoint x: 783, startPoint y: 108, endPoint x: 785, endPoint y: 130, distance: 22.2
drag, startPoint x: 794, startPoint y: 107, endPoint x: 795, endPoint y: 133, distance: 26.4
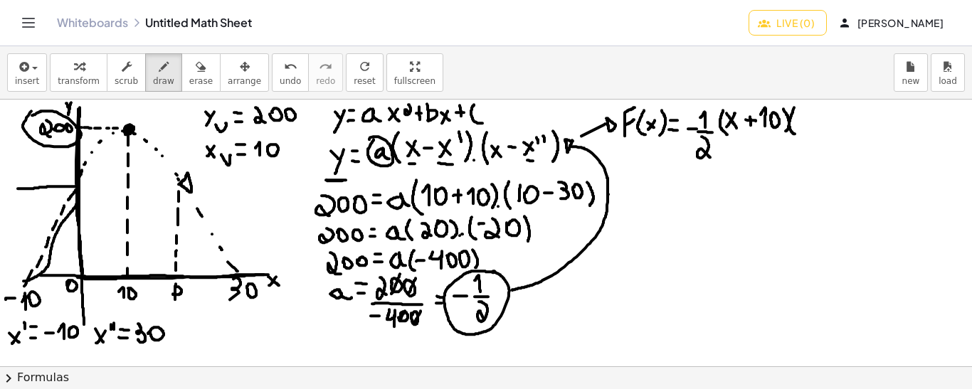
drag, startPoint x: 804, startPoint y: 115, endPoint x: 797, endPoint y: 128, distance: 15.0
drag, startPoint x: 797, startPoint y: 117, endPoint x: 805, endPoint y: 126, distance: 12.6
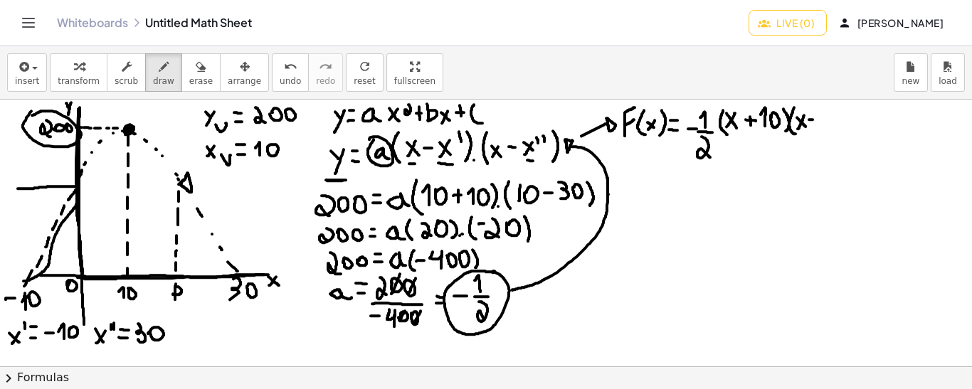
drag, startPoint x: 809, startPoint y: 119, endPoint x: 822, endPoint y: 111, distance: 15.6
drag, startPoint x: 822, startPoint y: 111, endPoint x: 824, endPoint y: 130, distance: 19.3
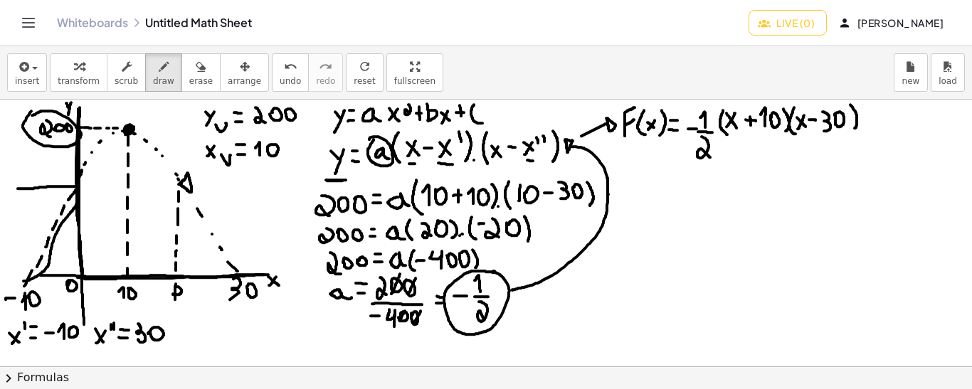
drag, startPoint x: 850, startPoint y: 104, endPoint x: 854, endPoint y: 128, distance: 24.6
drag, startPoint x: 731, startPoint y: 129, endPoint x: 796, endPoint y: 130, distance: 64.7
drag, startPoint x: 733, startPoint y: 131, endPoint x: 817, endPoint y: 133, distance: 84.0
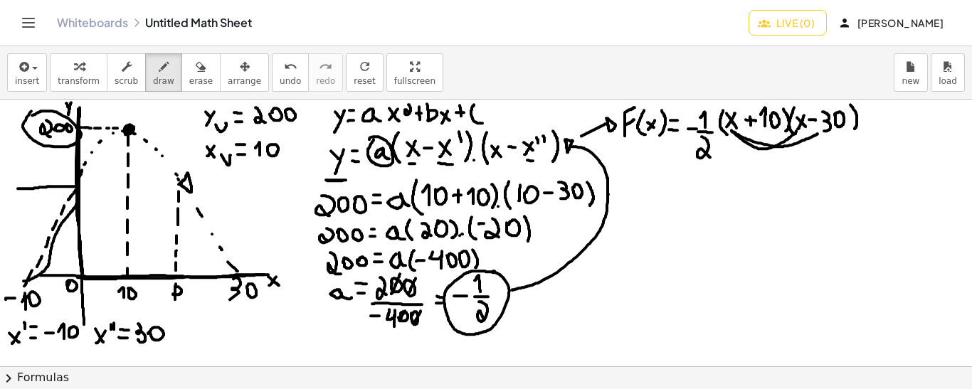
drag, startPoint x: 768, startPoint y: 128, endPoint x: 797, endPoint y: 144, distance: 32.8
drag, startPoint x: 771, startPoint y: 129, endPoint x: 800, endPoint y: 131, distance: 29.2
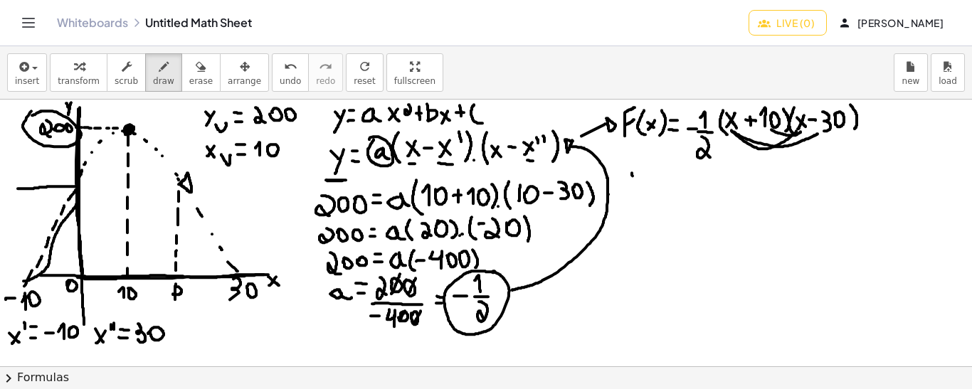
drag, startPoint x: 632, startPoint y: 172, endPoint x: 632, endPoint y: 186, distance: 14.2
drag, startPoint x: 632, startPoint y: 170, endPoint x: 640, endPoint y: 166, distance: 8.9
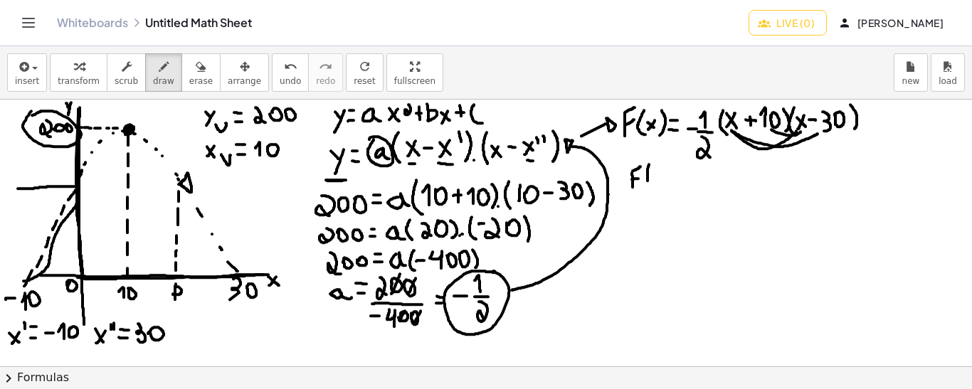
drag, startPoint x: 649, startPoint y: 164, endPoint x: 648, endPoint y: 182, distance: 18.5
drag, startPoint x: 662, startPoint y: 169, endPoint x: 656, endPoint y: 180, distance: 13.1
drag, startPoint x: 655, startPoint y: 169, endPoint x: 664, endPoint y: 181, distance: 14.2
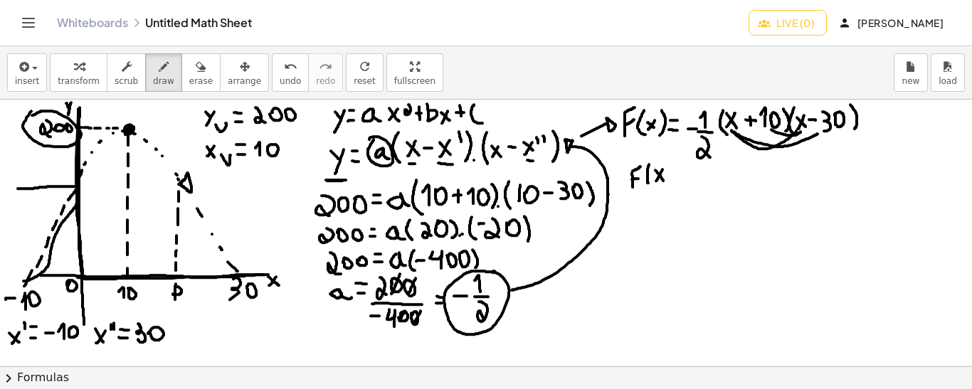
drag, startPoint x: 669, startPoint y: 163, endPoint x: 669, endPoint y: 183, distance: 19.9
drag, startPoint x: 679, startPoint y: 182, endPoint x: 686, endPoint y: 183, distance: 7.1
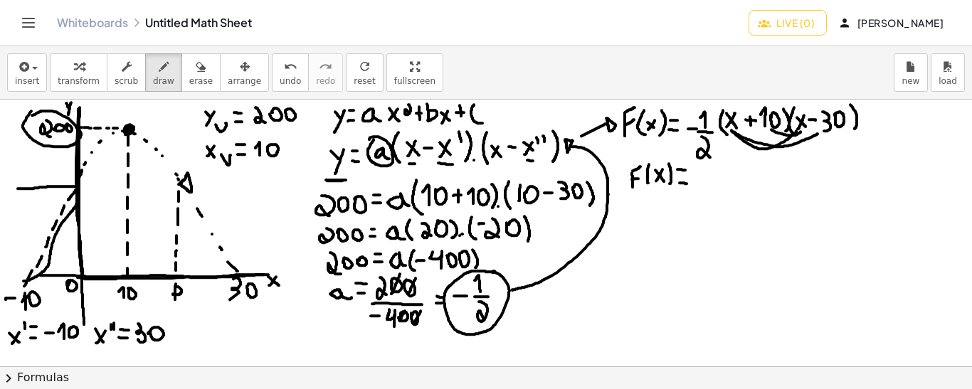
drag, startPoint x: 677, startPoint y: 169, endPoint x: 685, endPoint y: 169, distance: 7.9
drag, startPoint x: 708, startPoint y: 181, endPoint x: 706, endPoint y: 170, distance: 10.9
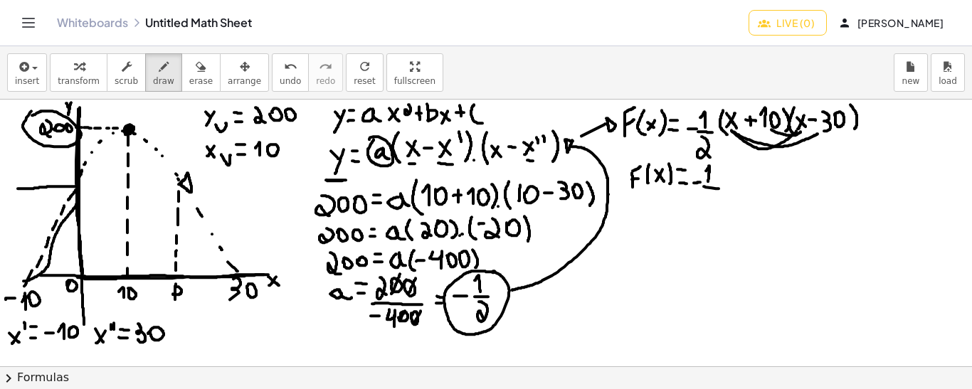
drag, startPoint x: 703, startPoint y: 186, endPoint x: 718, endPoint y: 188, distance: 15.1
drag, startPoint x: 708, startPoint y: 190, endPoint x: 732, endPoint y: 168, distance: 32.2
drag, startPoint x: 732, startPoint y: 166, endPoint x: 738, endPoint y: 193, distance: 27.1
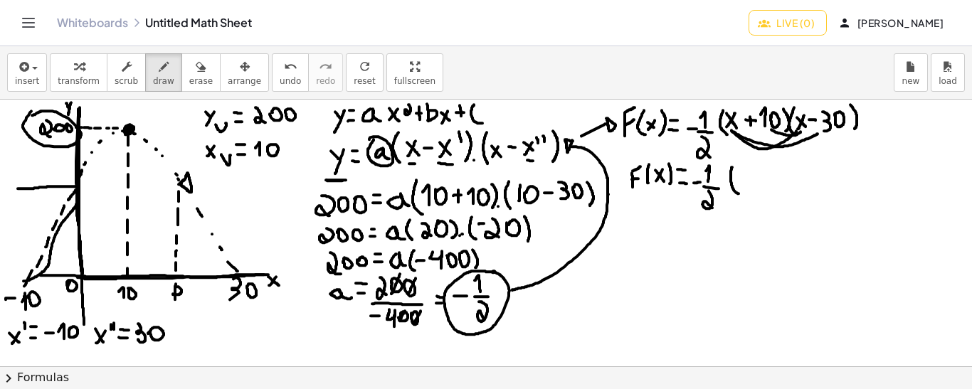
drag, startPoint x: 753, startPoint y: 176, endPoint x: 745, endPoint y: 187, distance: 14.2
drag, startPoint x: 744, startPoint y: 177, endPoint x: 751, endPoint y: 184, distance: 10.1
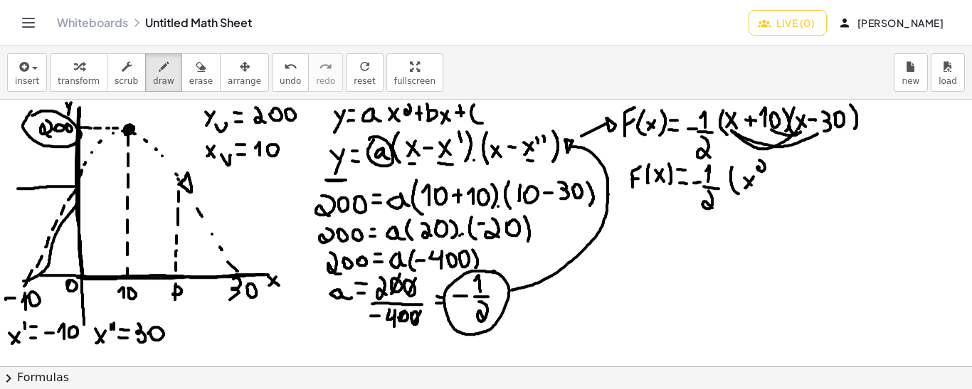
drag, startPoint x: 759, startPoint y: 159, endPoint x: 761, endPoint y: 172, distance: 13.0
drag, startPoint x: 782, startPoint y: 167, endPoint x: 785, endPoint y: 186, distance: 18.7
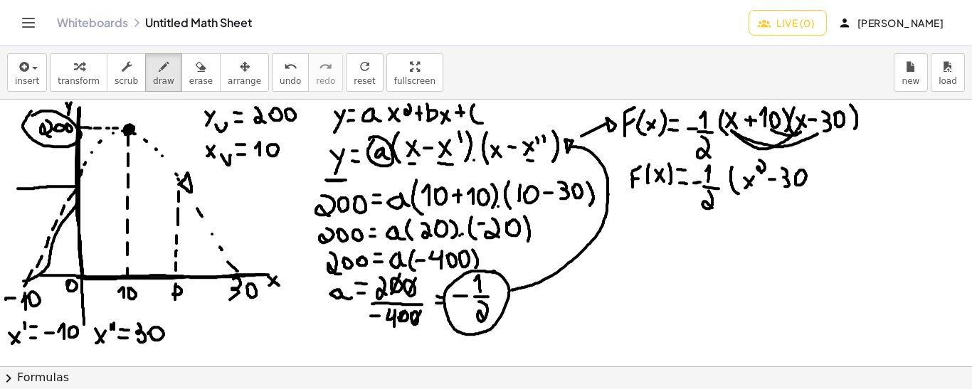
drag, startPoint x: 816, startPoint y: 172, endPoint x: 809, endPoint y: 183, distance: 12.8
drag, startPoint x: 807, startPoint y: 174, endPoint x: 818, endPoint y: 183, distance: 14.2
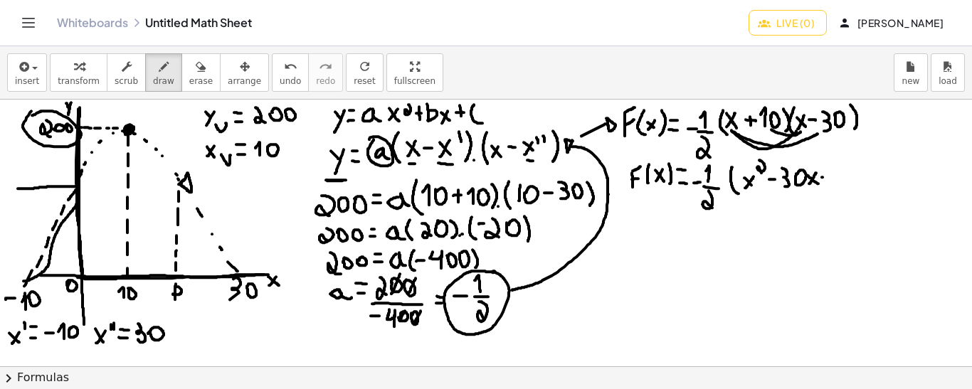
drag, startPoint x: 824, startPoint y: 171, endPoint x: 826, endPoint y: 181, distance: 10.1
drag, startPoint x: 834, startPoint y: 168, endPoint x: 834, endPoint y: 179, distance: 10.7
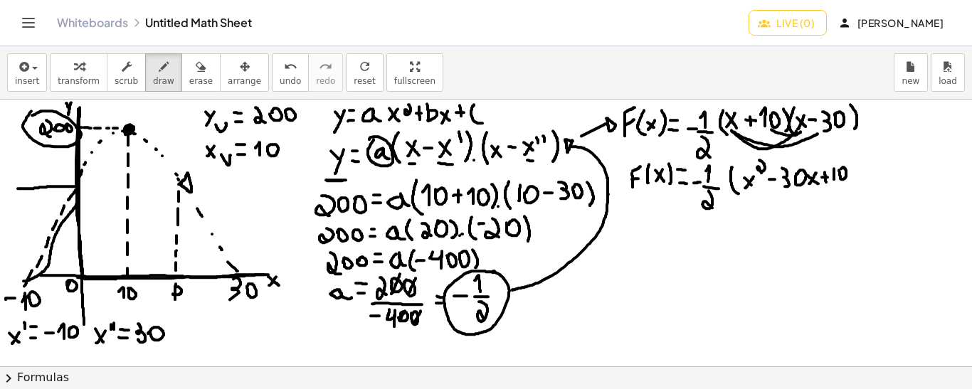
drag, startPoint x: 856, startPoint y: 170, endPoint x: 849, endPoint y: 181, distance: 12.8
drag, startPoint x: 850, startPoint y: 171, endPoint x: 857, endPoint y: 179, distance: 10.6
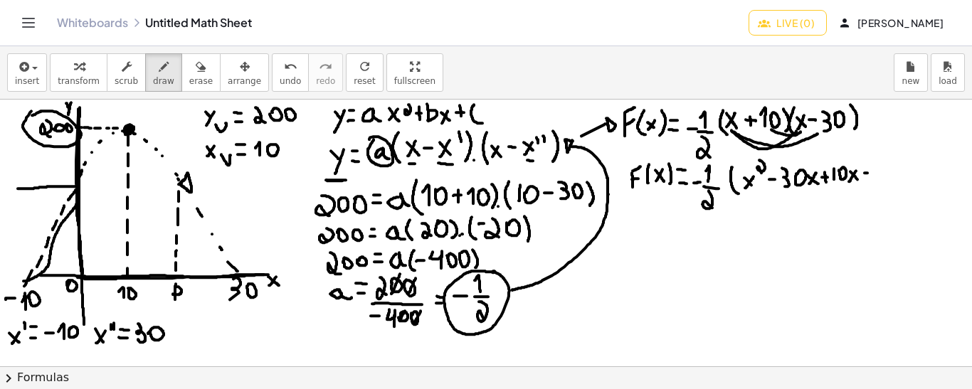
drag, startPoint x: 864, startPoint y: 172, endPoint x: 872, endPoint y: 172, distance: 7.8
drag, startPoint x: 881, startPoint y: 163, endPoint x: 876, endPoint y: 180, distance: 17.8
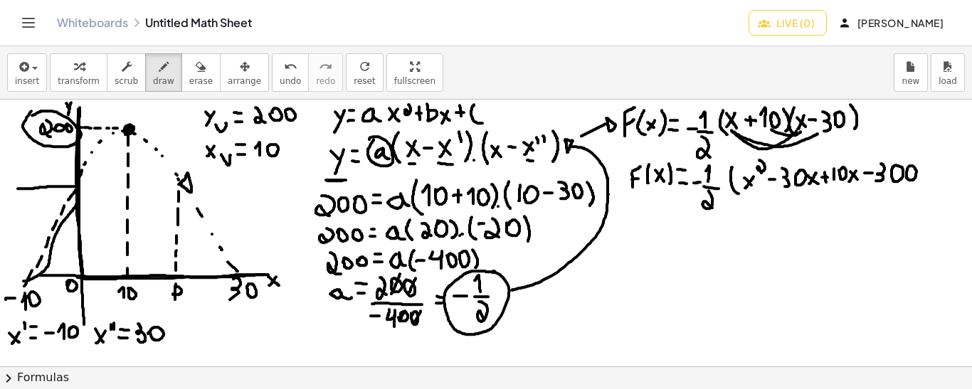
drag, startPoint x: 920, startPoint y: 160, endPoint x: 925, endPoint y: 186, distance: 26.1
drag, startPoint x: 633, startPoint y: 224, endPoint x: 633, endPoint y: 242, distance: 17.8
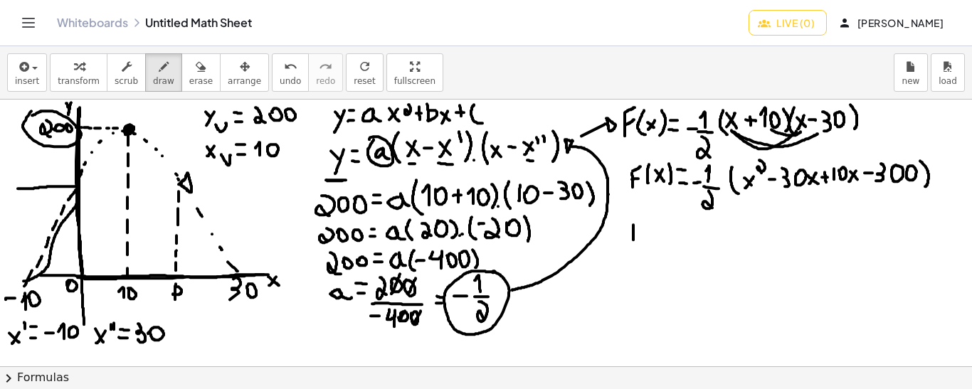
drag, startPoint x: 633, startPoint y: 226, endPoint x: 642, endPoint y: 222, distance: 10.2
drag, startPoint x: 634, startPoint y: 232, endPoint x: 642, endPoint y: 230, distance: 7.3
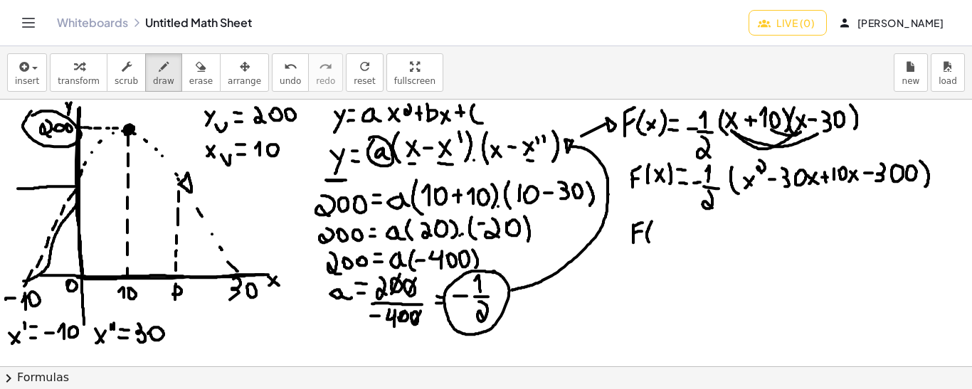
drag, startPoint x: 652, startPoint y: 221, endPoint x: 652, endPoint y: 243, distance: 22.8
drag, startPoint x: 660, startPoint y: 230, endPoint x: 656, endPoint y: 240, distance: 10.2
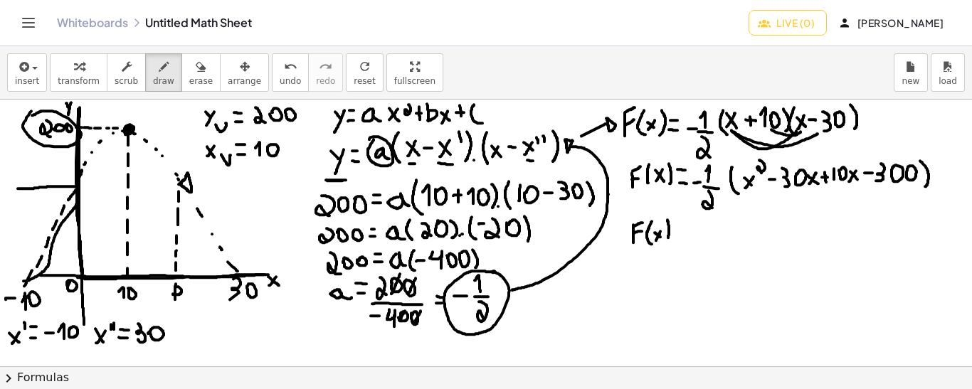
drag, startPoint x: 667, startPoint y: 219, endPoint x: 666, endPoint y: 242, distance: 22.8
drag, startPoint x: 678, startPoint y: 226, endPoint x: 697, endPoint y: 231, distance: 19.8
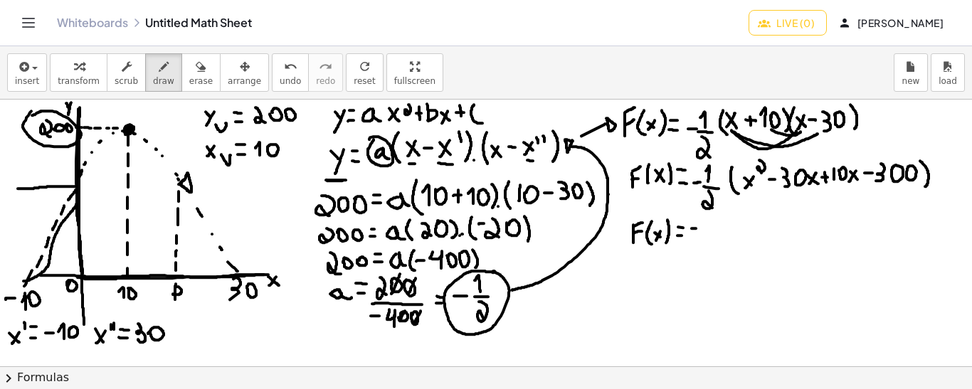
drag, startPoint x: 706, startPoint y: 233, endPoint x: 719, endPoint y: 233, distance: 12.8
drag, startPoint x: 713, startPoint y: 238, endPoint x: 716, endPoint y: 253, distance: 15.1
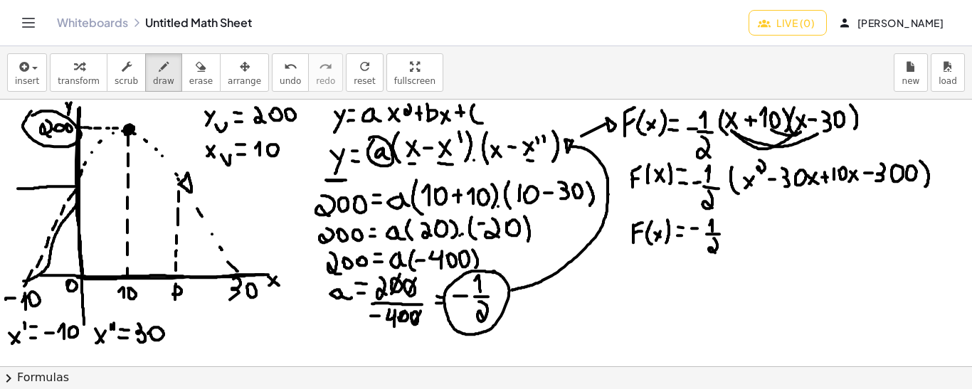
drag, startPoint x: 732, startPoint y: 217, endPoint x: 733, endPoint y: 235, distance: 17.8
drag, startPoint x: 748, startPoint y: 221, endPoint x: 740, endPoint y: 233, distance: 13.8
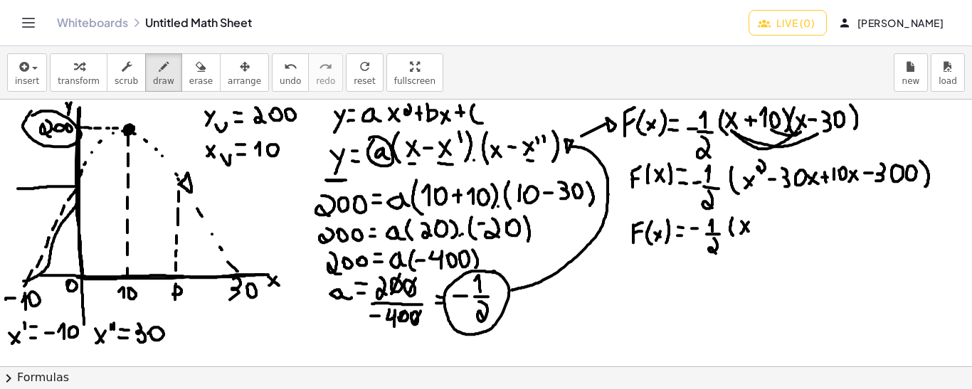
drag, startPoint x: 741, startPoint y: 221, endPoint x: 748, endPoint y: 231, distance: 12.8
drag, startPoint x: 755, startPoint y: 203, endPoint x: 760, endPoint y: 217, distance: 14.4
drag, startPoint x: 766, startPoint y: 226, endPoint x: 774, endPoint y: 225, distance: 7.9
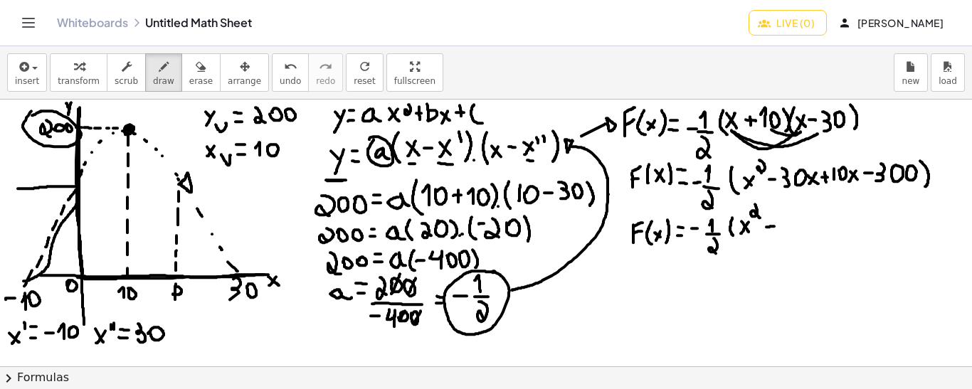
drag, startPoint x: 793, startPoint y: 214, endPoint x: 792, endPoint y: 229, distance: 15.0
drag, startPoint x: 826, startPoint y: 216, endPoint x: 818, endPoint y: 226, distance: 13.2
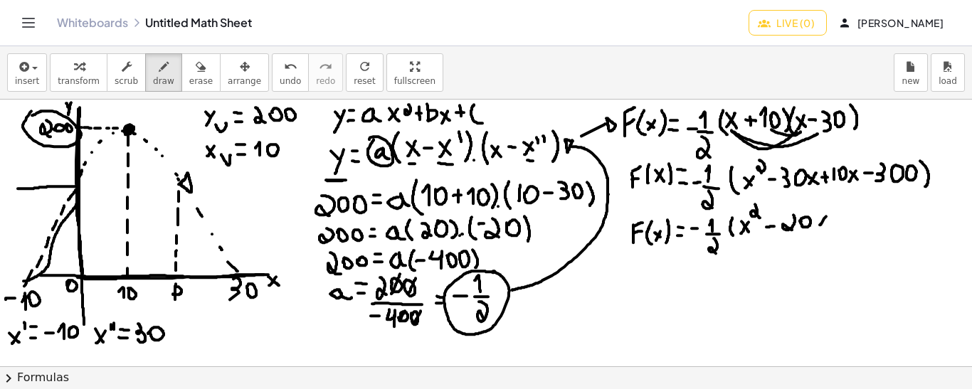
drag, startPoint x: 818, startPoint y: 216, endPoint x: 826, endPoint y: 224, distance: 11.6
drag, startPoint x: 836, startPoint y: 225, endPoint x: 844, endPoint y: 225, distance: 7.9
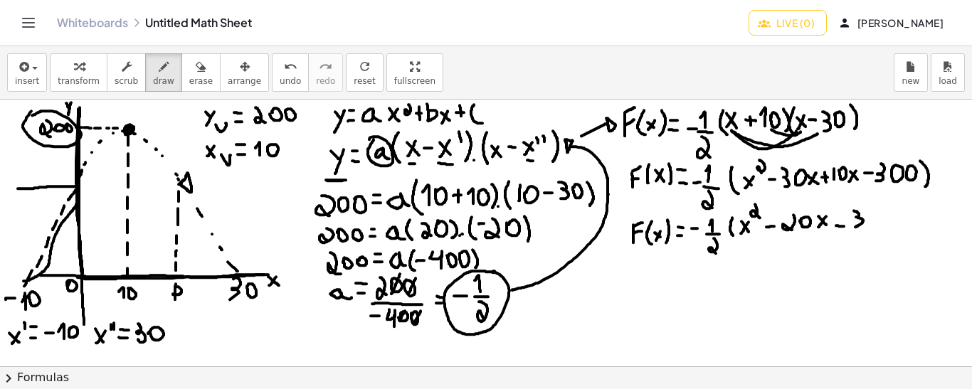
drag, startPoint x: 854, startPoint y: 210, endPoint x: 854, endPoint y: 226, distance: 16.4
drag, startPoint x: 893, startPoint y: 211, endPoint x: 896, endPoint y: 232, distance: 20.8
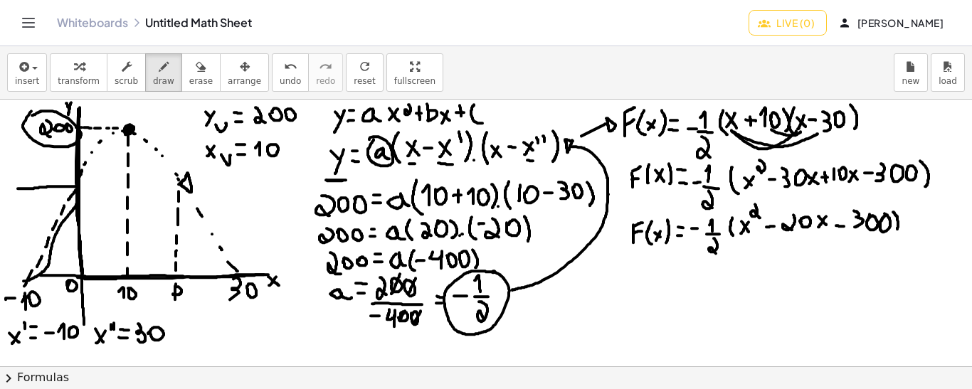
drag, startPoint x: 631, startPoint y: 269, endPoint x: 630, endPoint y: 282, distance: 13.6
drag, startPoint x: 630, startPoint y: 269, endPoint x: 639, endPoint y: 267, distance: 10.1
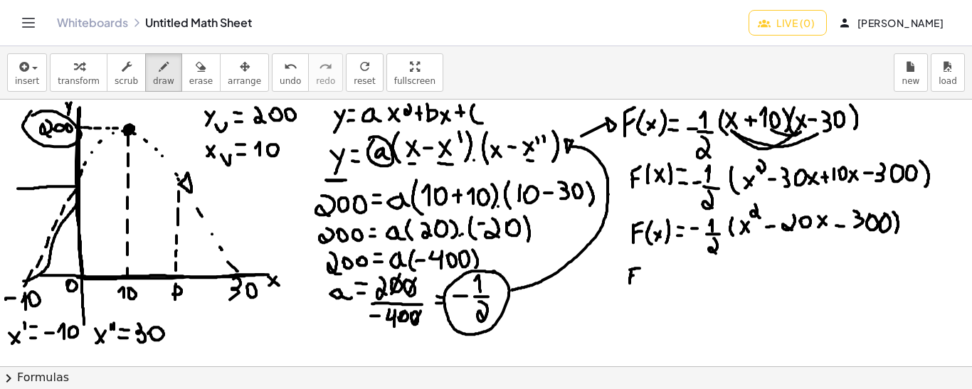
drag, startPoint x: 630, startPoint y: 275, endPoint x: 639, endPoint y: 274, distance: 8.7
drag, startPoint x: 644, startPoint y: 265, endPoint x: 647, endPoint y: 283, distance: 18.8
drag, startPoint x: 653, startPoint y: 271, endPoint x: 649, endPoint y: 282, distance: 11.2
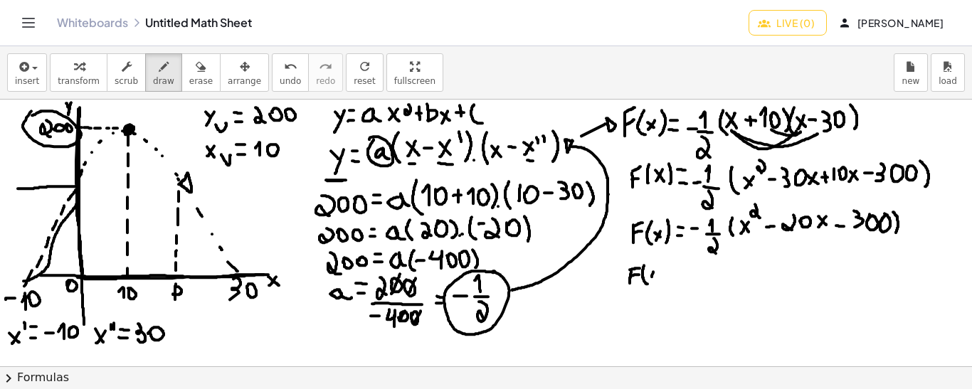
drag, startPoint x: 649, startPoint y: 271, endPoint x: 658, endPoint y: 282, distance: 14.1
drag, startPoint x: 662, startPoint y: 265, endPoint x: 664, endPoint y: 281, distance: 16.5
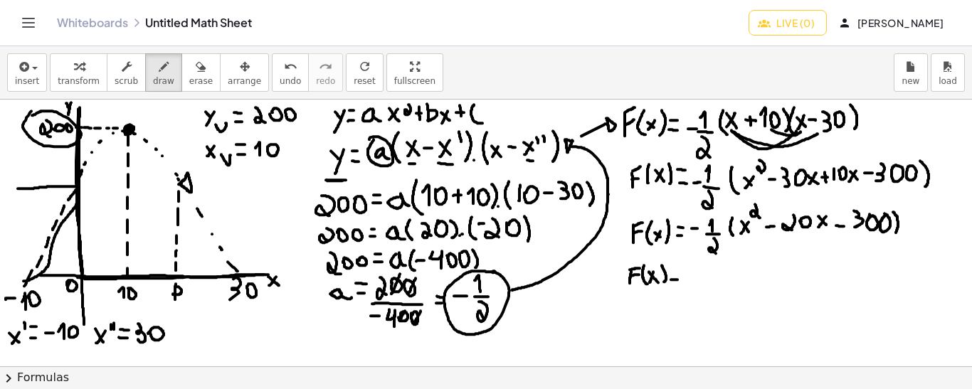
drag, startPoint x: 671, startPoint y: 279, endPoint x: 679, endPoint y: 279, distance: 7.8
drag, startPoint x: 671, startPoint y: 270, endPoint x: 678, endPoint y: 270, distance: 7.1
drag, startPoint x: 849, startPoint y: 260, endPoint x: 849, endPoint y: 275, distance: 14.2
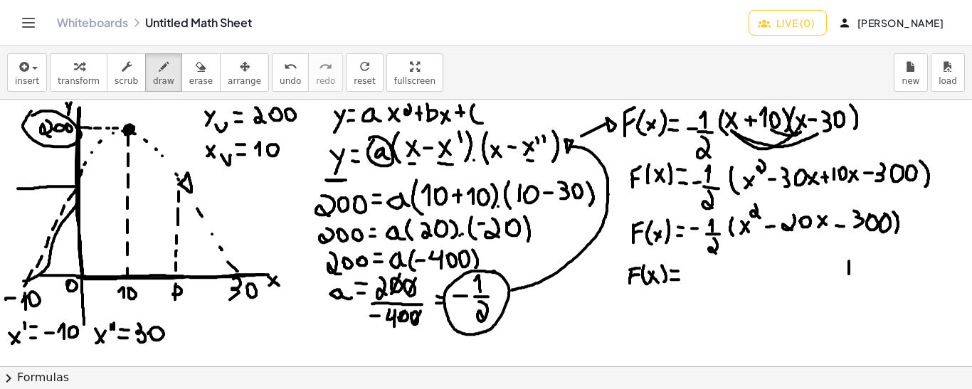
drag, startPoint x: 861, startPoint y: 259, endPoint x: 856, endPoint y: 273, distance: 14.9
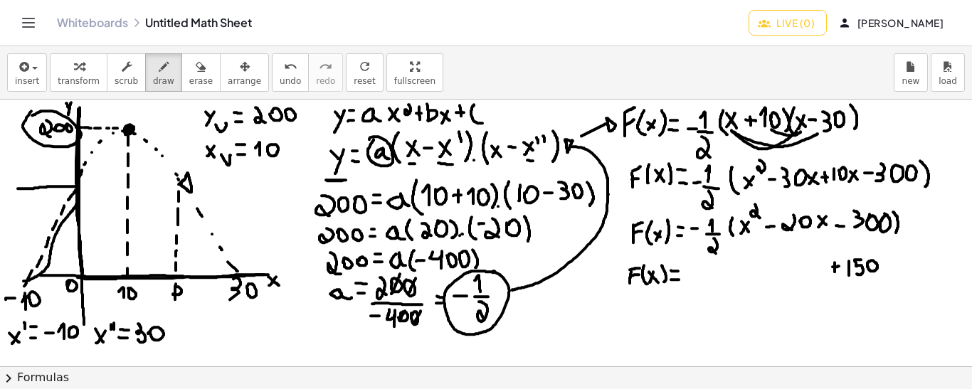
drag, startPoint x: 834, startPoint y: 262, endPoint x: 834, endPoint y: 272, distance: 10.0
drag, startPoint x: 775, startPoint y: 259, endPoint x: 775, endPoint y: 267, distance: 8.5
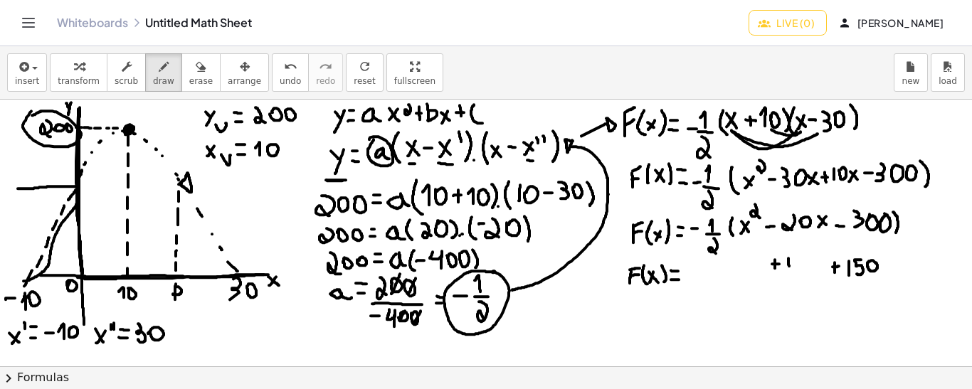
drag, startPoint x: 788, startPoint y: 257, endPoint x: 789, endPoint y: 267, distance: 9.3
drag, startPoint x: 812, startPoint y: 258, endPoint x: 807, endPoint y: 268, distance: 11.1
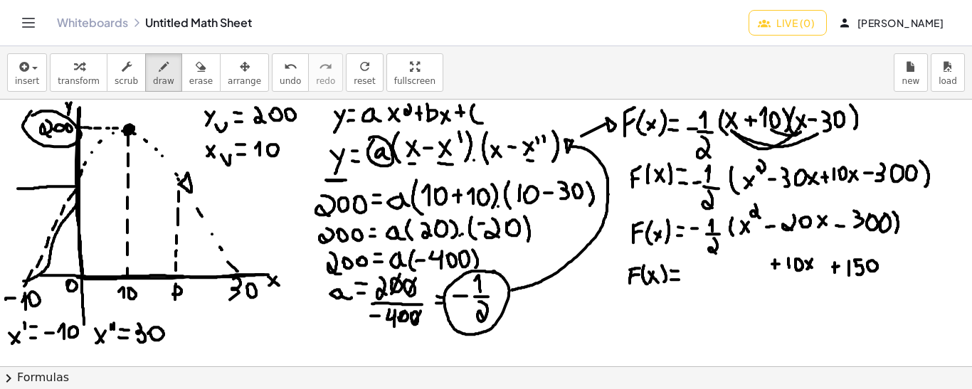
drag, startPoint x: 805, startPoint y: 260, endPoint x: 814, endPoint y: 269, distance: 12.1
drag, startPoint x: 746, startPoint y: 253, endPoint x: 739, endPoint y: 262, distance: 11.7
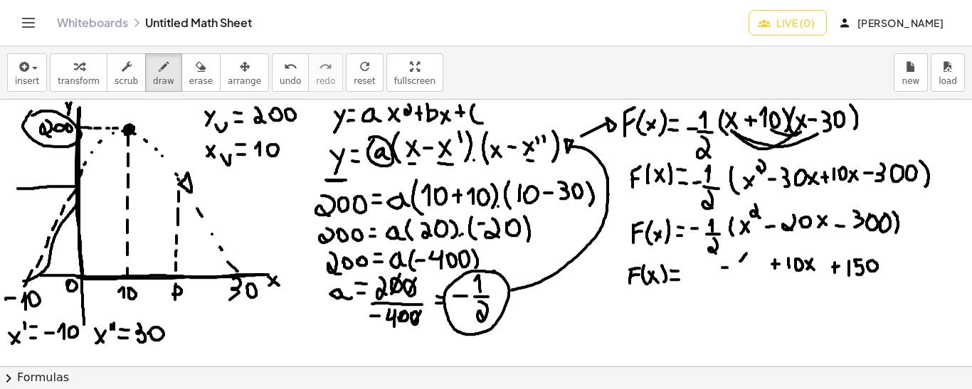
drag, startPoint x: 739, startPoint y: 253, endPoint x: 745, endPoint y: 263, distance: 11.5
drag, startPoint x: 751, startPoint y: 242, endPoint x: 756, endPoint y: 250, distance: 9.9
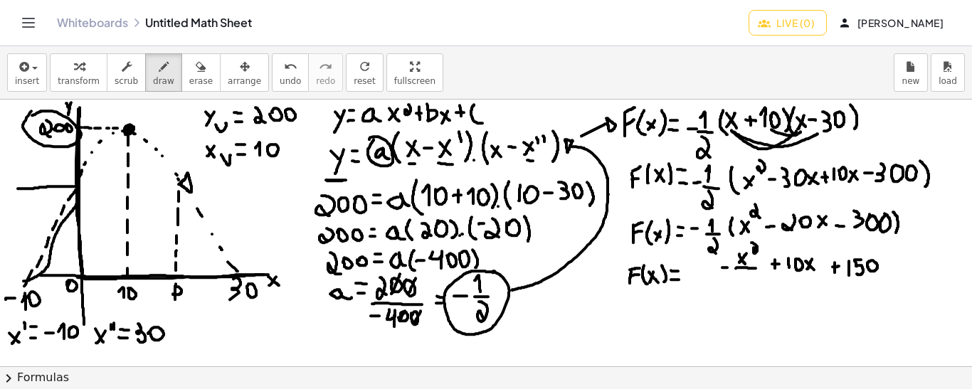
drag, startPoint x: 736, startPoint y: 267, endPoint x: 755, endPoint y: 267, distance: 19.9
drag, startPoint x: 744, startPoint y: 271, endPoint x: 747, endPoint y: 287, distance: 16.6
drag, startPoint x: 893, startPoint y: 264, endPoint x: 885, endPoint y: 281, distance: 19.1
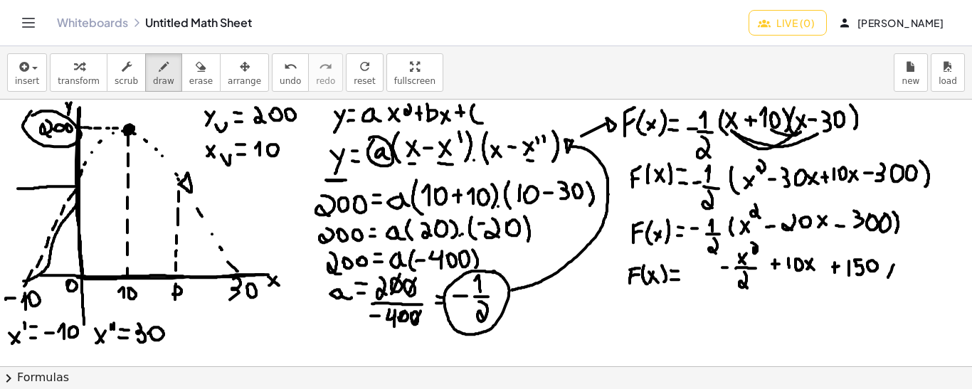
drag, startPoint x: 898, startPoint y: 267, endPoint x: 893, endPoint y: 284, distance: 18.0
drag, startPoint x: 78, startPoint y: 272, endPoint x: 76, endPoint y: 248, distance: 24.2
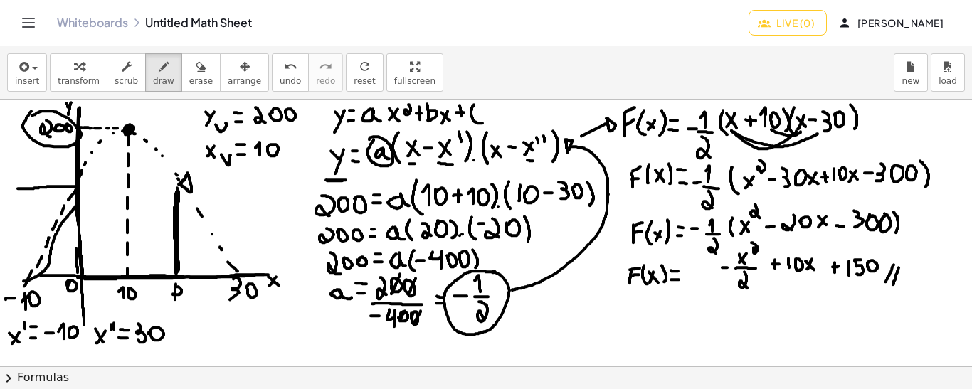
drag, startPoint x: 176, startPoint y: 272, endPoint x: 176, endPoint y: 260, distance: 12.1
drag, startPoint x: 627, startPoint y: 309, endPoint x: 626, endPoint y: 324, distance: 15.7
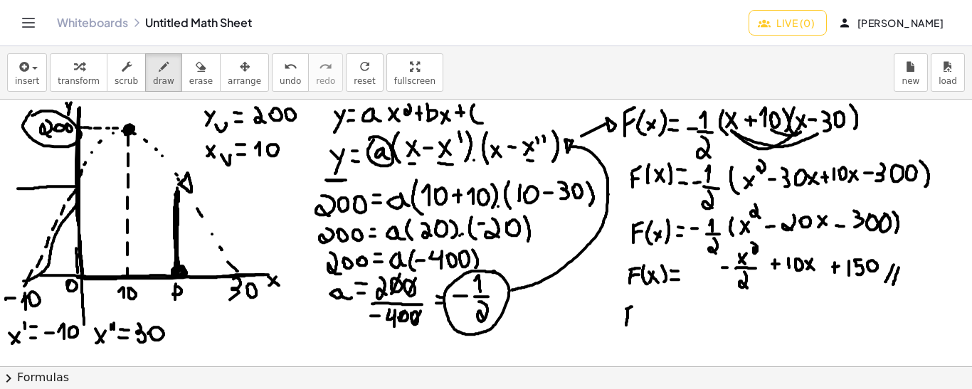
drag, startPoint x: 626, startPoint y: 308, endPoint x: 634, endPoint y: 306, distance: 8.1
drag, startPoint x: 641, startPoint y: 307, endPoint x: 646, endPoint y: 325, distance: 18.5
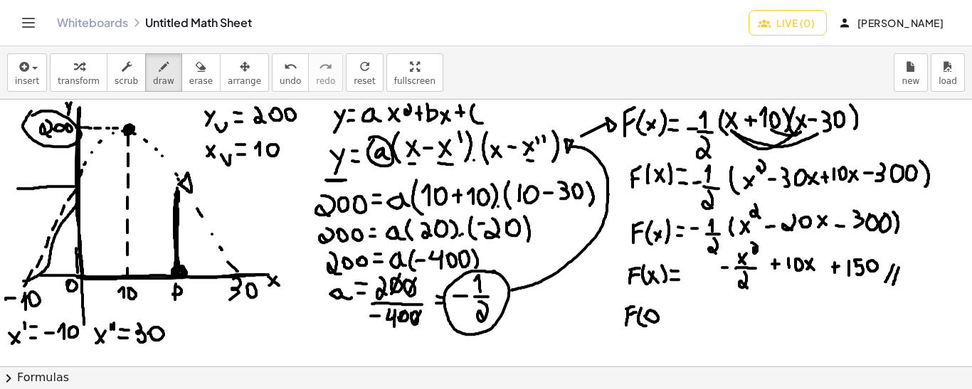
drag, startPoint x: 662, startPoint y: 305, endPoint x: 661, endPoint y: 328, distance: 22.8
drag, startPoint x: 671, startPoint y: 324, endPoint x: 679, endPoint y: 323, distance: 7.9
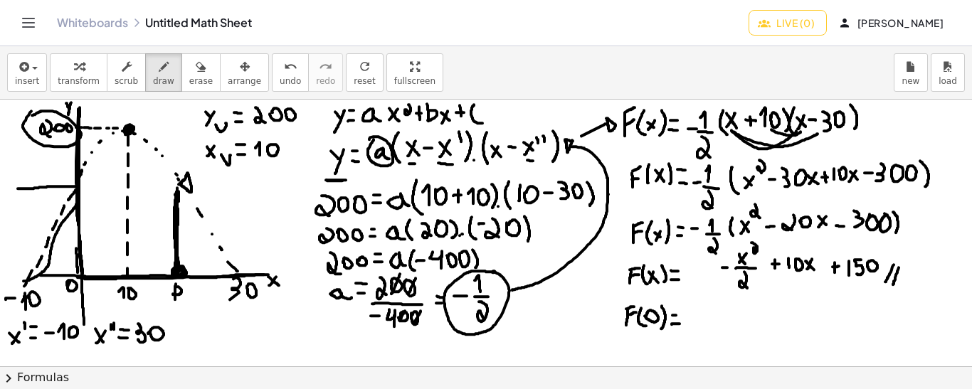
drag, startPoint x: 676, startPoint y: 312, endPoint x: 683, endPoint y: 311, distance: 7.1
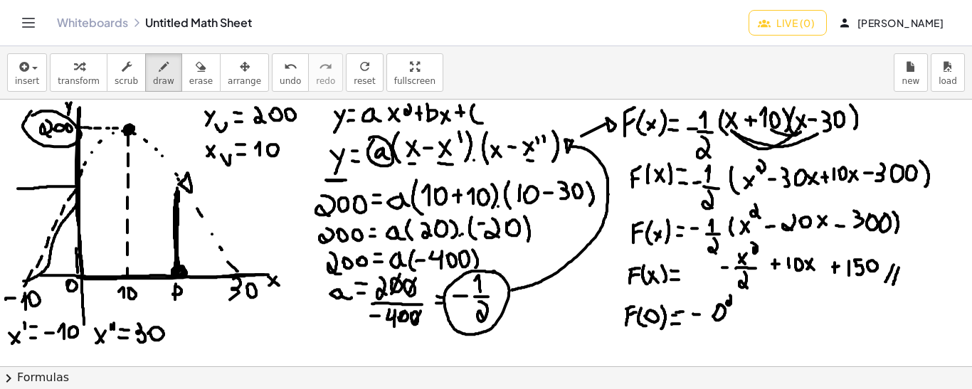
drag, startPoint x: 730, startPoint y: 294, endPoint x: 730, endPoint y: 303, distance: 8.5
drag, startPoint x: 704, startPoint y: 326, endPoint x: 736, endPoint y: 324, distance: 31.3
drag, startPoint x: 721, startPoint y: 329, endPoint x: 726, endPoint y: 349, distance: 20.5
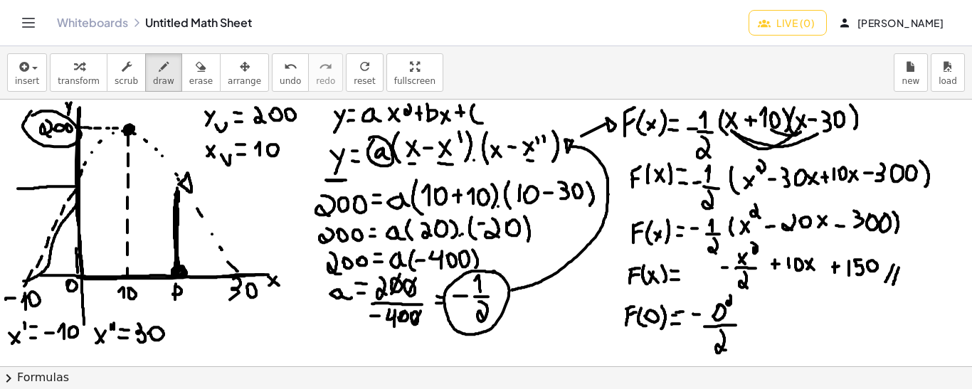
drag, startPoint x: 745, startPoint y: 319, endPoint x: 754, endPoint y: 319, distance: 8.6
drag, startPoint x: 770, startPoint y: 316, endPoint x: 766, endPoint y: 305, distance: 11.2
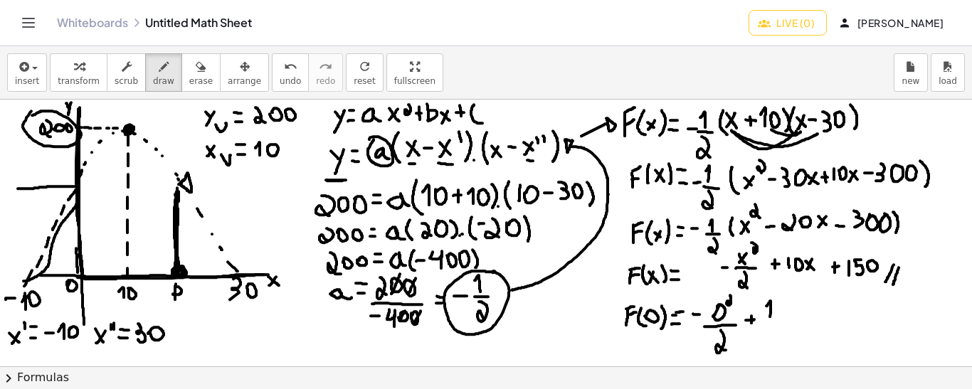
drag, startPoint x: 795, startPoint y: 303, endPoint x: 790, endPoint y: 312, distance: 10.5
drag, startPoint x: 790, startPoint y: 304, endPoint x: 797, endPoint y: 311, distance: 9.6
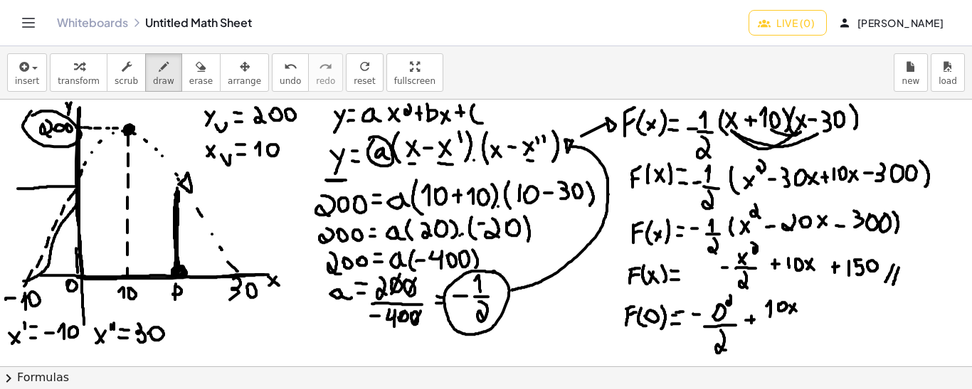
drag, startPoint x: 808, startPoint y: 306, endPoint x: 809, endPoint y: 317, distance: 11.4
drag, startPoint x: 824, startPoint y: 311, endPoint x: 819, endPoint y: 301, distance: 11.1
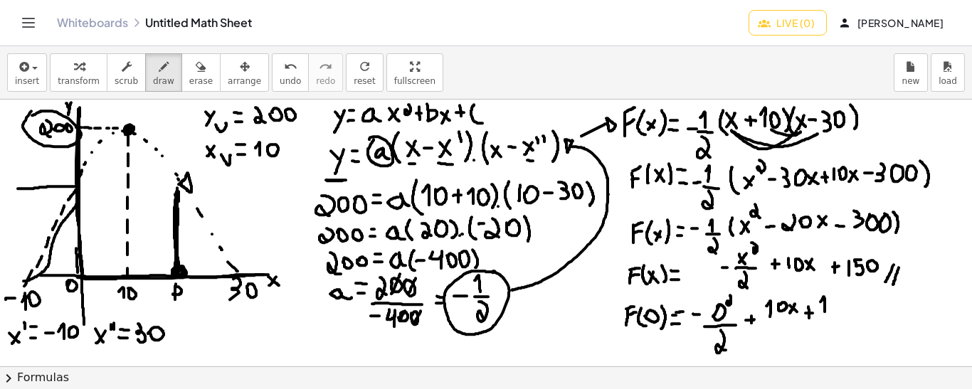
drag, startPoint x: 837, startPoint y: 296, endPoint x: 832, endPoint y: 313, distance: 17.6
click at [280, 82] on span "undo" at bounding box center [290, 81] width 21 height 10
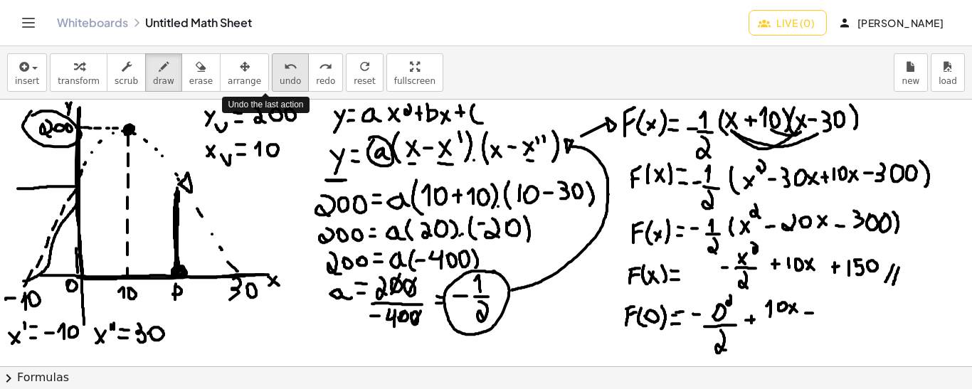
click at [280, 82] on span "undo" at bounding box center [290, 81] width 21 height 10
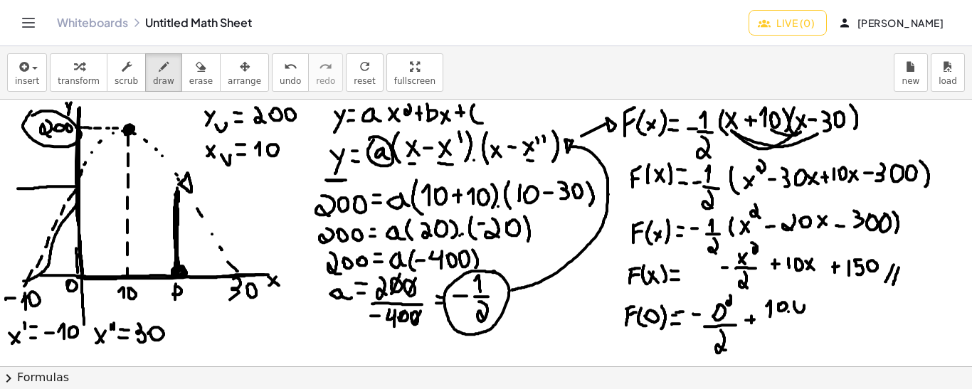
drag, startPoint x: 814, startPoint y: 306, endPoint x: 824, endPoint y: 306, distance: 9.2
drag, startPoint x: 819, startPoint y: 302, endPoint x: 819, endPoint y: 311, distance: 8.5
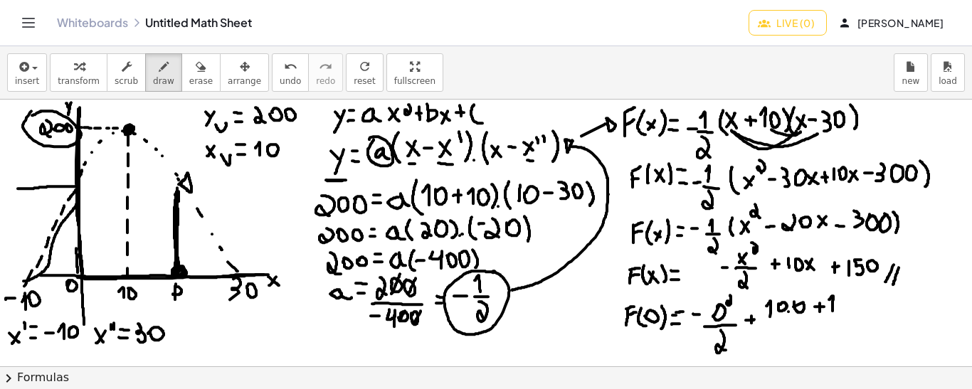
drag, startPoint x: 832, startPoint y: 310, endPoint x: 829, endPoint y: 299, distance: 11.2
drag, startPoint x: 842, startPoint y: 296, endPoint x: 837, endPoint y: 312, distance: 16.4
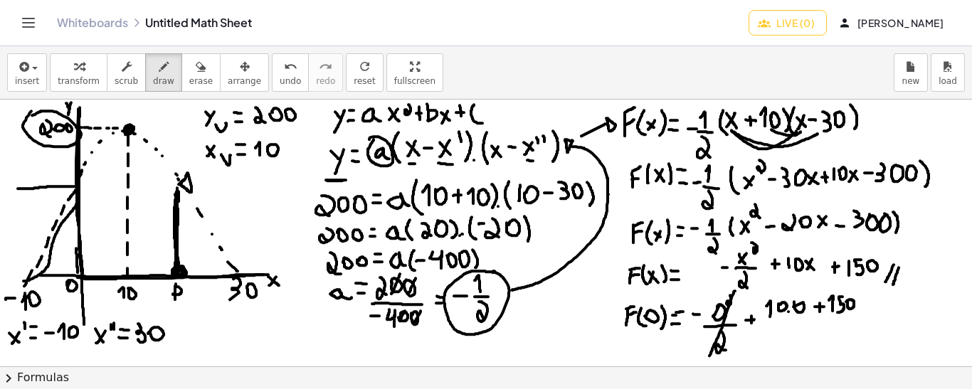
drag, startPoint x: 735, startPoint y: 290, endPoint x: 707, endPoint y: 361, distance: 75.7
drag, startPoint x: 814, startPoint y: 290, endPoint x: 763, endPoint y: 322, distance: 59.8
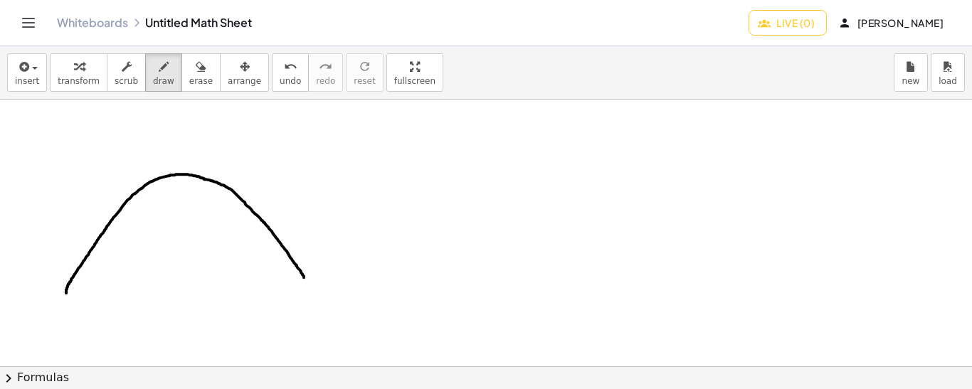
drag, startPoint x: 66, startPoint y: 292, endPoint x: 304, endPoint y: 277, distance: 238.1
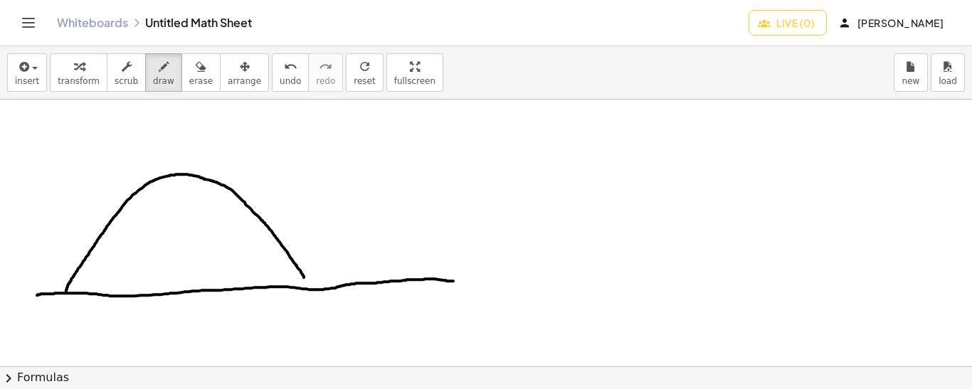
drag, startPoint x: 37, startPoint y: 294, endPoint x: 457, endPoint y: 280, distance: 420.6
drag, startPoint x: 302, startPoint y: 275, endPoint x: 211, endPoint y: 165, distance: 142.5
drag, startPoint x: 166, startPoint y: 168, endPoint x: 183, endPoint y: 130, distance: 41.1
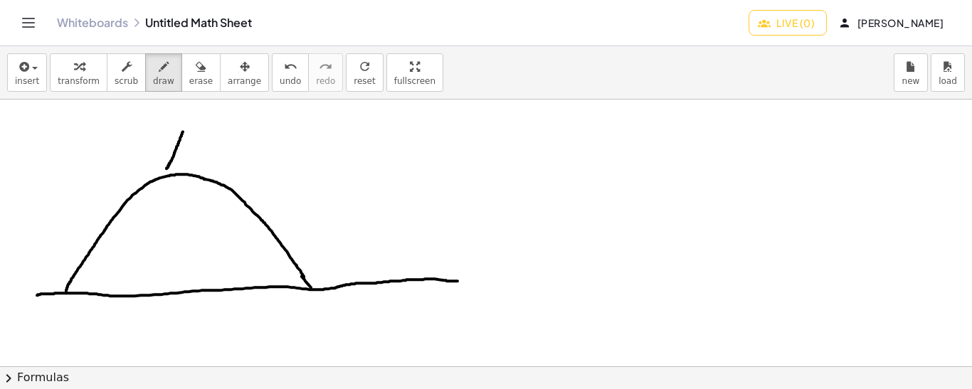
drag, startPoint x: 191, startPoint y: 163, endPoint x: 184, endPoint y: 131, distance: 32.8
drag, startPoint x: 496, startPoint y: 117, endPoint x: 505, endPoint y: 127, distance: 13.6
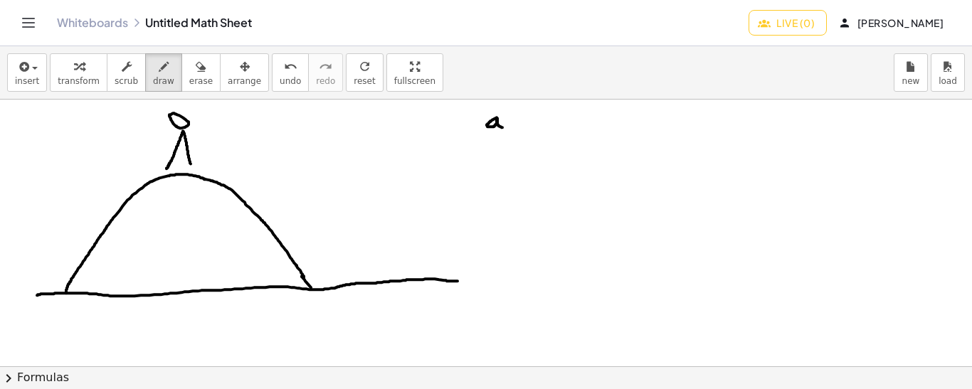
drag, startPoint x: 820, startPoint y: 109, endPoint x: 824, endPoint y: 127, distance: 18.3
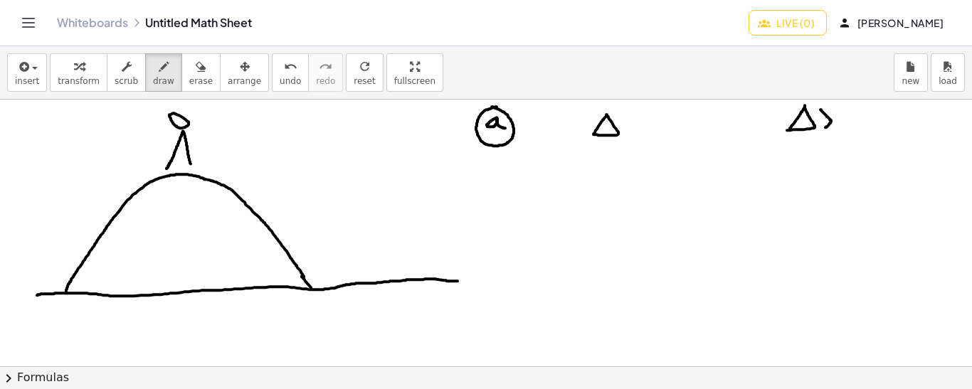
drag, startPoint x: 829, startPoint y: 152, endPoint x: 837, endPoint y: 152, distance: 8.5
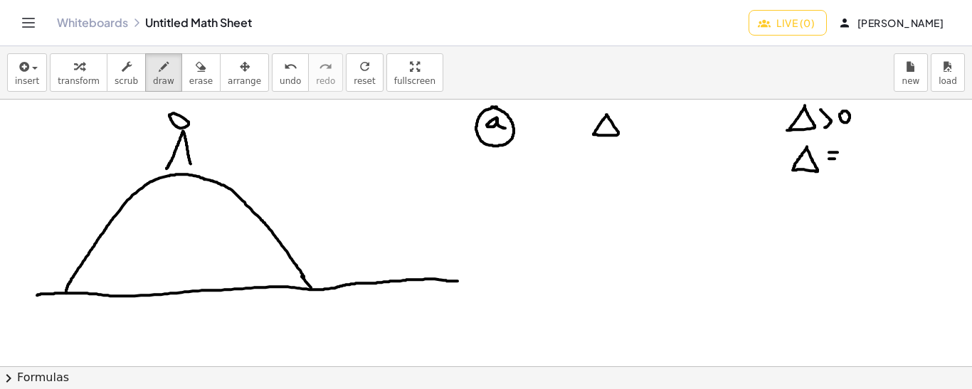
drag, startPoint x: 831, startPoint y: 196, endPoint x: 834, endPoint y: 208, distance: 11.7
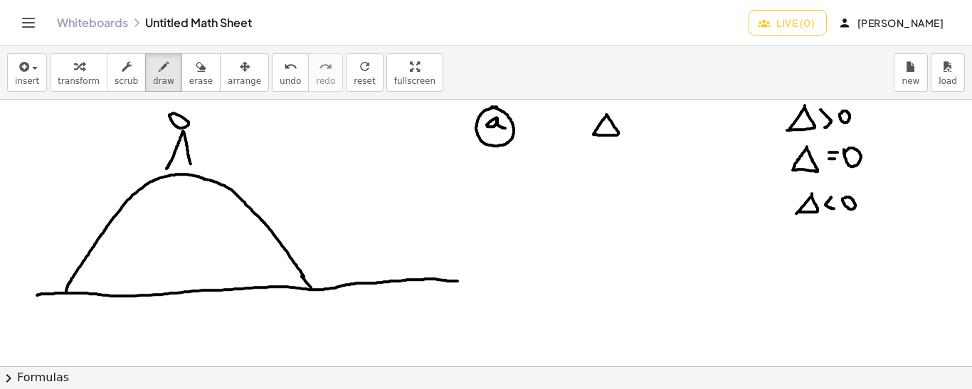
drag, startPoint x: 65, startPoint y: 292, endPoint x: 65, endPoint y: 307, distance: 15.0
drag, startPoint x: 51, startPoint y: 314, endPoint x: 51, endPoint y: 324, distance: 9.2
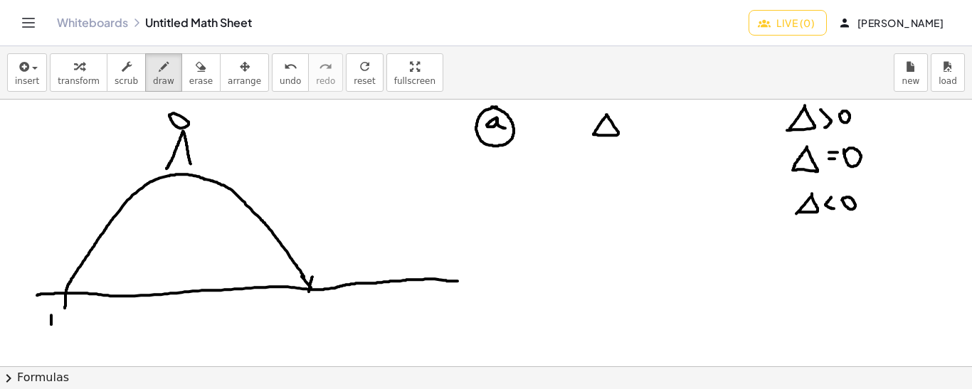
drag, startPoint x: 312, startPoint y: 276, endPoint x: 309, endPoint y: 292, distance: 16.7
click at [280, 76] on span "undo" at bounding box center [290, 81] width 21 height 10
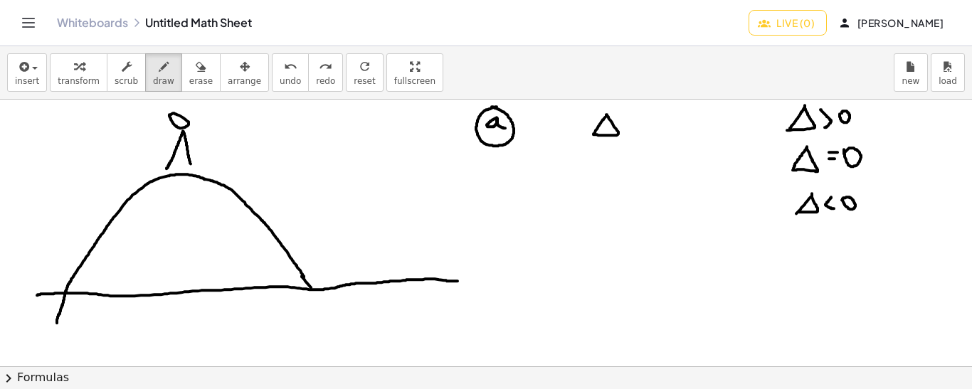
drag, startPoint x: 66, startPoint y: 290, endPoint x: 57, endPoint y: 322, distance: 34.0
drag, startPoint x: 311, startPoint y: 285, endPoint x: 329, endPoint y: 315, distance: 34.8
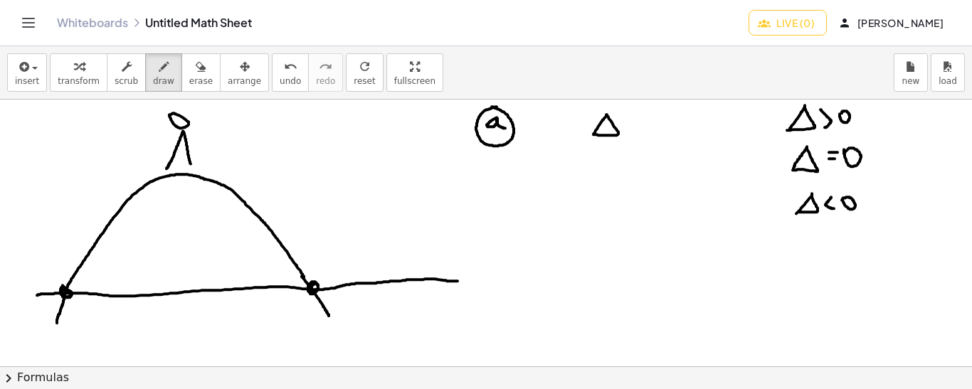
drag, startPoint x: 794, startPoint y: 135, endPoint x: 817, endPoint y: 132, distance: 22.9
drag, startPoint x: 543, startPoint y: 179, endPoint x: 531, endPoint y: 220, distance: 42.3
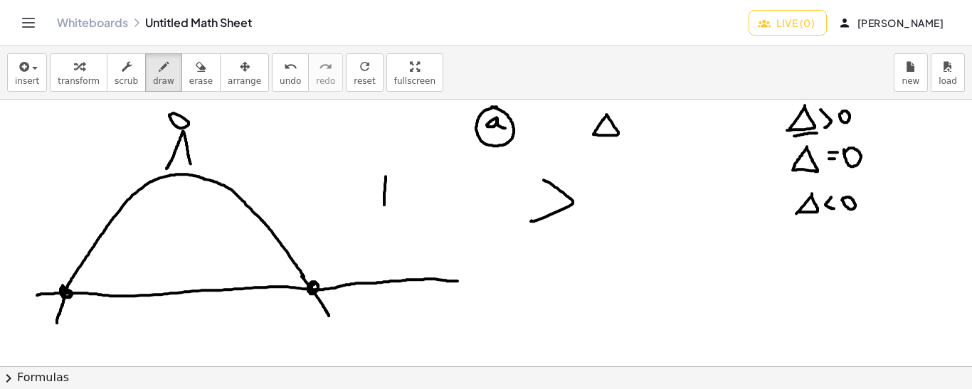
drag, startPoint x: 386, startPoint y: 176, endPoint x: 384, endPoint y: 209, distance: 33.5
drag, startPoint x: 386, startPoint y: 194, endPoint x: 397, endPoint y: 161, distance: 35.3
drag, startPoint x: 398, startPoint y: 159, endPoint x: 402, endPoint y: 176, distance: 17.4
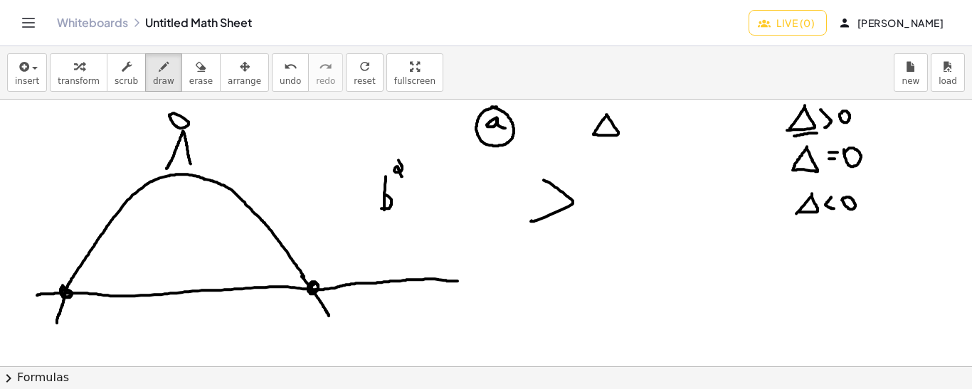
drag, startPoint x: 410, startPoint y: 191, endPoint x: 420, endPoint y: 191, distance: 10.0
drag, startPoint x: 432, startPoint y: 169, endPoint x: 442, endPoint y: 197, distance: 29.7
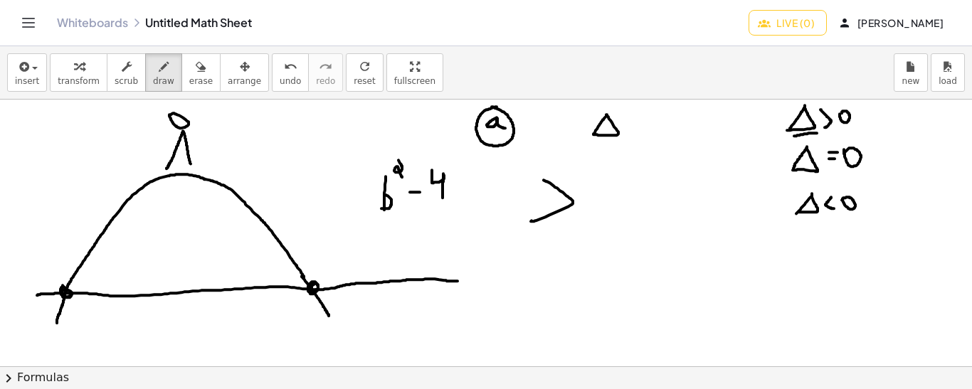
drag, startPoint x: 469, startPoint y: 186, endPoint x: 485, endPoint y: 198, distance: 19.8
drag, startPoint x: 507, startPoint y: 181, endPoint x: 508, endPoint y: 196, distance: 15.0
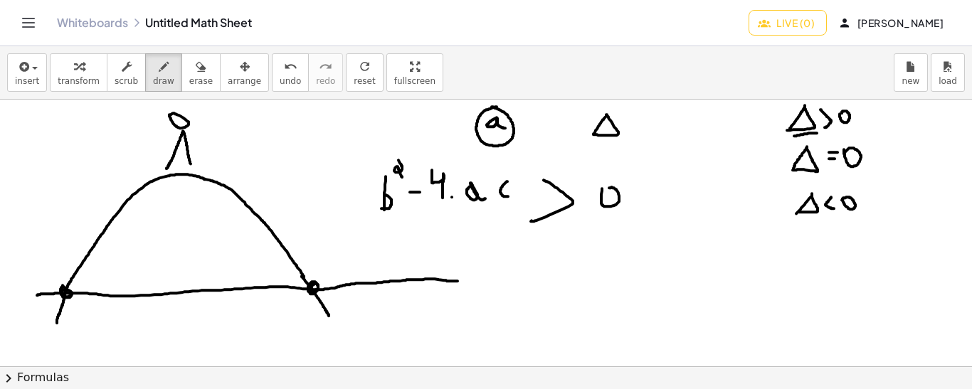
drag, startPoint x: 53, startPoint y: 323, endPoint x: 139, endPoint y: 196, distance: 153.3
click at [284, 70] on icon "undo" at bounding box center [291, 66] width 14 height 17
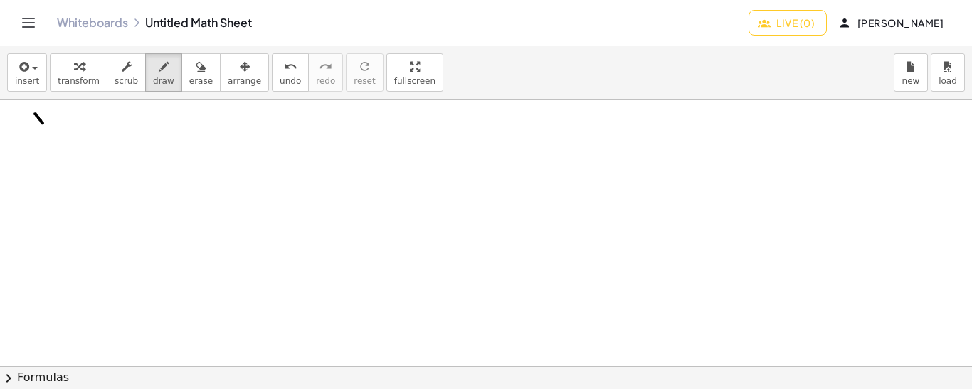
drag, startPoint x: 35, startPoint y: 113, endPoint x: 43, endPoint y: 123, distance: 12.7
drag, startPoint x: 45, startPoint y: 114, endPoint x: 48, endPoint y: 122, distance: 8.3
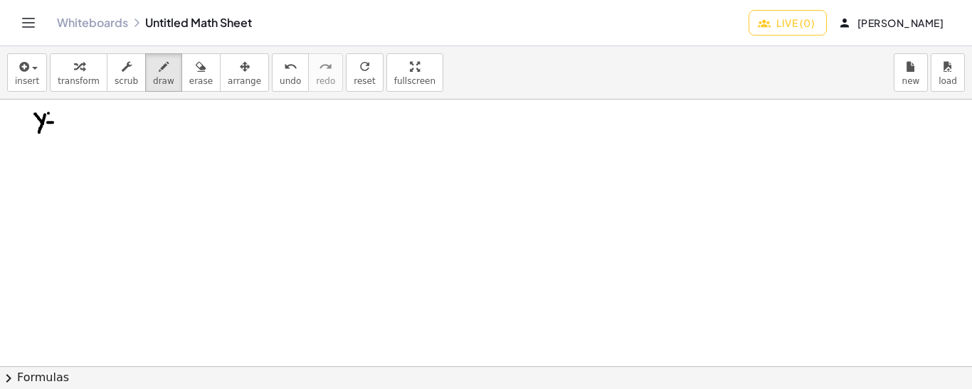
drag, startPoint x: 73, startPoint y: 109, endPoint x: 63, endPoint y: 124, distance: 18.5
drag, startPoint x: 63, startPoint y: 107, endPoint x: 74, endPoint y: 122, distance: 17.8
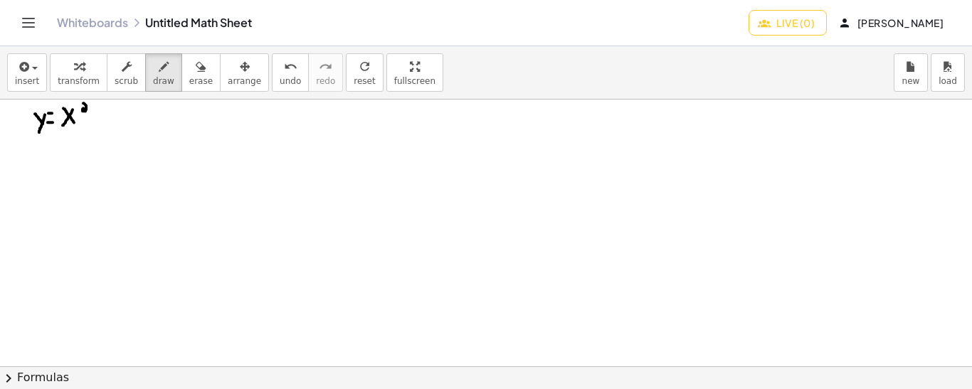
drag, startPoint x: 83, startPoint y: 102, endPoint x: 86, endPoint y: 111, distance: 9.0
drag, startPoint x: 115, startPoint y: 107, endPoint x: 119, endPoint y: 123, distance: 16.0
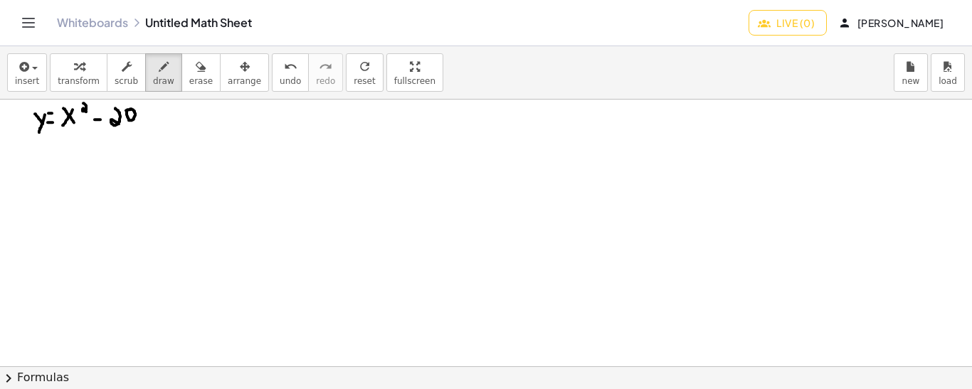
drag, startPoint x: 142, startPoint y: 109, endPoint x: 139, endPoint y: 121, distance: 12.6
drag, startPoint x: 139, startPoint y: 112, endPoint x: 148, endPoint y: 119, distance: 11.2
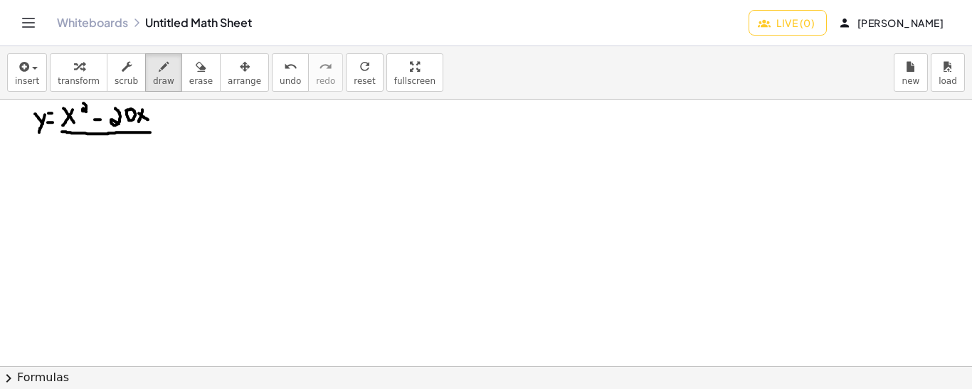
drag, startPoint x: 62, startPoint y: 131, endPoint x: 150, endPoint y: 132, distance: 88.2
drag, startPoint x: 31, startPoint y: 135, endPoint x: 41, endPoint y: 139, distance: 10.6
click at [280, 69] on div "undo" at bounding box center [290, 66] width 21 height 17
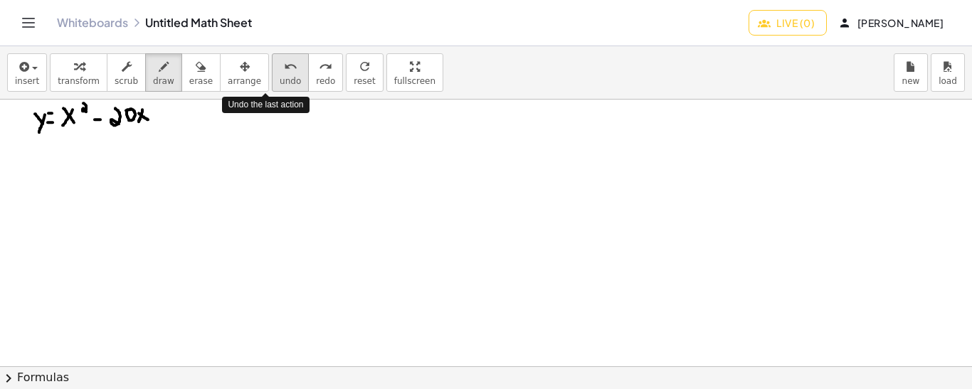
click at [280, 69] on div "undo" at bounding box center [290, 66] width 21 height 17
drag, startPoint x: 37, startPoint y: 164, endPoint x: 44, endPoint y: 172, distance: 11.1
drag, startPoint x: 45, startPoint y: 164, endPoint x: 41, endPoint y: 181, distance: 18.3
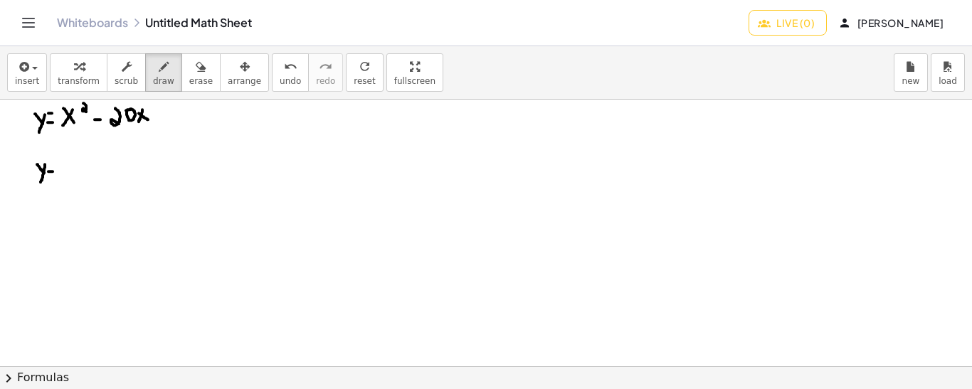
drag, startPoint x: 80, startPoint y: 143, endPoint x: 81, endPoint y: 154, distance: 11.5
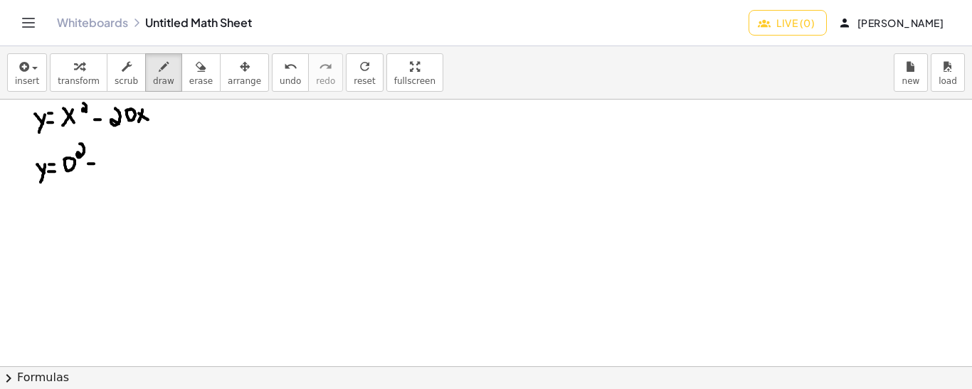
drag, startPoint x: 88, startPoint y: 163, endPoint x: 96, endPoint y: 163, distance: 7.8
drag, startPoint x: 107, startPoint y: 152, endPoint x: 116, endPoint y: 169, distance: 19.4
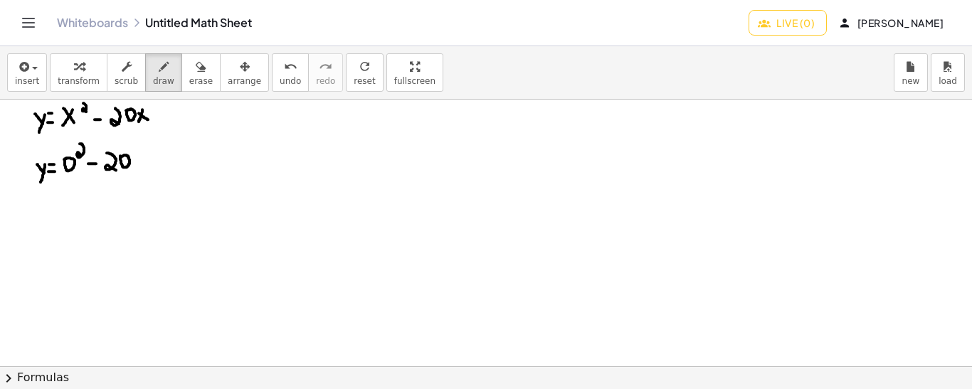
drag, startPoint x: 35, startPoint y: 195, endPoint x: 42, endPoint y: 204, distance: 11.7
drag, startPoint x: 43, startPoint y: 196, endPoint x: 41, endPoint y: 210, distance: 13.6
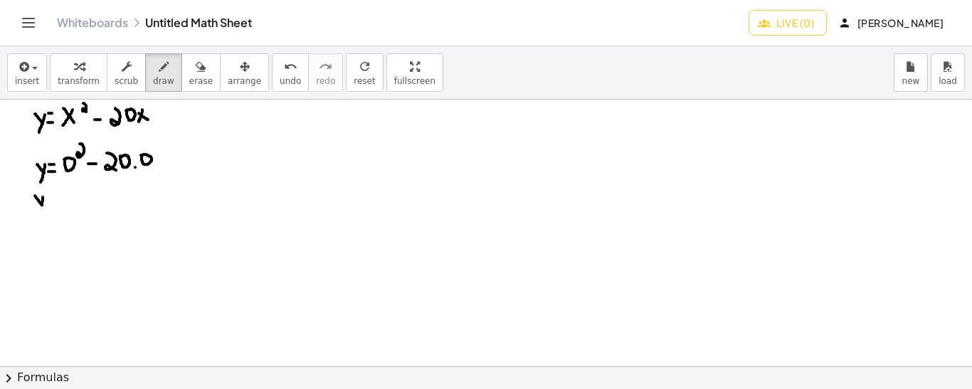
drag, startPoint x: 47, startPoint y: 203, endPoint x: 56, endPoint y: 203, distance: 9.2
drag, startPoint x: 46, startPoint y: 195, endPoint x: 59, endPoint y: 195, distance: 12.8
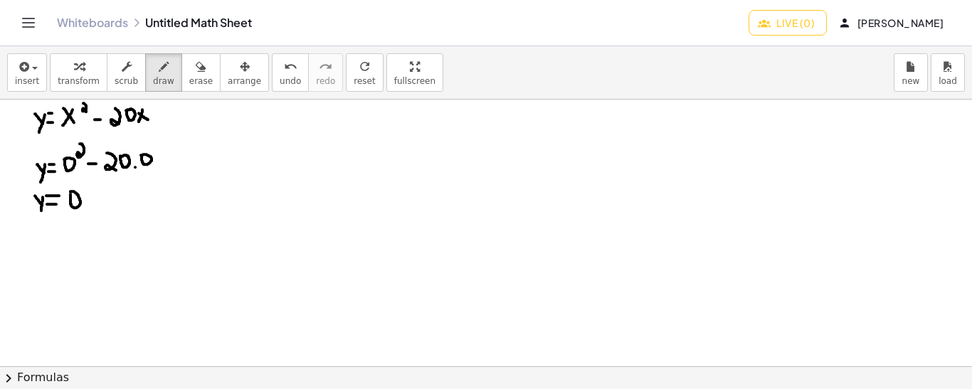
drag, startPoint x: 88, startPoint y: 202, endPoint x: 83, endPoint y: 212, distance: 11.5
drag, startPoint x: 95, startPoint y: 203, endPoint x: 90, endPoint y: 216, distance: 14.0
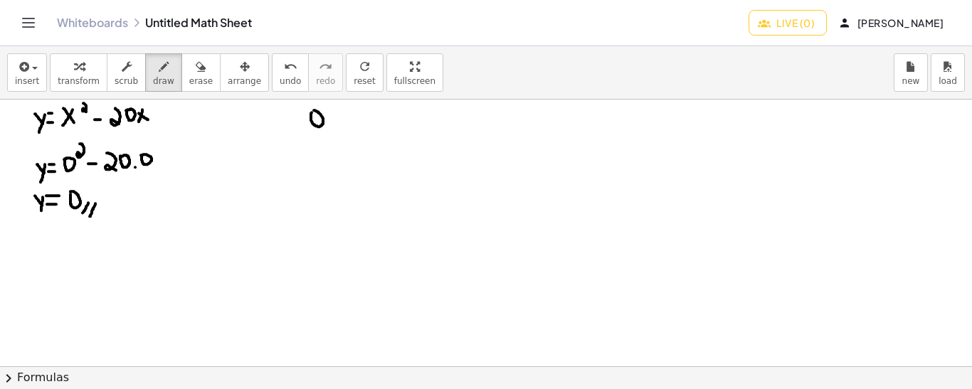
drag, startPoint x: 309, startPoint y: 192, endPoint x: 317, endPoint y: 191, distance: 8.7
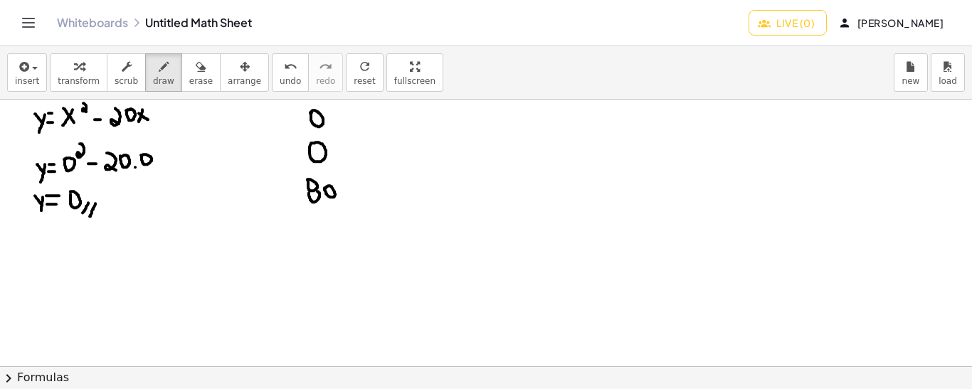
drag, startPoint x: 308, startPoint y: 221, endPoint x: 309, endPoint y: 243, distance: 22.1
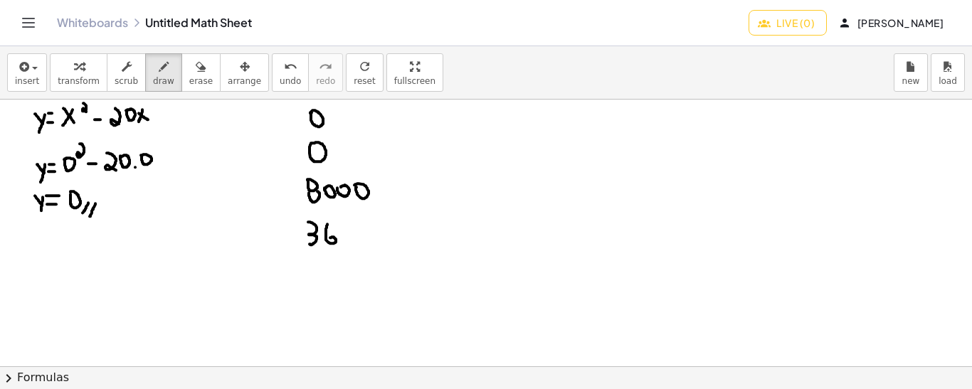
drag, startPoint x: 327, startPoint y: 223, endPoint x: 329, endPoint y: 238, distance: 15.0
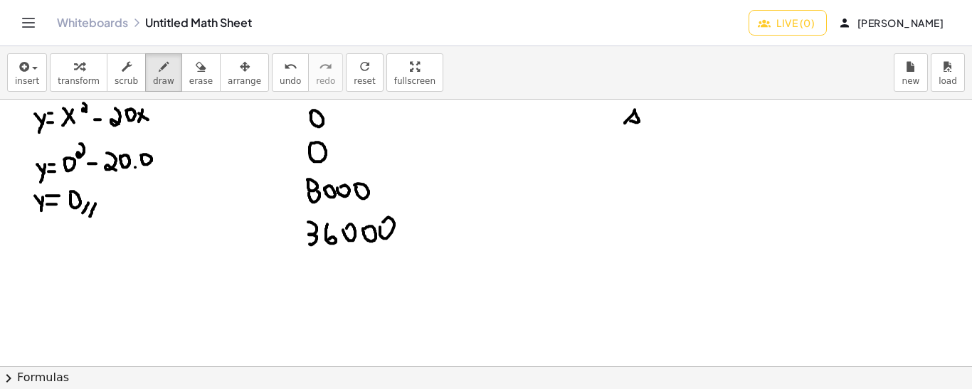
drag, startPoint x: 633, startPoint y: 124, endPoint x: 639, endPoint y: 347, distance: 222.7
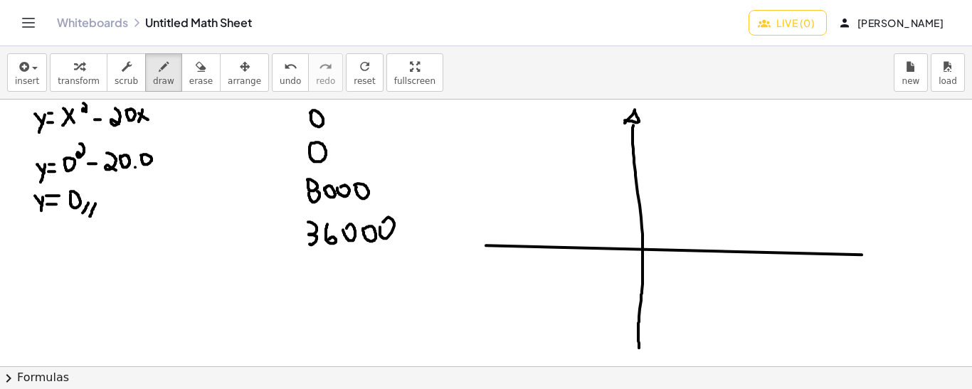
drag, startPoint x: 282, startPoint y: 114, endPoint x: 294, endPoint y: 114, distance: 11.4
drag, startPoint x: 282, startPoint y: 151, endPoint x: 294, endPoint y: 152, distance: 12.1
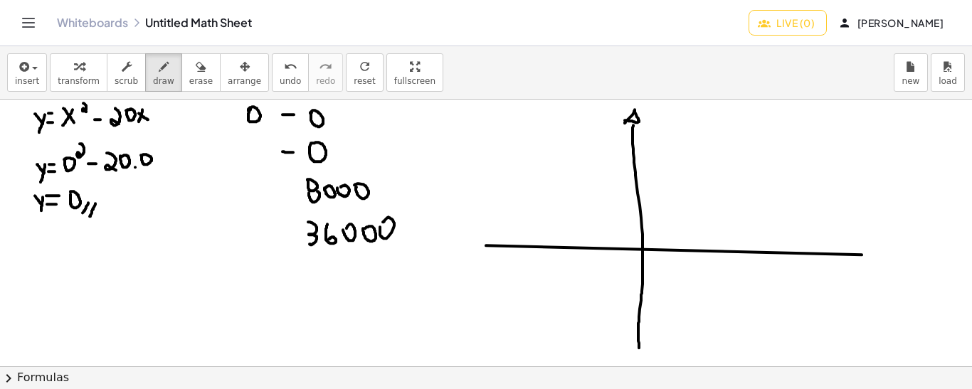
drag, startPoint x: 245, startPoint y: 145, endPoint x: 250, endPoint y: 161, distance: 16.2
drag, startPoint x: 280, startPoint y: 190, endPoint x: 289, endPoint y: 189, distance: 9.3
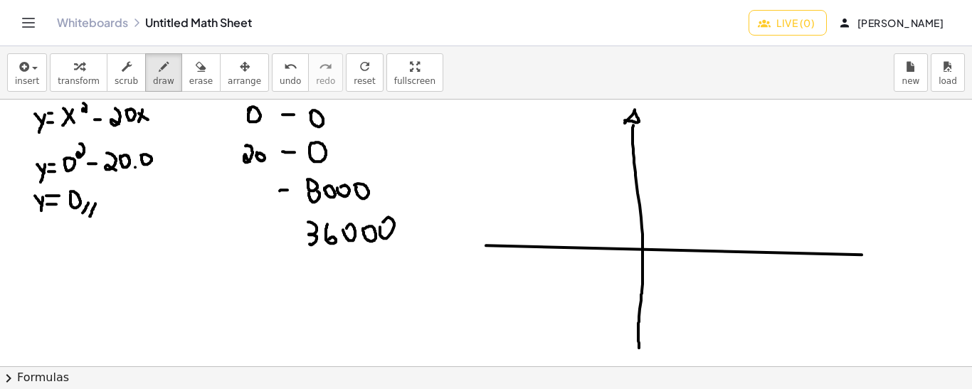
drag, startPoint x: 232, startPoint y: 184, endPoint x: 231, endPoint y: 197, distance: 12.8
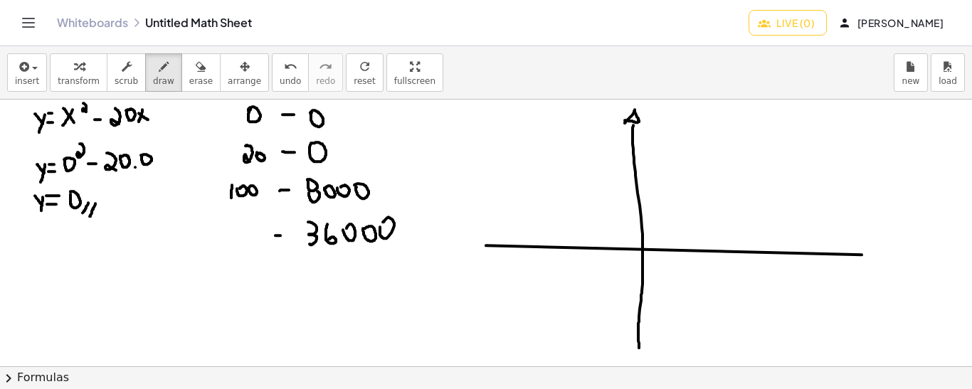
drag, startPoint x: 225, startPoint y: 231, endPoint x: 233, endPoint y: 247, distance: 17.2
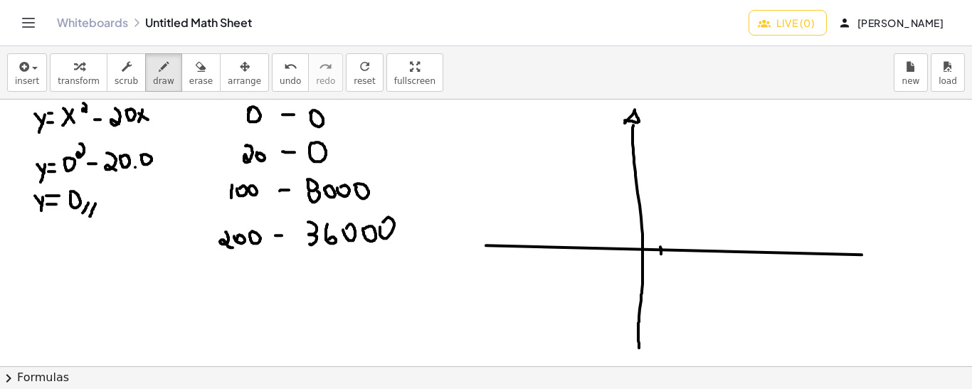
drag, startPoint x: 660, startPoint y: 246, endPoint x: 662, endPoint y: 254, distance: 8.0
drag, startPoint x: 659, startPoint y: 262, endPoint x: 662, endPoint y: 275, distance: 13.1
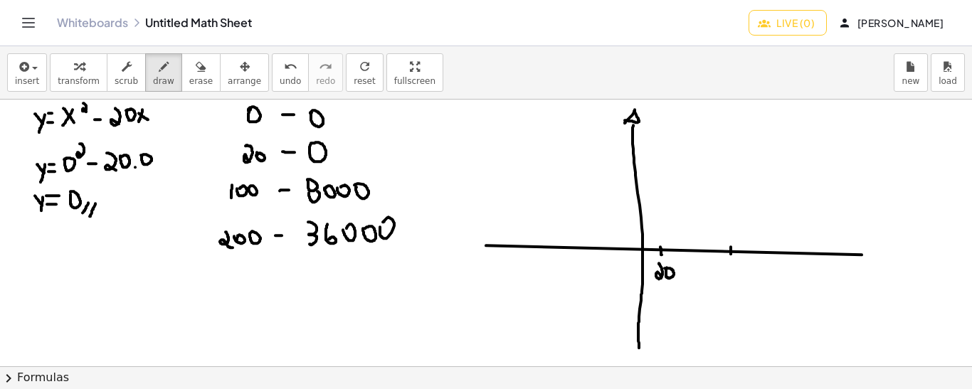
drag, startPoint x: 731, startPoint y: 246, endPoint x: 731, endPoint y: 254, distance: 7.8
drag, startPoint x: 728, startPoint y: 267, endPoint x: 728, endPoint y: 276, distance: 8.6
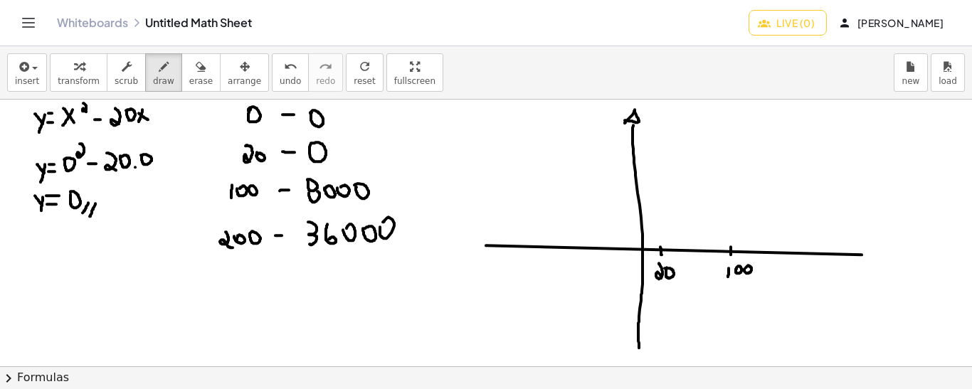
drag, startPoint x: 859, startPoint y: 250, endPoint x: 853, endPoint y: 265, distance: 15.3
drag, startPoint x: 853, startPoint y: 265, endPoint x: 851, endPoint y: 281, distance: 16.4
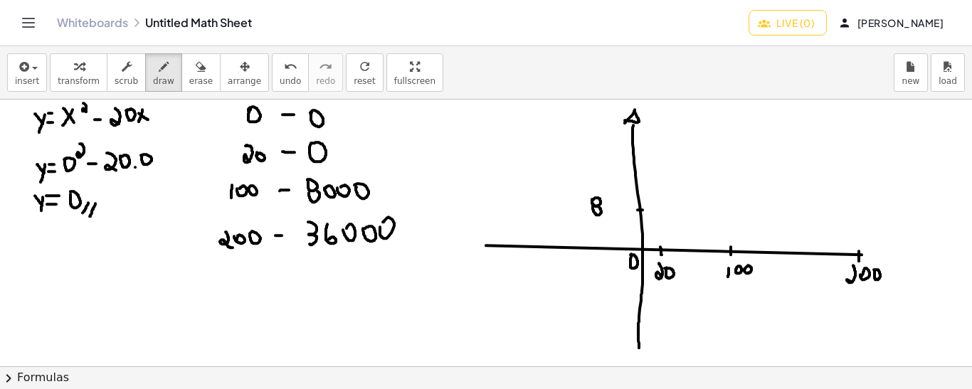
drag, startPoint x: 627, startPoint y: 127, endPoint x: 636, endPoint y: 127, distance: 8.5
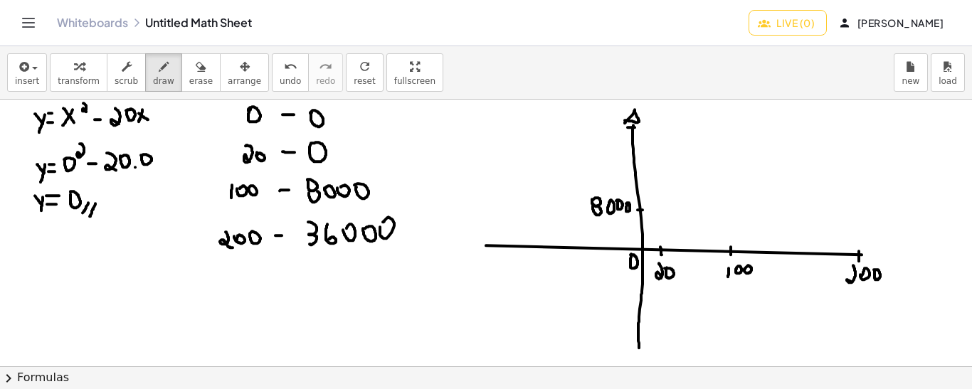
drag, startPoint x: 565, startPoint y: 117, endPoint x: 563, endPoint y: 134, distance: 16.5
drag, startPoint x: 580, startPoint y: 116, endPoint x: 578, endPoint y: 129, distance: 13.8
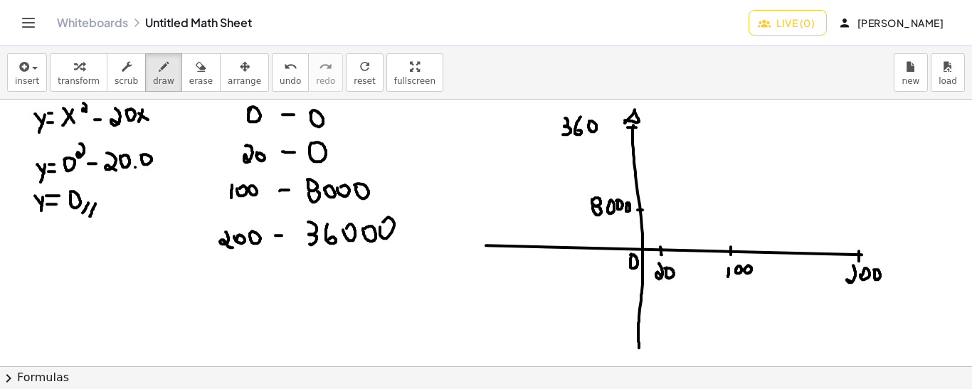
drag, startPoint x: 242, startPoint y: 166, endPoint x: 259, endPoint y: 166, distance: 17.1
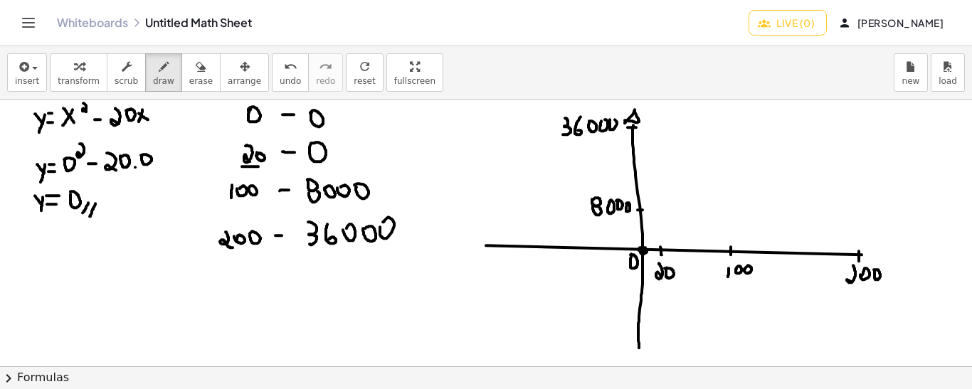
drag, startPoint x: 305, startPoint y: 164, endPoint x: 329, endPoint y: 166, distance: 23.6
drag, startPoint x: 234, startPoint y: 201, endPoint x: 245, endPoint y: 201, distance: 11.4
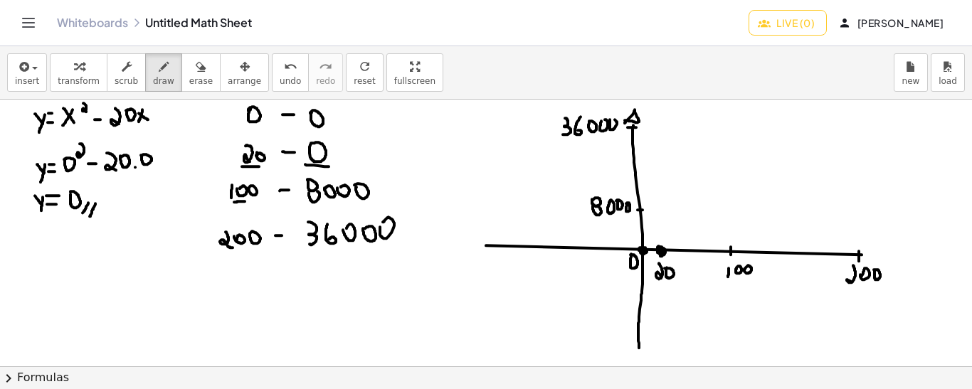
drag, startPoint x: 843, startPoint y: 116, endPoint x: 844, endPoint y: 123, distance: 7.1
drag, startPoint x: 640, startPoint y: 251, endPoint x: 866, endPoint y: 100, distance: 272.3
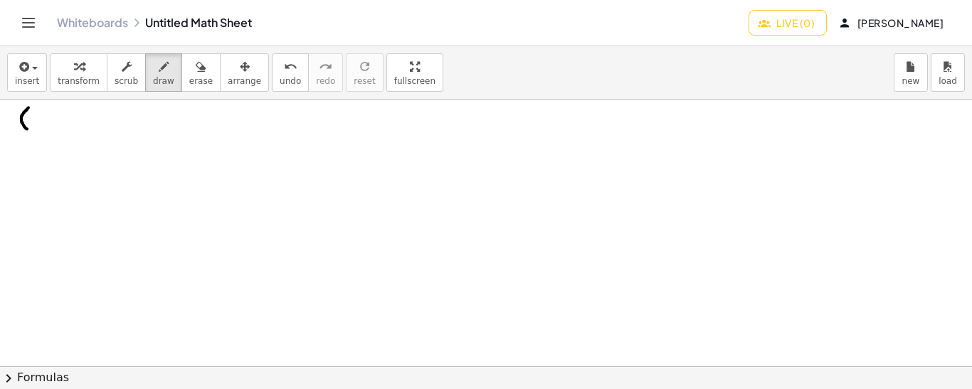
drag, startPoint x: 28, startPoint y: 107, endPoint x: 30, endPoint y: 129, distance: 22.8
drag, startPoint x: 50, startPoint y: 120, endPoint x: 49, endPoint y: 127, distance: 7.1
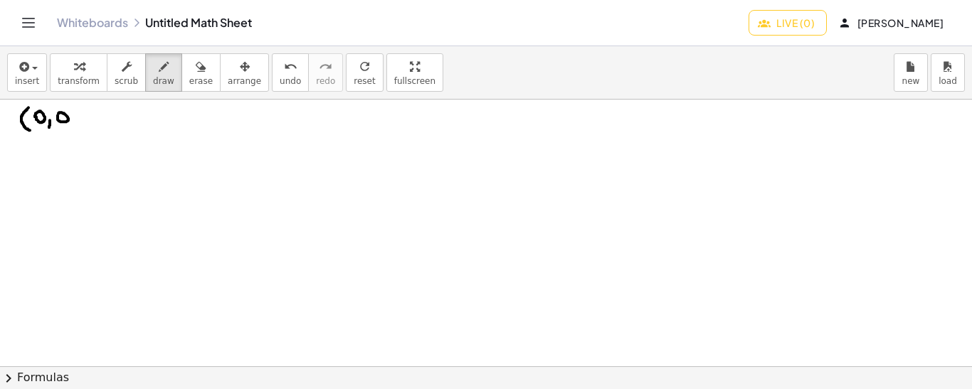
drag, startPoint x: 73, startPoint y: 107, endPoint x: 75, endPoint y: 128, distance: 20.7
drag, startPoint x: 100, startPoint y: 108, endPoint x: 99, endPoint y: 128, distance: 19.9
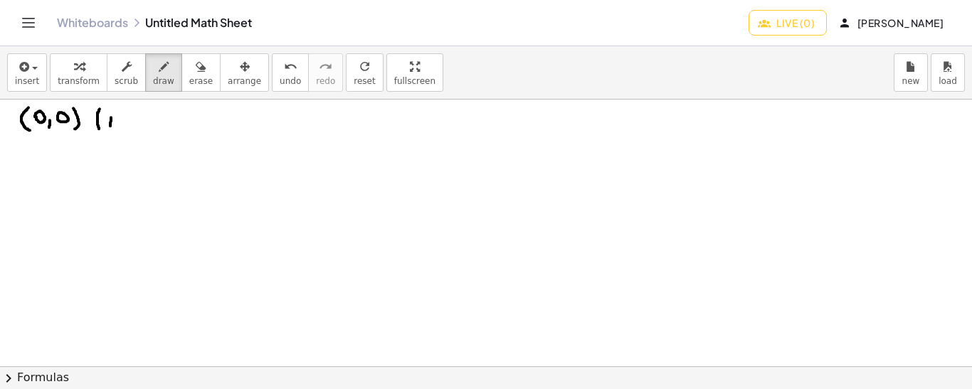
drag, startPoint x: 110, startPoint y: 125, endPoint x: 111, endPoint y: 112, distance: 12.8
drag, startPoint x: 142, startPoint y: 111, endPoint x: 151, endPoint y: 108, distance: 9.0
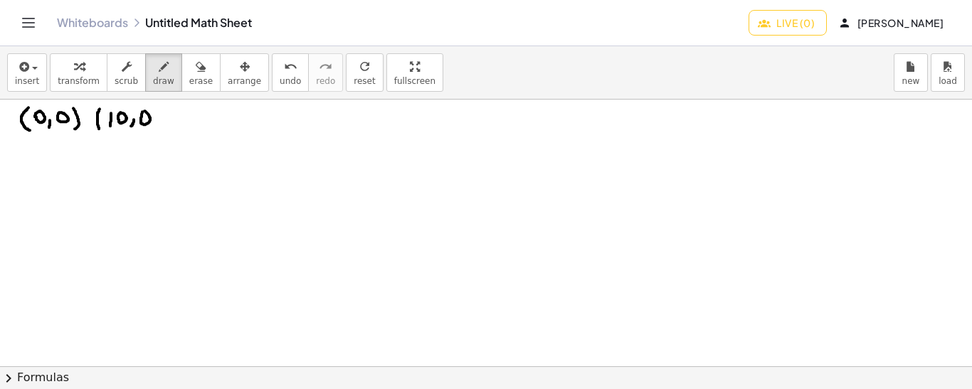
drag, startPoint x: 154, startPoint y: 107, endPoint x: 155, endPoint y: 127, distance: 19.9
drag, startPoint x: 171, startPoint y: 105, endPoint x: 172, endPoint y: 128, distance: 22.8
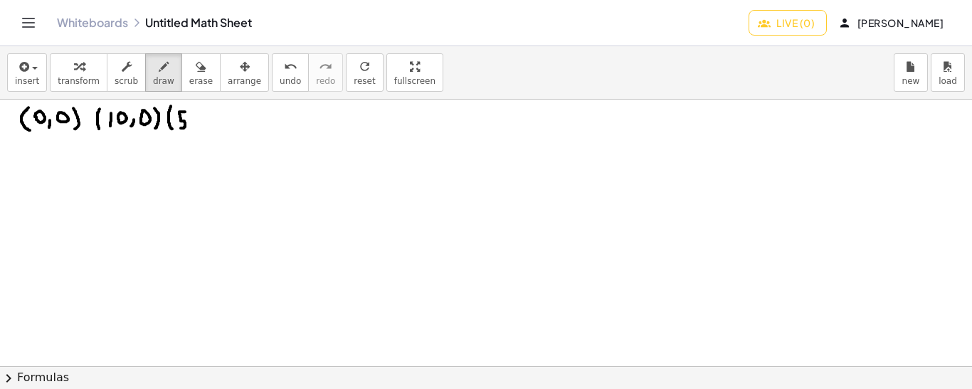
drag, startPoint x: 185, startPoint y: 111, endPoint x: 180, endPoint y: 127, distance: 17.1
drag, startPoint x: 195, startPoint y: 121, endPoint x: 194, endPoint y: 130, distance: 9.3
drag, startPoint x: 206, startPoint y: 107, endPoint x: 206, endPoint y: 123, distance: 16.4
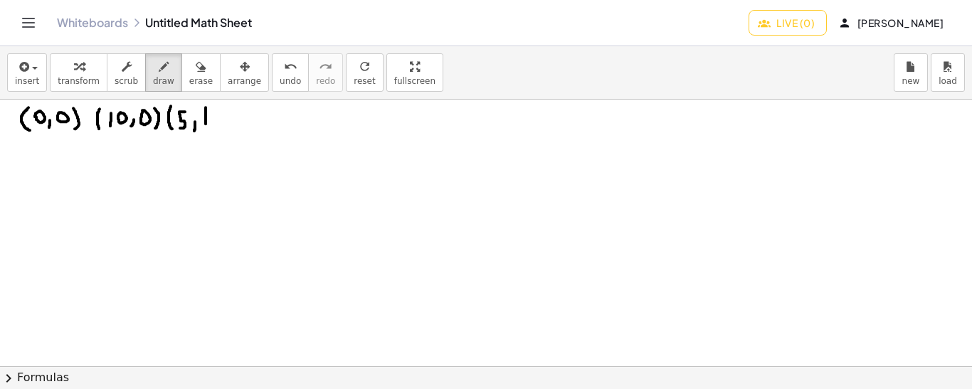
drag, startPoint x: 211, startPoint y: 115, endPoint x: 213, endPoint y: 123, distance: 8.8
click at [280, 76] on span "undo" at bounding box center [290, 81] width 21 height 10
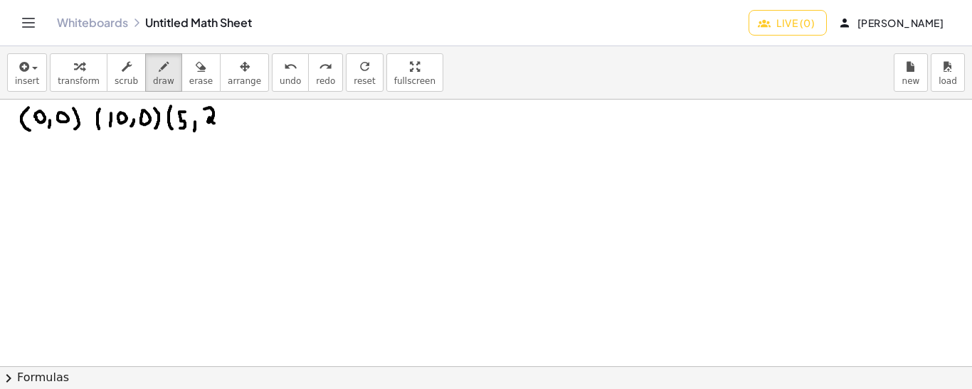
drag, startPoint x: 204, startPoint y: 108, endPoint x: 215, endPoint y: 123, distance: 18.4
drag, startPoint x: 224, startPoint y: 109, endPoint x: 220, endPoint y: 124, distance: 15.5
drag, startPoint x: 234, startPoint y: 105, endPoint x: 230, endPoint y: 129, distance: 24.4
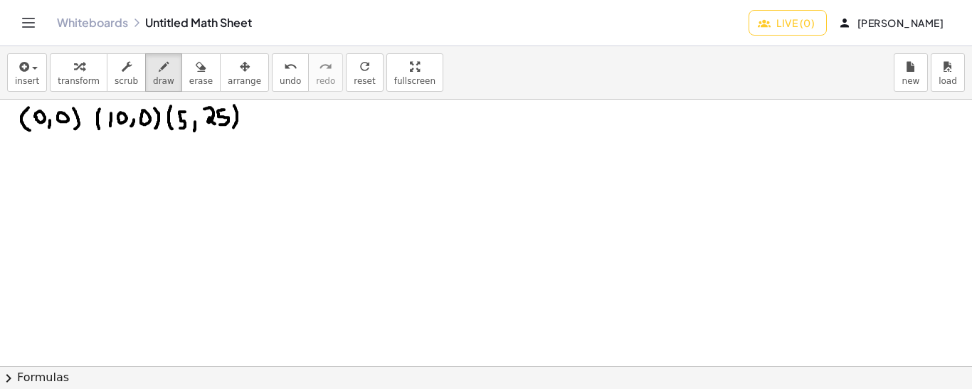
drag, startPoint x: 22, startPoint y: 156, endPoint x: 13, endPoint y: 169, distance: 15.8
drag, startPoint x: 13, startPoint y: 157, endPoint x: 23, endPoint y: 169, distance: 15.7
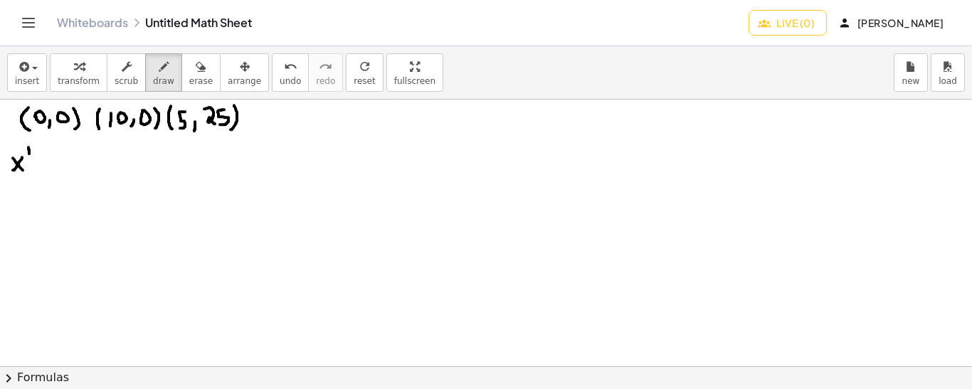
drag, startPoint x: 21, startPoint y: 187, endPoint x: 13, endPoint y: 198, distance: 13.8
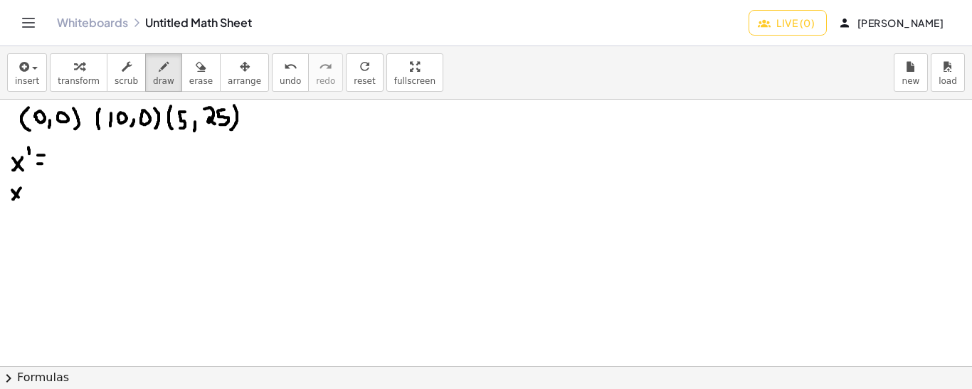
drag, startPoint x: 12, startPoint y: 189, endPoint x: 21, endPoint y: 199, distance: 13.6
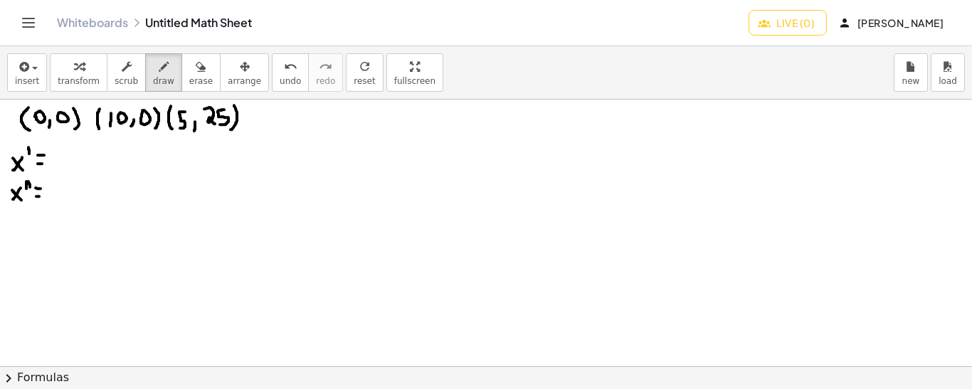
drag, startPoint x: 36, startPoint y: 187, endPoint x: 43, endPoint y: 188, distance: 7.1
drag, startPoint x: 13, startPoint y: 212, endPoint x: 14, endPoint y: 248, distance: 35.6
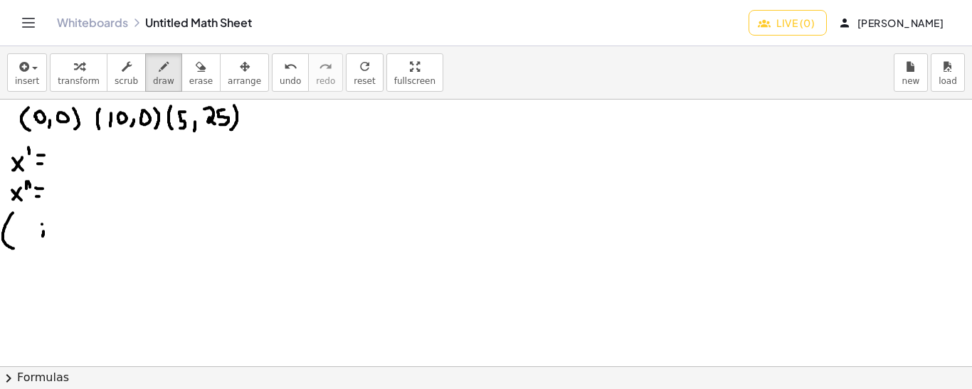
drag, startPoint x: 70, startPoint y: 210, endPoint x: 68, endPoint y: 240, distance: 30.7
drag, startPoint x: 83, startPoint y: 235, endPoint x: 92, endPoint y: 235, distance: 9.2
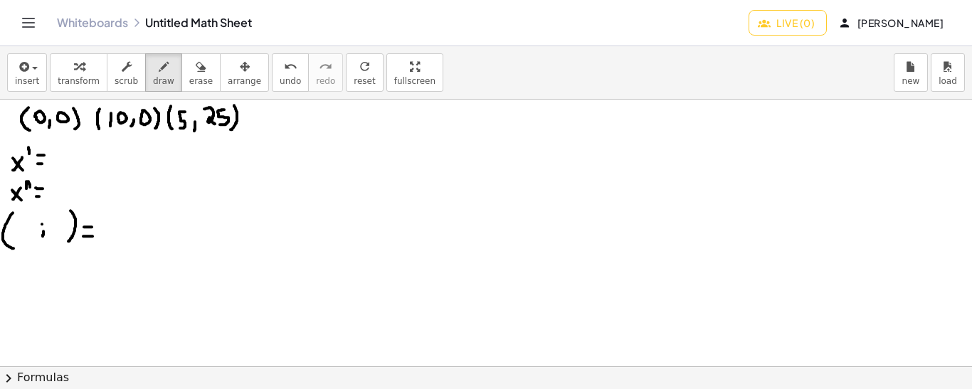
drag, startPoint x: 84, startPoint y: 226, endPoint x: 92, endPoint y: 226, distance: 8.5
drag, startPoint x: 320, startPoint y: 132, endPoint x: 316, endPoint y: 314, distance: 182.9
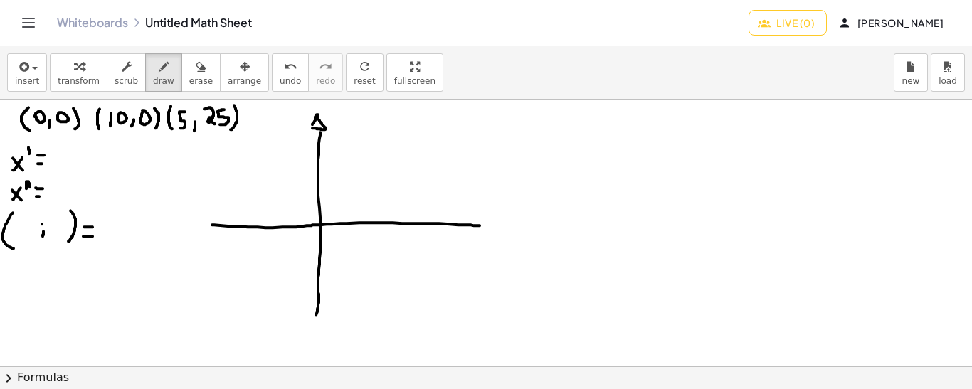
drag, startPoint x: 212, startPoint y: 224, endPoint x: 482, endPoint y: 225, distance: 269.6
drag, startPoint x: 477, startPoint y: 217, endPoint x: 477, endPoint y: 227, distance: 10.0
drag, startPoint x: 477, startPoint y: 216, endPoint x: 478, endPoint y: 227, distance: 10.7
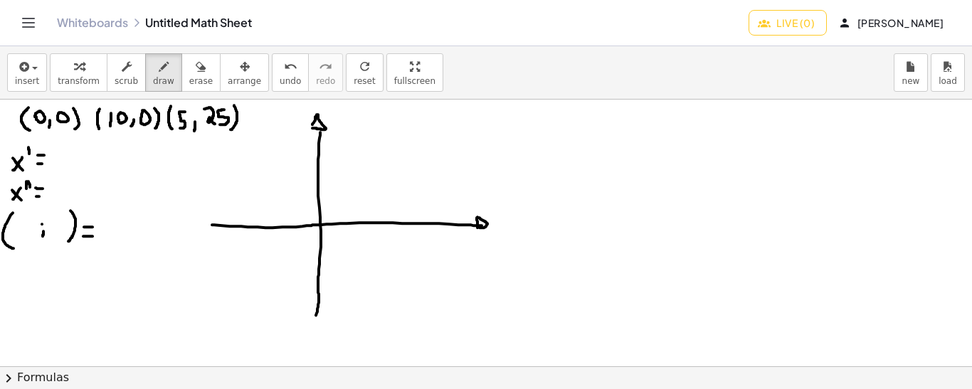
drag, startPoint x: 354, startPoint y: 216, endPoint x: 354, endPoint y: 227, distance: 10.7
drag, startPoint x: 389, startPoint y: 218, endPoint x: 389, endPoint y: 225, distance: 7.8
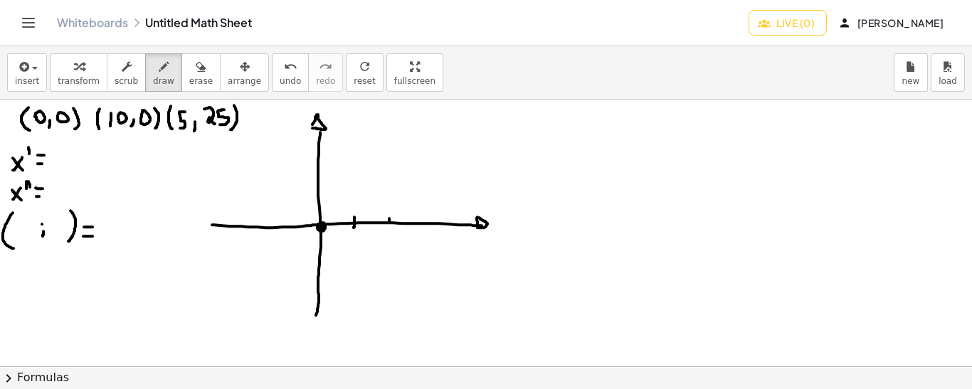
drag, startPoint x: 316, startPoint y: 202, endPoint x: 324, endPoint y: 202, distance: 7.8
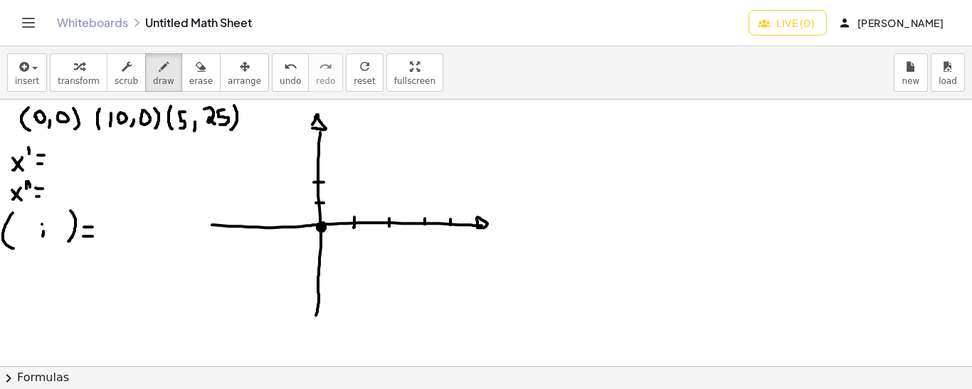
drag, startPoint x: 314, startPoint y: 181, endPoint x: 324, endPoint y: 181, distance: 10.0
drag, startPoint x: 314, startPoint y: 162, endPoint x: 323, endPoint y: 162, distance: 8.5
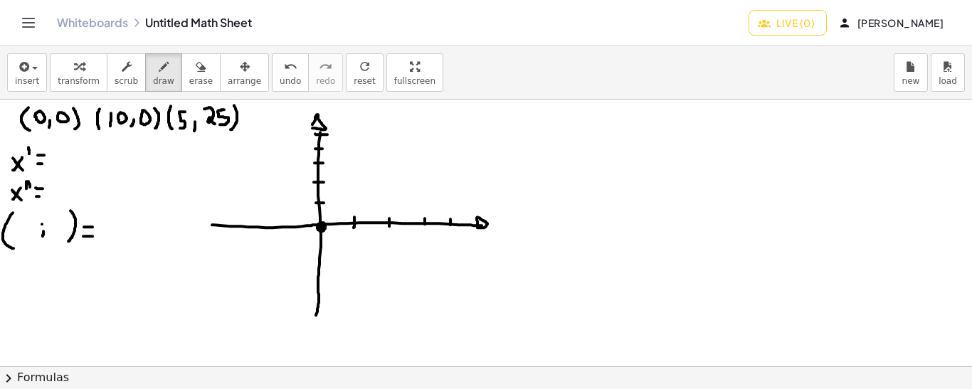
drag, startPoint x: 315, startPoint y: 133, endPoint x: 327, endPoint y: 134, distance: 12.1
drag, startPoint x: 354, startPoint y: 210, endPoint x: 354, endPoint y: 198, distance: 12.1
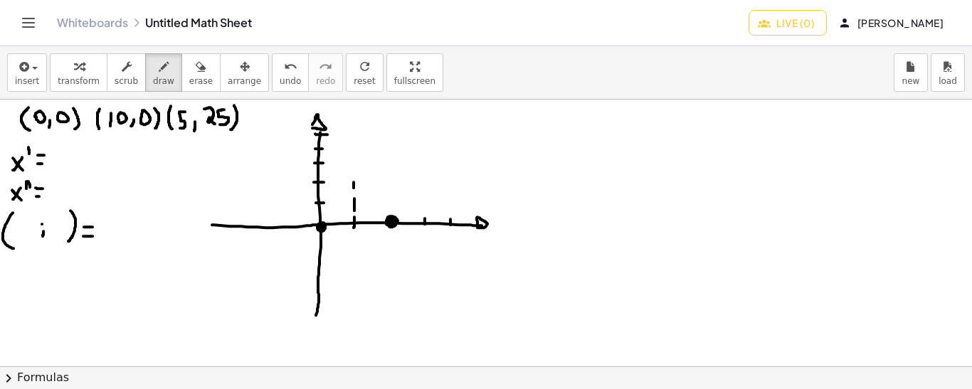
drag, startPoint x: 354, startPoint y: 187, endPoint x: 354, endPoint y: 176, distance: 11.4
drag, startPoint x: 354, startPoint y: 163, endPoint x: 354, endPoint y: 152, distance: 11.4
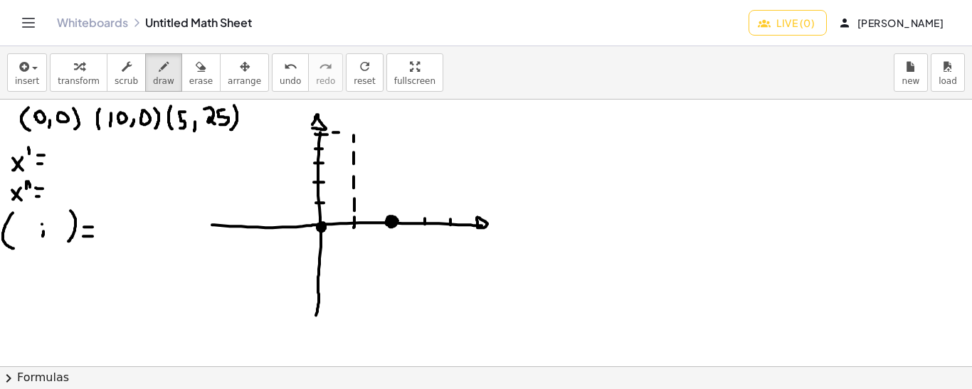
drag, startPoint x: 352, startPoint y: 128, endPoint x: 358, endPoint y: 137, distance: 10.3
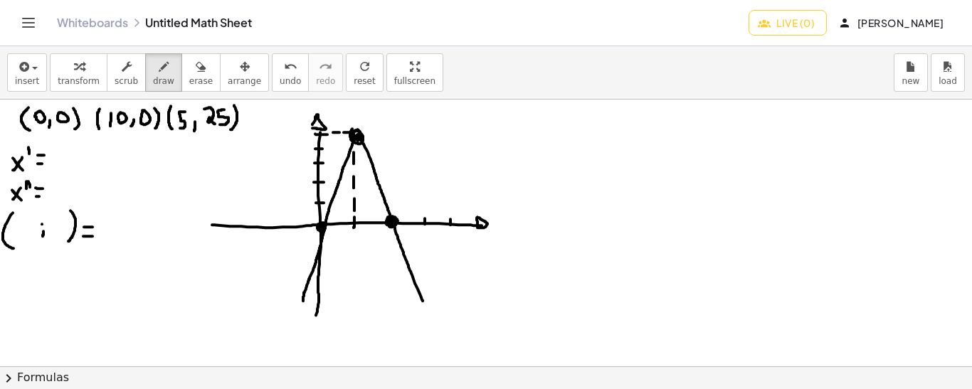
drag, startPoint x: 303, startPoint y: 300, endPoint x: 425, endPoint y: 304, distance: 121.7
drag, startPoint x: 387, startPoint y: 109, endPoint x: 389, endPoint y: 139, distance: 30.0
drag, startPoint x: 355, startPoint y: 235, endPoint x: 352, endPoint y: 244, distance: 9.7
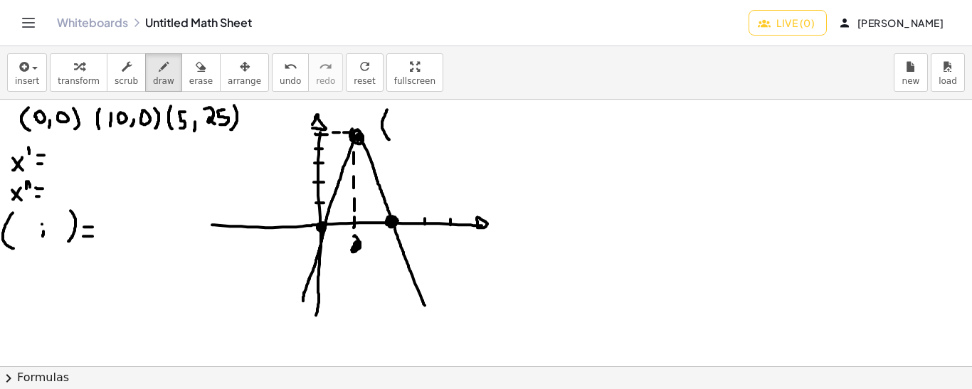
drag, startPoint x: 15, startPoint y: 273, endPoint x: 4, endPoint y: 285, distance: 15.6
drag, startPoint x: 4, startPoint y: 271, endPoint x: 12, endPoint y: 285, distance: 15.6
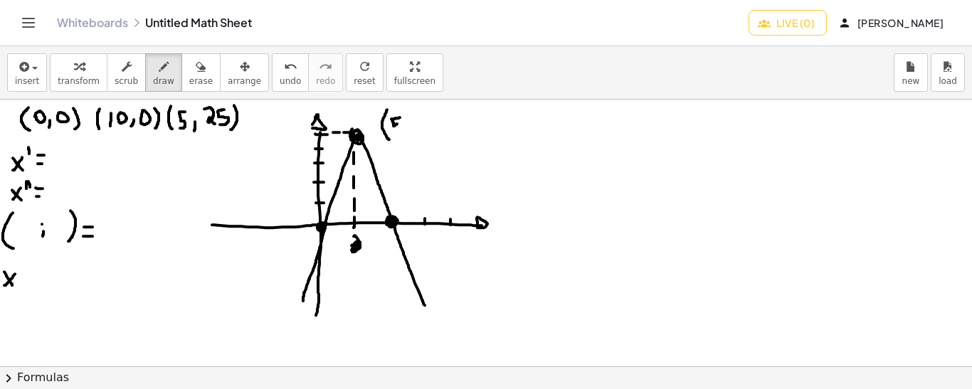
drag, startPoint x: 17, startPoint y: 279, endPoint x: 28, endPoint y: 277, distance: 11.5
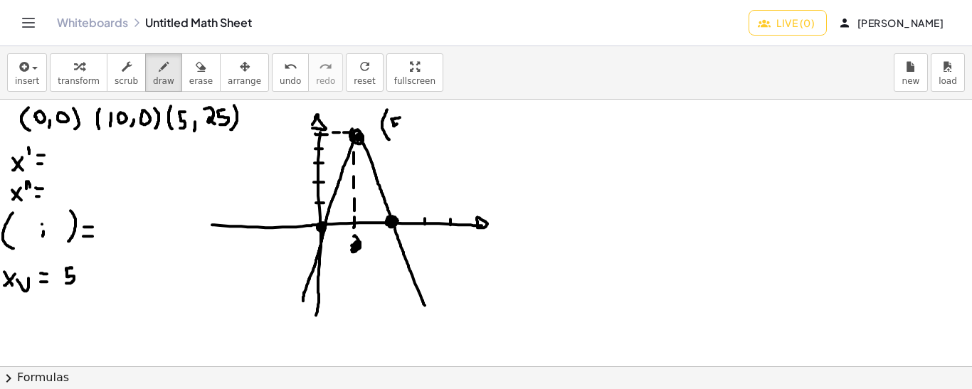
drag, startPoint x: 72, startPoint y: 267, endPoint x: 63, endPoint y: 281, distance: 16.0
drag, startPoint x: 16, startPoint y: 297, endPoint x: 6, endPoint y: 320, distance: 24.6
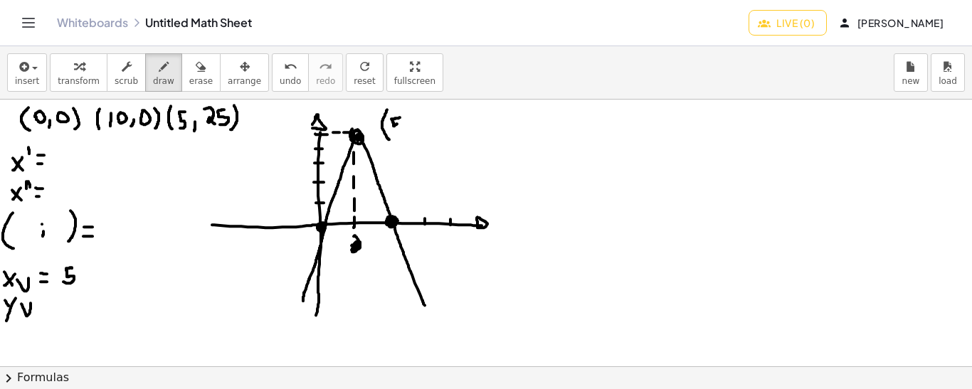
drag, startPoint x: 21, startPoint y: 303, endPoint x: 30, endPoint y: 302, distance: 8.6
drag, startPoint x: 75, startPoint y: 287, endPoint x: 78, endPoint y: 306, distance: 18.8
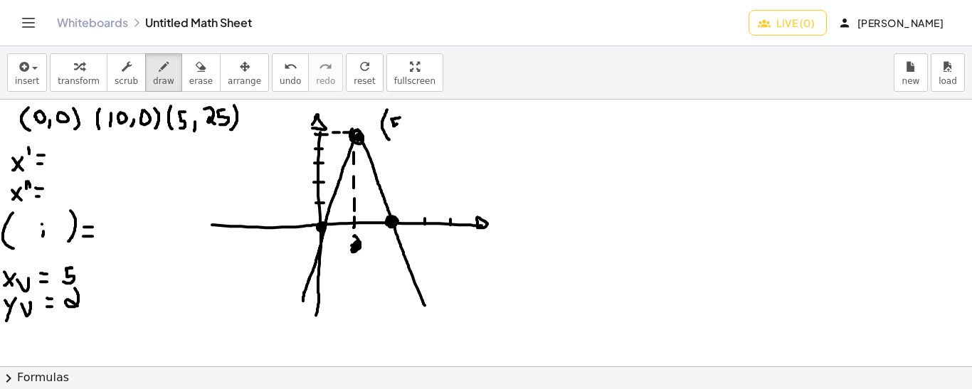
drag, startPoint x: 89, startPoint y: 289, endPoint x: 84, endPoint y: 304, distance: 16.4
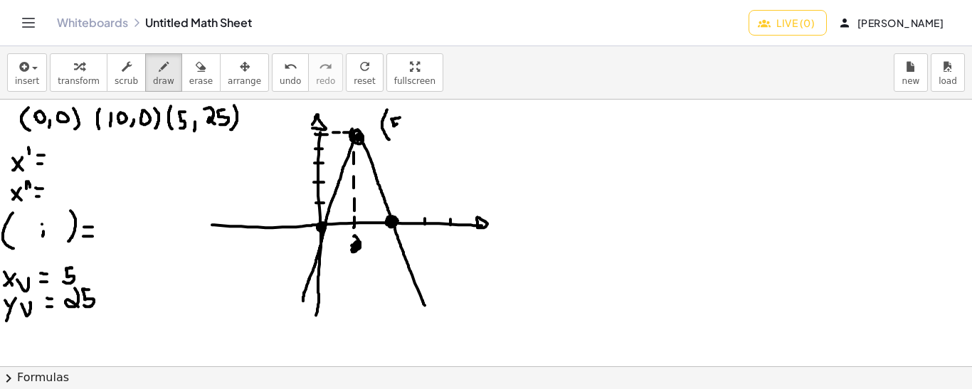
drag, startPoint x: 58, startPoint y: 181, endPoint x: 51, endPoint y: 191, distance: 12.8
drag, startPoint x: 53, startPoint y: 179, endPoint x: 53, endPoint y: 189, distance: 10.7
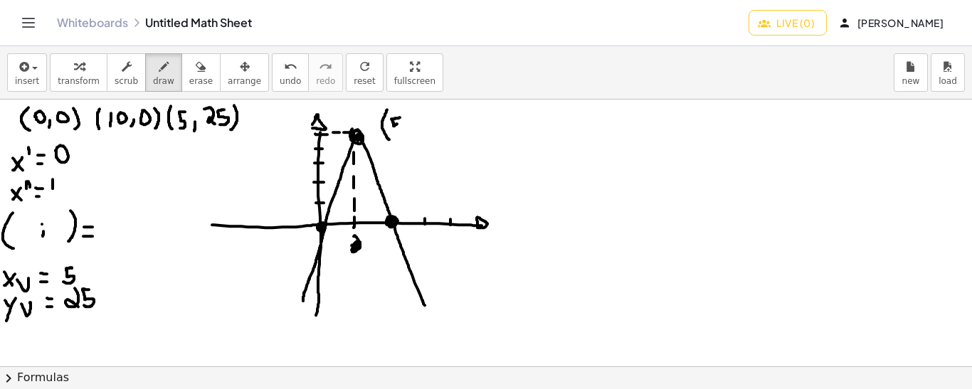
drag, startPoint x: 526, startPoint y: 110, endPoint x: 535, endPoint y: 120, distance: 13.1
drag, startPoint x: 536, startPoint y: 107, endPoint x: 531, endPoint y: 139, distance: 31.6
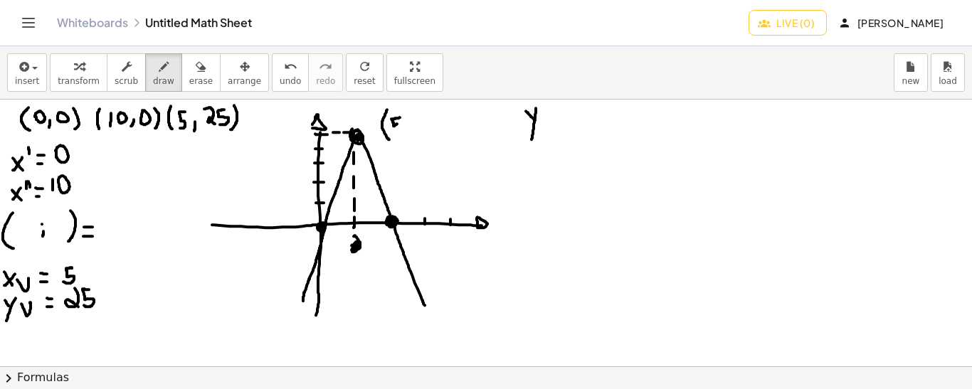
drag, startPoint x: 543, startPoint y: 119, endPoint x: 553, endPoint y: 119, distance: 9.2
drag, startPoint x: 543, startPoint y: 111, endPoint x: 551, endPoint y: 111, distance: 8.5
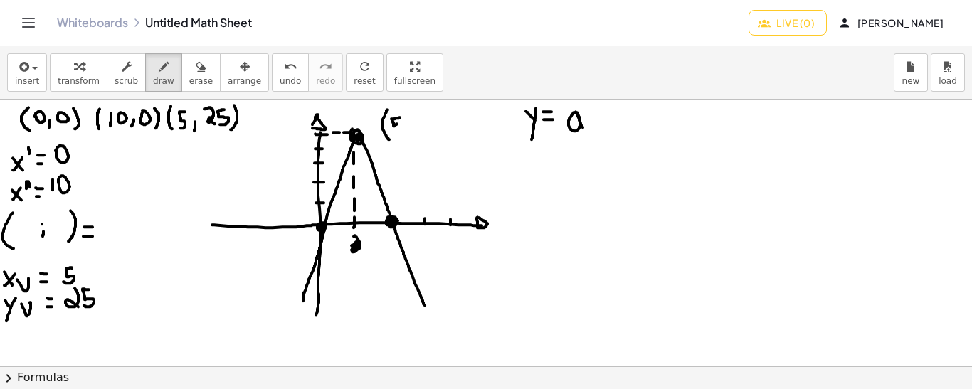
drag, startPoint x: 575, startPoint y: 111, endPoint x: 585, endPoint y: 128, distance: 19.8
drag, startPoint x: 593, startPoint y: 105, endPoint x: 598, endPoint y: 132, distance: 27.5
drag, startPoint x: 607, startPoint y: 107, endPoint x: 604, endPoint y: 123, distance: 15.9
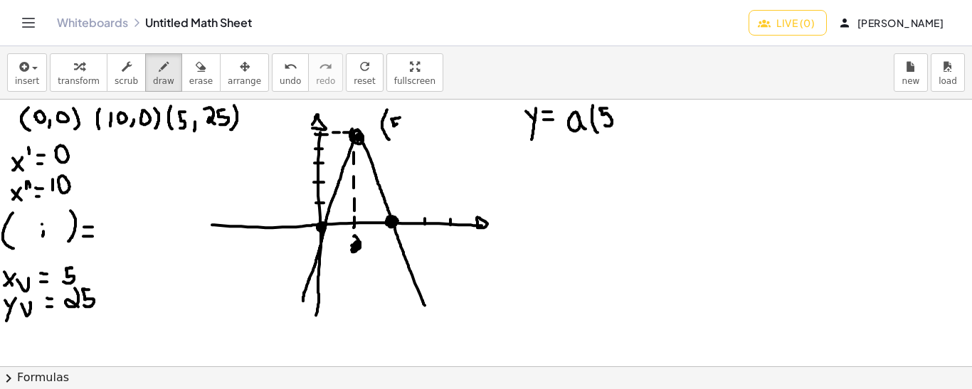
drag, startPoint x: 620, startPoint y: 118, endPoint x: 628, endPoint y: 118, distance: 8.5
drag, startPoint x: 651, startPoint y: 105, endPoint x: 652, endPoint y: 130, distance: 24.9
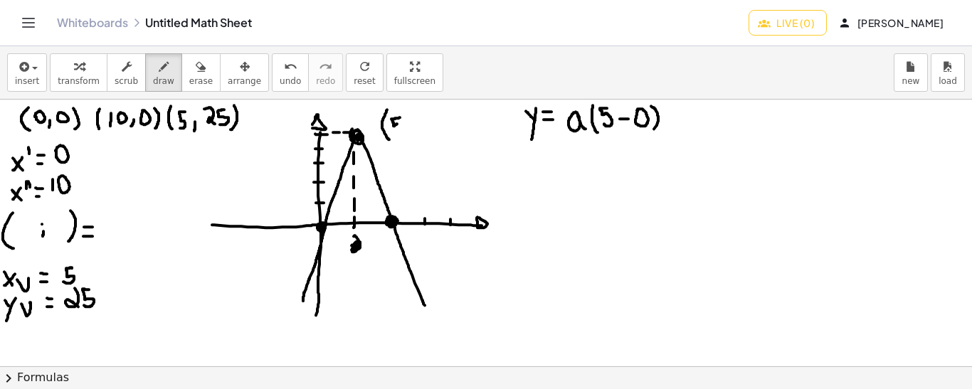
drag, startPoint x: 664, startPoint y: 104, endPoint x: 672, endPoint y: 112, distance: 12.1
drag, startPoint x: 674, startPoint y: 109, endPoint x: 672, endPoint y: 126, distance: 17.2
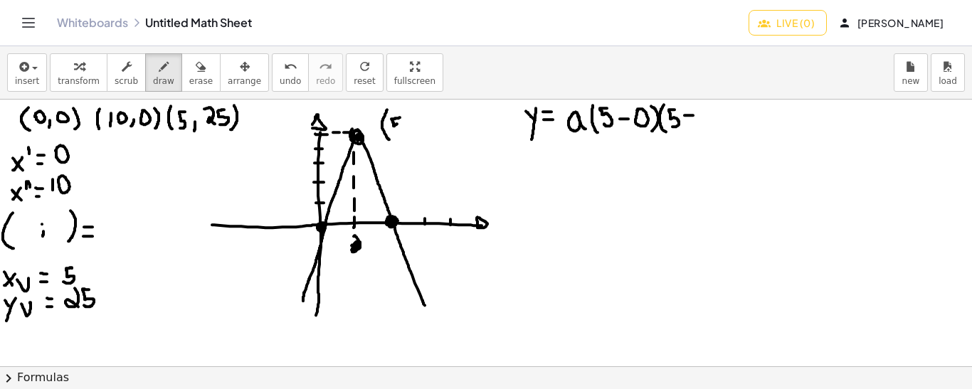
drag, startPoint x: 684, startPoint y: 115, endPoint x: 694, endPoint y: 115, distance: 9.2
drag, startPoint x: 704, startPoint y: 105, endPoint x: 704, endPoint y: 119, distance: 14.2
click at [284, 68] on icon "undo" at bounding box center [291, 66] width 14 height 17
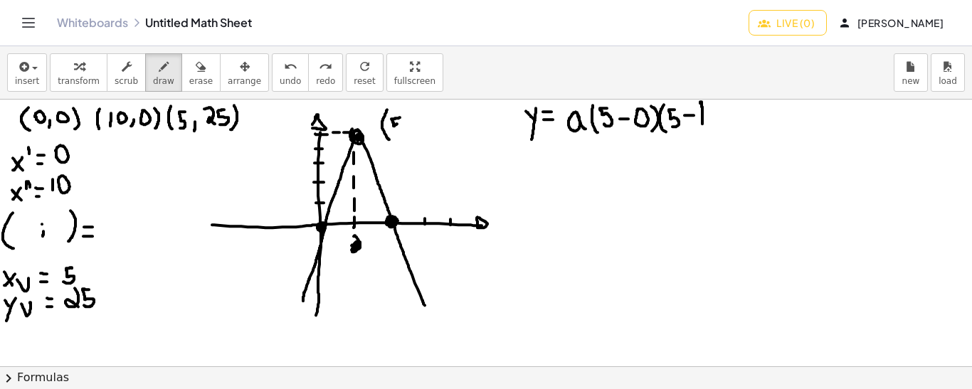
drag, startPoint x: 702, startPoint y: 123, endPoint x: 698, endPoint y: 106, distance: 17.6
drag, startPoint x: 720, startPoint y: 105, endPoint x: 723, endPoint y: 131, distance: 26.6
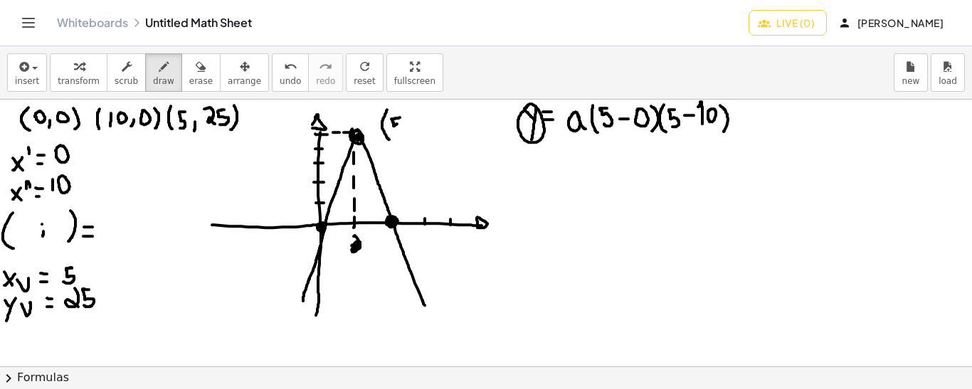
click at [181, 73] on button "erase" at bounding box center [200, 72] width 39 height 38
drag, startPoint x: 477, startPoint y: 147, endPoint x: 511, endPoint y: 130, distance: 37.2
click at [145, 73] on button "draw" at bounding box center [163, 72] width 37 height 38
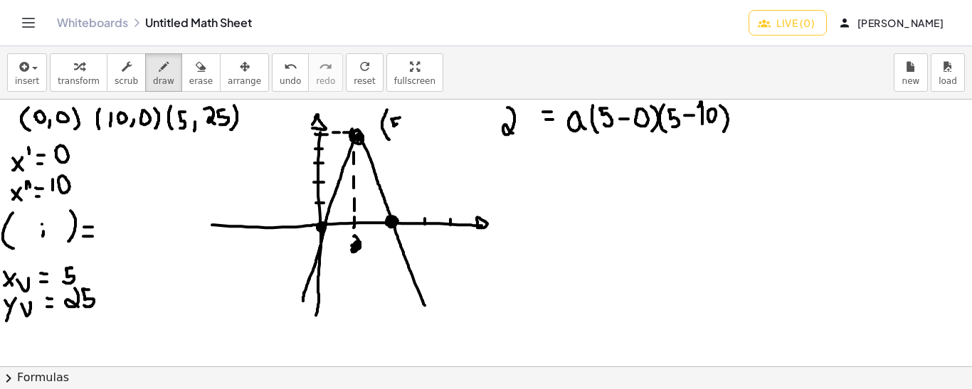
drag, startPoint x: 507, startPoint y: 107, endPoint x: 513, endPoint y: 132, distance: 26.2
drag, startPoint x: 528, startPoint y: 107, endPoint x: 521, endPoint y: 127, distance: 20.9
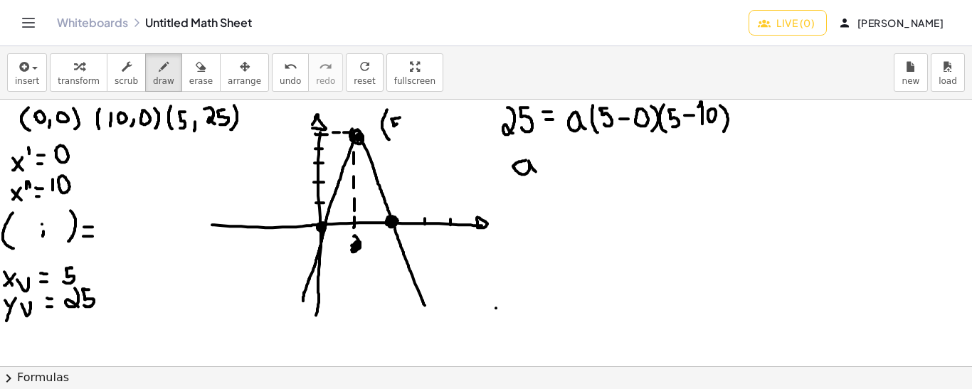
drag, startPoint x: 526, startPoint y: 159, endPoint x: 536, endPoint y: 171, distance: 15.6
drag, startPoint x: 542, startPoint y: 169, endPoint x: 551, endPoint y: 169, distance: 9.2
drag, startPoint x: 542, startPoint y: 159, endPoint x: 553, endPoint y: 159, distance: 11.4
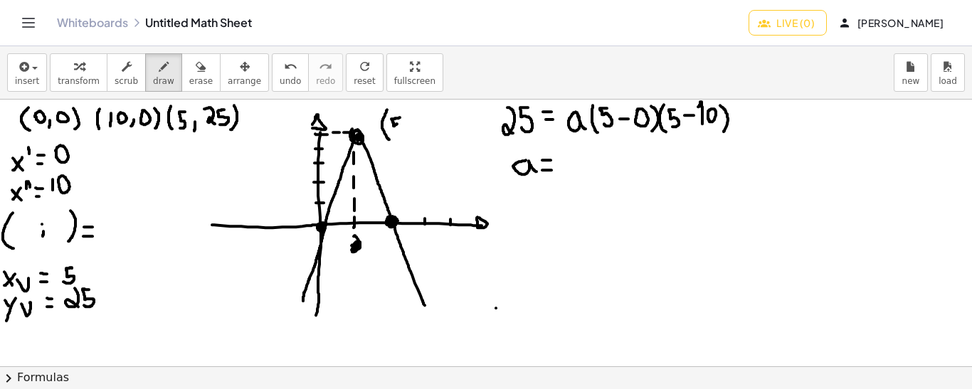
drag, startPoint x: 574, startPoint y: 170, endPoint x: 563, endPoint y: 159, distance: 15.1
drag, startPoint x: 527, startPoint y: 197, endPoint x: 527, endPoint y: 213, distance: 15.6
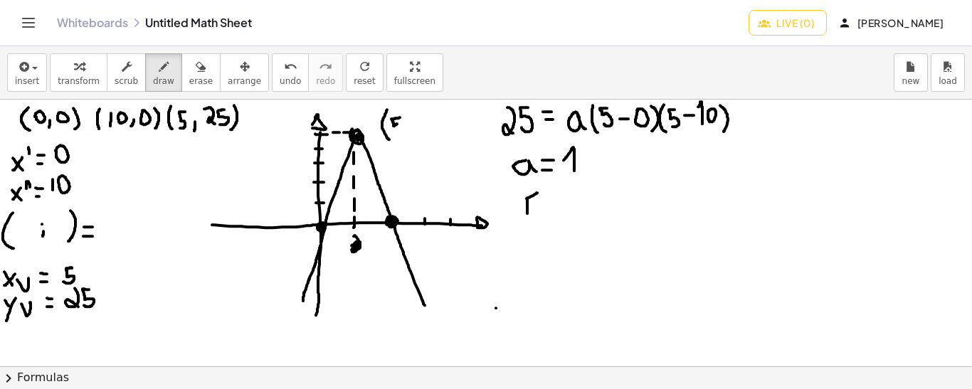
drag, startPoint x: 526, startPoint y: 198, endPoint x: 538, endPoint y: 191, distance: 13.1
drag, startPoint x: 531, startPoint y: 203, endPoint x: 538, endPoint y: 203, distance: 7.1
drag, startPoint x: 551, startPoint y: 191, endPoint x: 552, endPoint y: 213, distance: 22.1
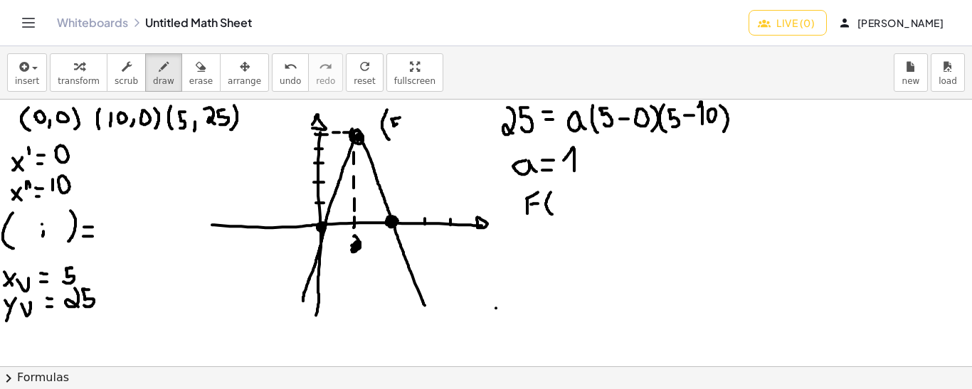
drag, startPoint x: 561, startPoint y: 199, endPoint x: 554, endPoint y: 208, distance: 11.2
drag, startPoint x: 555, startPoint y: 198, endPoint x: 562, endPoint y: 208, distance: 11.7
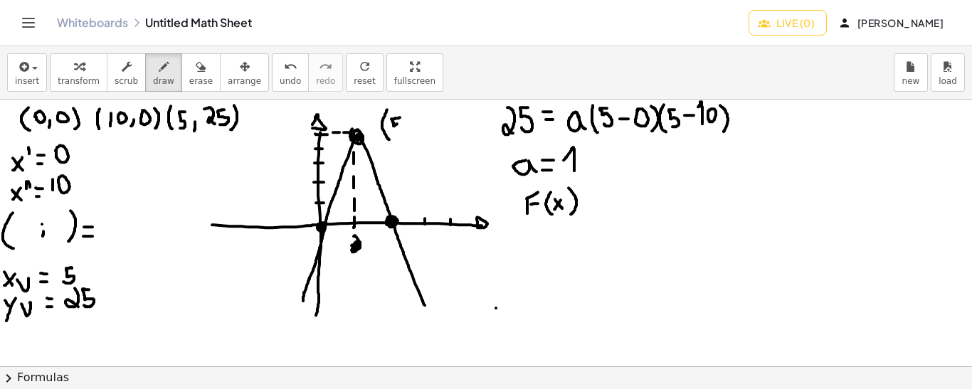
drag, startPoint x: 568, startPoint y: 187, endPoint x: 570, endPoint y: 213, distance: 26.4
drag, startPoint x: 609, startPoint y: 204, endPoint x: 604, endPoint y: 195, distance: 10.5
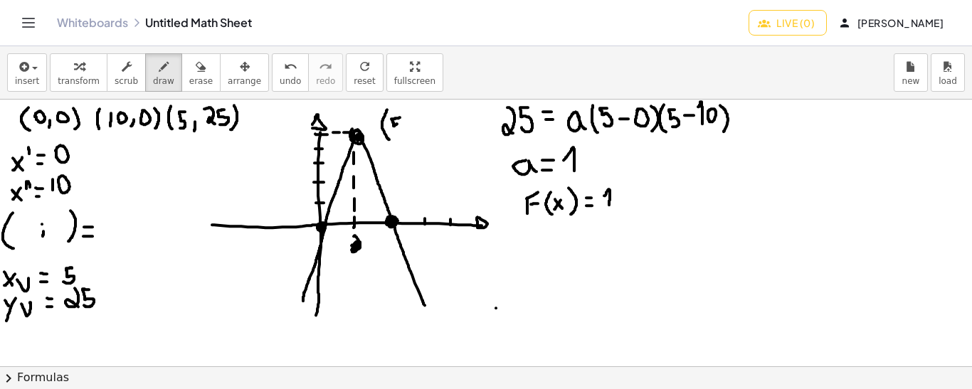
drag, startPoint x: 631, startPoint y: 179, endPoint x: 632, endPoint y: 211, distance: 31.3
drag, startPoint x: 644, startPoint y: 187, endPoint x: 636, endPoint y: 201, distance: 16.0
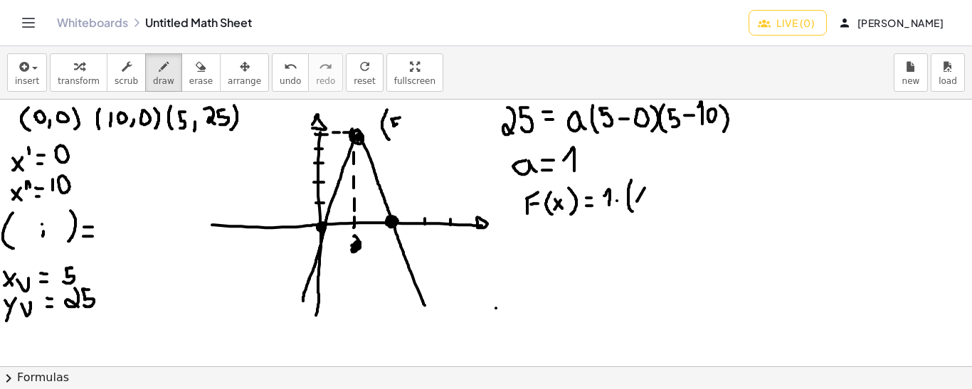
drag, startPoint x: 637, startPoint y: 191, endPoint x: 647, endPoint y: 198, distance: 12.7
drag, startPoint x: 653, startPoint y: 191, endPoint x: 663, endPoint y: 192, distance: 10.0
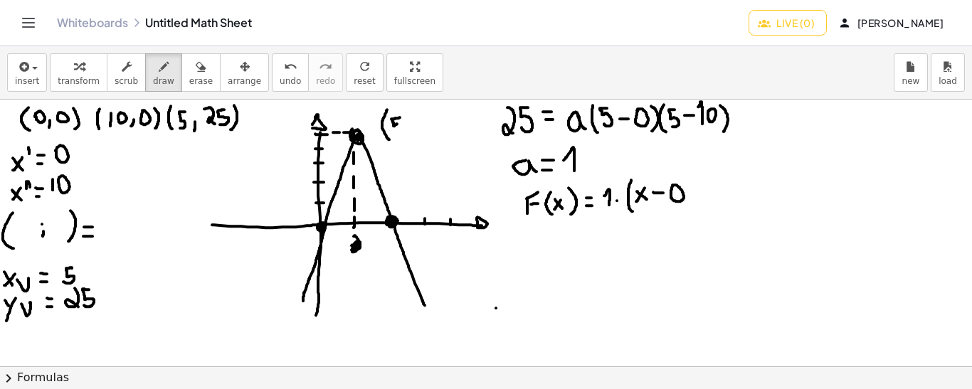
drag, startPoint x: 688, startPoint y: 176, endPoint x: 688, endPoint y: 202, distance: 25.6
drag, startPoint x: 699, startPoint y: 177, endPoint x: 701, endPoint y: 200, distance: 22.9
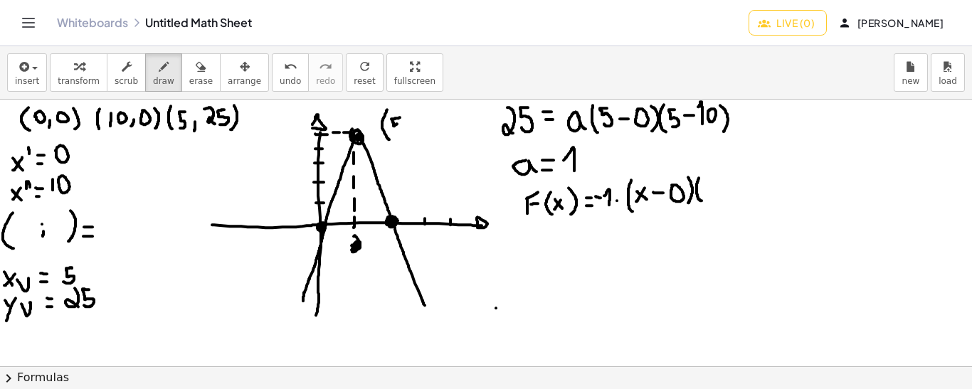
drag, startPoint x: 716, startPoint y: 185, endPoint x: 707, endPoint y: 197, distance: 14.8
drag, startPoint x: 707, startPoint y: 187, endPoint x: 718, endPoint y: 195, distance: 13.2
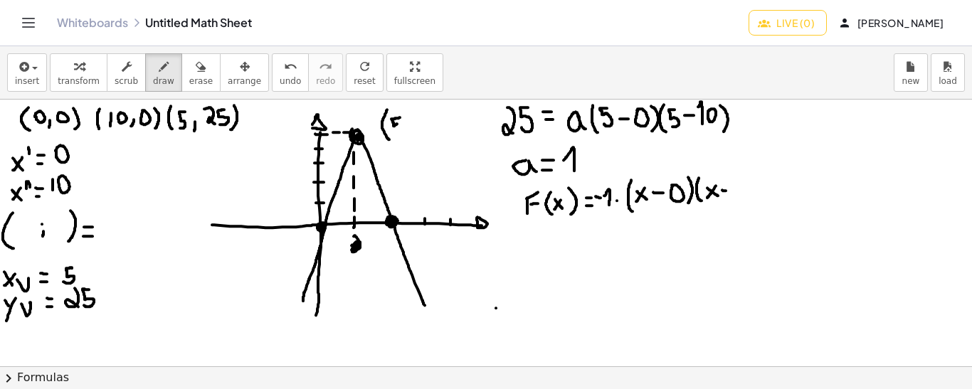
drag, startPoint x: 722, startPoint y: 189, endPoint x: 730, endPoint y: 190, distance: 7.9
drag, startPoint x: 735, startPoint y: 182, endPoint x: 735, endPoint y: 190, distance: 7.8
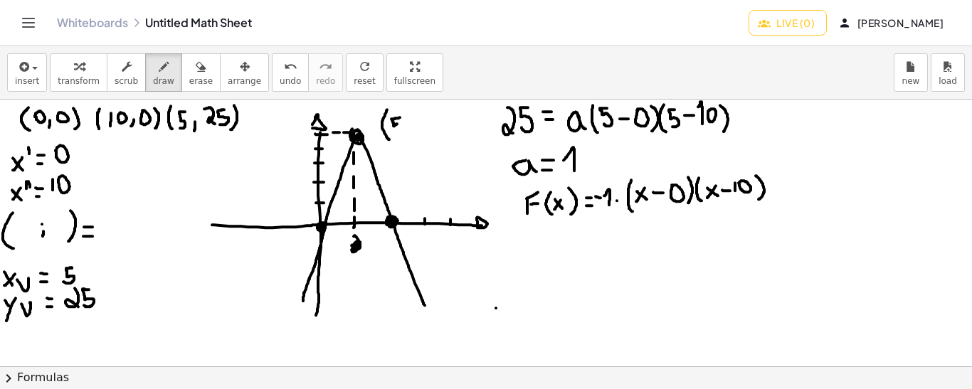
drag, startPoint x: 755, startPoint y: 175, endPoint x: 758, endPoint y: 200, distance: 25.0
drag, startPoint x: 642, startPoint y: 181, endPoint x: 699, endPoint y: 180, distance: 56.9
drag, startPoint x: 641, startPoint y: 174, endPoint x: 728, endPoint y: 168, distance: 87.7
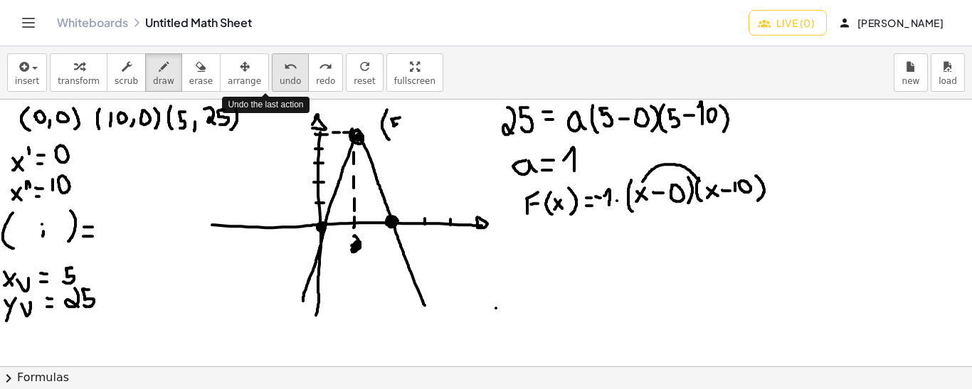
click at [280, 78] on span "undo" at bounding box center [290, 81] width 21 height 10
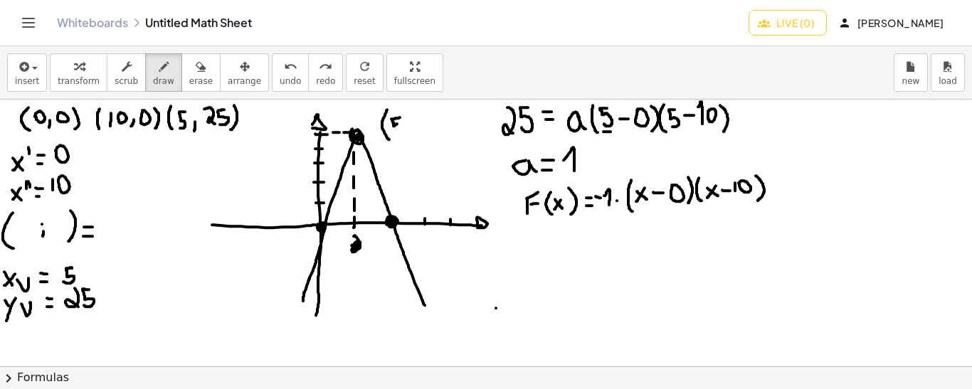
drag, startPoint x: 672, startPoint y: 132, endPoint x: 680, endPoint y: 131, distance: 7.9
drag, startPoint x: 568, startPoint y: 132, endPoint x: 578, endPoint y: 132, distance: 10.7
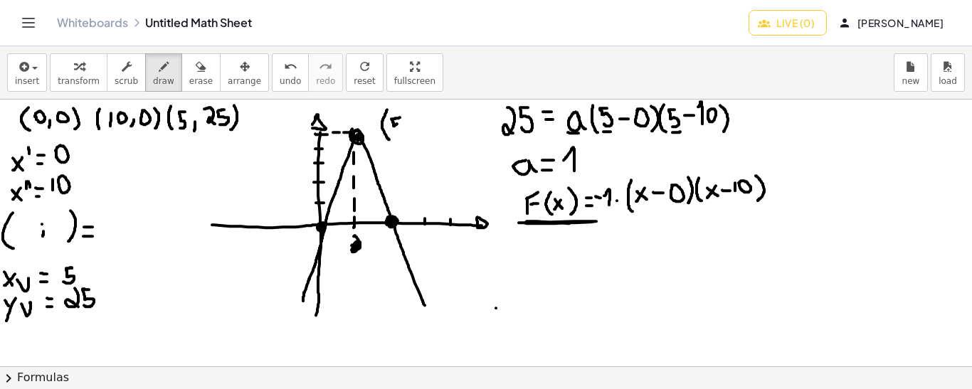
drag, startPoint x: 519, startPoint y: 222, endPoint x: 569, endPoint y: 223, distance: 50.5
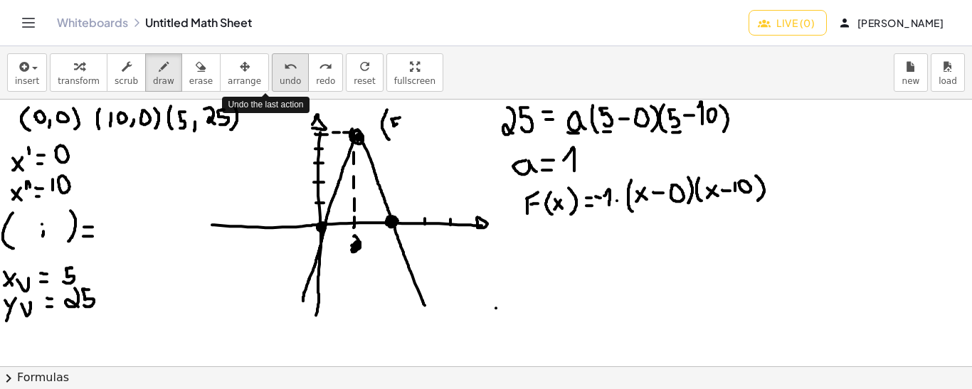
click at [280, 76] on span "undo" at bounding box center [290, 81] width 21 height 10
drag, startPoint x: 529, startPoint y: 239, endPoint x: 529, endPoint y: 263, distance: 24.2
drag, startPoint x: 528, startPoint y: 238, endPoint x: 536, endPoint y: 234, distance: 8.6
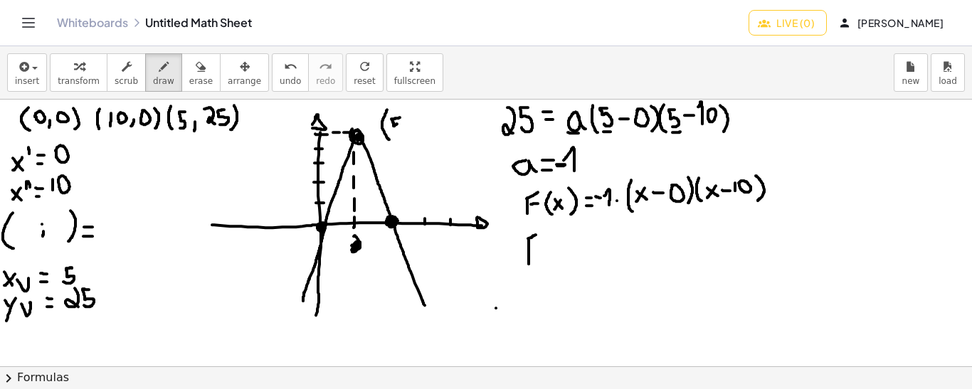
drag, startPoint x: 527, startPoint y: 251, endPoint x: 538, endPoint y: 244, distance: 13.4
drag, startPoint x: 548, startPoint y: 236, endPoint x: 551, endPoint y: 262, distance: 25.8
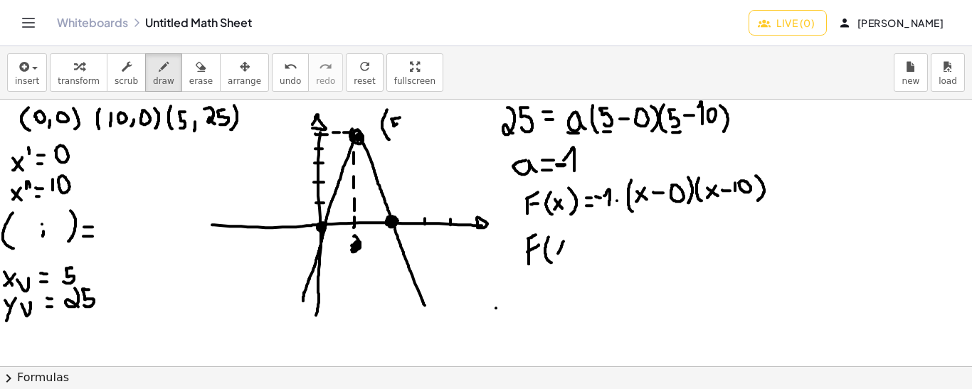
drag, startPoint x: 563, startPoint y: 240, endPoint x: 556, endPoint y: 253, distance: 14.6
drag, startPoint x: 556, startPoint y: 243, endPoint x: 566, endPoint y: 252, distance: 12.6
drag, startPoint x: 572, startPoint y: 236, endPoint x: 573, endPoint y: 263, distance: 27.0
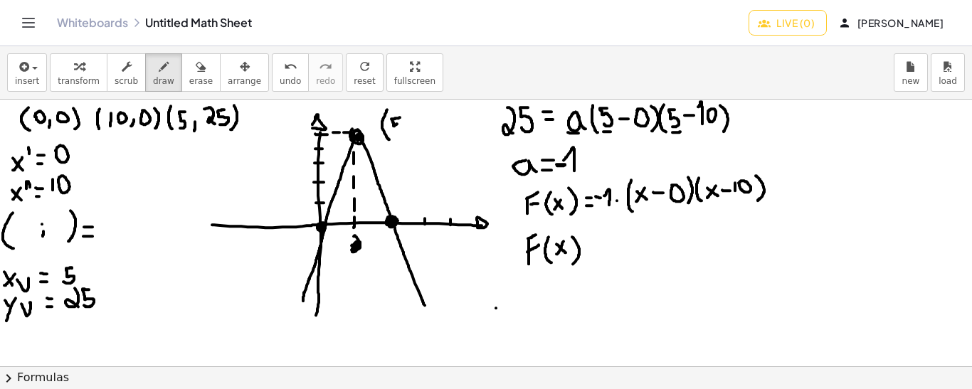
drag, startPoint x: 602, startPoint y: 248, endPoint x: 610, endPoint y: 248, distance: 7.8
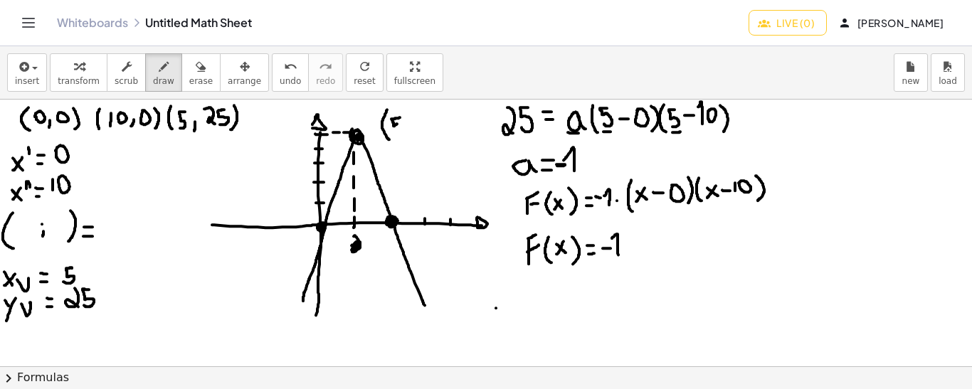
drag, startPoint x: 618, startPoint y: 254, endPoint x: 610, endPoint y: 238, distance: 17.5
drag, startPoint x: 638, startPoint y: 233, endPoint x: 643, endPoint y: 258, distance: 26.1
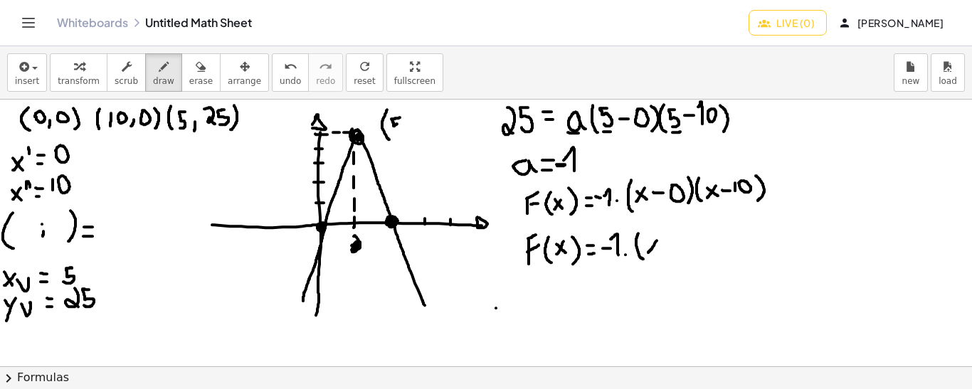
drag, startPoint x: 657, startPoint y: 240, endPoint x: 647, endPoint y: 252, distance: 15.2
drag, startPoint x: 646, startPoint y: 240, endPoint x: 657, endPoint y: 251, distance: 16.1
drag, startPoint x: 664, startPoint y: 225, endPoint x: 668, endPoint y: 236, distance: 12.2
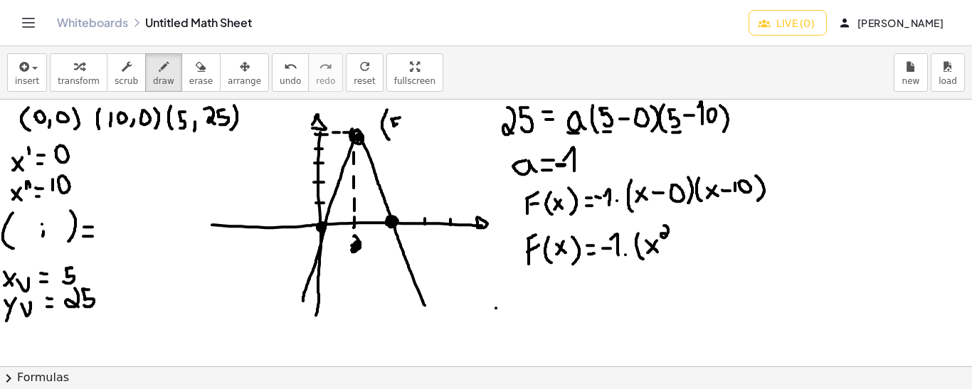
drag, startPoint x: 688, startPoint y: 248, endPoint x: 684, endPoint y: 235, distance: 12.6
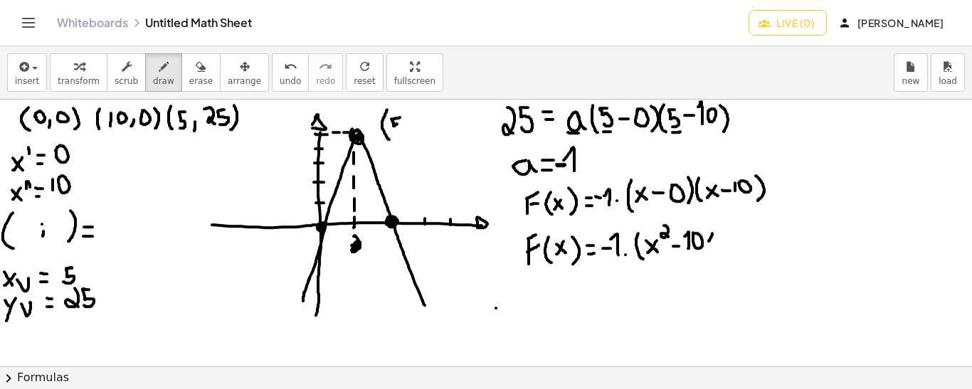
drag, startPoint x: 712, startPoint y: 233, endPoint x: 708, endPoint y: 241, distance: 9.5
drag, startPoint x: 708, startPoint y: 231, endPoint x: 716, endPoint y: 243, distance: 14.8
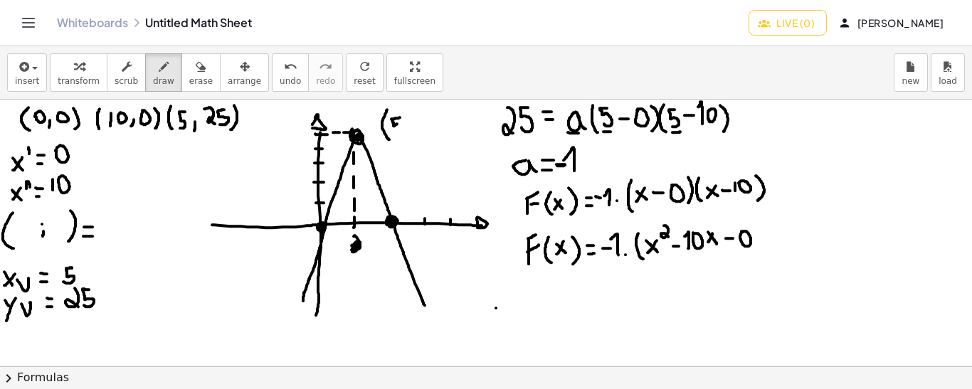
drag, startPoint x: 763, startPoint y: 226, endPoint x: 756, endPoint y: 238, distance: 14.0
drag, startPoint x: 754, startPoint y: 227, endPoint x: 765, endPoint y: 238, distance: 15.1
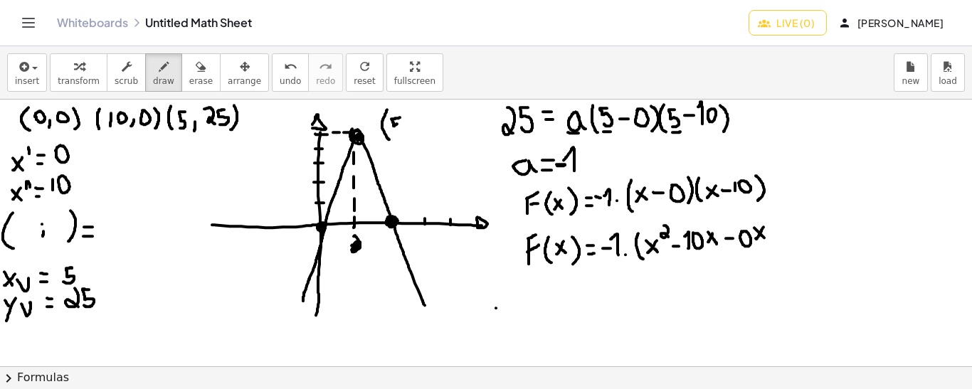
drag, startPoint x: 775, startPoint y: 233, endPoint x: 784, endPoint y: 233, distance: 9.2
drag, startPoint x: 780, startPoint y: 228, endPoint x: 780, endPoint y: 238, distance: 10.0
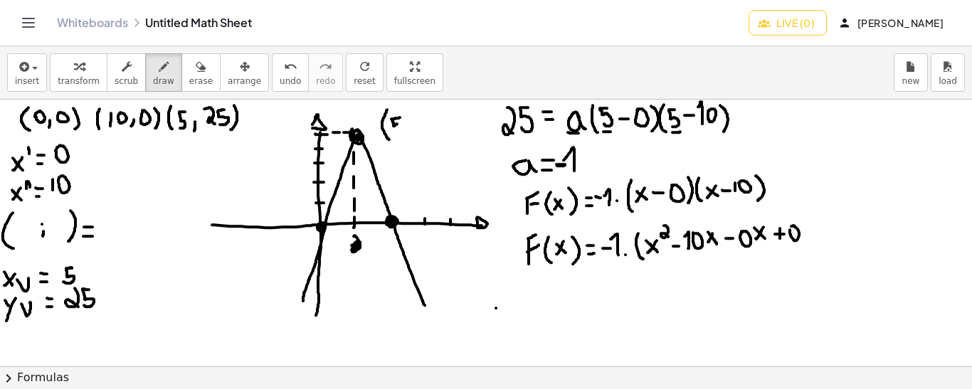
drag, startPoint x: 817, startPoint y: 222, endPoint x: 733, endPoint y: 237, distance: 86.0
drag, startPoint x: 717, startPoint y: 220, endPoint x: 722, endPoint y: 252, distance: 32.4
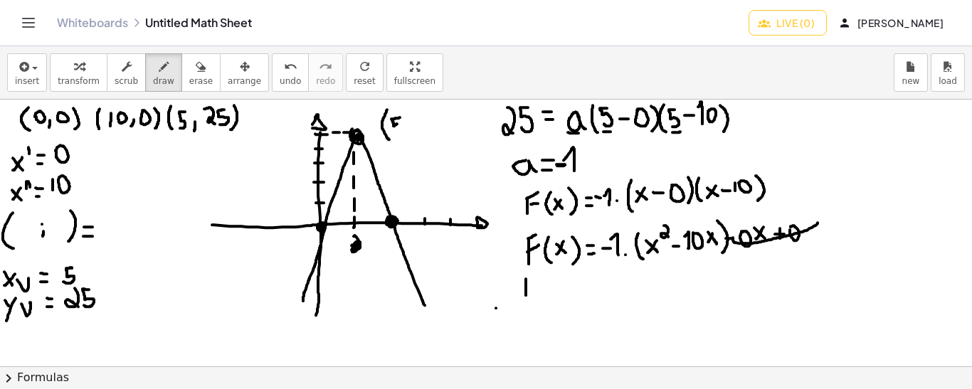
drag, startPoint x: 526, startPoint y: 278, endPoint x: 526, endPoint y: 294, distance: 16.4
drag, startPoint x: 526, startPoint y: 281, endPoint x: 534, endPoint y: 274, distance: 10.6
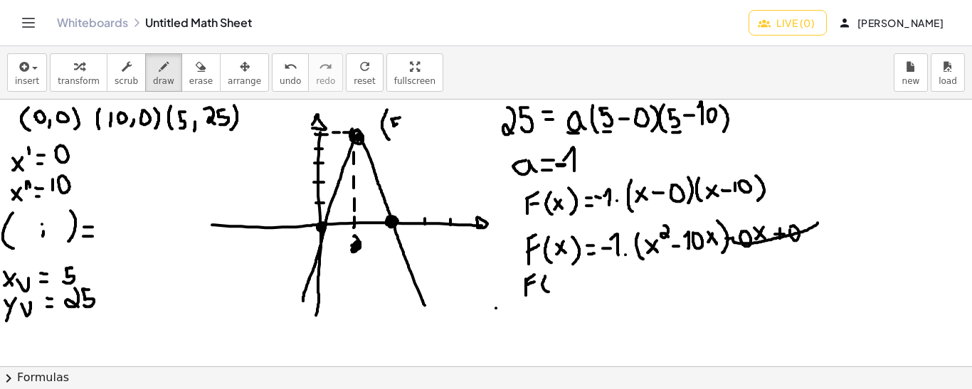
drag, startPoint x: 545, startPoint y: 275, endPoint x: 549, endPoint y: 291, distance: 16.2
drag, startPoint x: 561, startPoint y: 280, endPoint x: 555, endPoint y: 290, distance: 10.9
drag, startPoint x: 554, startPoint y: 282, endPoint x: 563, endPoint y: 287, distance: 10.3
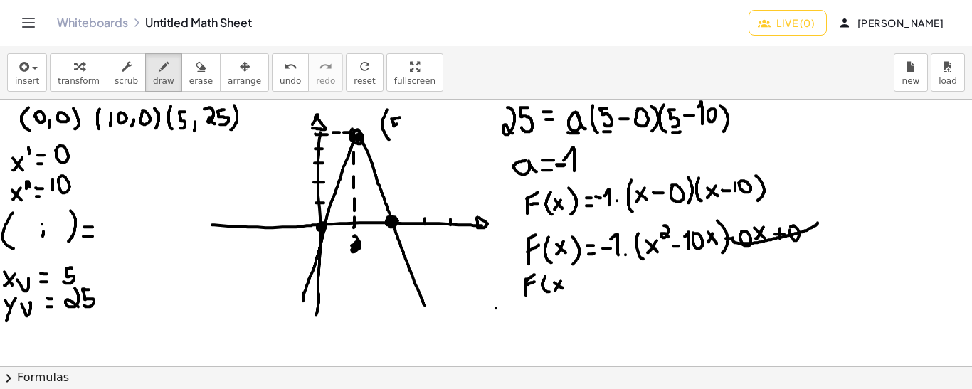
drag, startPoint x: 566, startPoint y: 276, endPoint x: 568, endPoint y: 295, distance: 19.3
drag, startPoint x: 578, startPoint y: 287, endPoint x: 586, endPoint y: 287, distance: 8.5
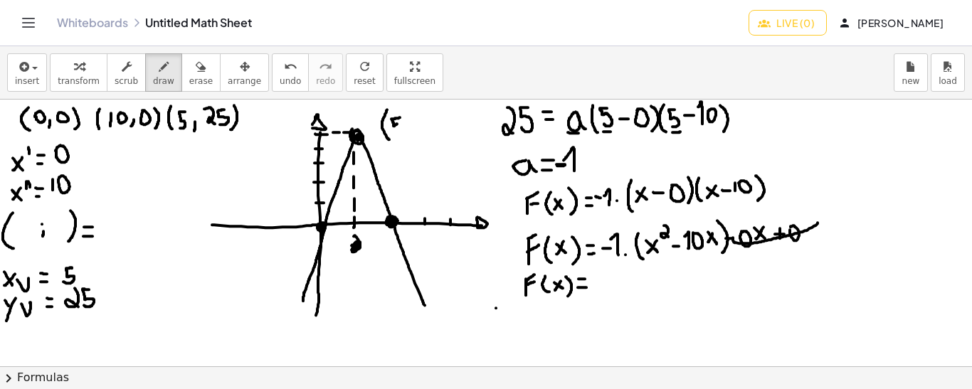
drag, startPoint x: 601, startPoint y: 280, endPoint x: 612, endPoint y: 281, distance: 10.7
drag, startPoint x: 627, startPoint y: 275, endPoint x: 620, endPoint y: 289, distance: 16.2
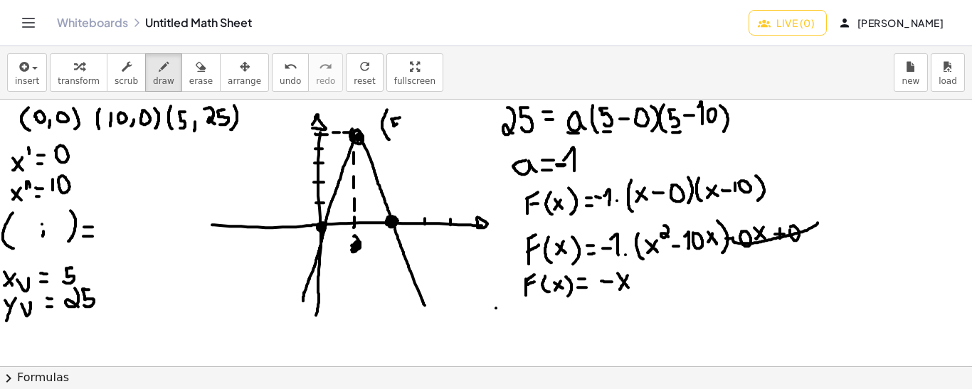
drag, startPoint x: 617, startPoint y: 272, endPoint x: 628, endPoint y: 287, distance: 17.8
drag, startPoint x: 634, startPoint y: 263, endPoint x: 639, endPoint y: 278, distance: 15.5
drag, startPoint x: 649, startPoint y: 282, endPoint x: 662, endPoint y: 282, distance: 12.1
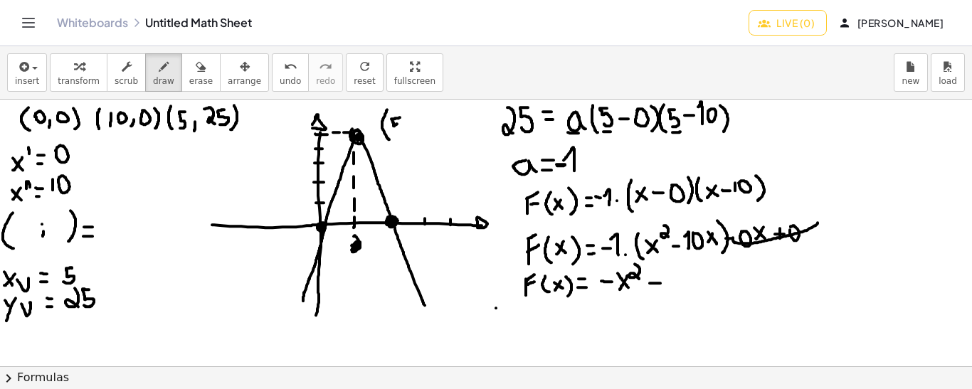
drag, startPoint x: 656, startPoint y: 276, endPoint x: 656, endPoint y: 287, distance: 10.7
drag, startPoint x: 670, startPoint y: 284, endPoint x: 667, endPoint y: 274, distance: 10.6
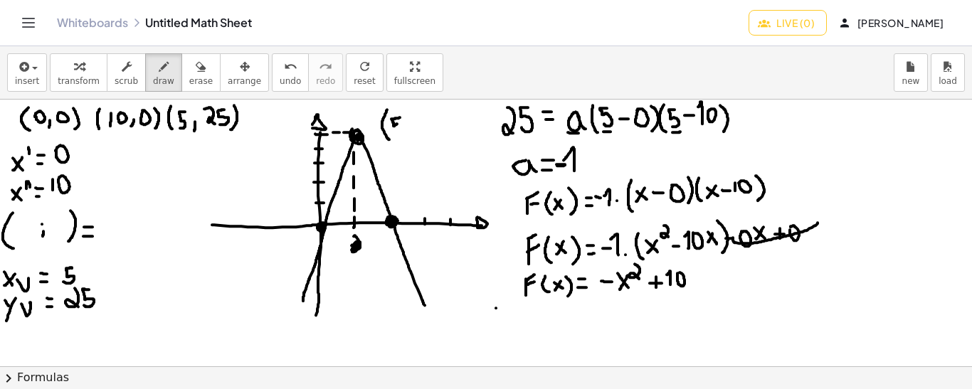
drag, startPoint x: 697, startPoint y: 270, endPoint x: 691, endPoint y: 282, distance: 14.0
drag, startPoint x: 691, startPoint y: 272, endPoint x: 696, endPoint y: 280, distance: 9.7
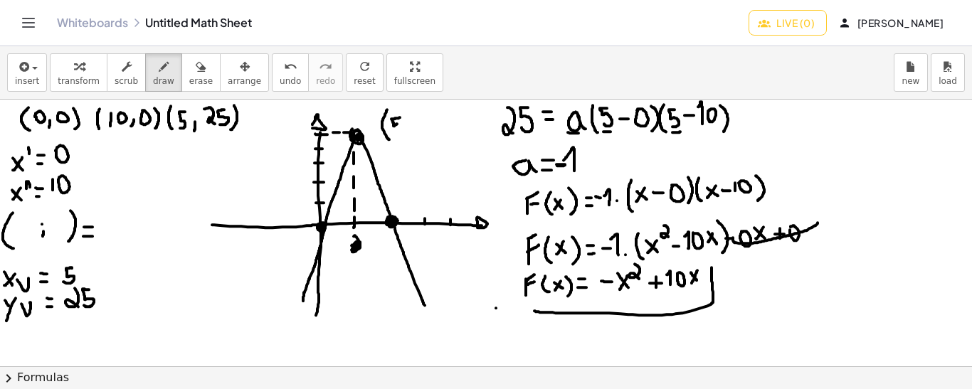
drag, startPoint x: 711, startPoint y: 267, endPoint x: 534, endPoint y: 310, distance: 182.4
drag, startPoint x: 716, startPoint y: 284, endPoint x: 706, endPoint y: 300, distance: 19.2
drag, startPoint x: 718, startPoint y: 288, endPoint x: 710, endPoint y: 304, distance: 18.1
